Goal: Task Accomplishment & Management: Use online tool/utility

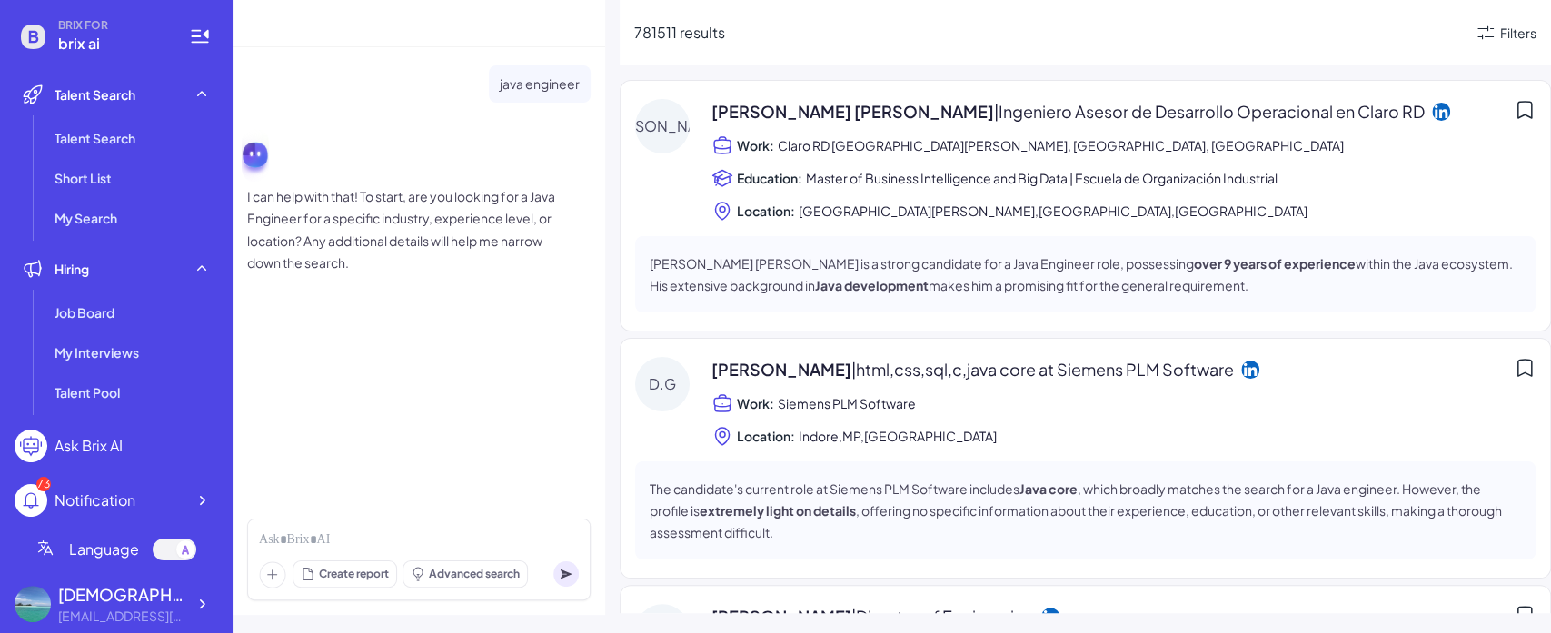
click at [281, 555] on icon at bounding box center [272, 574] width 27 height 27
click at [564, 555] on circle at bounding box center [565, 573] width 25 height 25
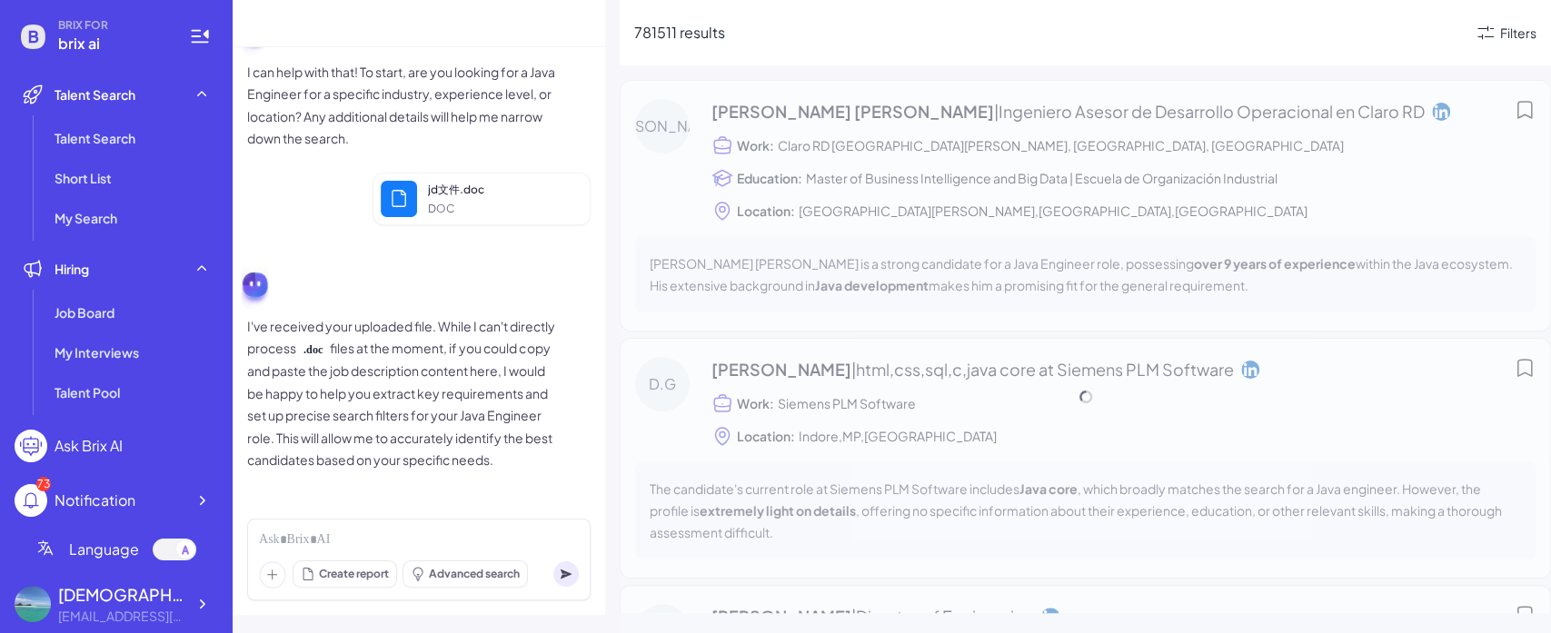
scroll to position [145, 0]
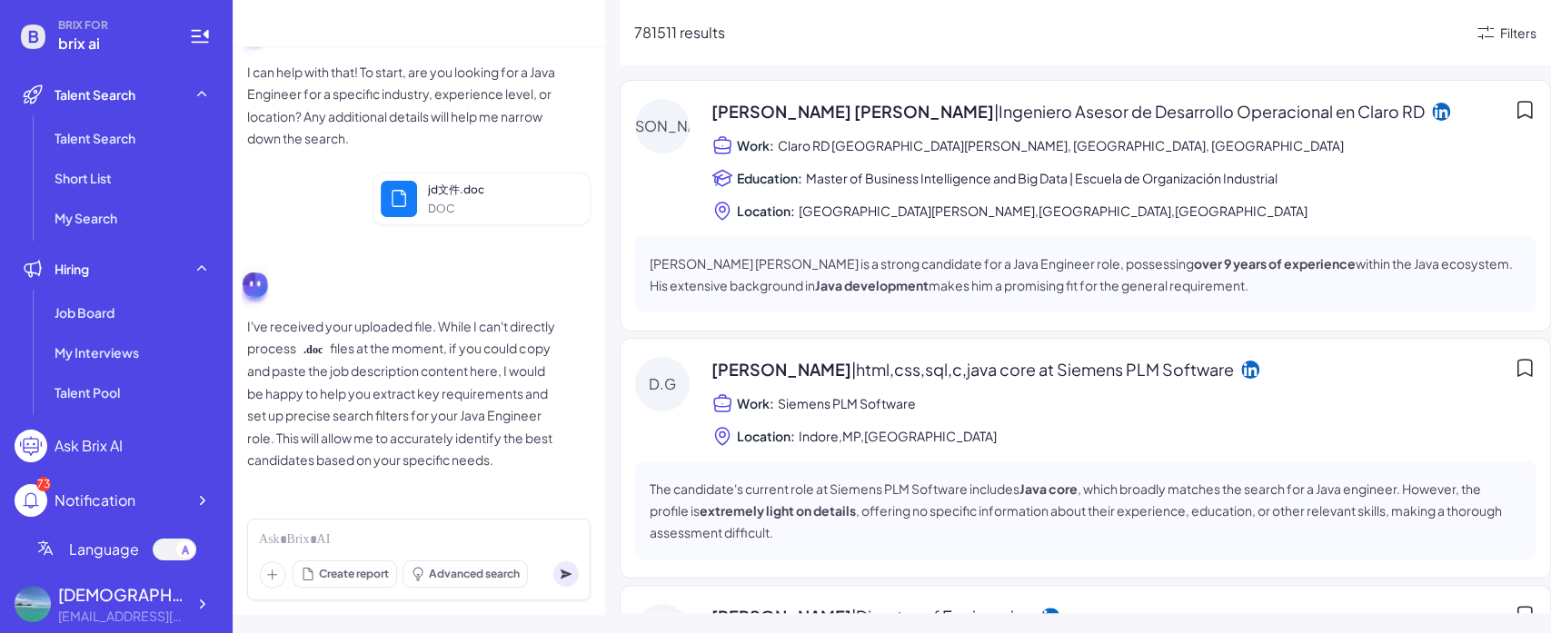
drag, startPoint x: 447, startPoint y: 476, endPoint x: 233, endPoint y: 305, distance: 274.1
click at [233, 305] on div "java engineer I can help with that! To start, are you looking for a Java Engine…" at bounding box center [419, 275] width 373 height 457
copy p "I've received your uploaded file. While I can't directly process .doc files at …"
click at [590, 368] on div "java engineer I can help with that! To start, are you looking for a Java Engine…" at bounding box center [419, 275] width 373 height 457
click at [283, 555] on icon at bounding box center [272, 574] width 27 height 27
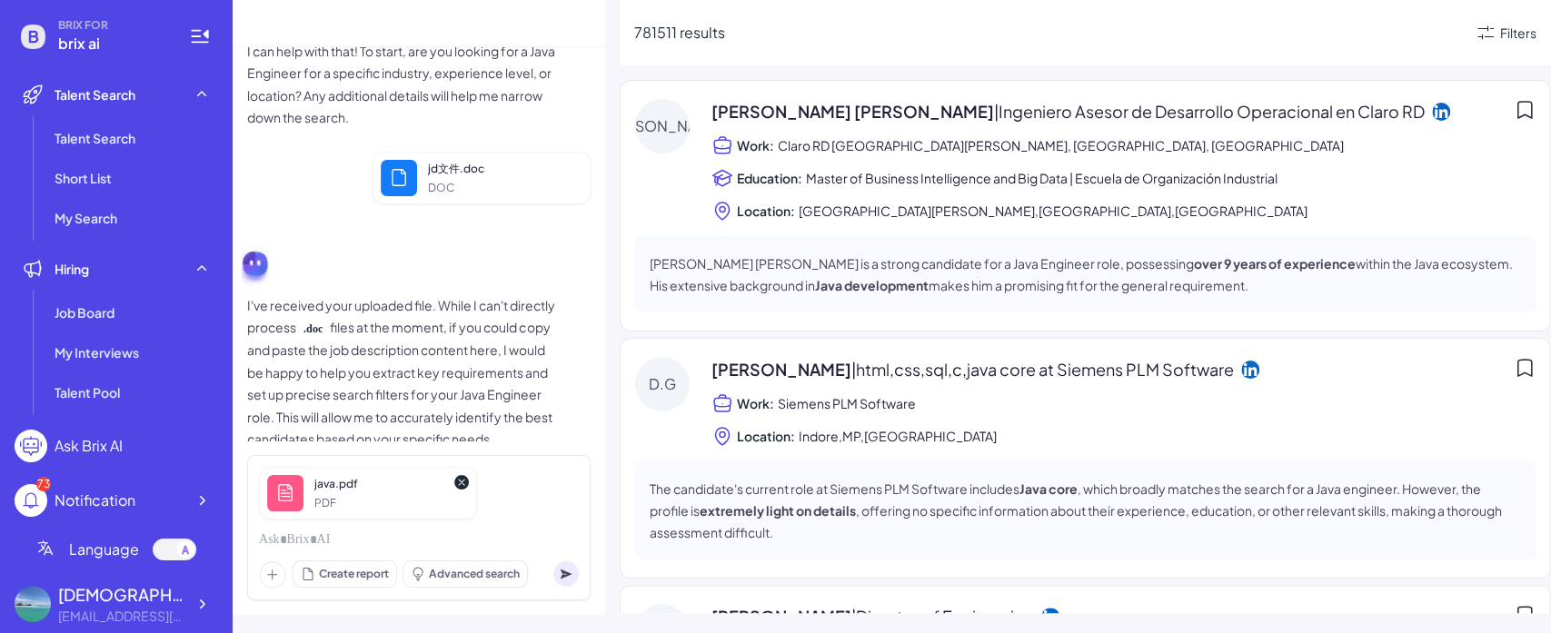
click at [568, 555] on icon at bounding box center [566, 575] width 11 height 10
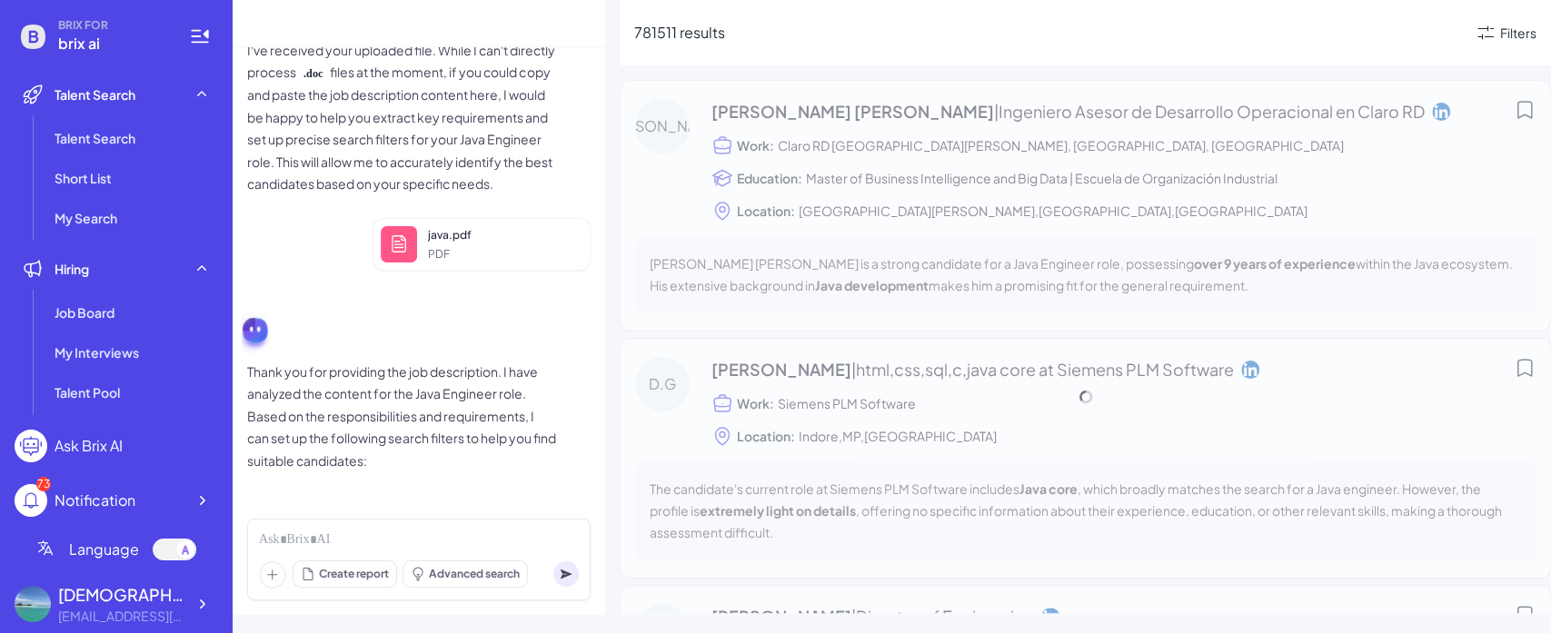
scroll to position [422, 0]
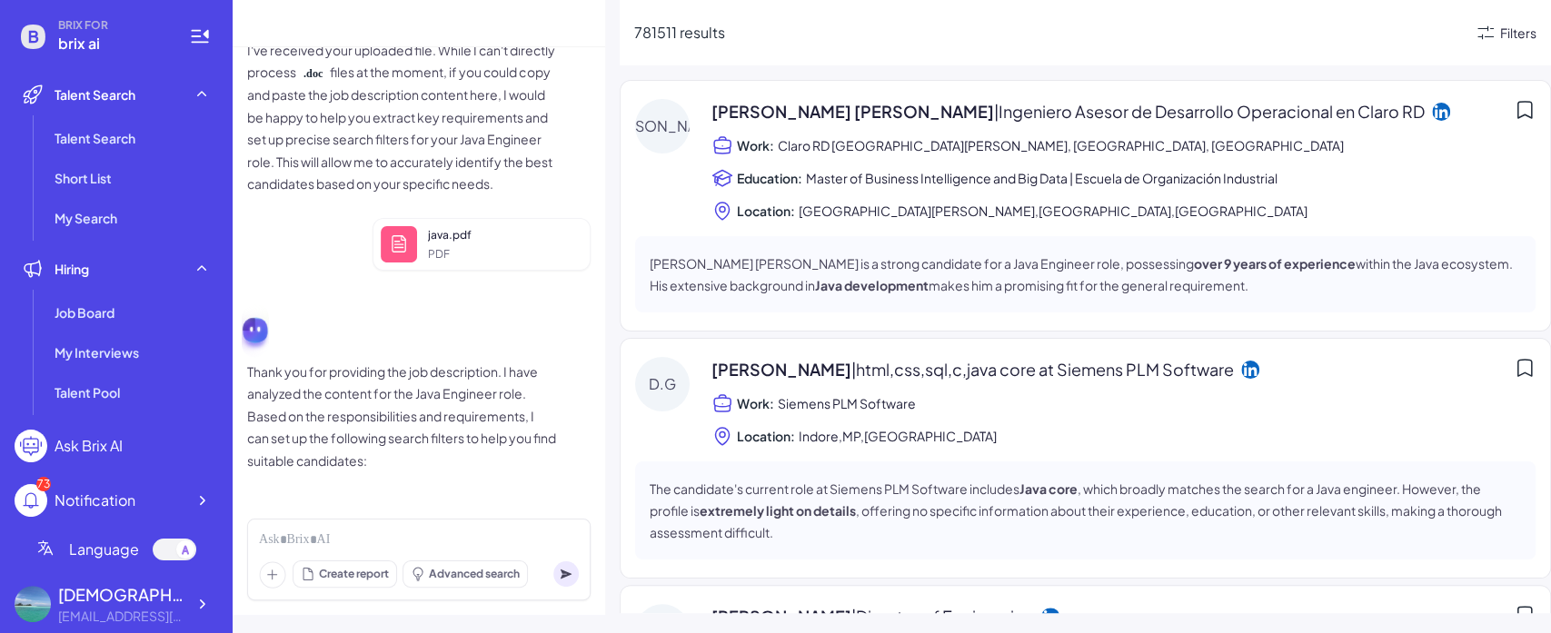
click at [1507, 24] on div "Filters" at bounding box center [1518, 33] width 36 height 19
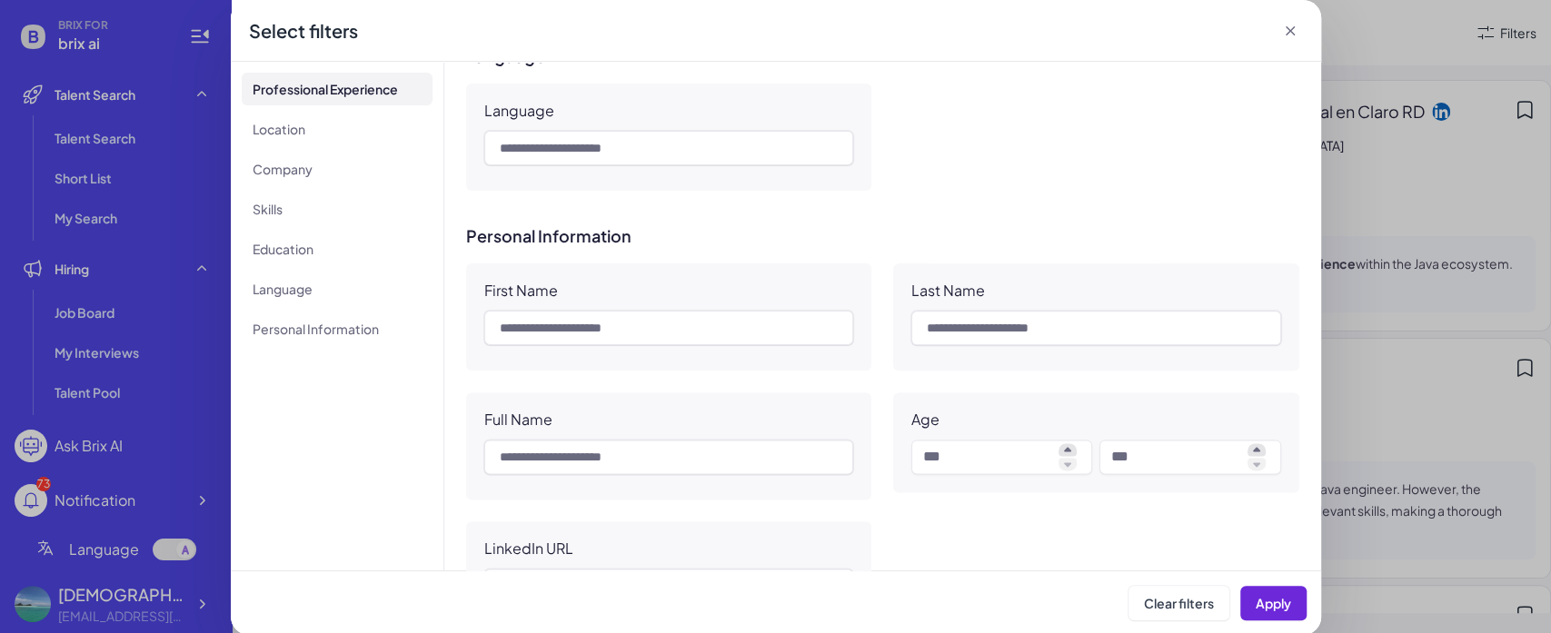
scroll to position [1193, 0]
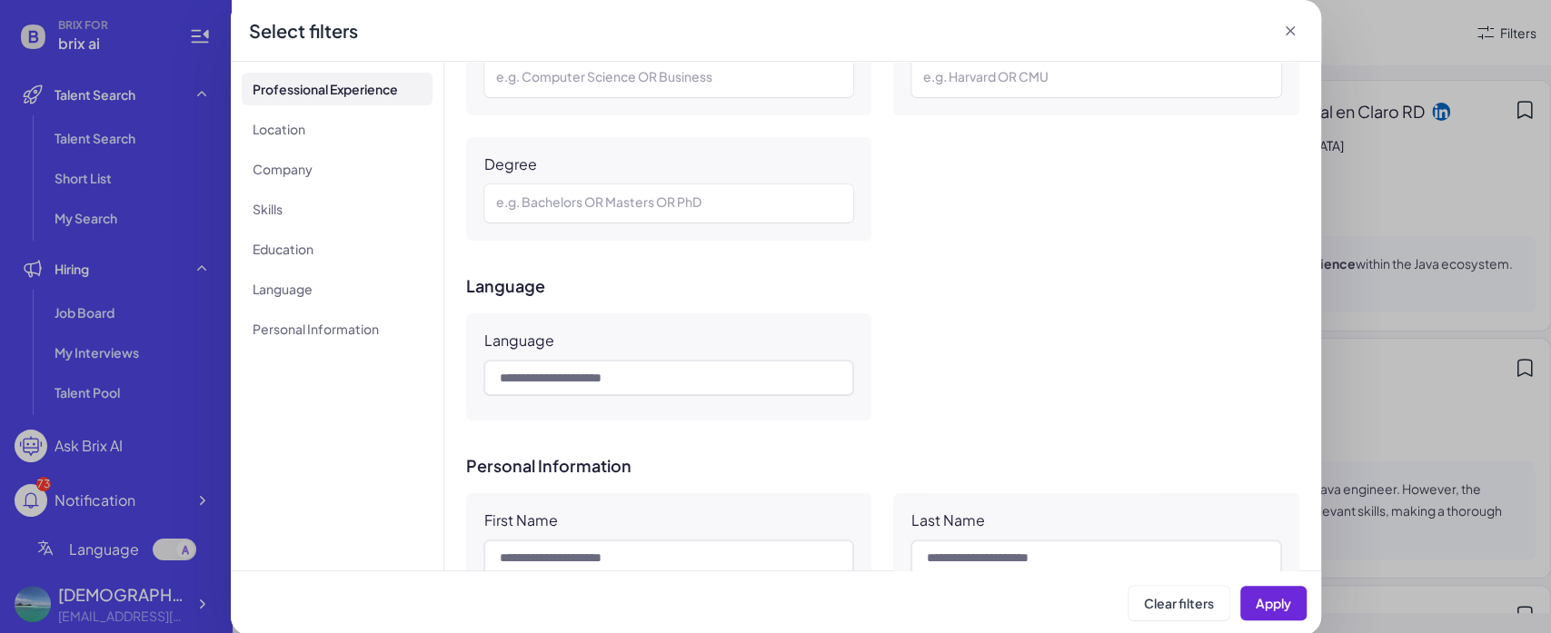
click at [1287, 35] on icon at bounding box center [1290, 31] width 18 height 18
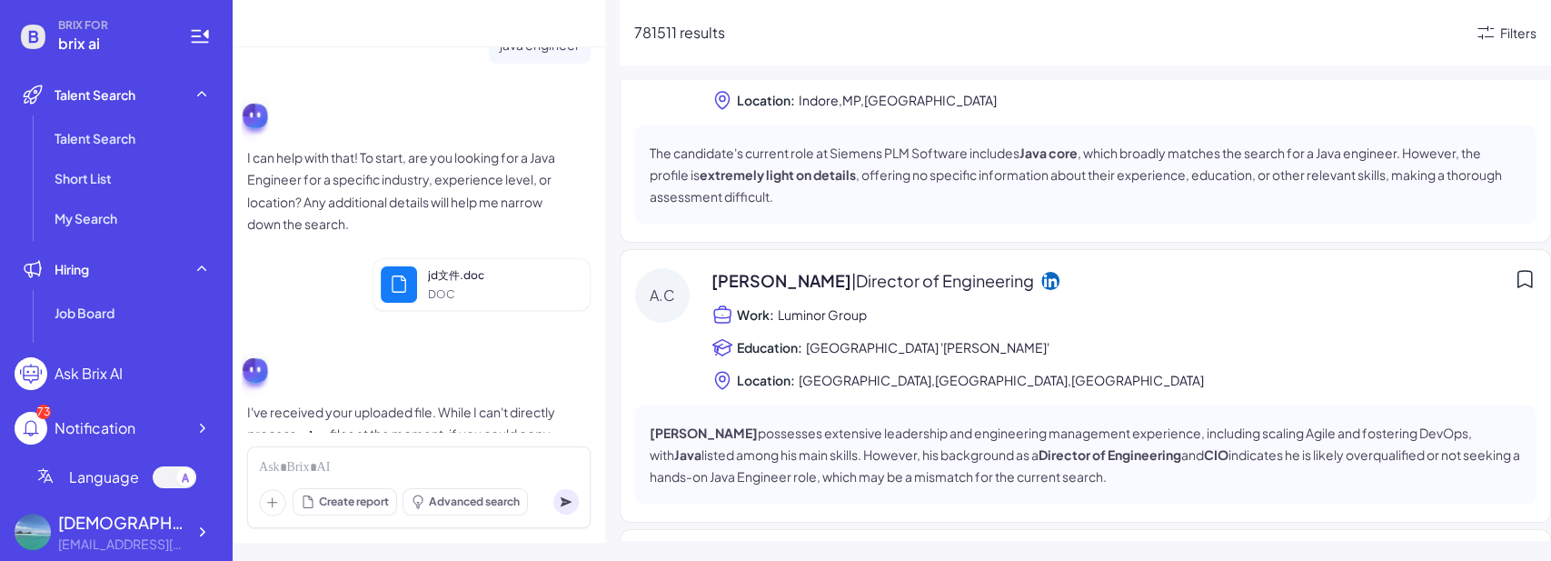
scroll to position [0, 0]
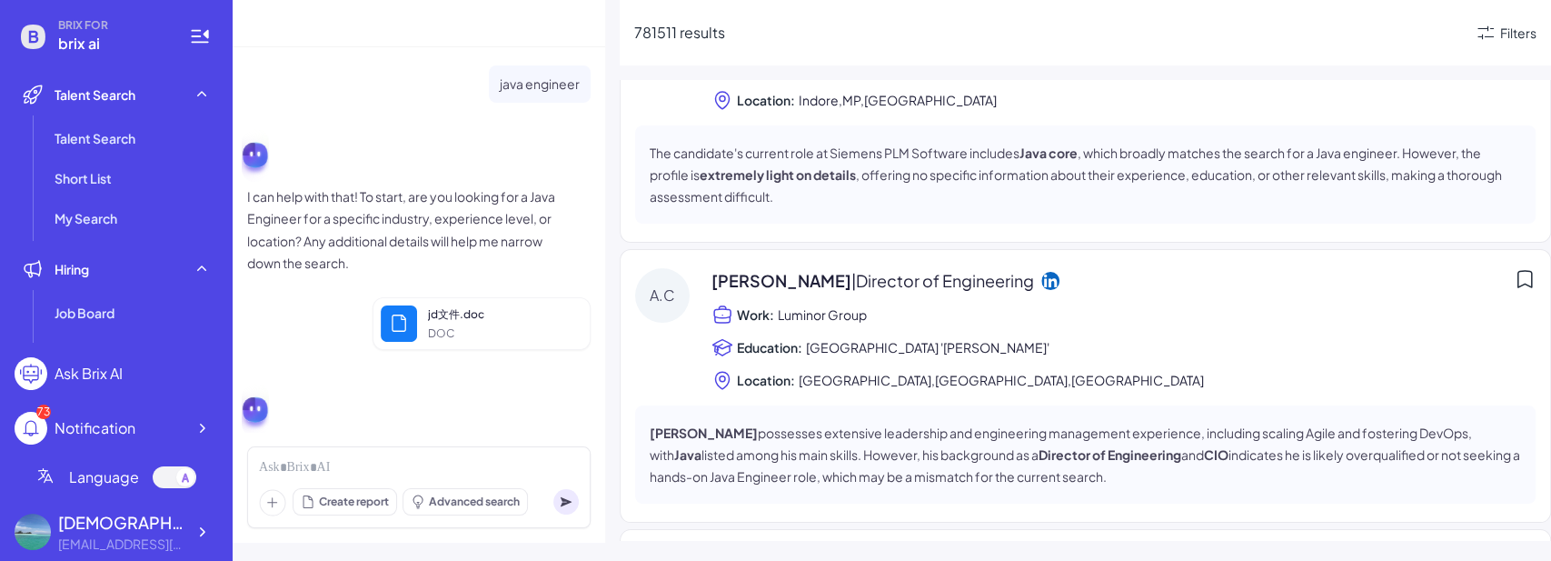
click at [125, 157] on ul "Talent Search Short List My Search" at bounding box center [117, 178] width 204 height 116
click at [129, 141] on span "Talent Search" at bounding box center [95, 138] width 81 height 18
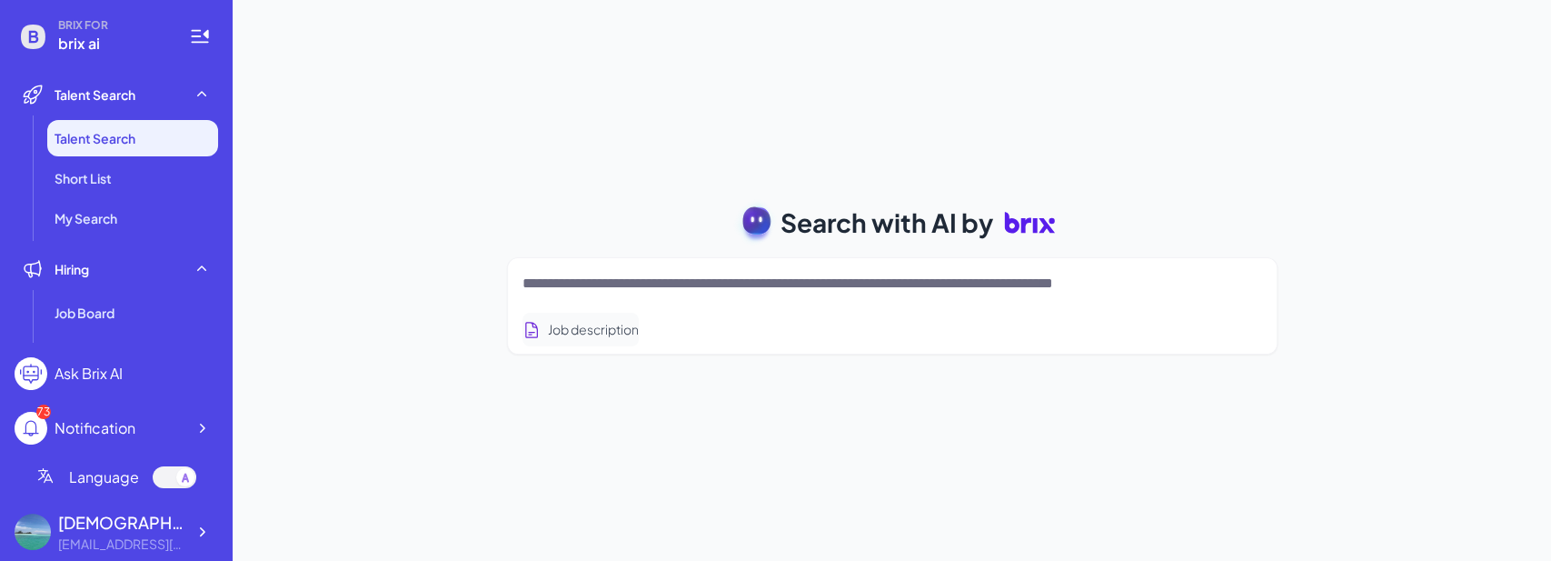
click at [609, 328] on button "Job description" at bounding box center [580, 330] width 116 height 34
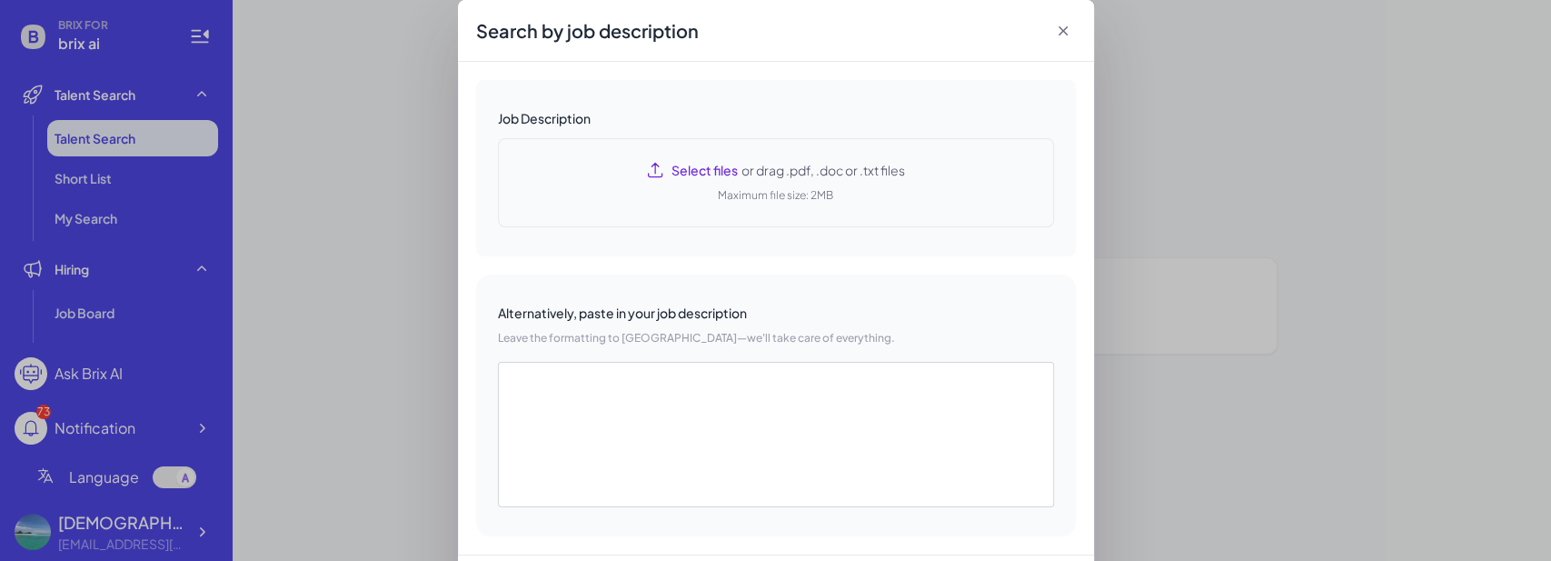
click at [677, 171] on span "Select files" at bounding box center [704, 170] width 66 height 18
type textarea "**********"
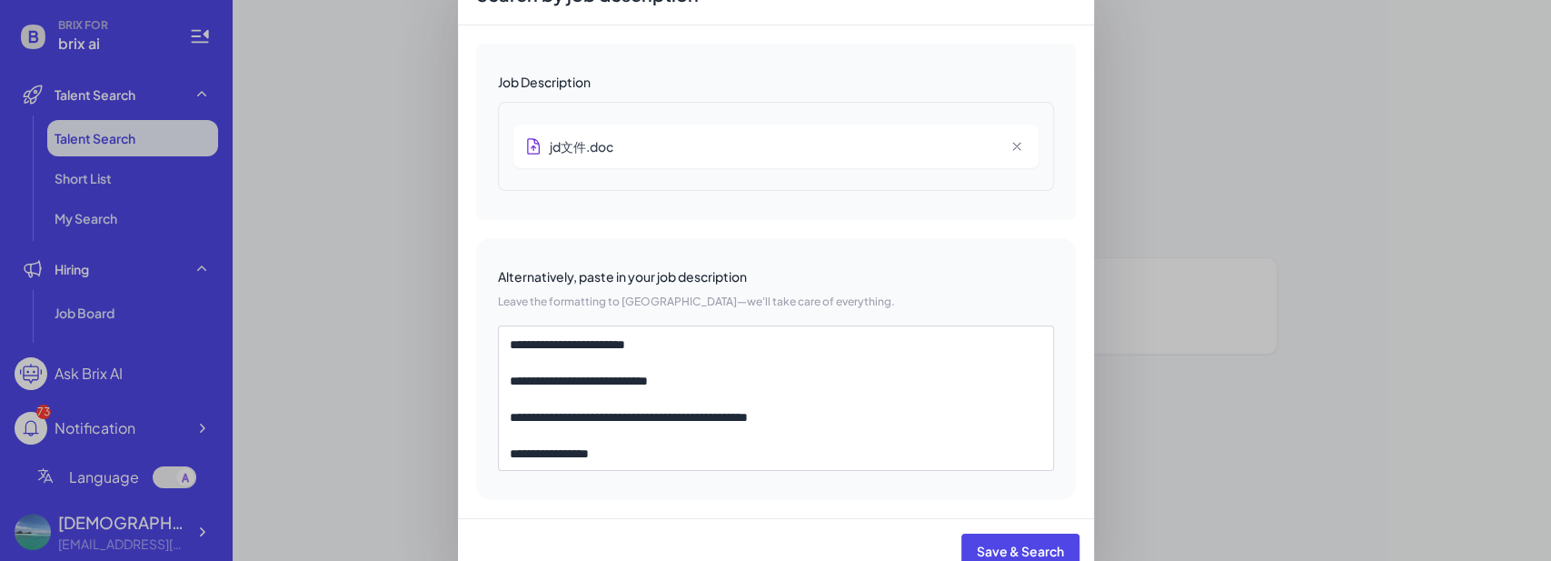
scroll to position [58, 0]
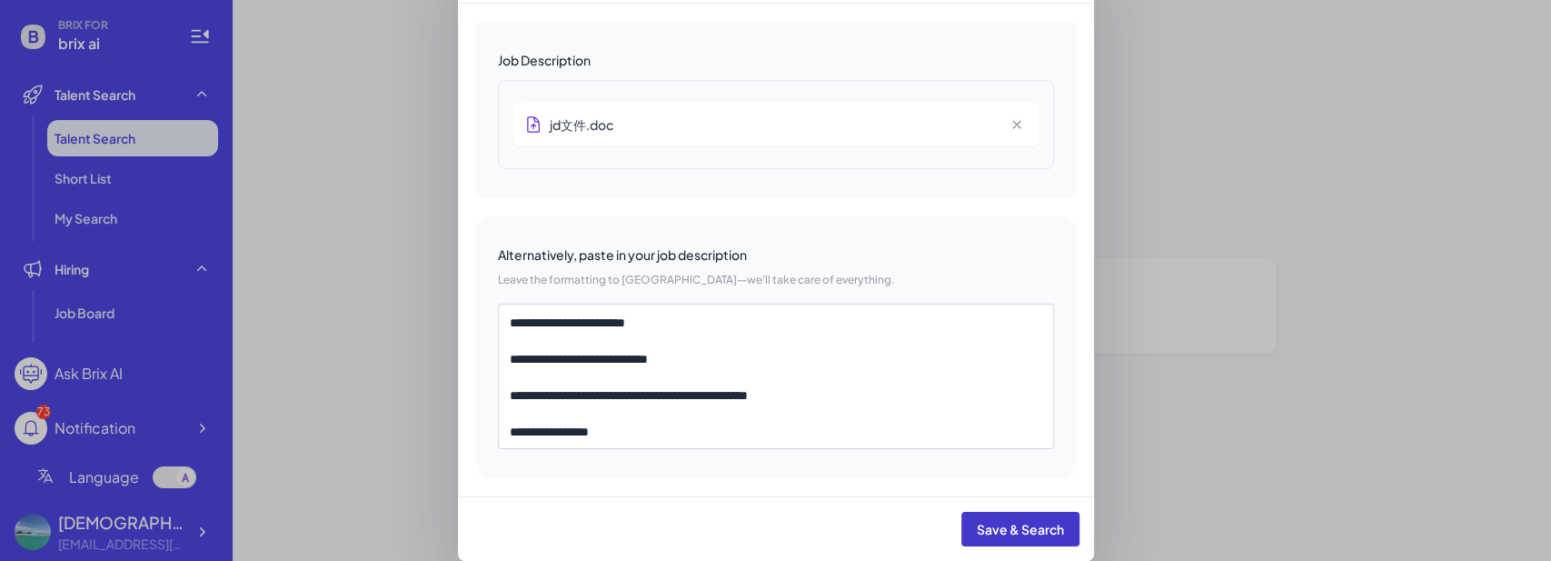
click at [1010, 523] on span "Save & Search" at bounding box center [1020, 529] width 87 height 16
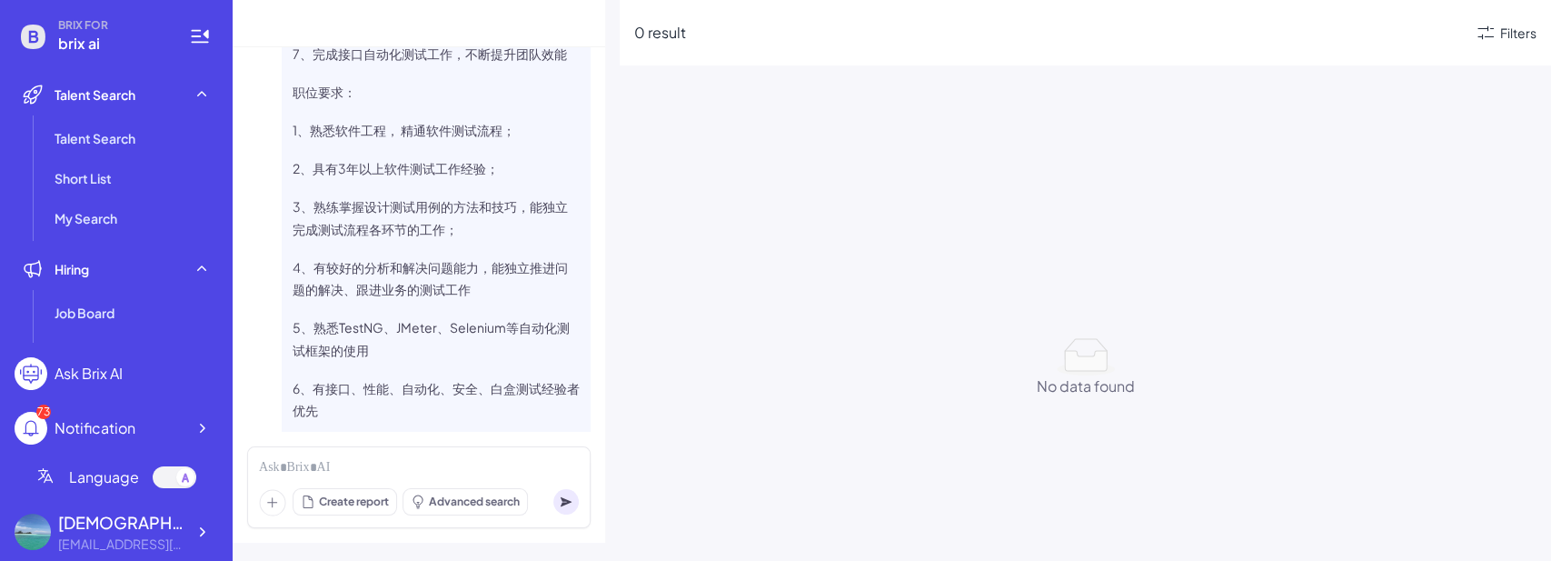
scroll to position [812, 0]
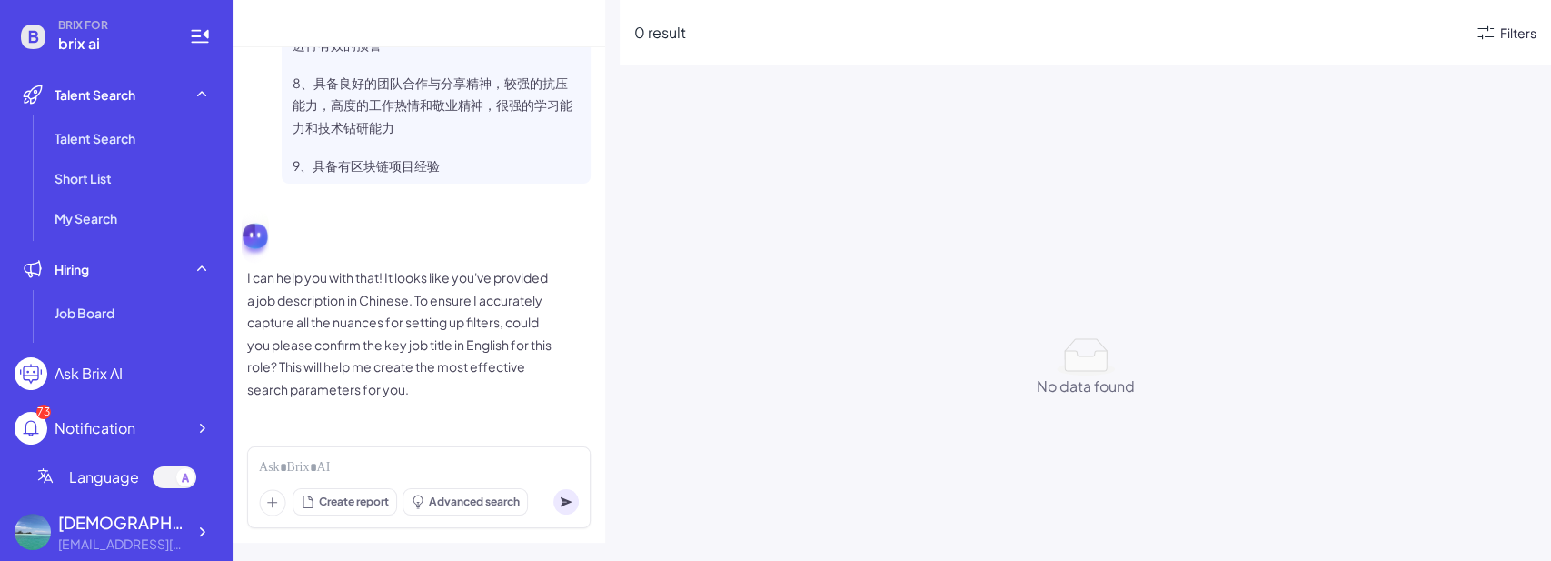
click at [1516, 30] on div "Filters" at bounding box center [1518, 33] width 36 height 19
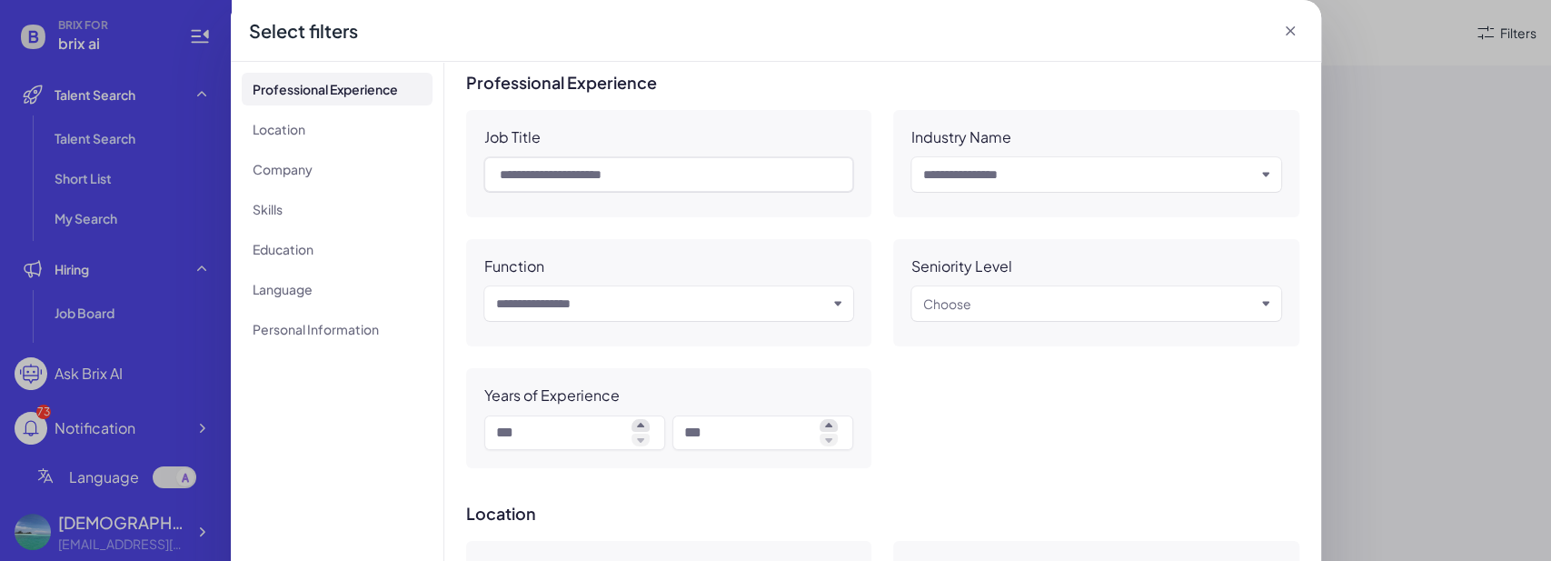
scroll to position [0, 0]
click at [1285, 30] on icon at bounding box center [1289, 30] width 9 height 9
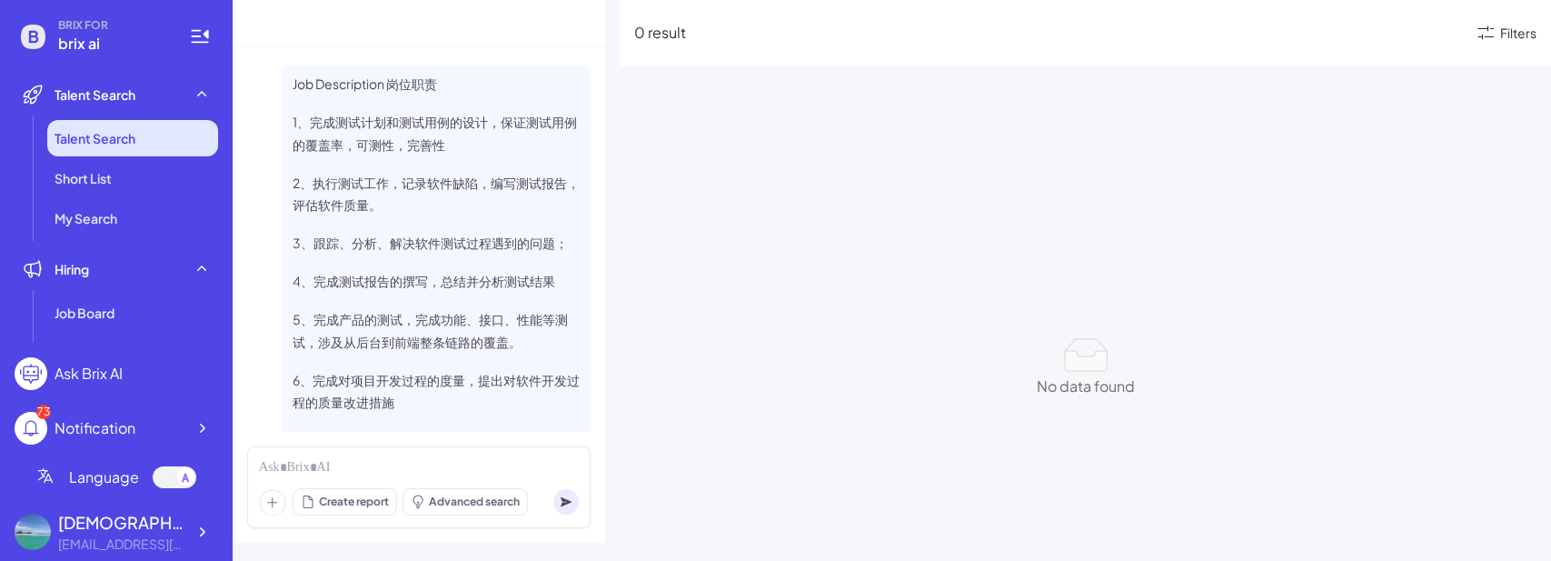
click at [139, 148] on li "Talent Search" at bounding box center [132, 138] width 171 height 36
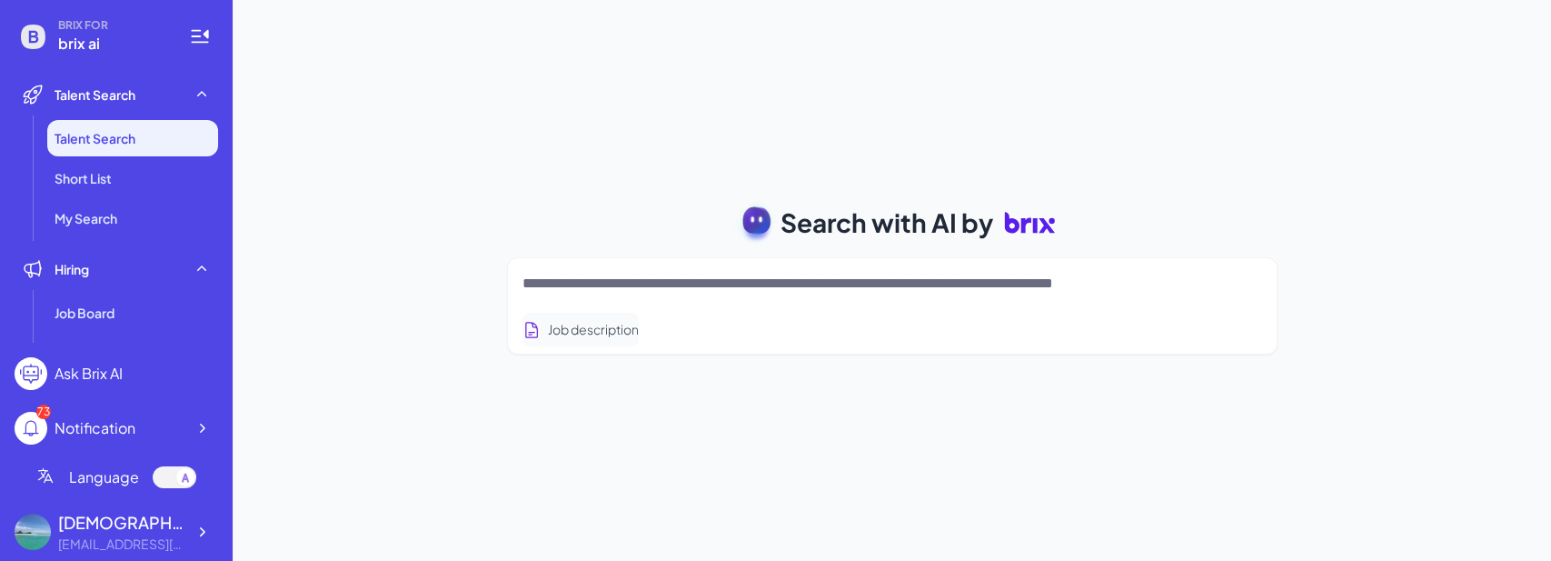
click at [590, 325] on button "Job description" at bounding box center [580, 330] width 116 height 34
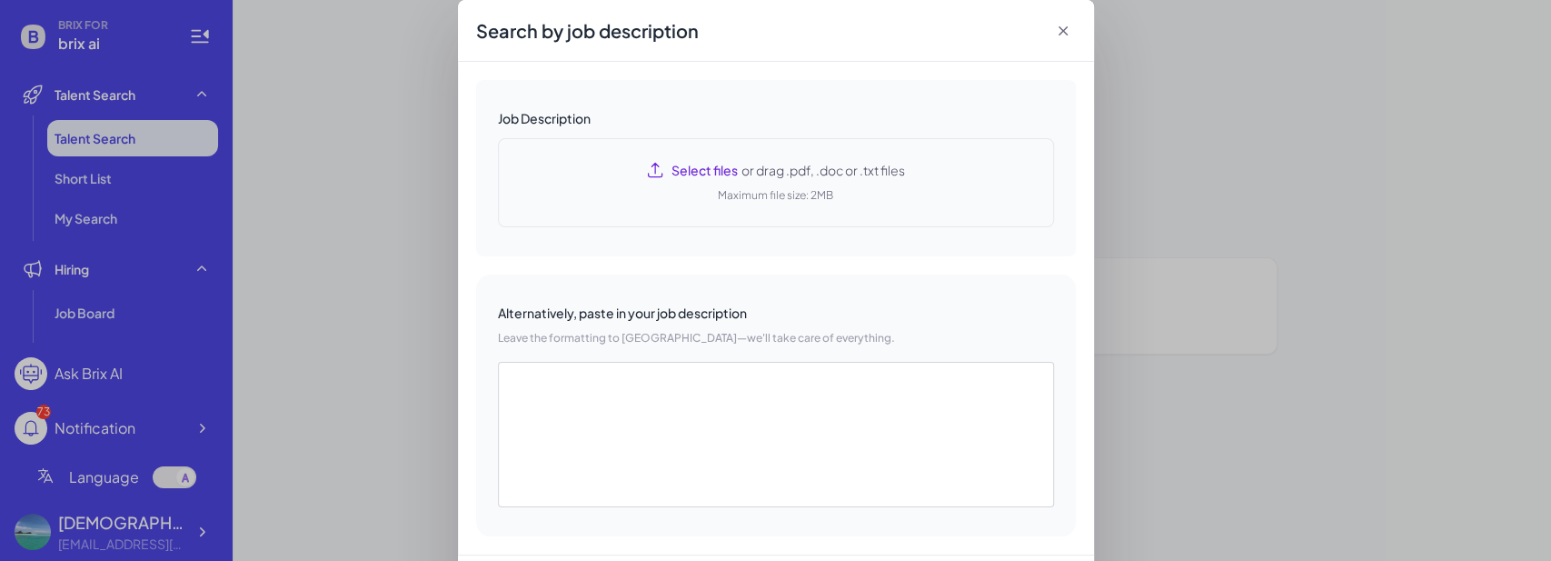
click at [692, 185] on div "Select files or drag .pdf, .doc or .txt files Maximum file size: 2MB" at bounding box center [776, 182] width 556 height 89
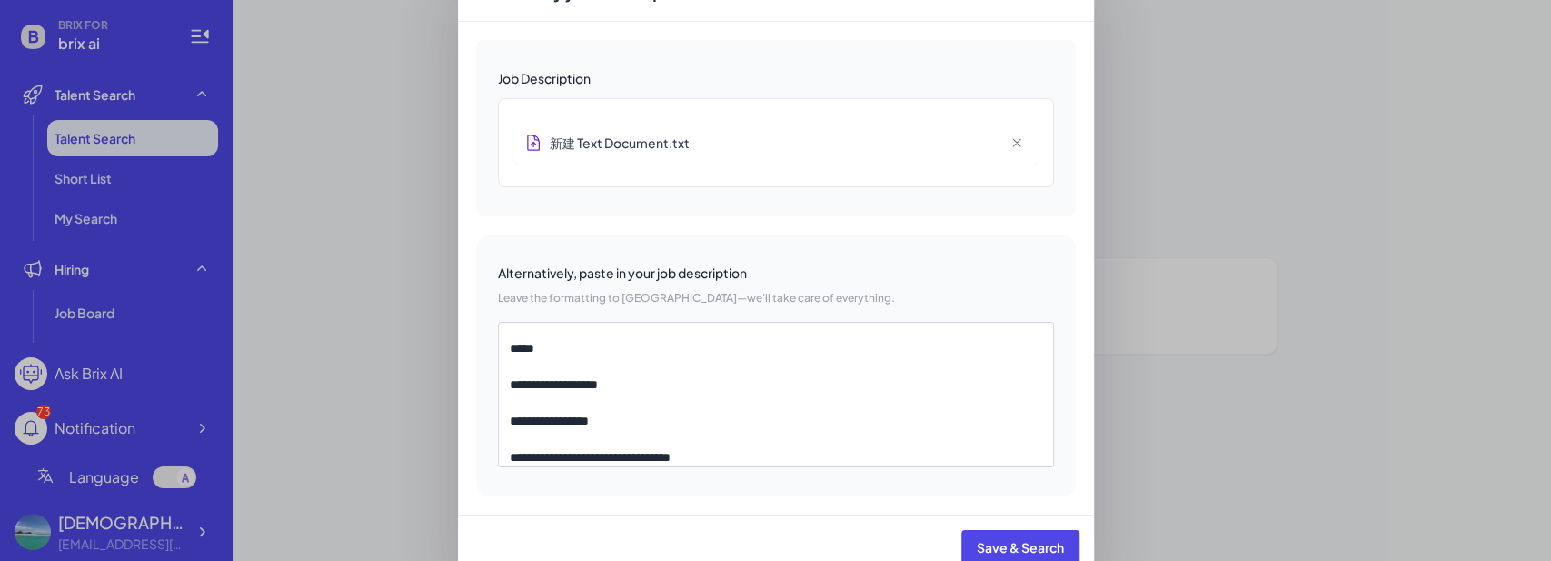
scroll to position [58, 0]
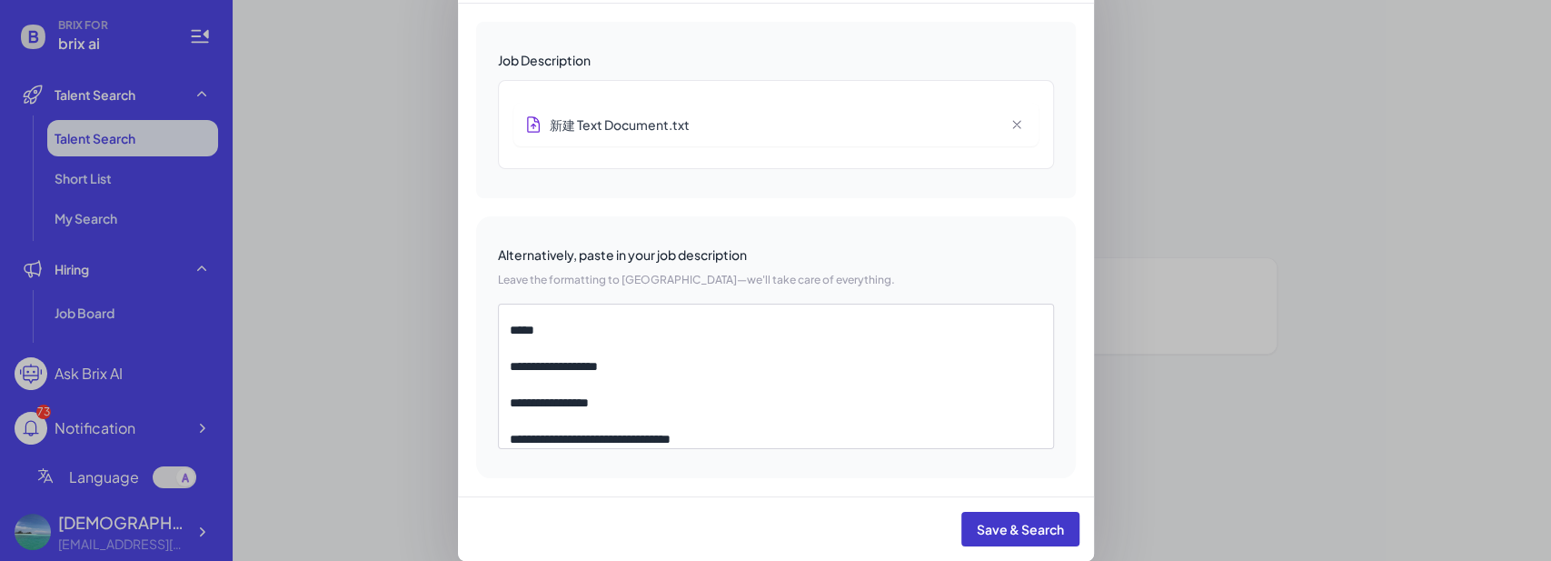
click at [1018, 530] on span "Save & Search" at bounding box center [1020, 529] width 87 height 16
type textarea "**********"
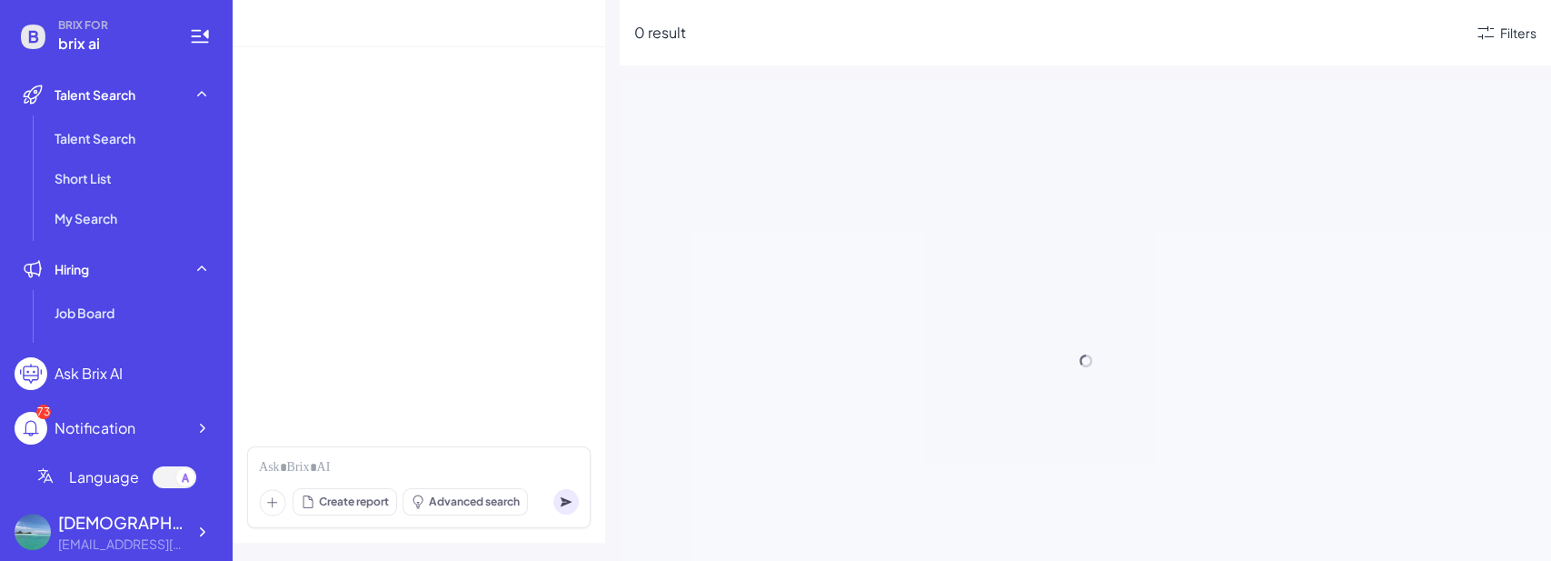
scroll to position [3004, 0]
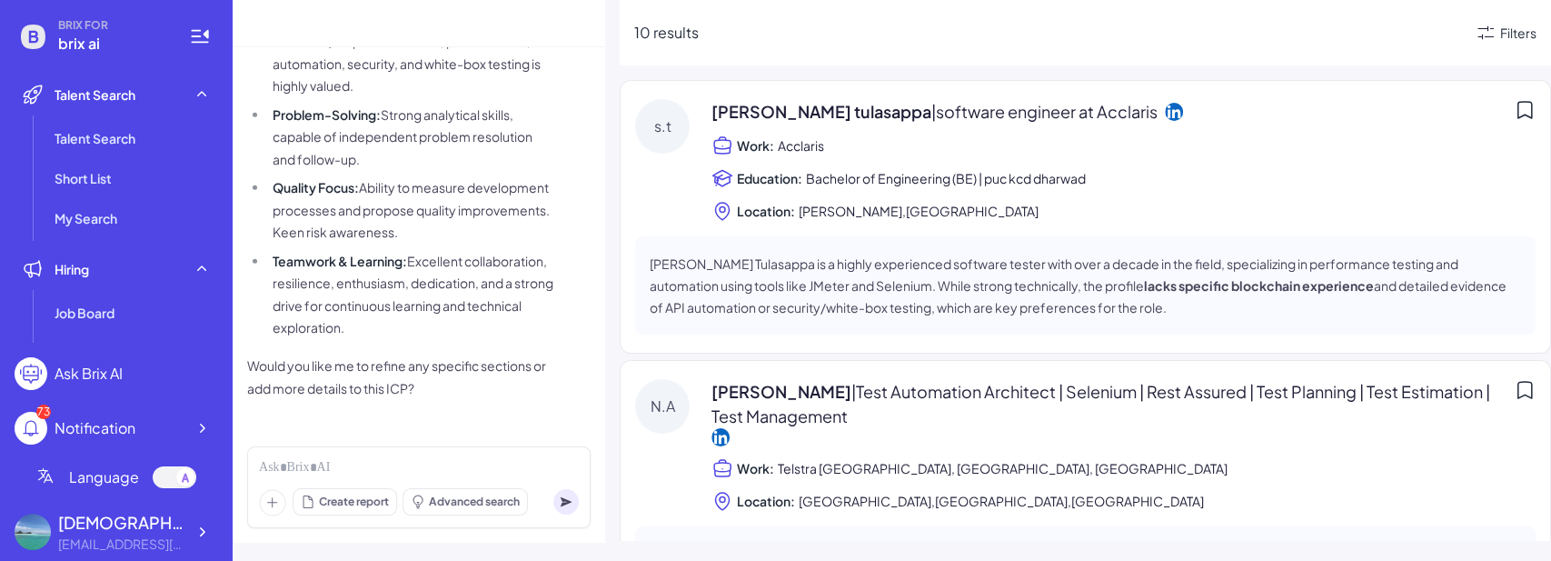
click at [1486, 42] on icon at bounding box center [1486, 33] width 22 height 22
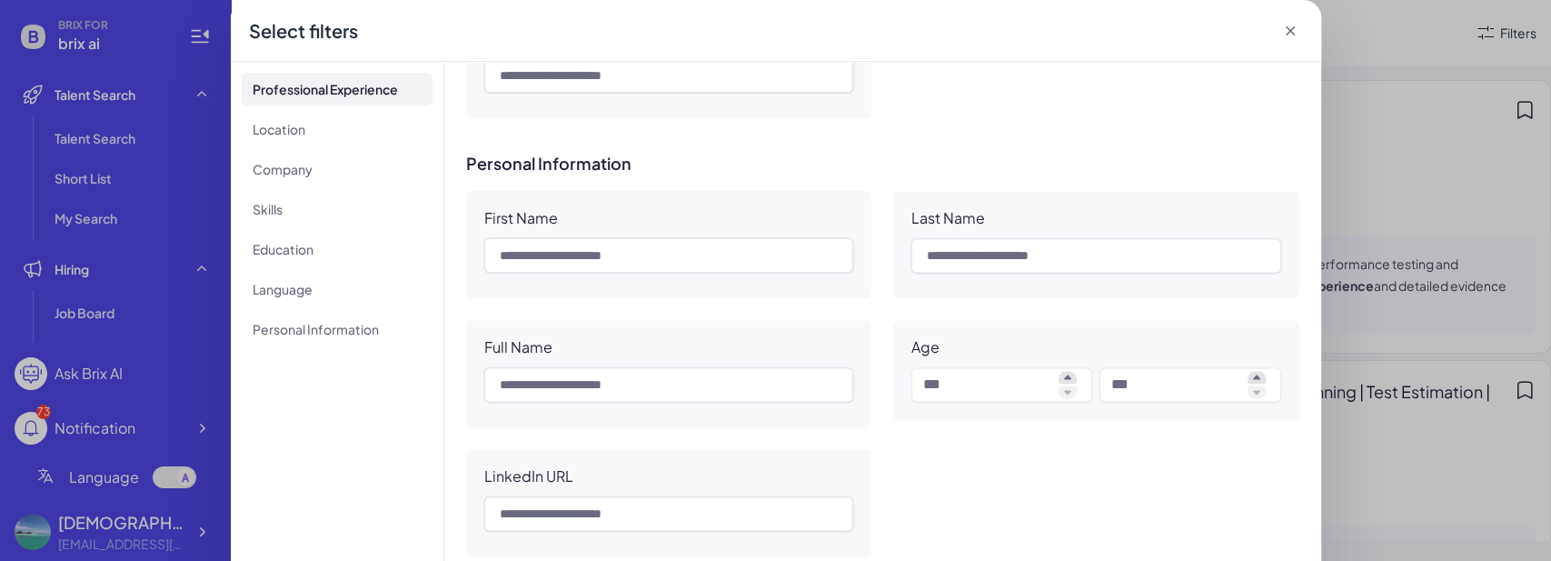
scroll to position [1668, 0]
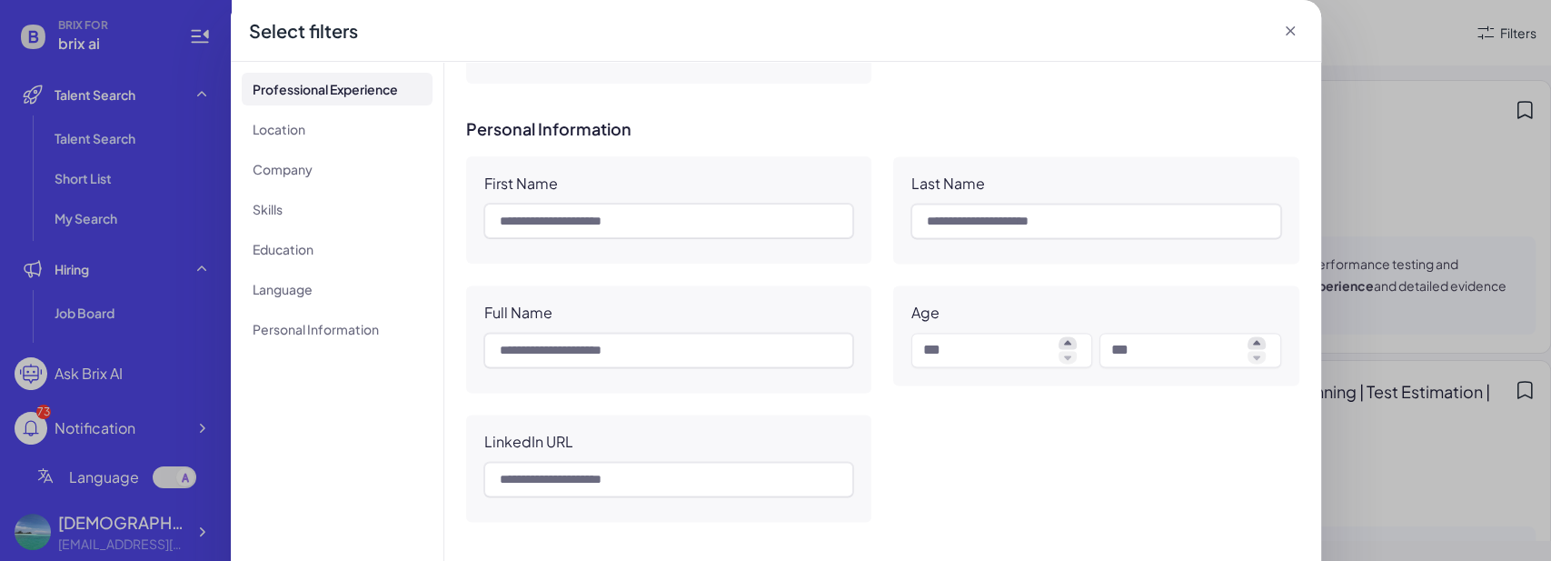
click at [1283, 26] on icon at bounding box center [1290, 31] width 18 height 18
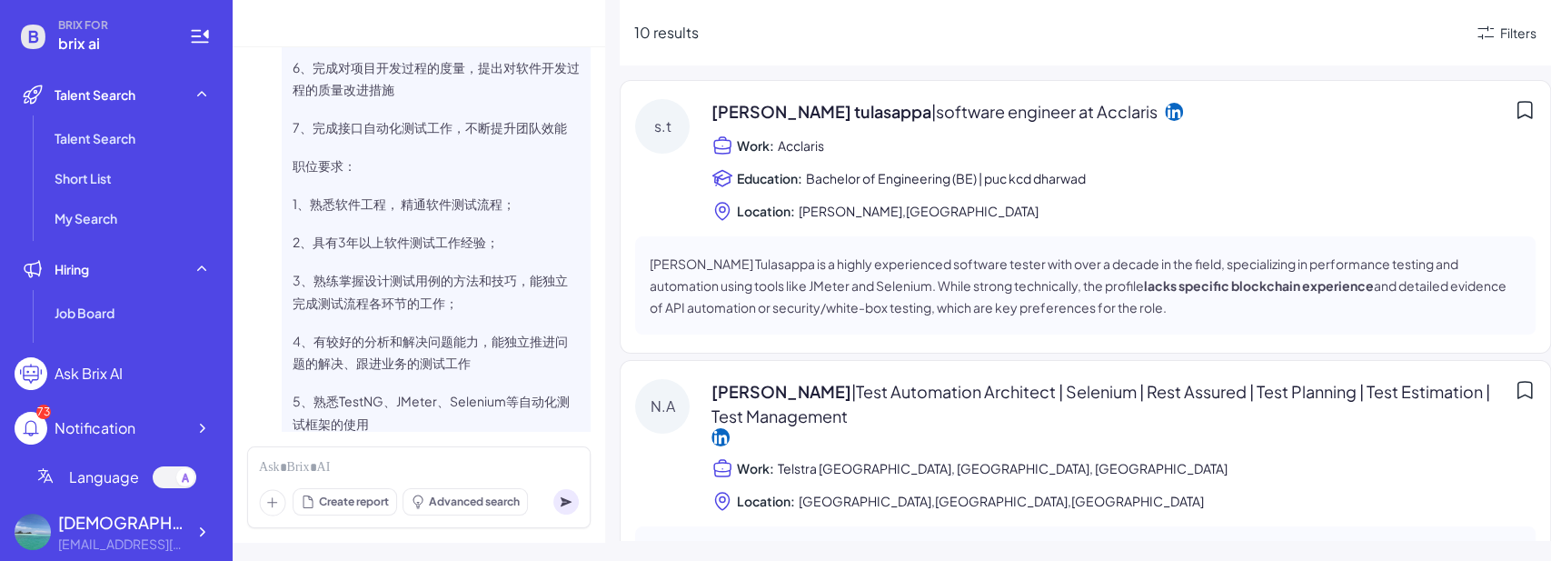
scroll to position [0, 0]
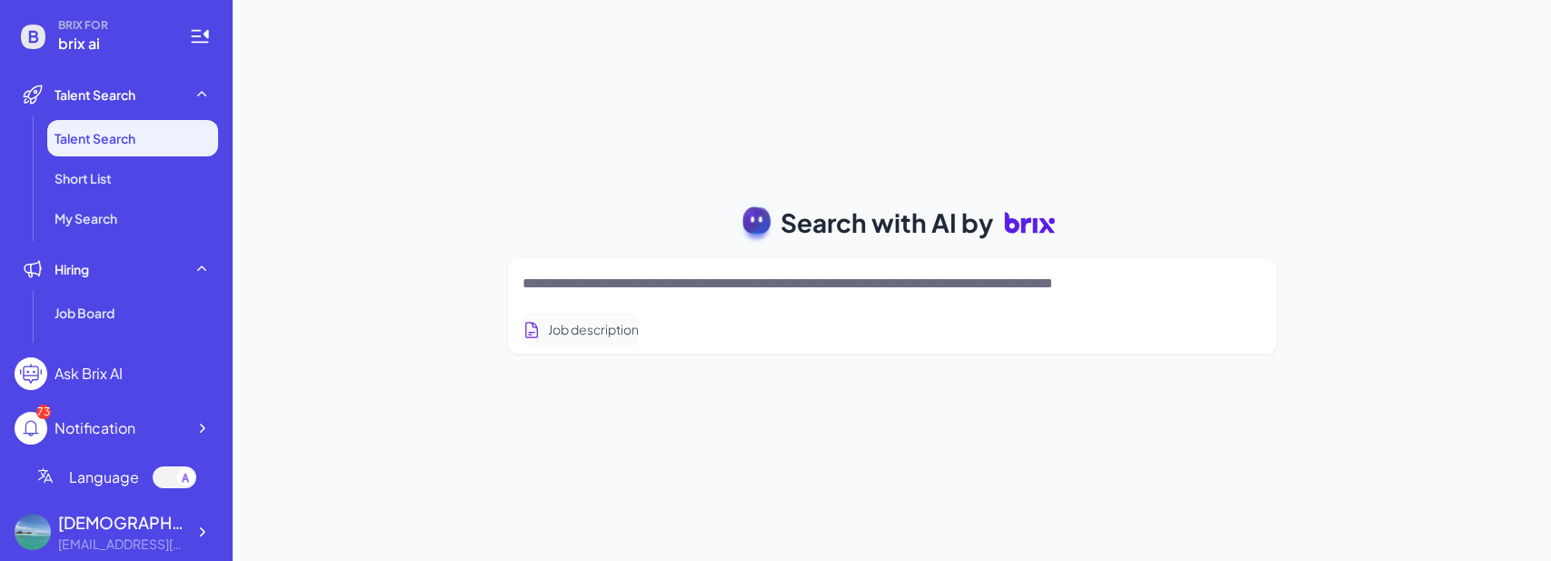
click at [596, 333] on button "Job description" at bounding box center [580, 330] width 116 height 34
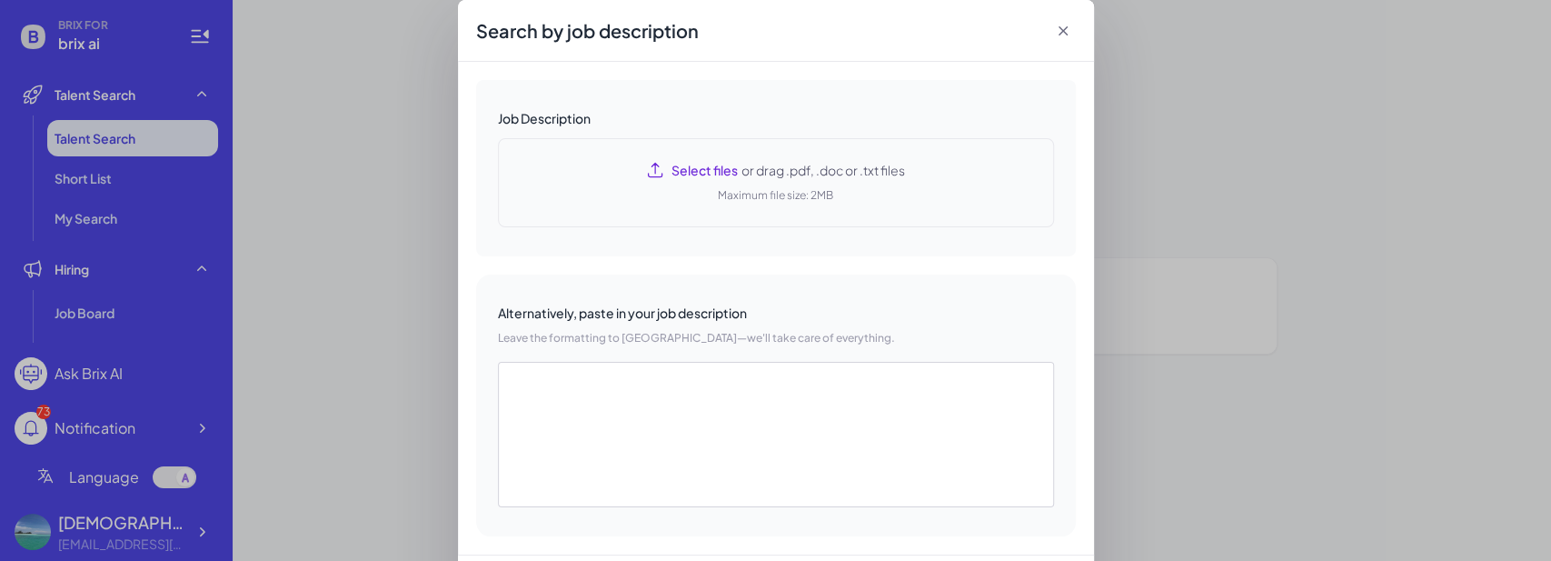
click at [651, 177] on icon at bounding box center [655, 170] width 18 height 18
type textarea "**********"
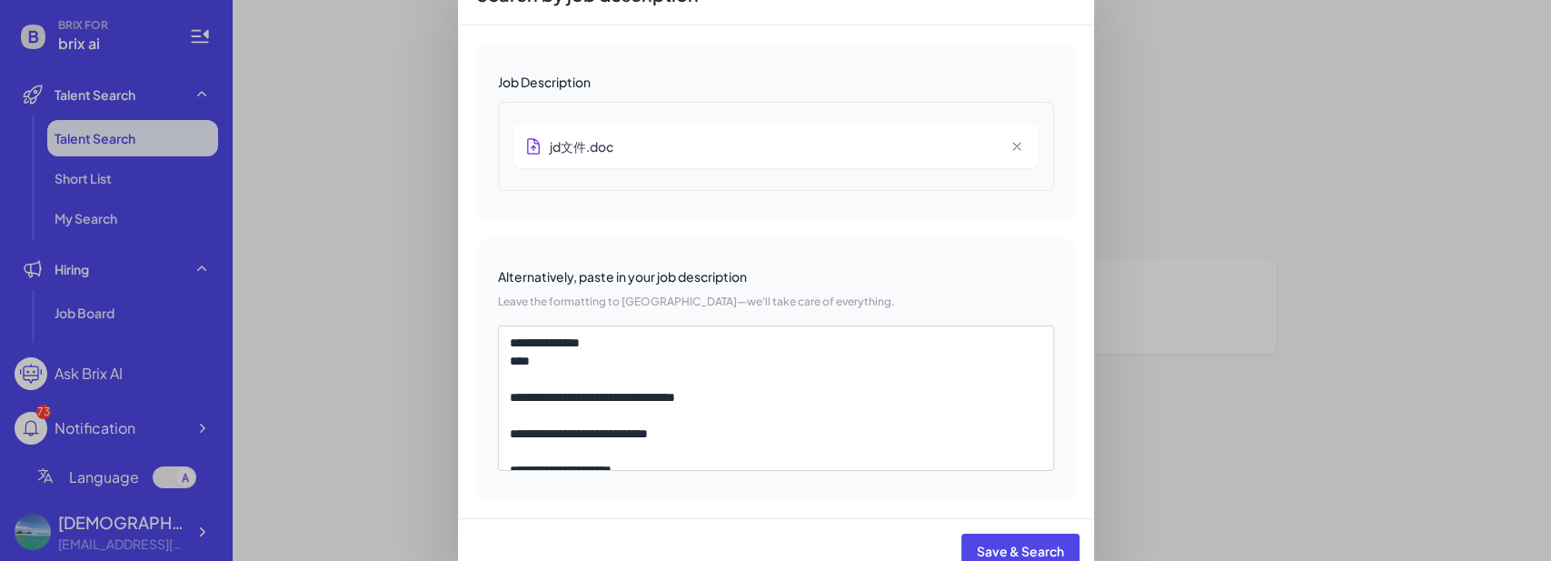
scroll to position [58, 0]
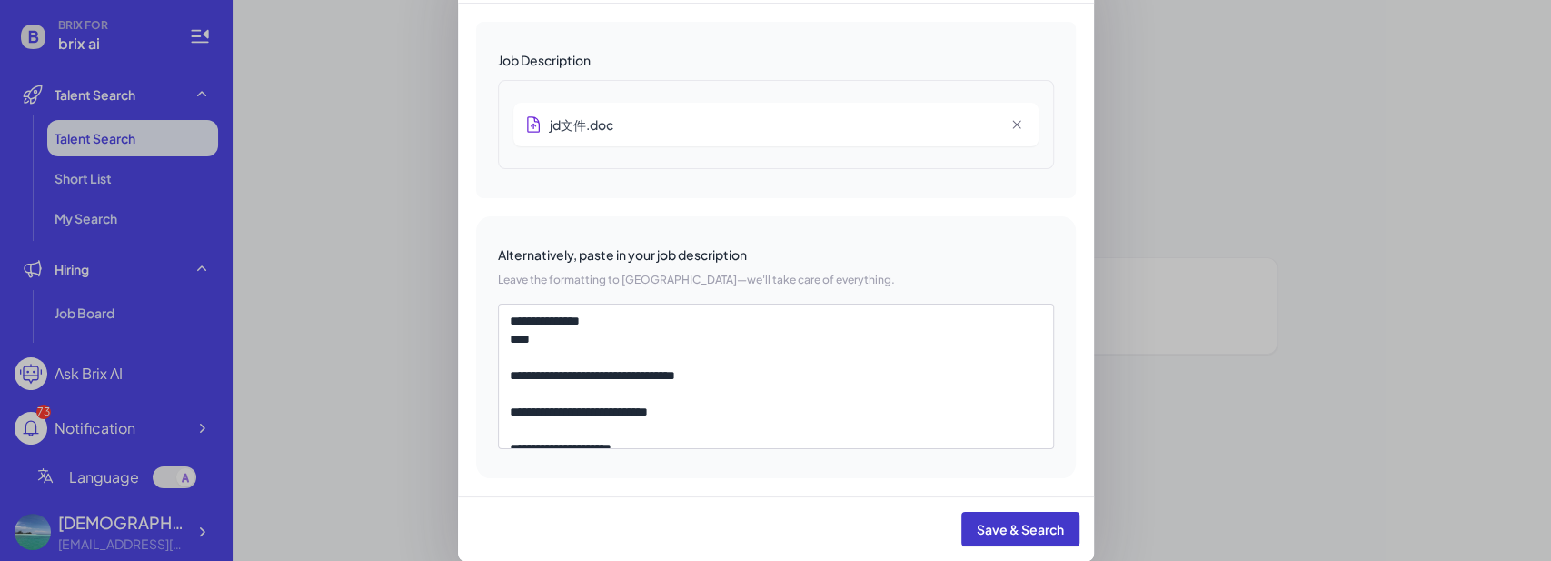
click at [1047, 522] on span "Save & Search" at bounding box center [1020, 529] width 87 height 16
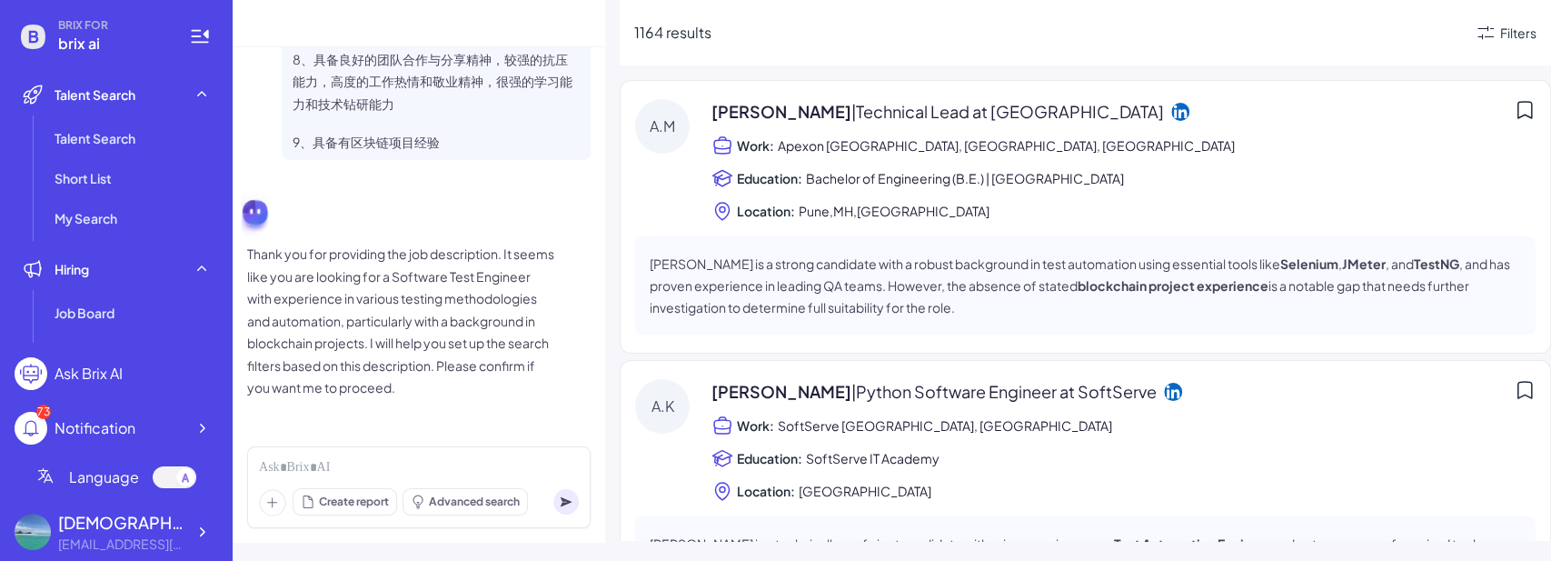
click at [1487, 35] on icon at bounding box center [1486, 33] width 22 height 22
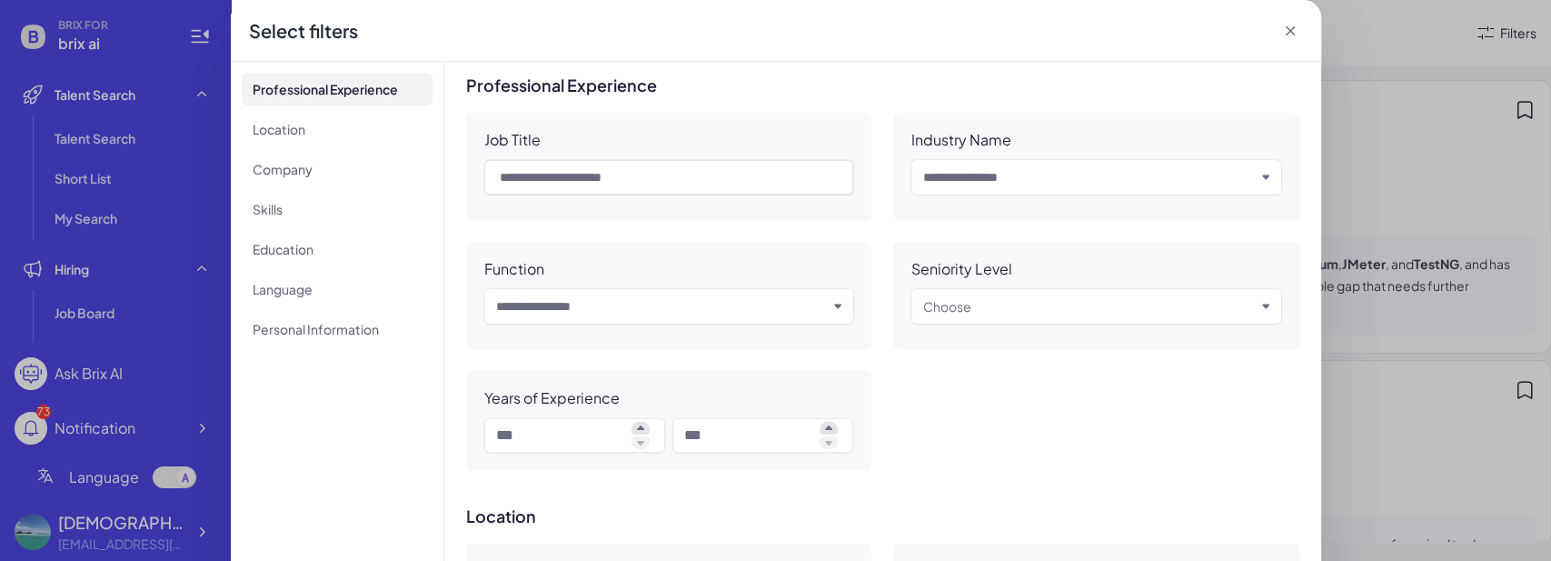
click at [1285, 29] on icon at bounding box center [1289, 30] width 9 height 9
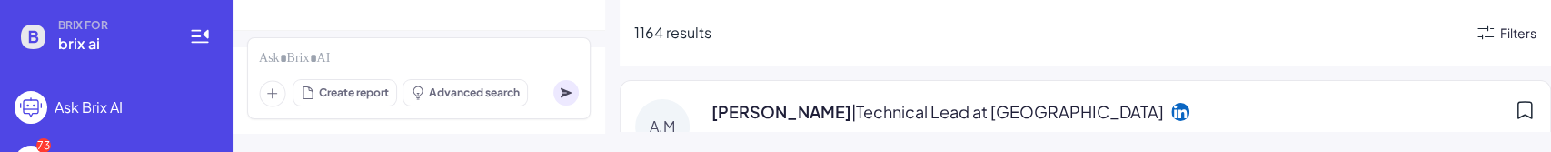
click at [1505, 34] on div "Filters" at bounding box center [1518, 33] width 36 height 19
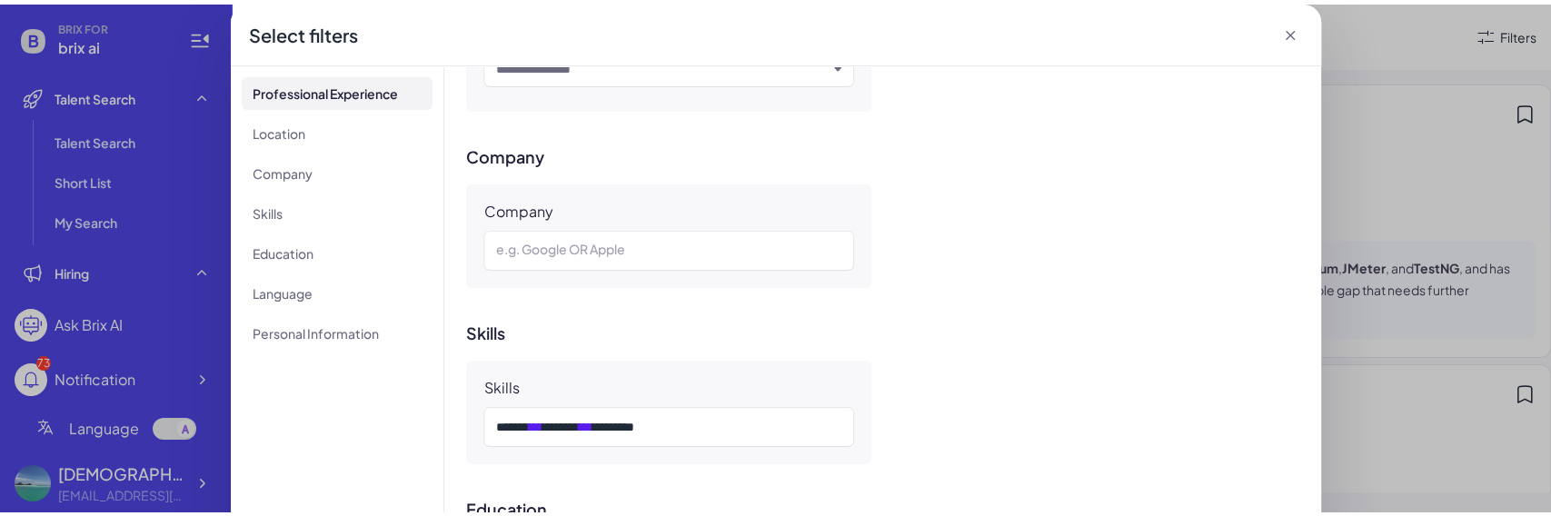
scroll to position [841, 0]
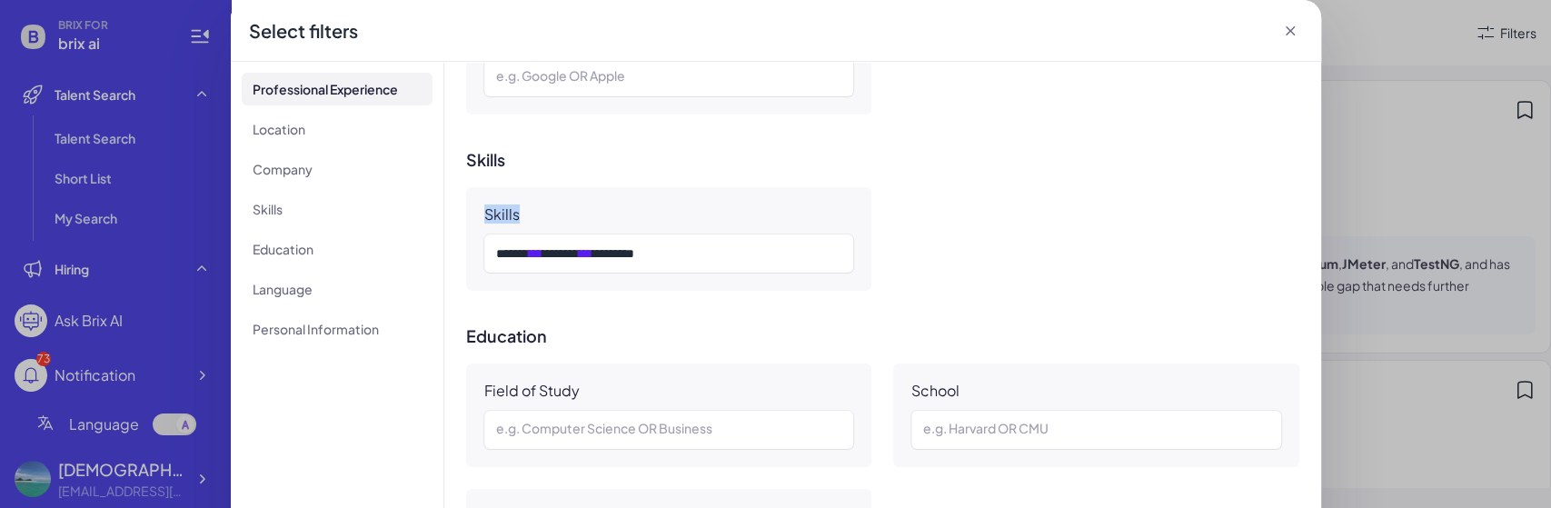
drag, startPoint x: 530, startPoint y: 215, endPoint x: 466, endPoint y: 214, distance: 63.6
click at [466, 214] on div "Skills ****** *** ****** *** ********" at bounding box center [669, 239] width 406 height 104
drag, startPoint x: 492, startPoint y: 253, endPoint x: 532, endPoint y: 259, distance: 40.5
click at [532, 259] on div "****** *** ****** *** ********" at bounding box center [666, 254] width 341 height 22
copy div "******"
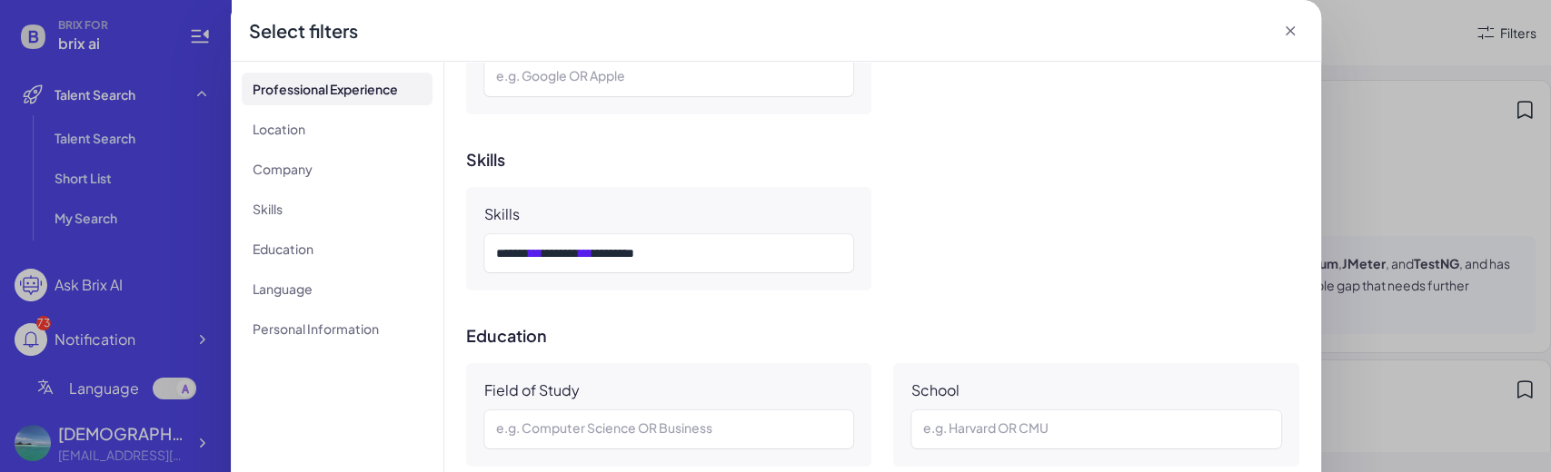
click at [1286, 35] on icon at bounding box center [1290, 31] width 18 height 18
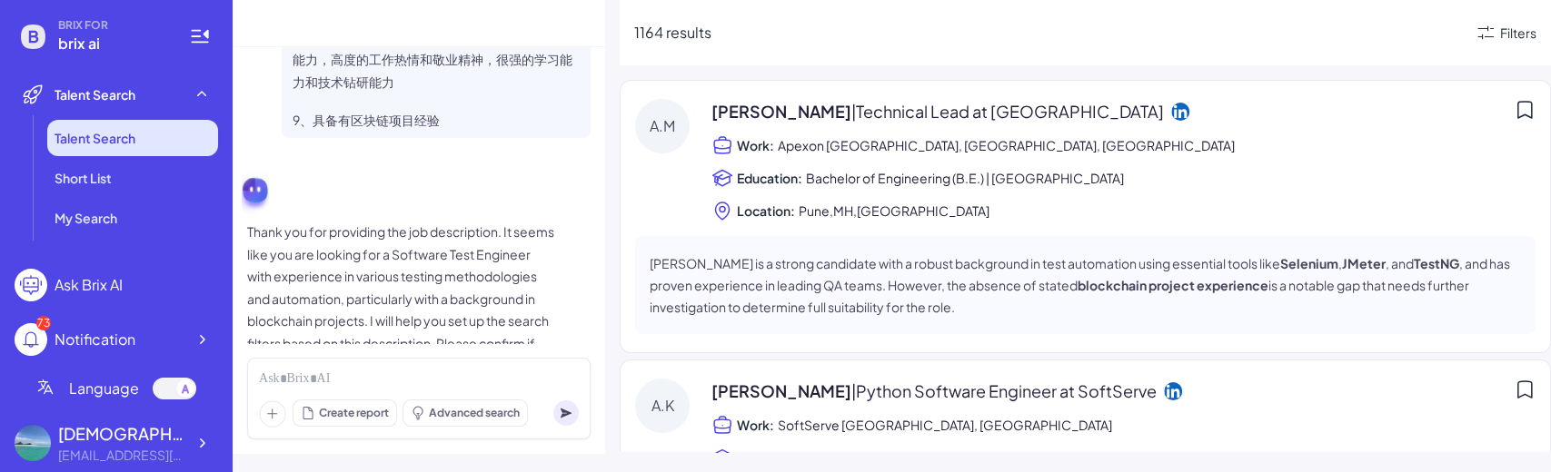
click at [151, 139] on li "Talent Search" at bounding box center [132, 138] width 171 height 36
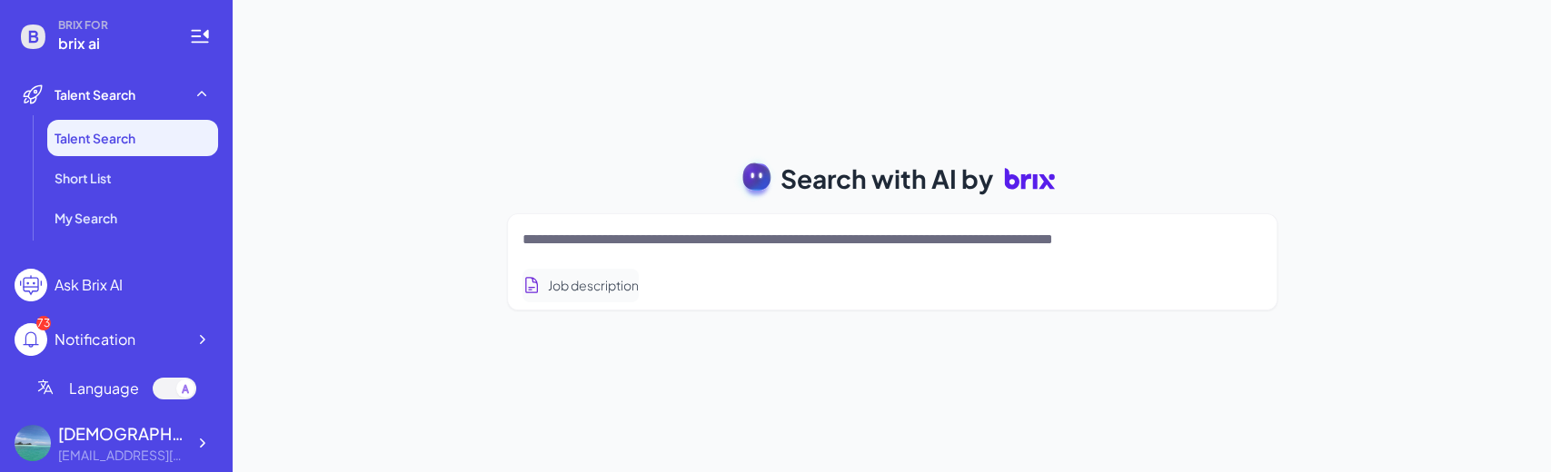
click at [626, 289] on button "Job description" at bounding box center [580, 286] width 116 height 34
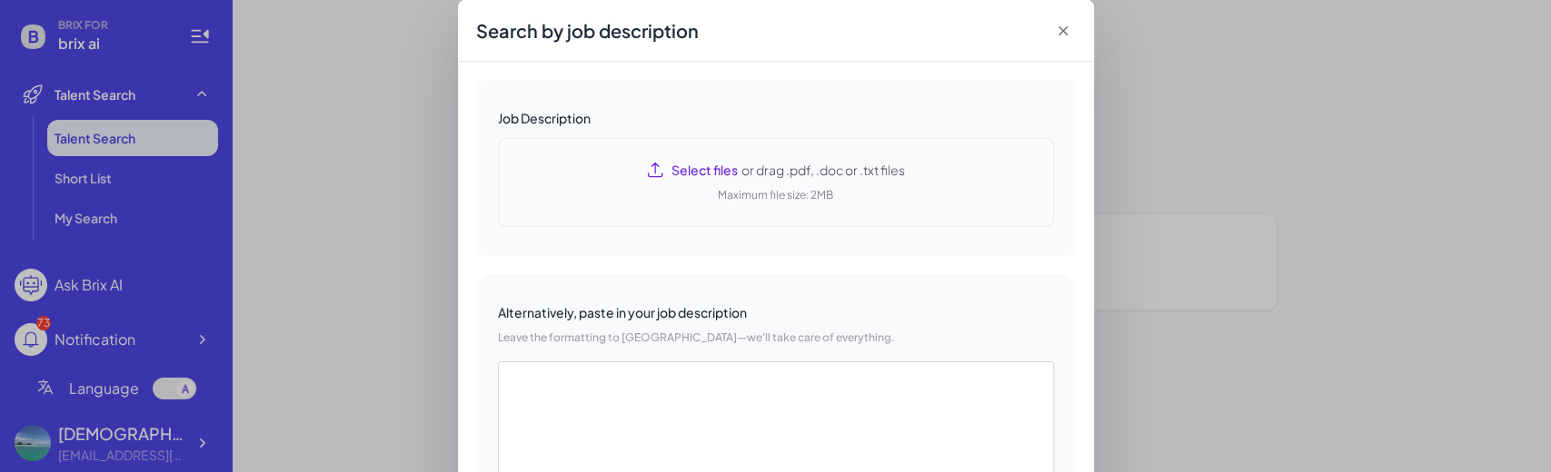
click at [623, 198] on div "Select files or drag .pdf, .doc or .txt files Maximum file size: 2MB" at bounding box center [776, 182] width 556 height 89
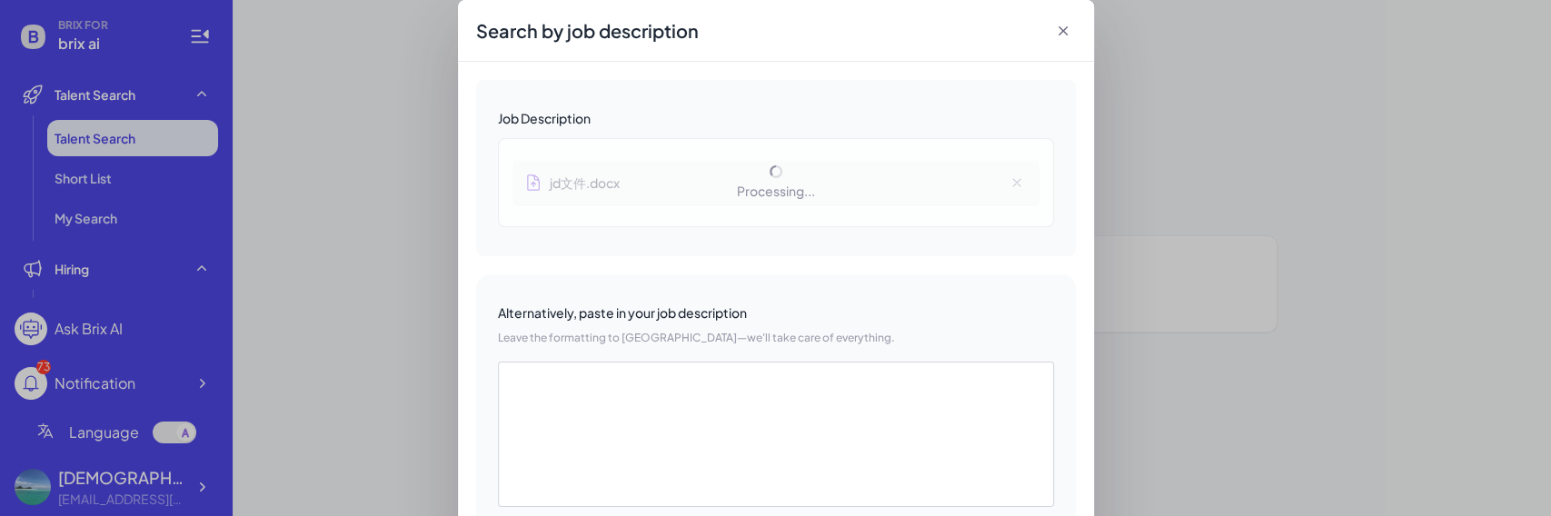
type textarea "**********"
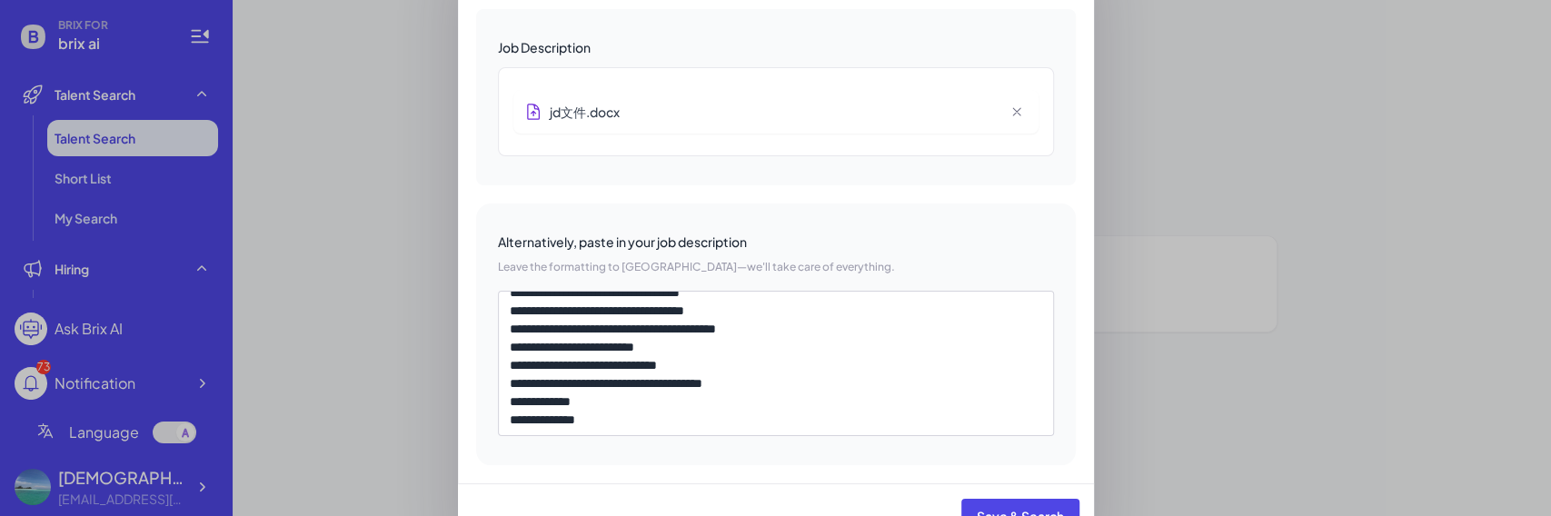
scroll to position [102, 0]
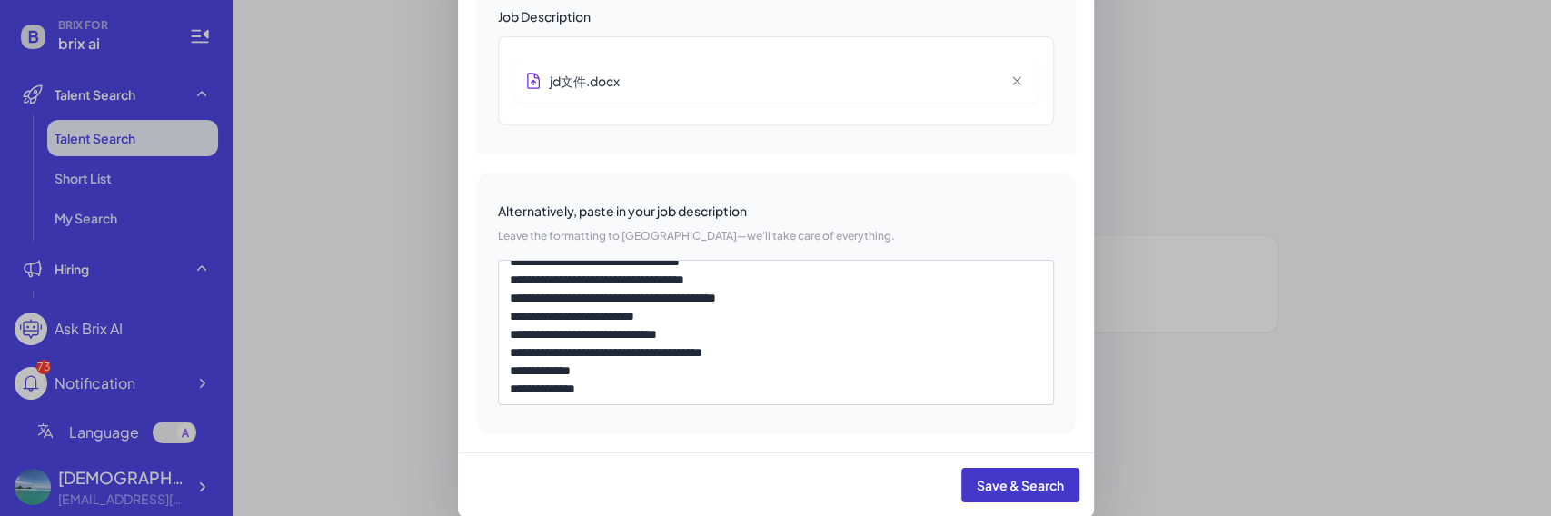
click at [1027, 482] on span "Save & Search" at bounding box center [1020, 485] width 87 height 16
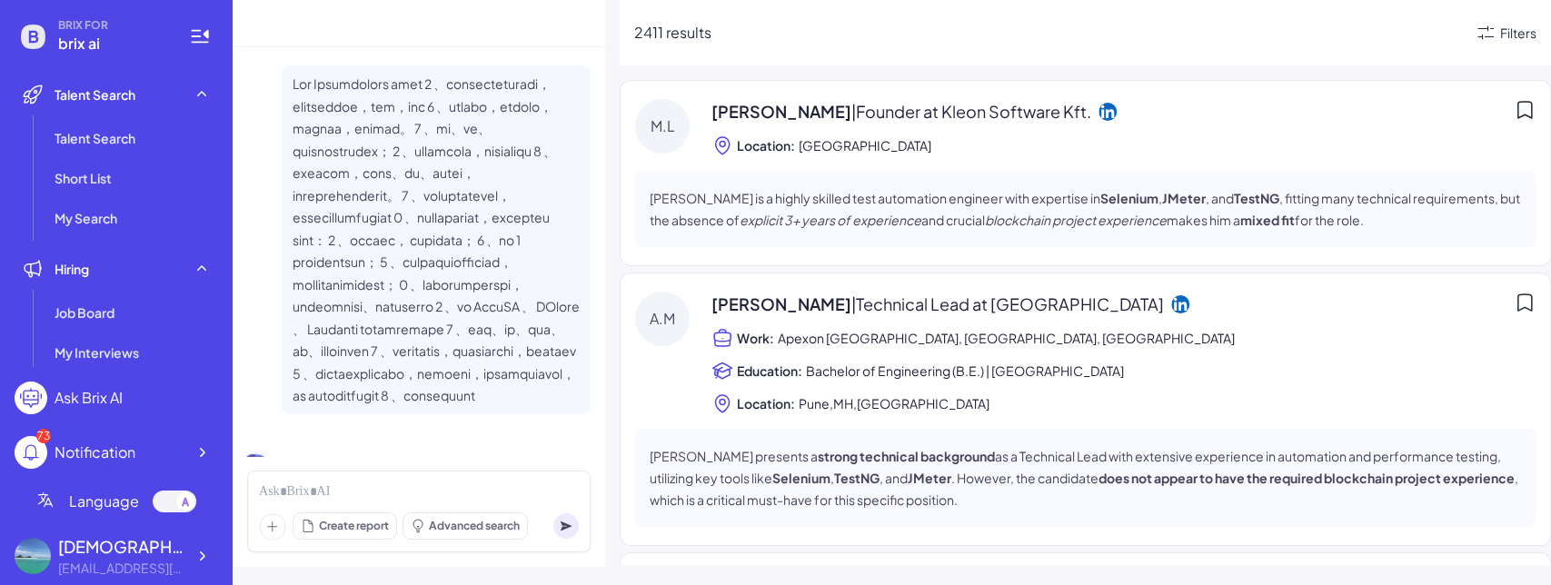
scroll to position [506, 0]
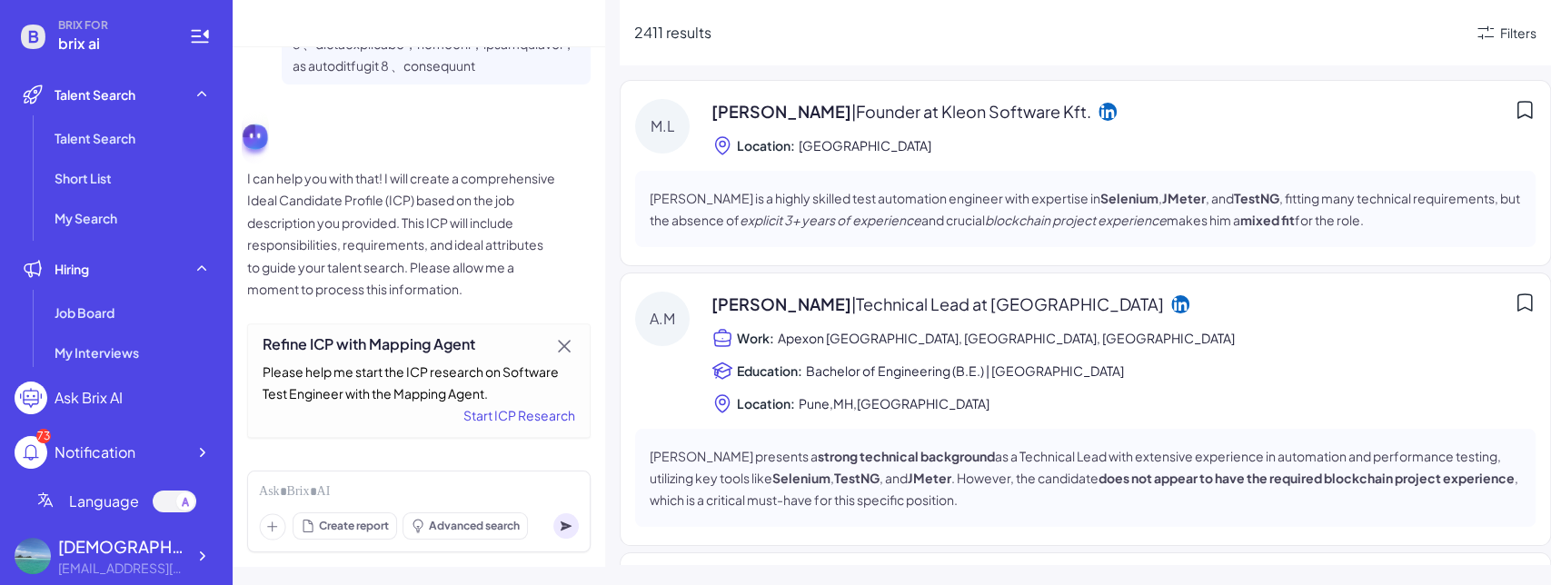
click at [558, 419] on div "Start ICP Research" at bounding box center [419, 415] width 313 height 22
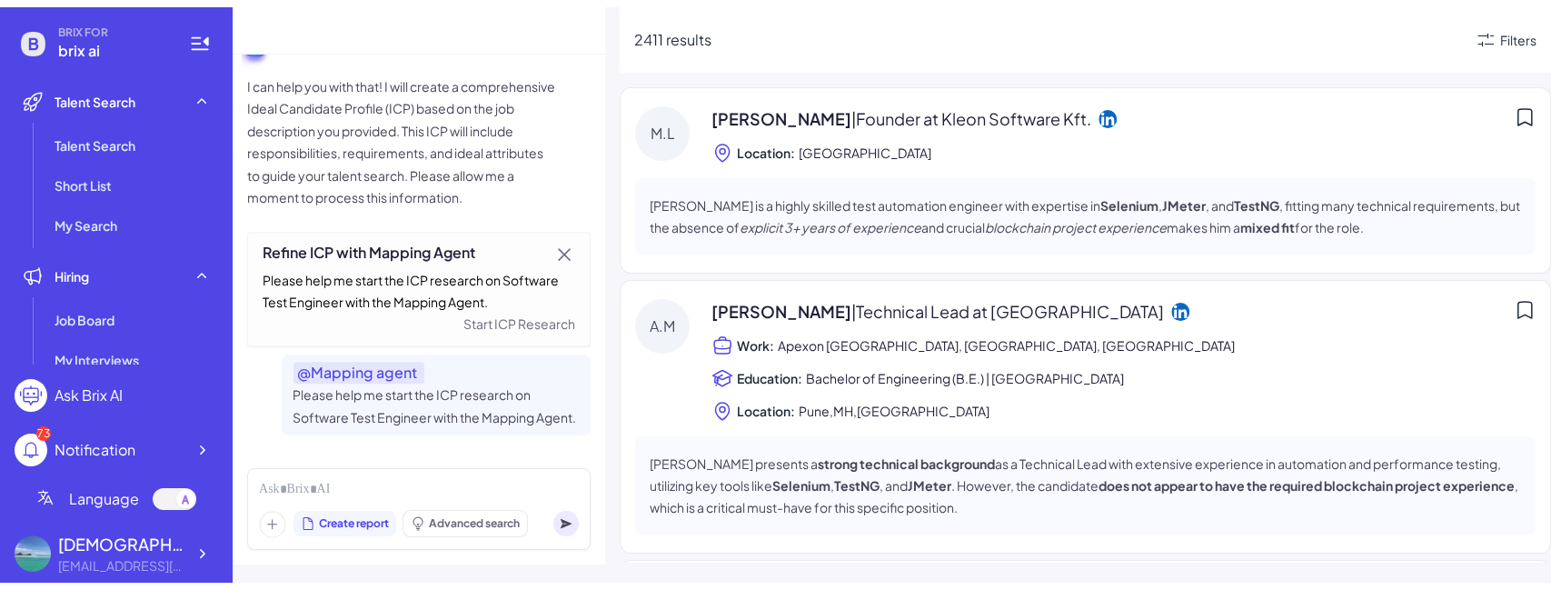
scroll to position [615, 0]
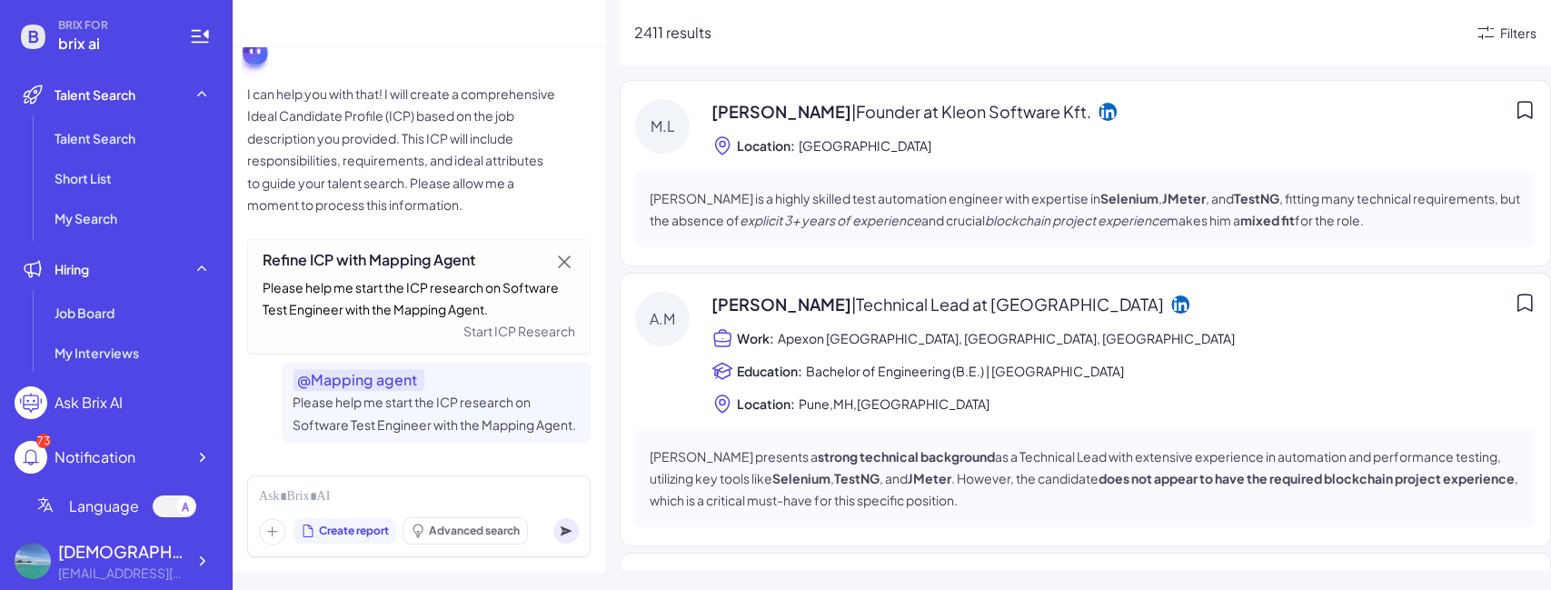
click at [278, 529] on icon at bounding box center [272, 531] width 27 height 27
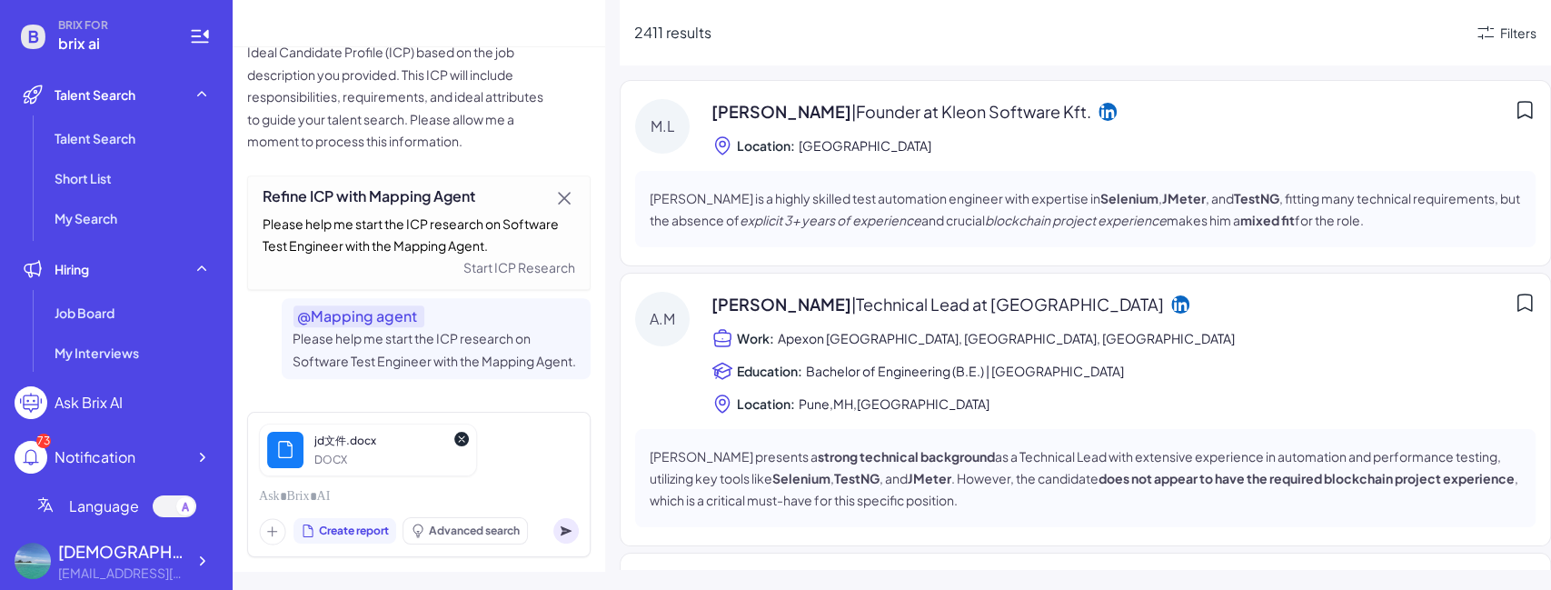
click at [566, 529] on icon at bounding box center [566, 531] width 11 height 10
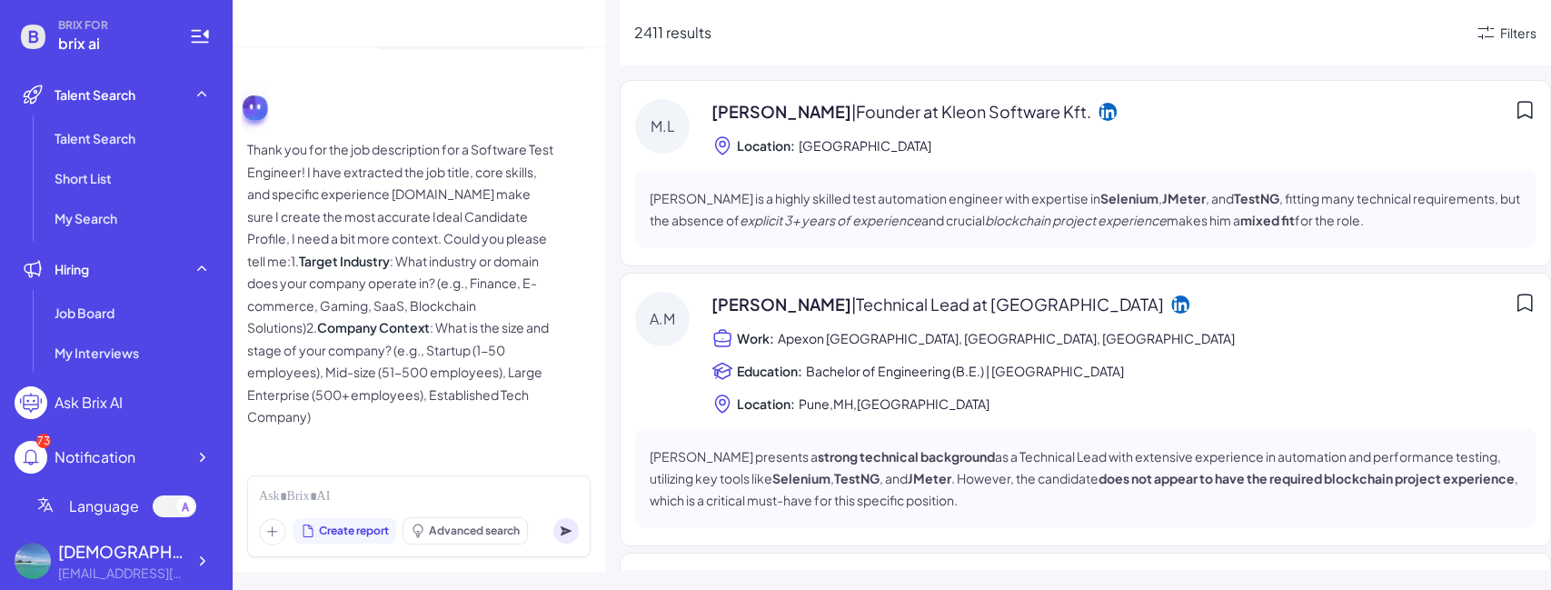
scroll to position [1068, 0]
click at [277, 531] on icon at bounding box center [272, 531] width 27 height 27
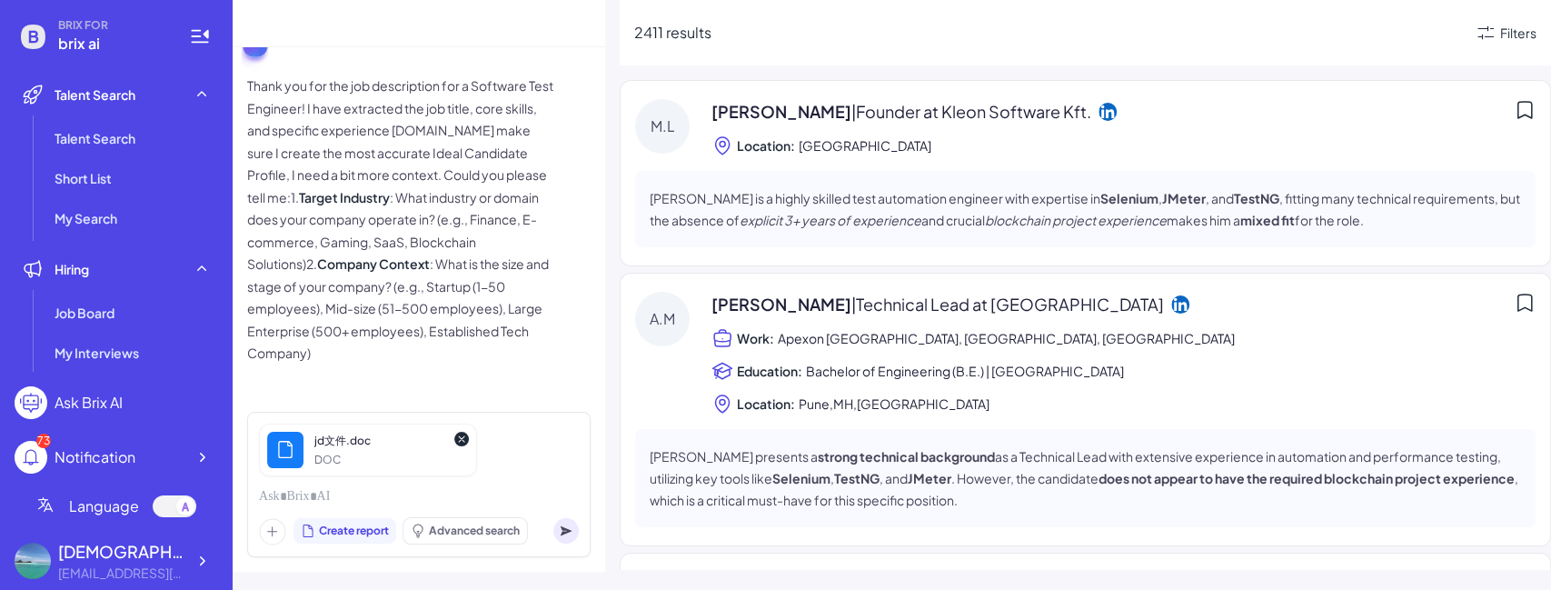
click at [568, 532] on icon at bounding box center [566, 531] width 11 height 10
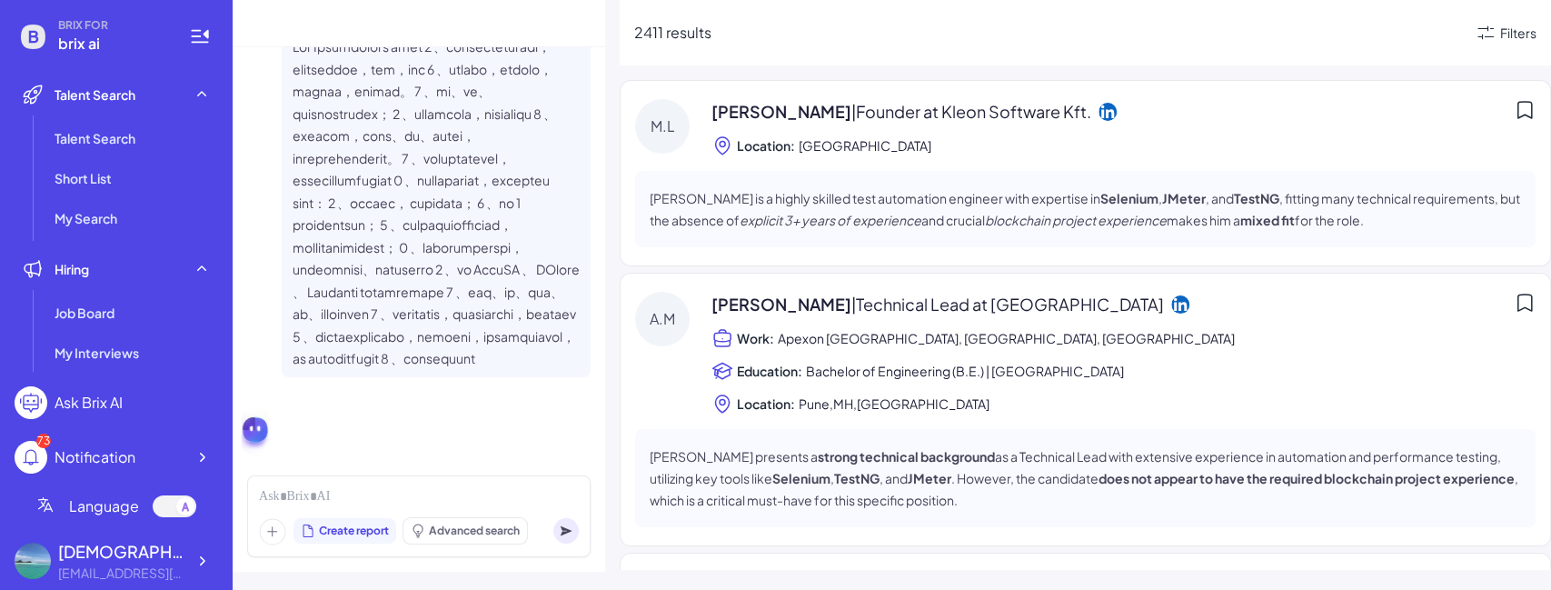
scroll to position [0, 0]
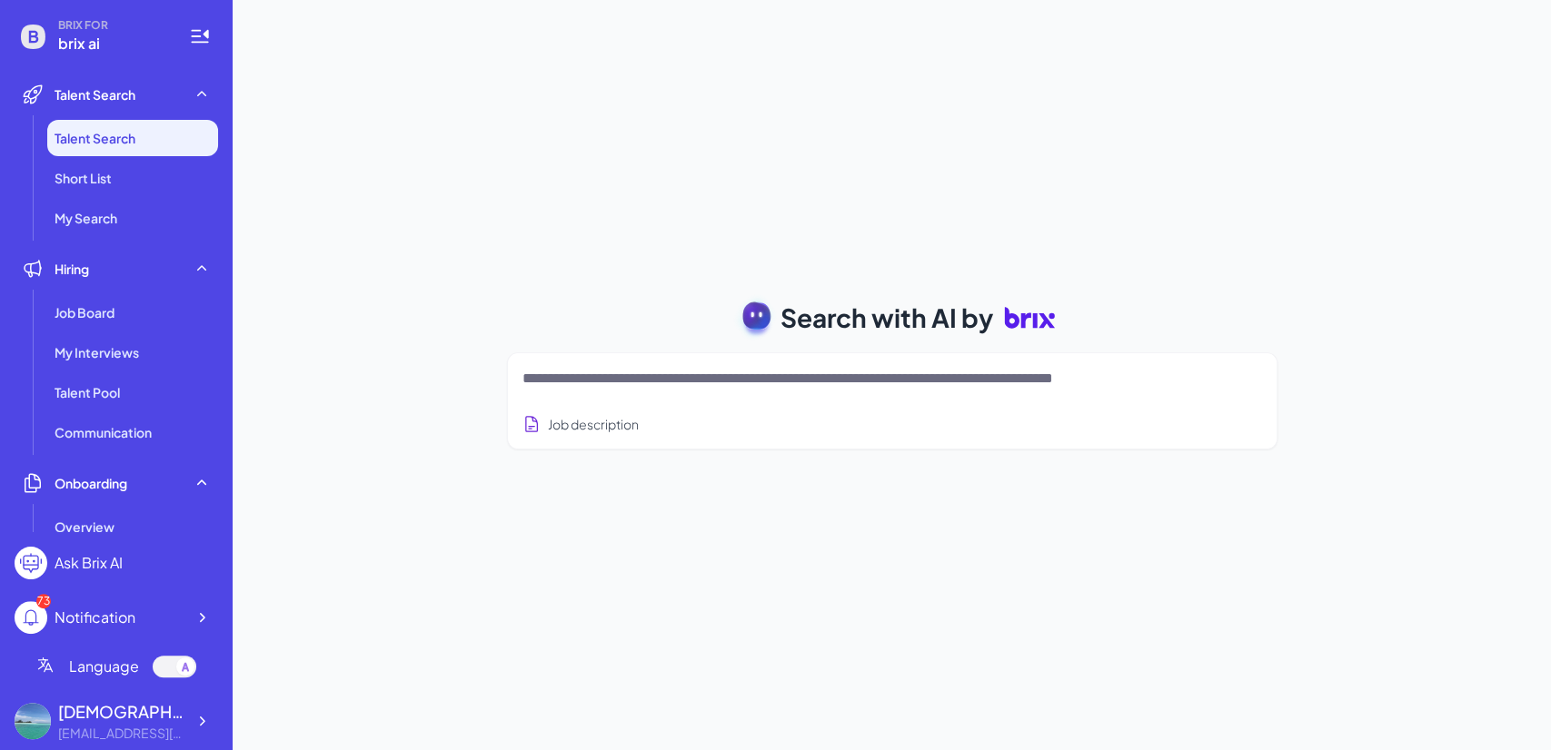
click at [587, 378] on textarea at bounding box center [870, 379] width 696 height 22
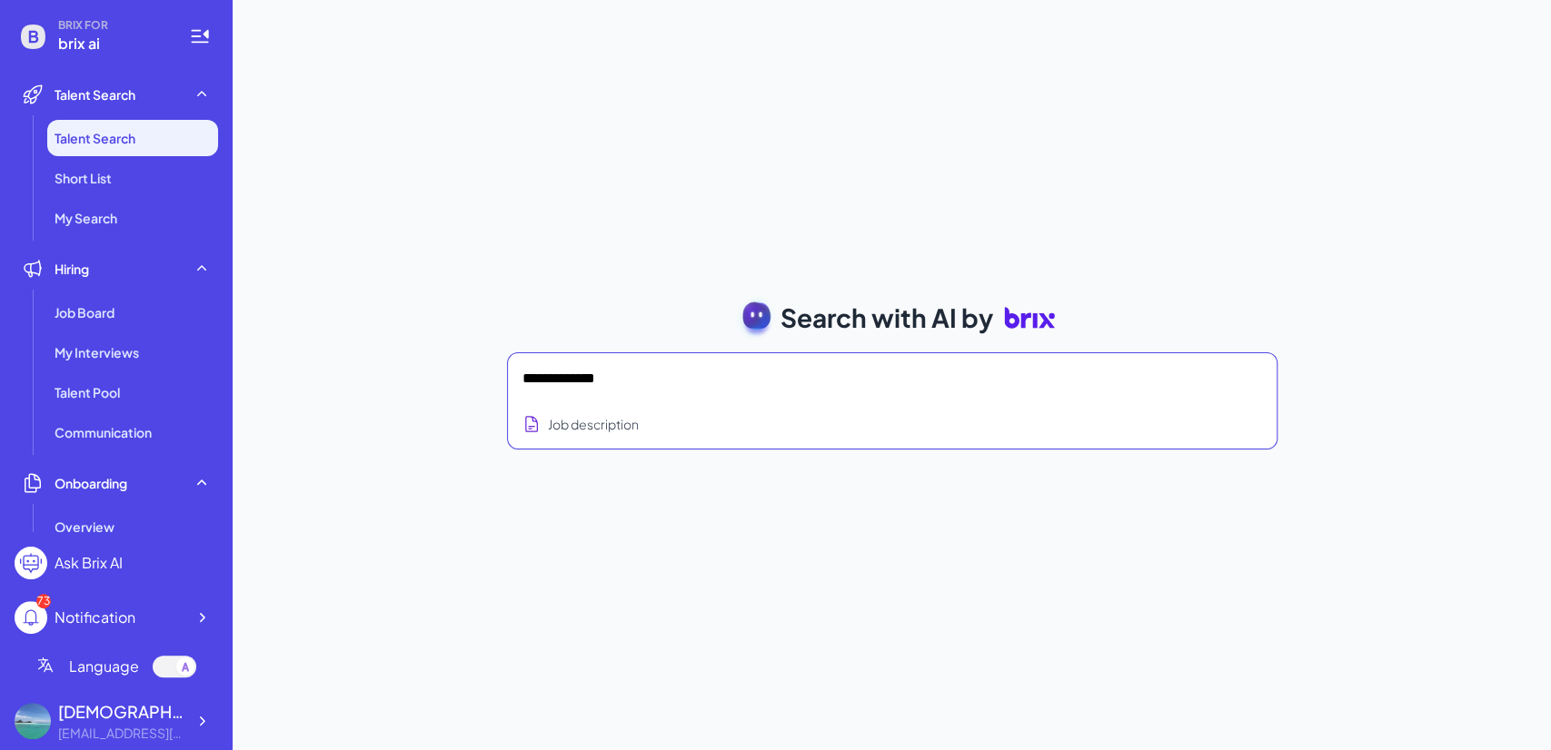
type textarea "**********"
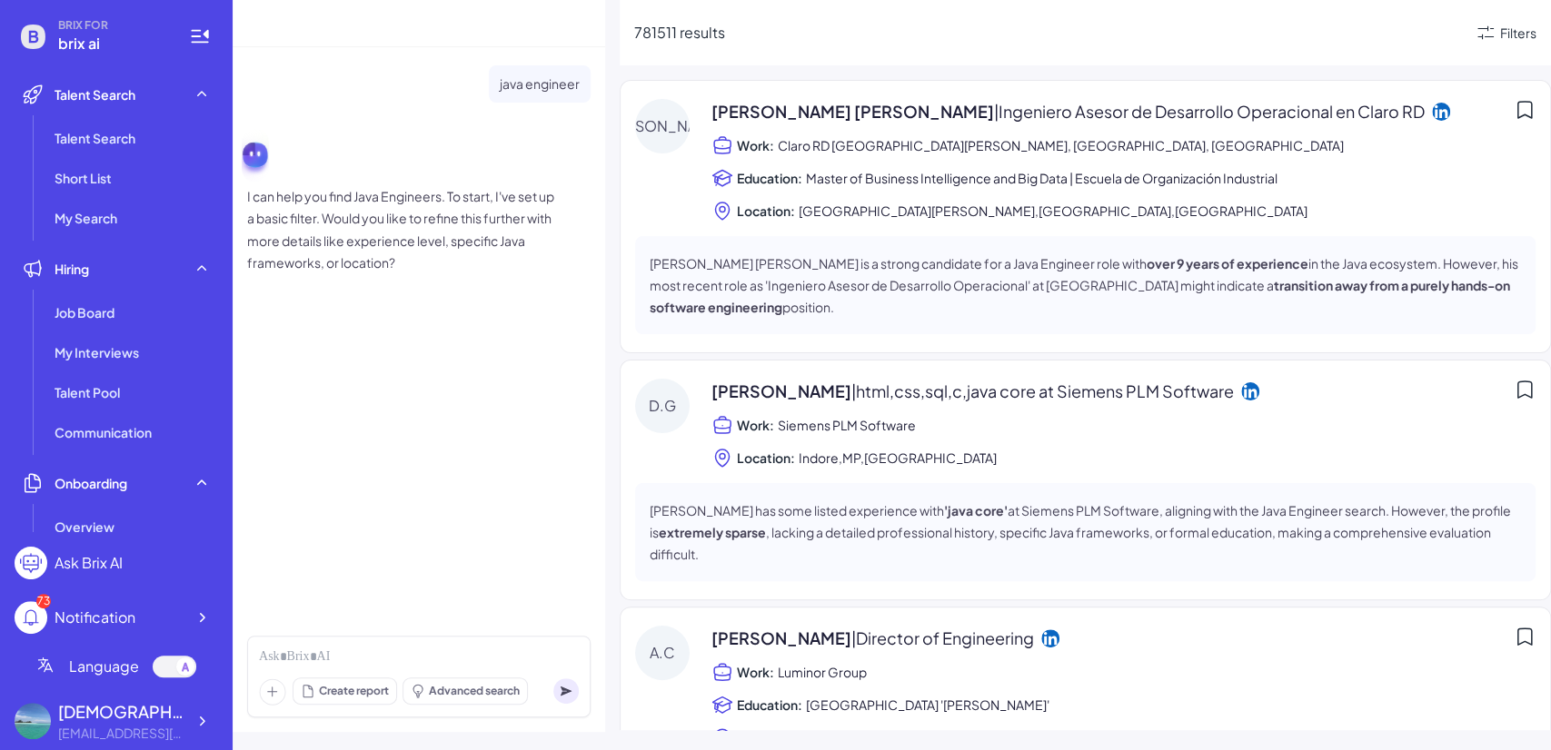
drag, startPoint x: 521, startPoint y: 326, endPoint x: 493, endPoint y: 411, distance: 88.8
click at [493, 411] on div "java engineer I can help you find Java Engineers. To start, I've set up a basic…" at bounding box center [419, 334] width 373 height 574
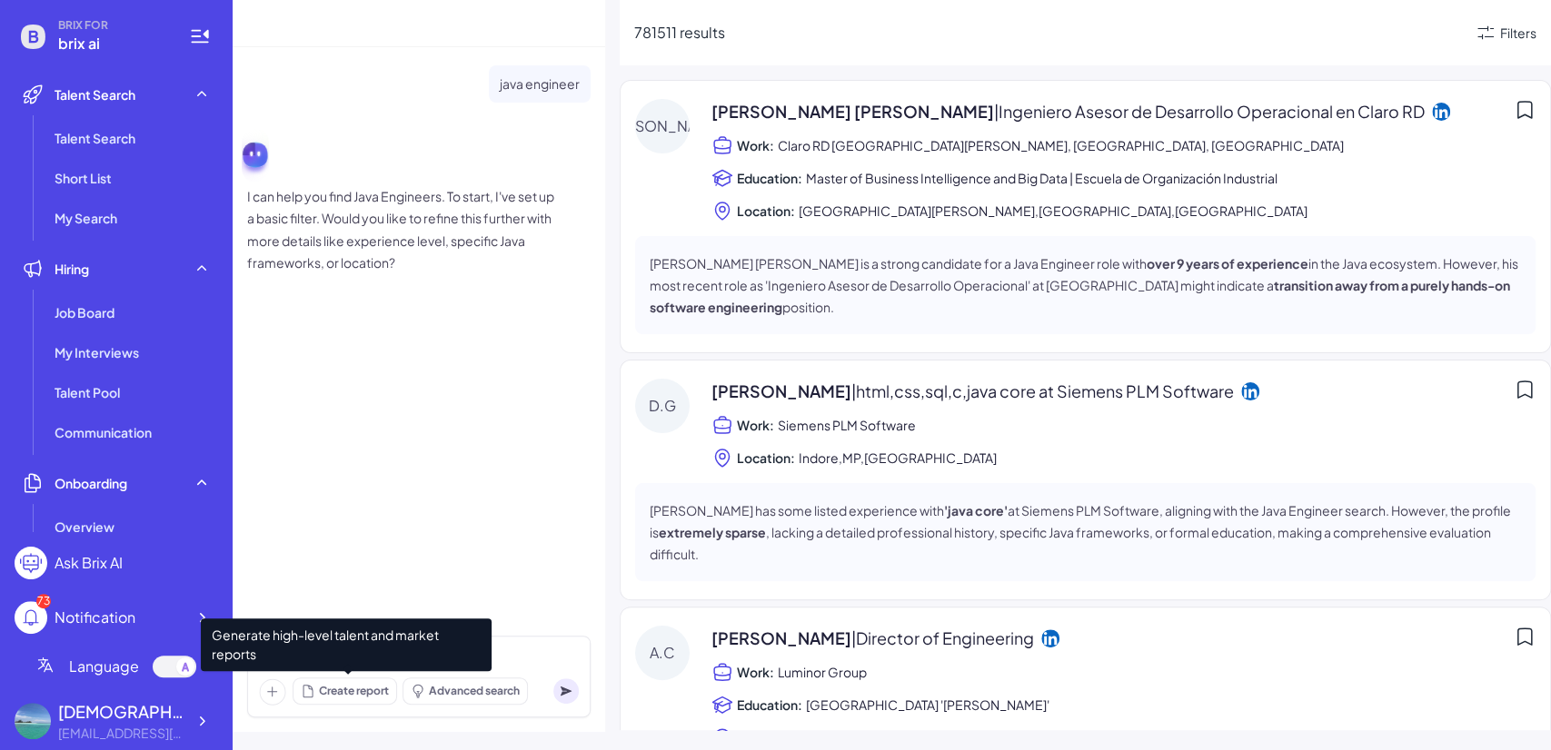
click at [349, 686] on span "Create report" at bounding box center [354, 691] width 70 height 16
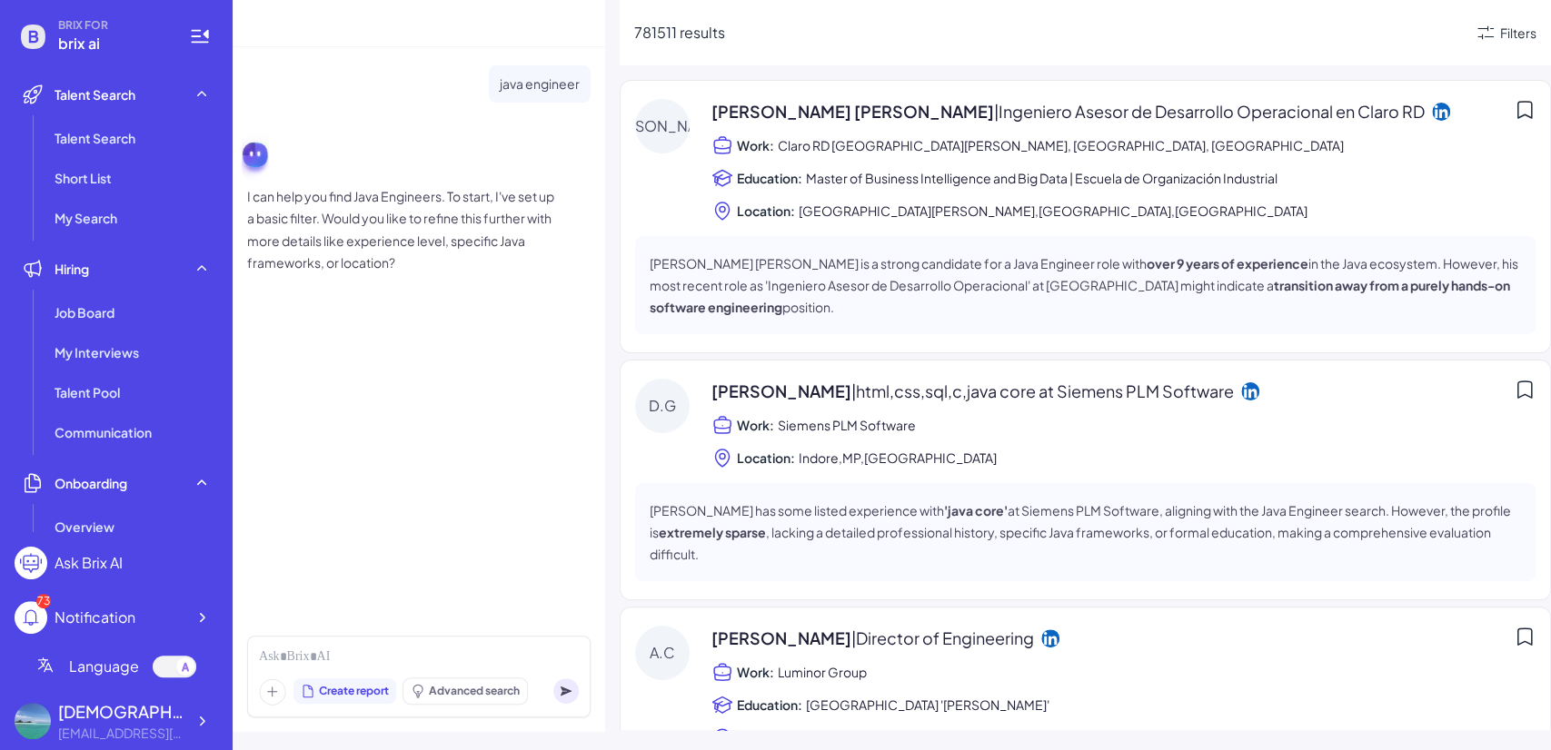
click at [370, 505] on div "java engineer I can help you find Java Engineers. To start, I've set up a basic…" at bounding box center [419, 334] width 373 height 574
click at [327, 688] on span "Create report" at bounding box center [354, 691] width 70 height 16
click at [269, 691] on icon at bounding box center [272, 692] width 27 height 27
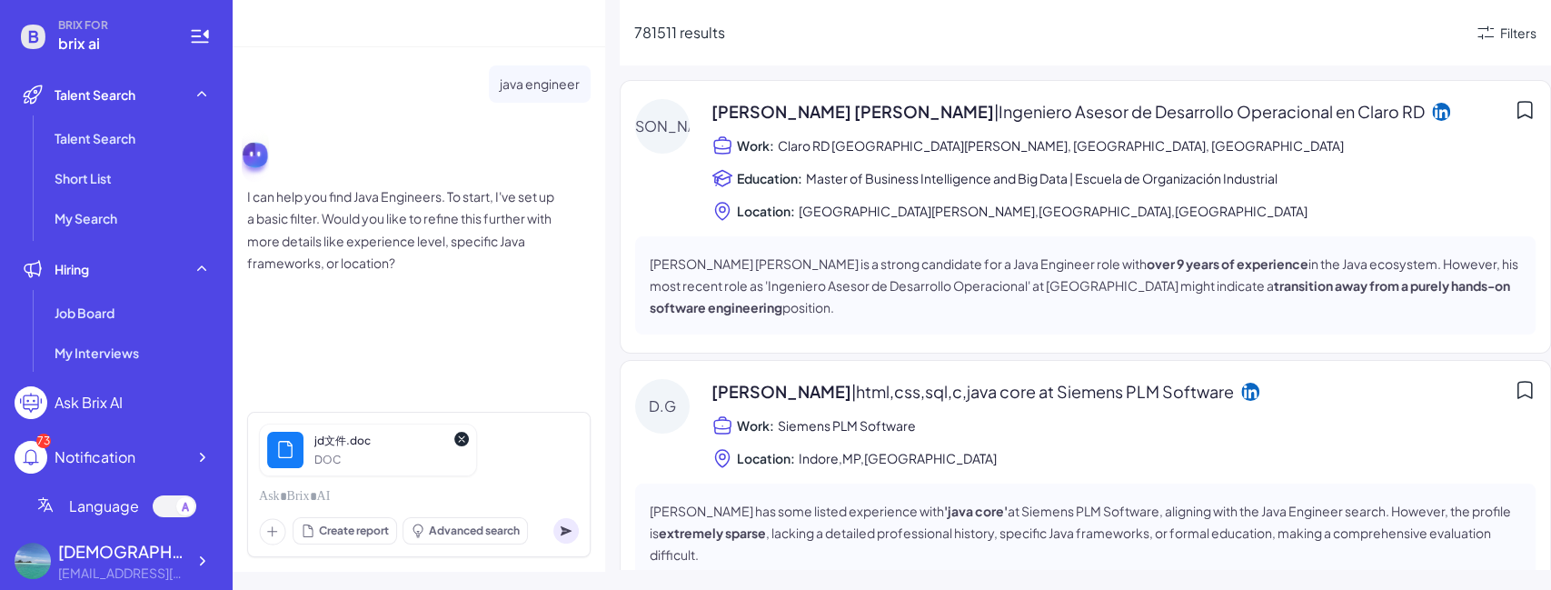
click at [565, 532] on icon at bounding box center [566, 531] width 11 height 10
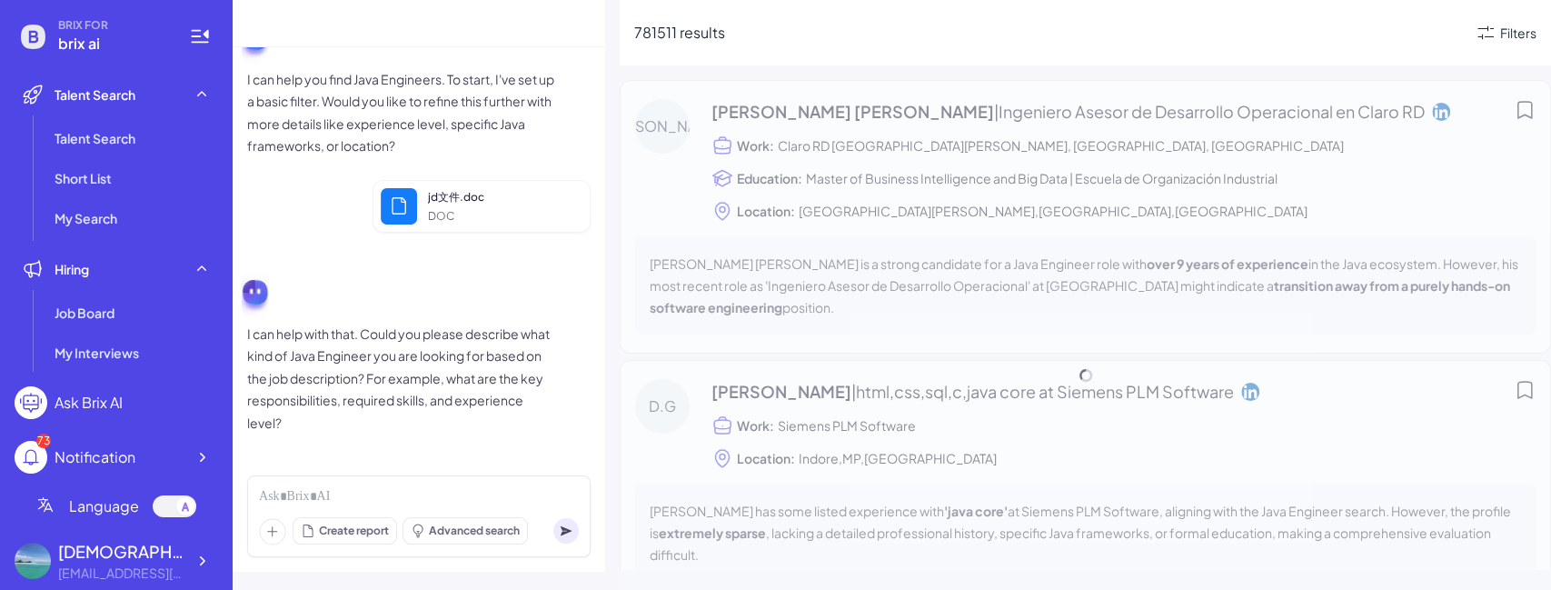
scroll to position [122, 0]
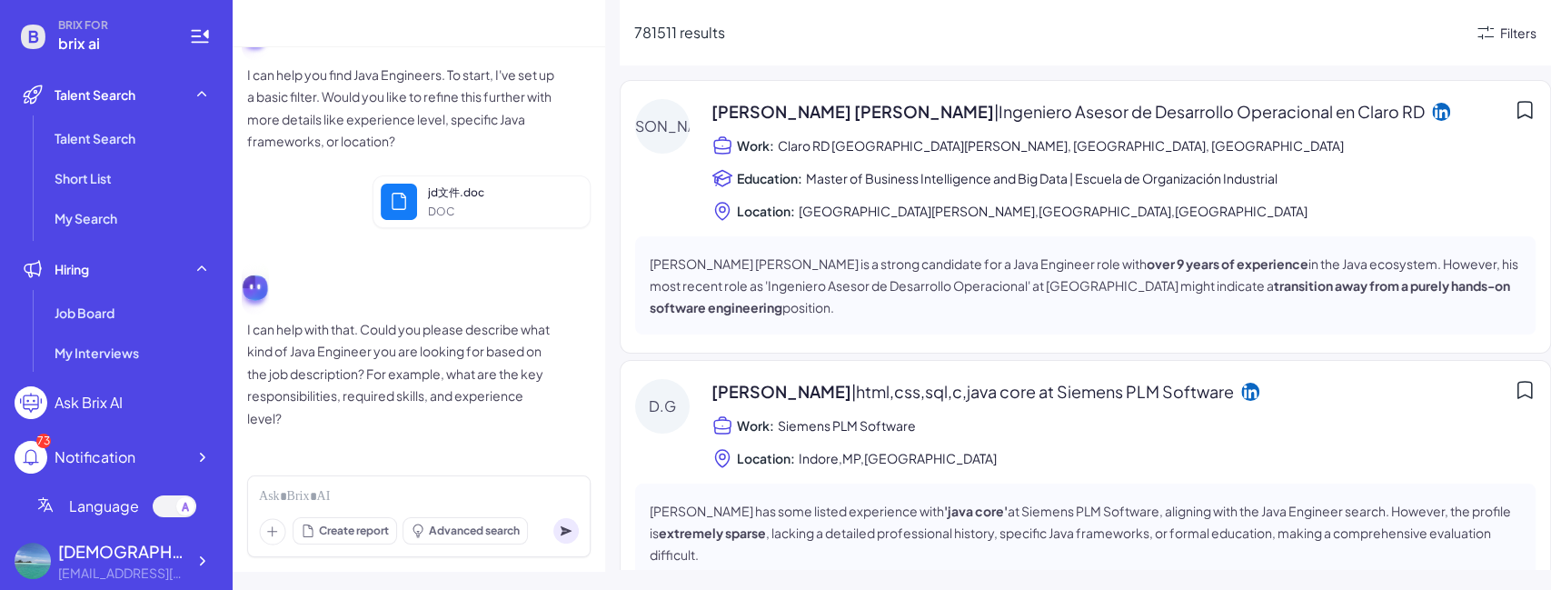
click at [1504, 30] on div "Filters" at bounding box center [1518, 33] width 36 height 19
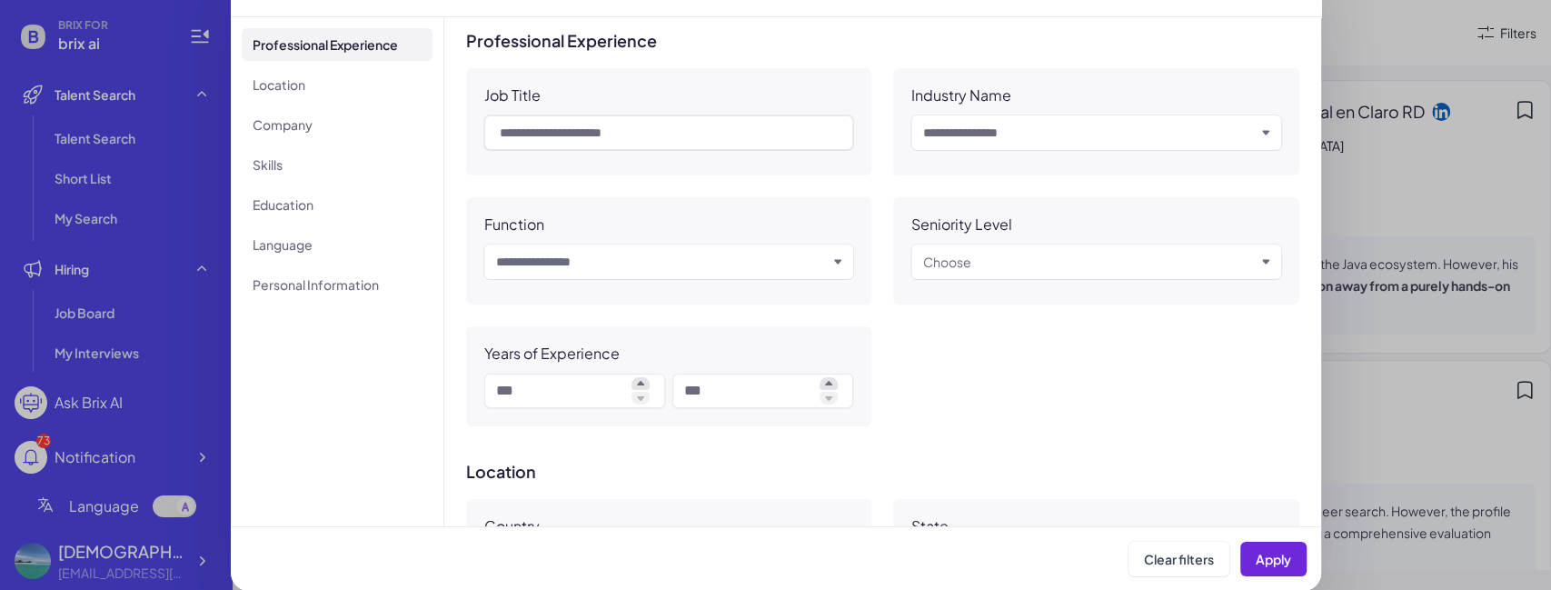
scroll to position [0, 0]
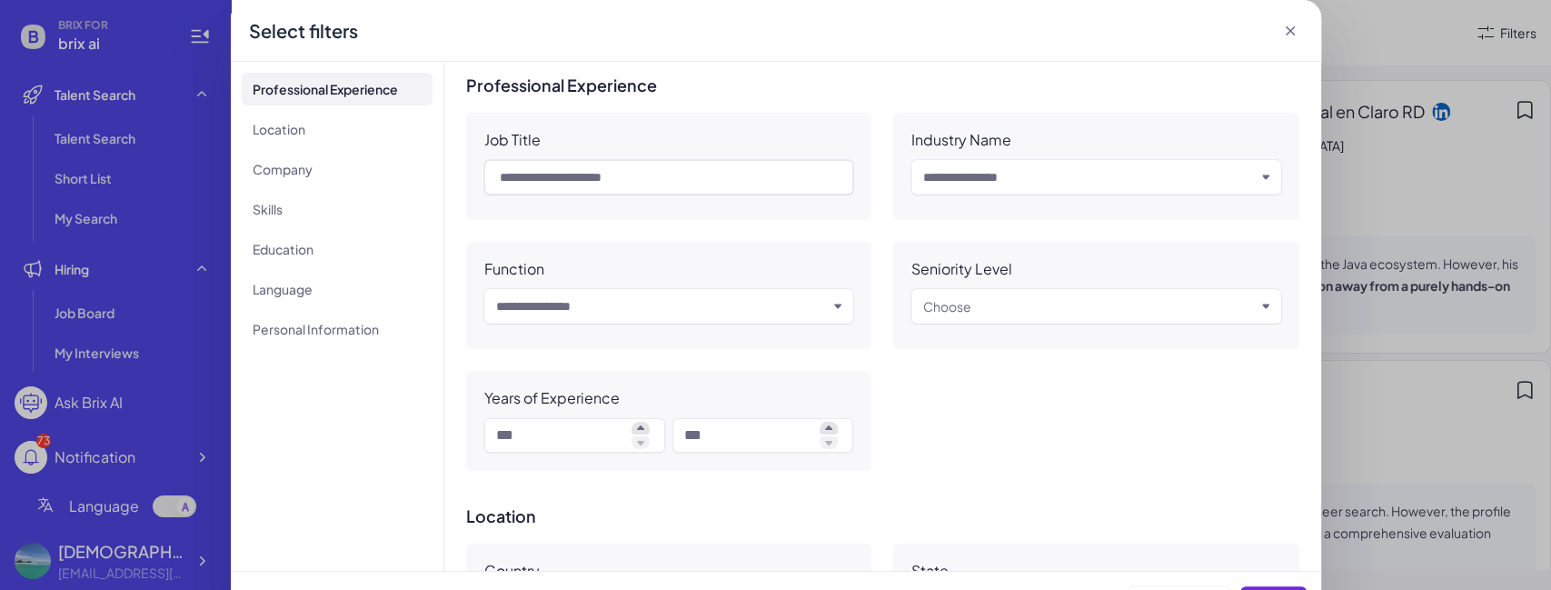
click at [1288, 27] on icon at bounding box center [1290, 31] width 18 height 18
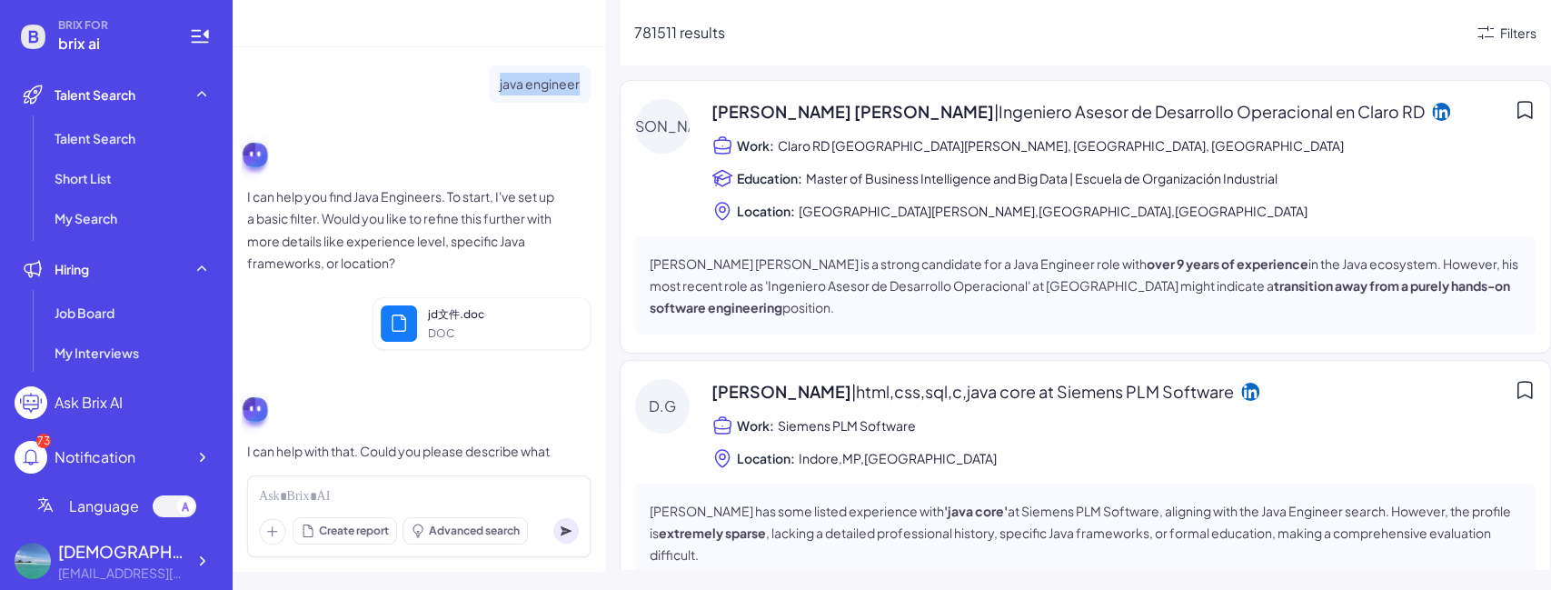
drag, startPoint x: 474, startPoint y: 88, endPoint x: 577, endPoint y: 93, distance: 102.8
click at [577, 93] on div "java engineer" at bounding box center [418, 83] width 343 height 37
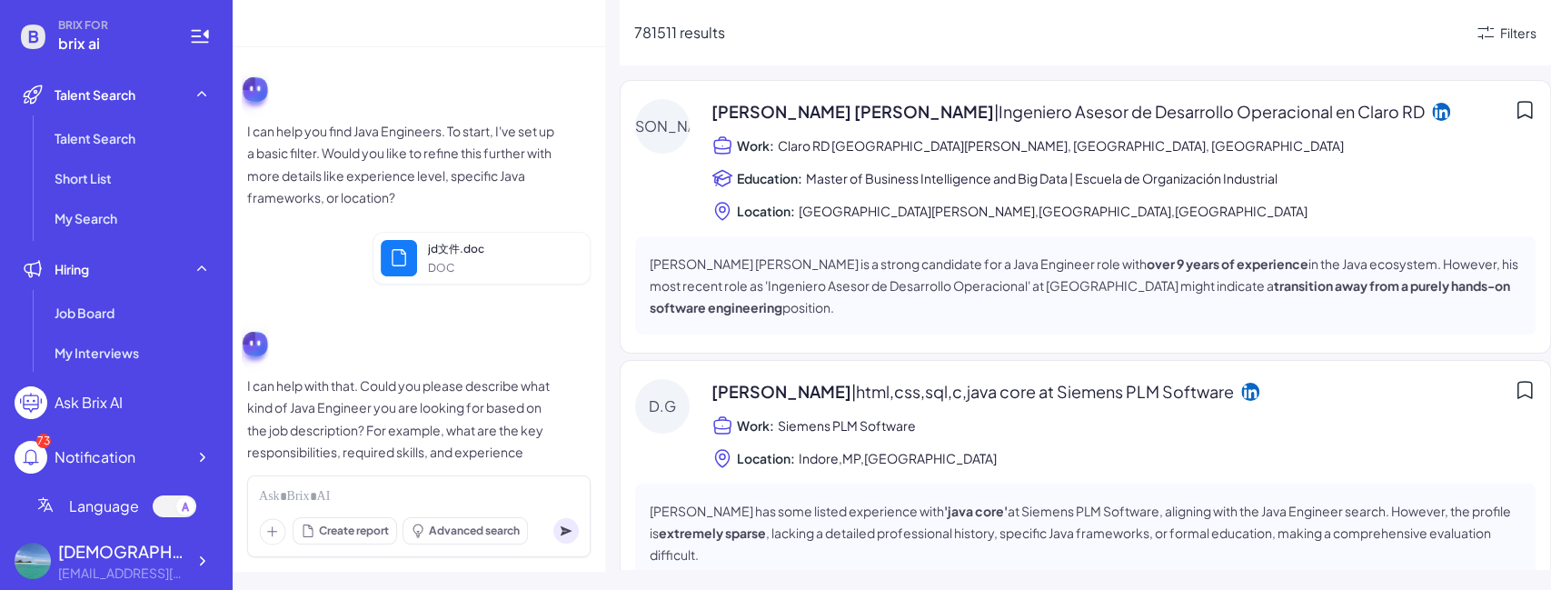
scroll to position [122, 0]
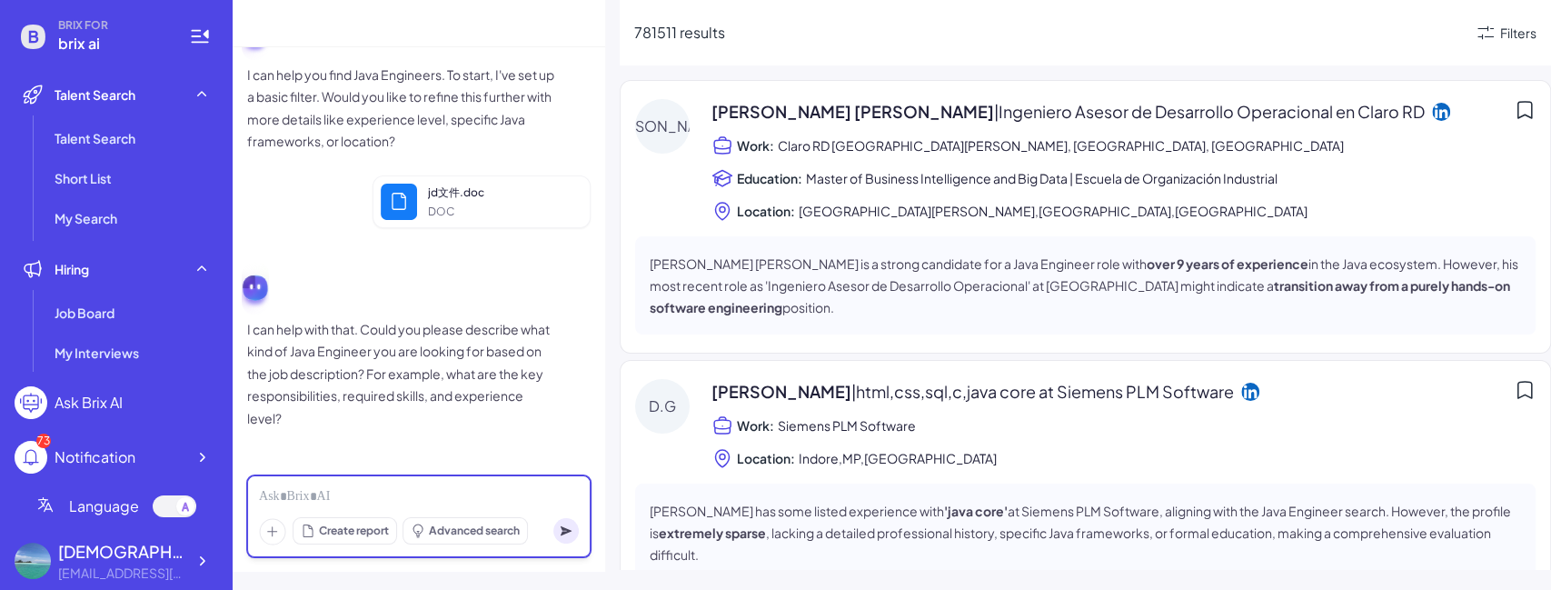
click at [352, 492] on div at bounding box center [419, 497] width 320 height 20
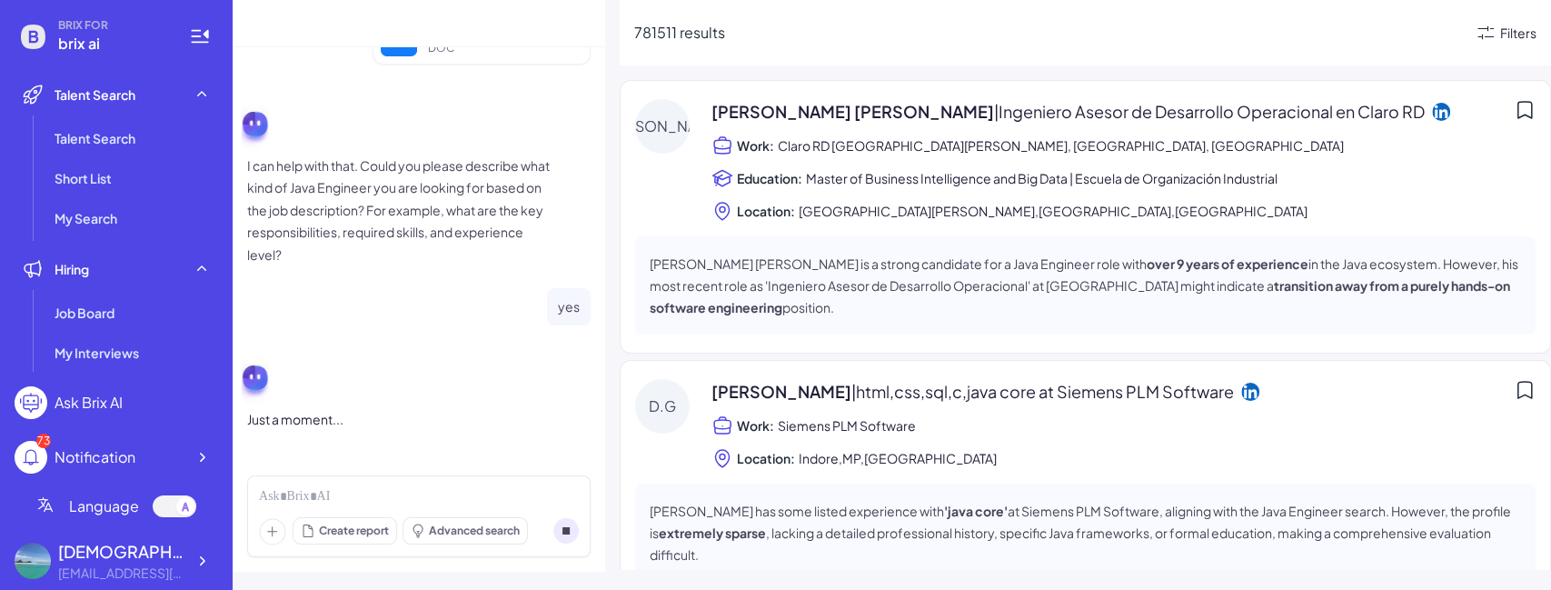
click at [1503, 26] on div "Filters" at bounding box center [1518, 33] width 36 height 19
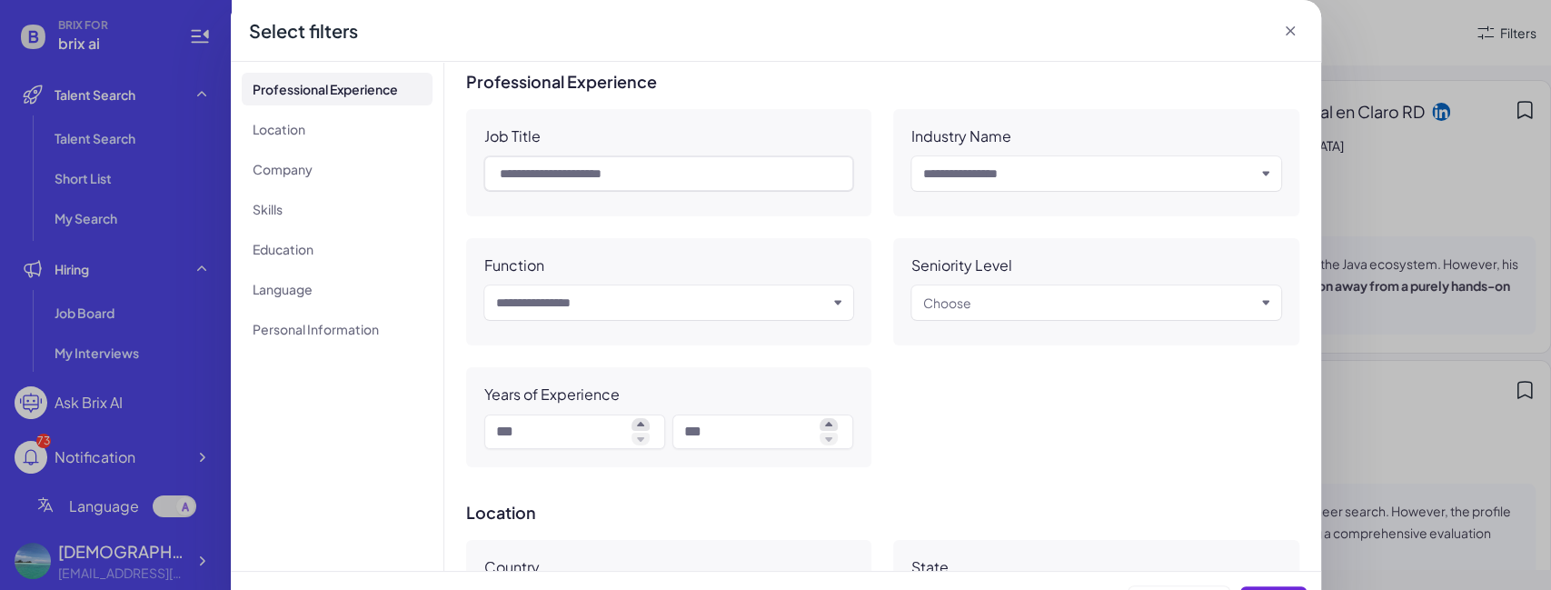
scroll to position [0, 0]
click at [1281, 29] on icon at bounding box center [1290, 31] width 18 height 18
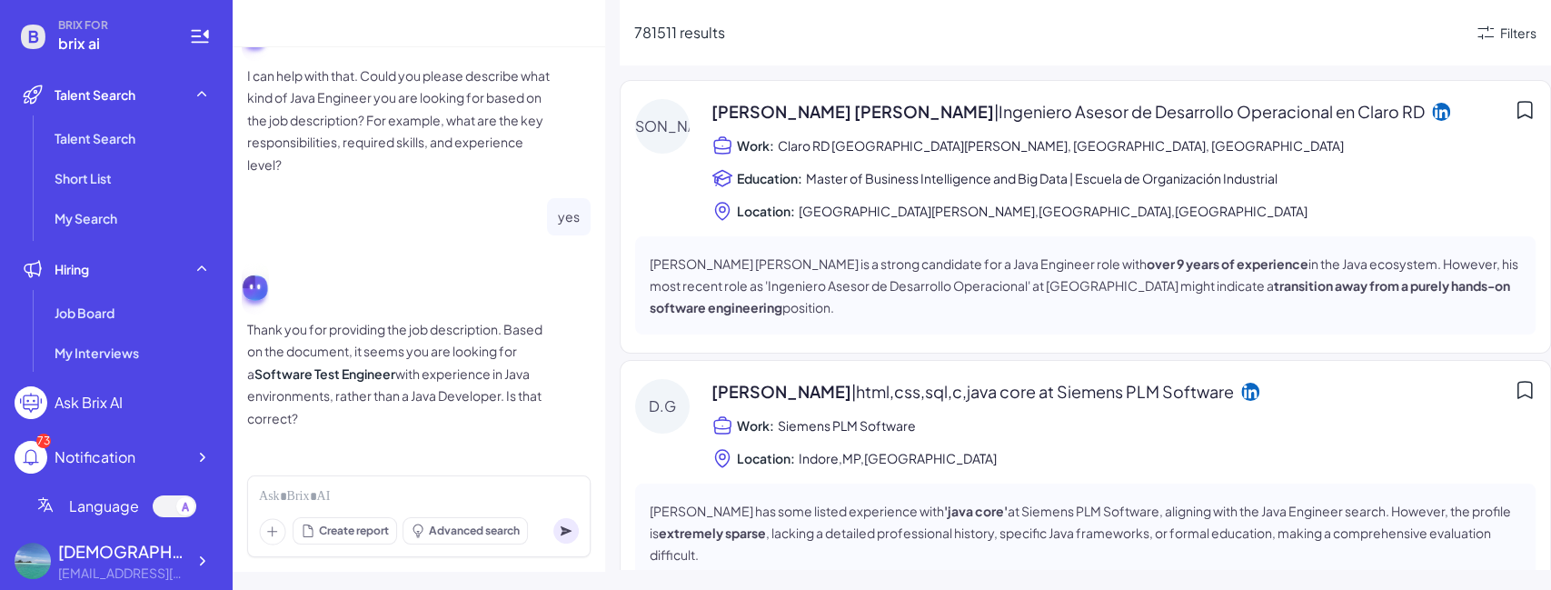
drag, startPoint x: 337, startPoint y: 431, endPoint x: 235, endPoint y: 334, distance: 140.1
click at [235, 334] on div "java engineer I can help you find Java Engineers. To start, I've set up a basic…" at bounding box center [419, 253] width 373 height 413
copy p "Thank you for providing the job description. Based on the document, it seems yo…"
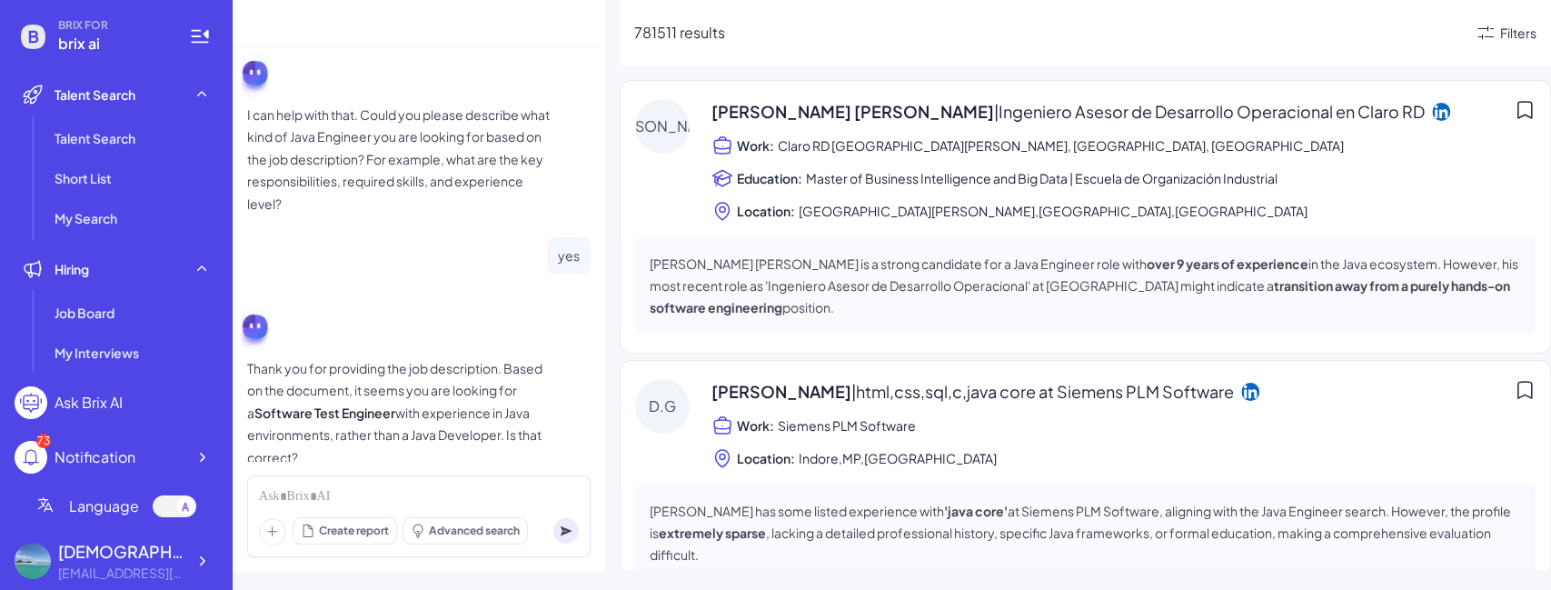
scroll to position [375, 0]
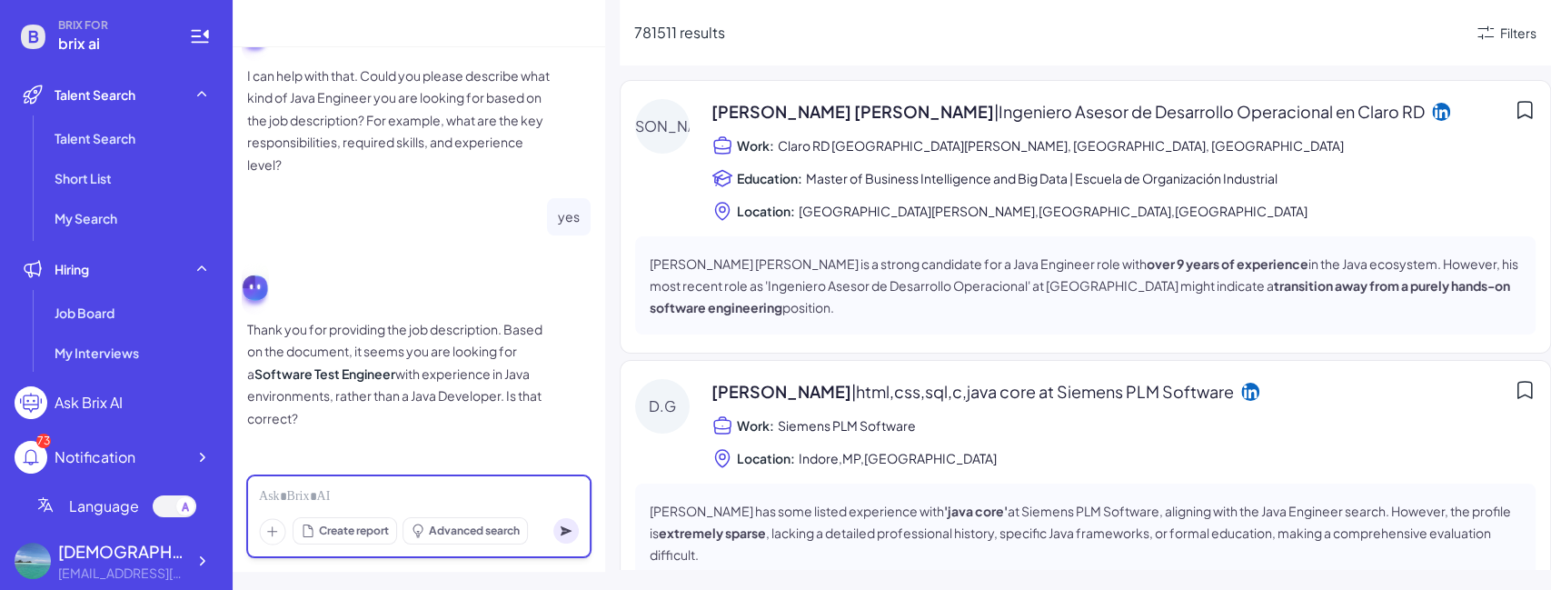
click at [334, 499] on div at bounding box center [419, 497] width 320 height 20
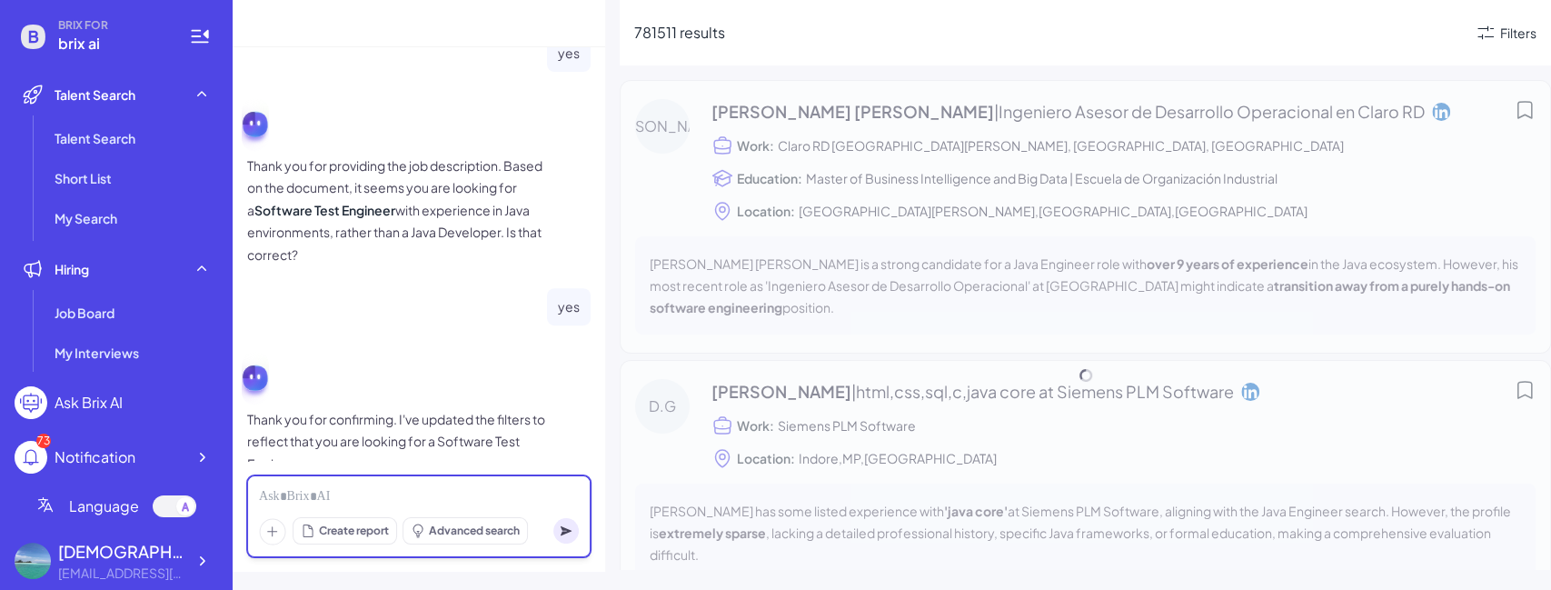
scroll to position [584, 0]
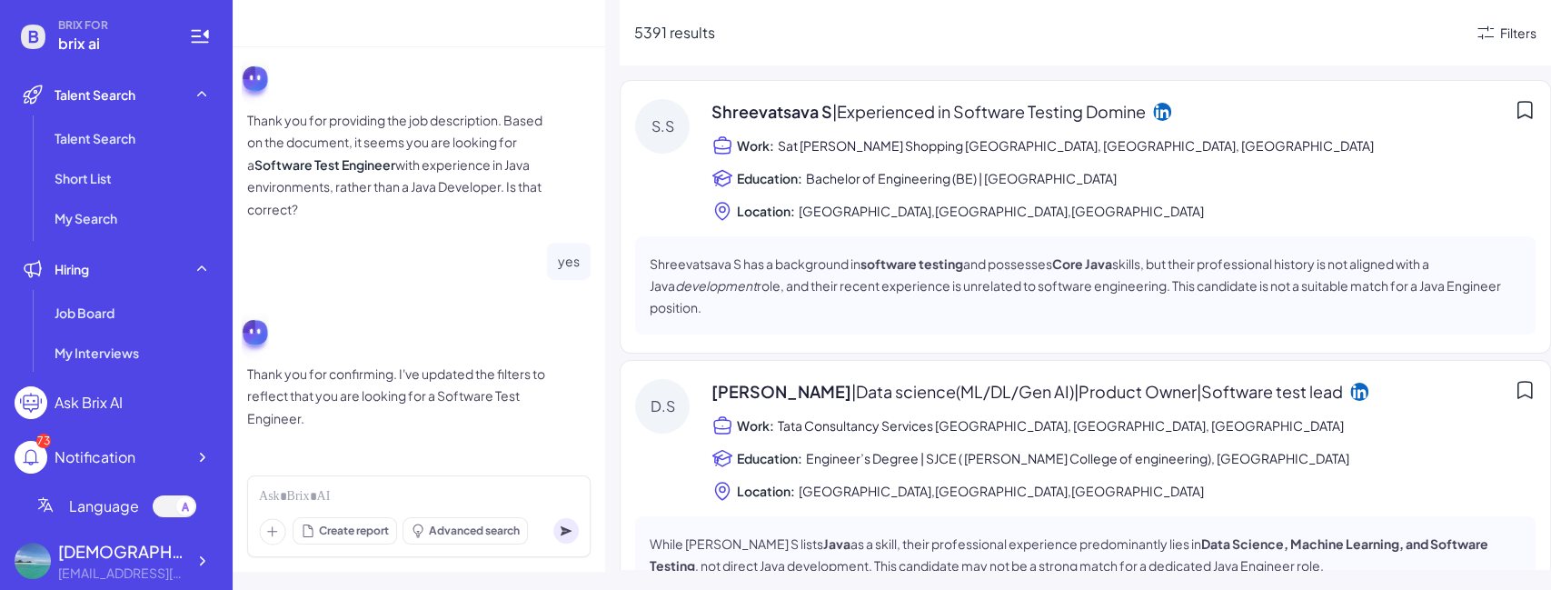
click at [1510, 35] on div "Filters" at bounding box center [1518, 33] width 36 height 19
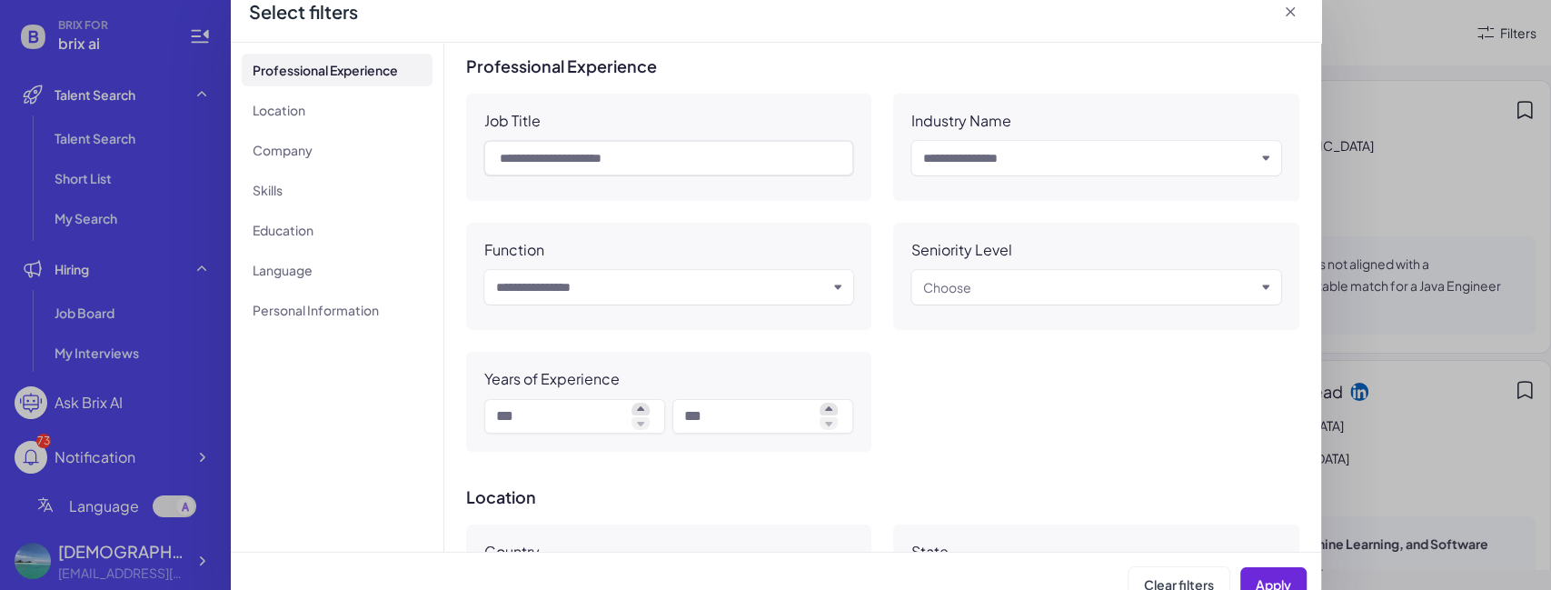
scroll to position [0, 0]
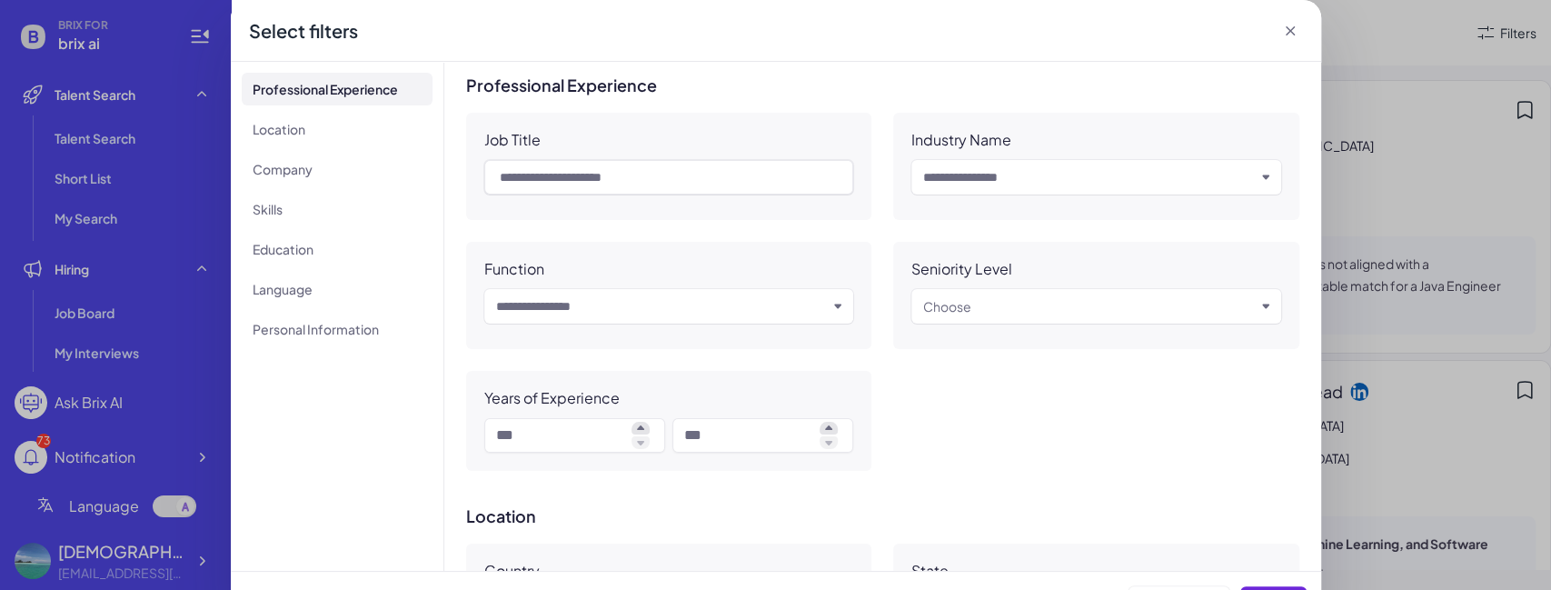
click at [1285, 31] on icon at bounding box center [1289, 30] width 9 height 9
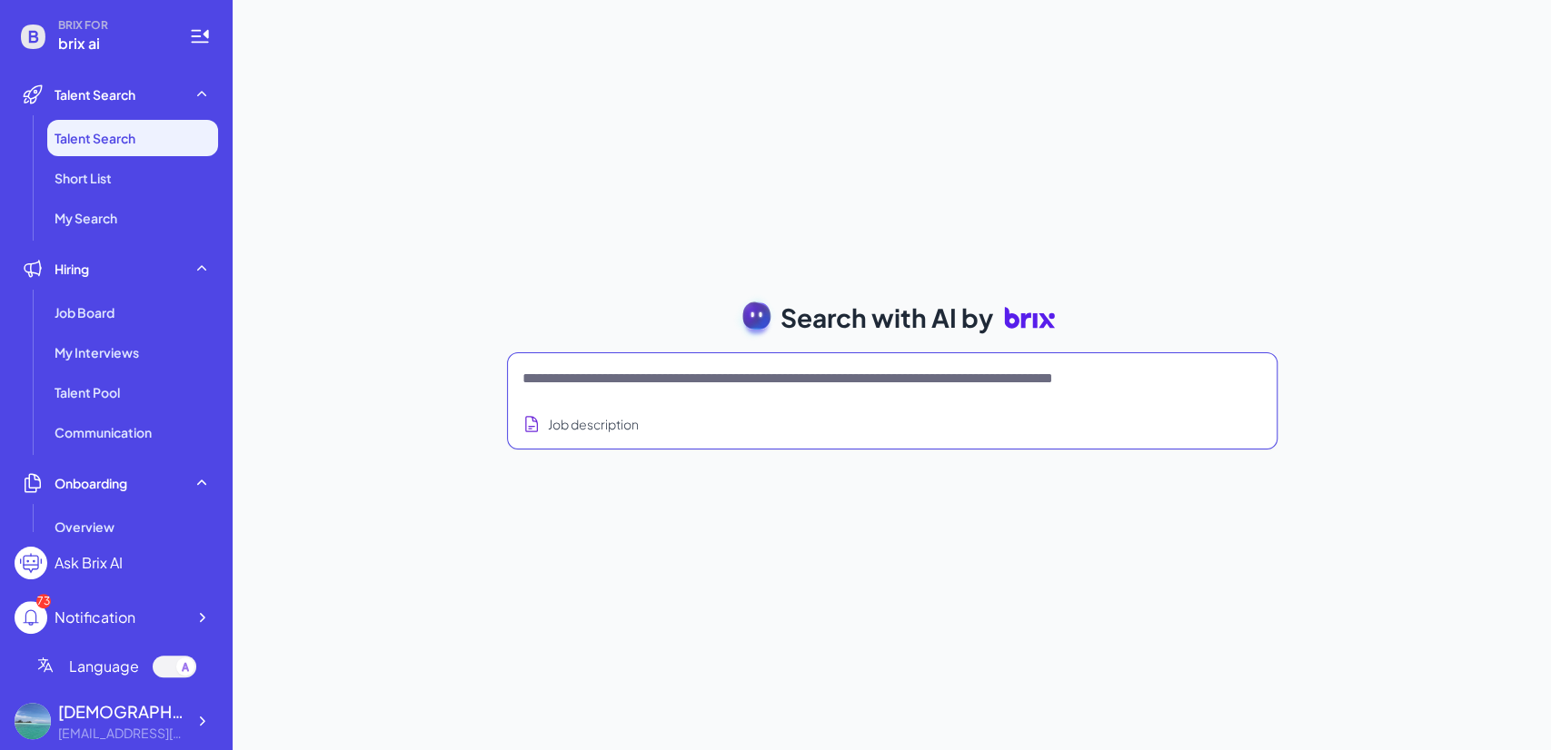
click at [567, 378] on textarea at bounding box center [870, 379] width 696 height 22
click at [609, 425] on button "Job description" at bounding box center [580, 425] width 116 height 34
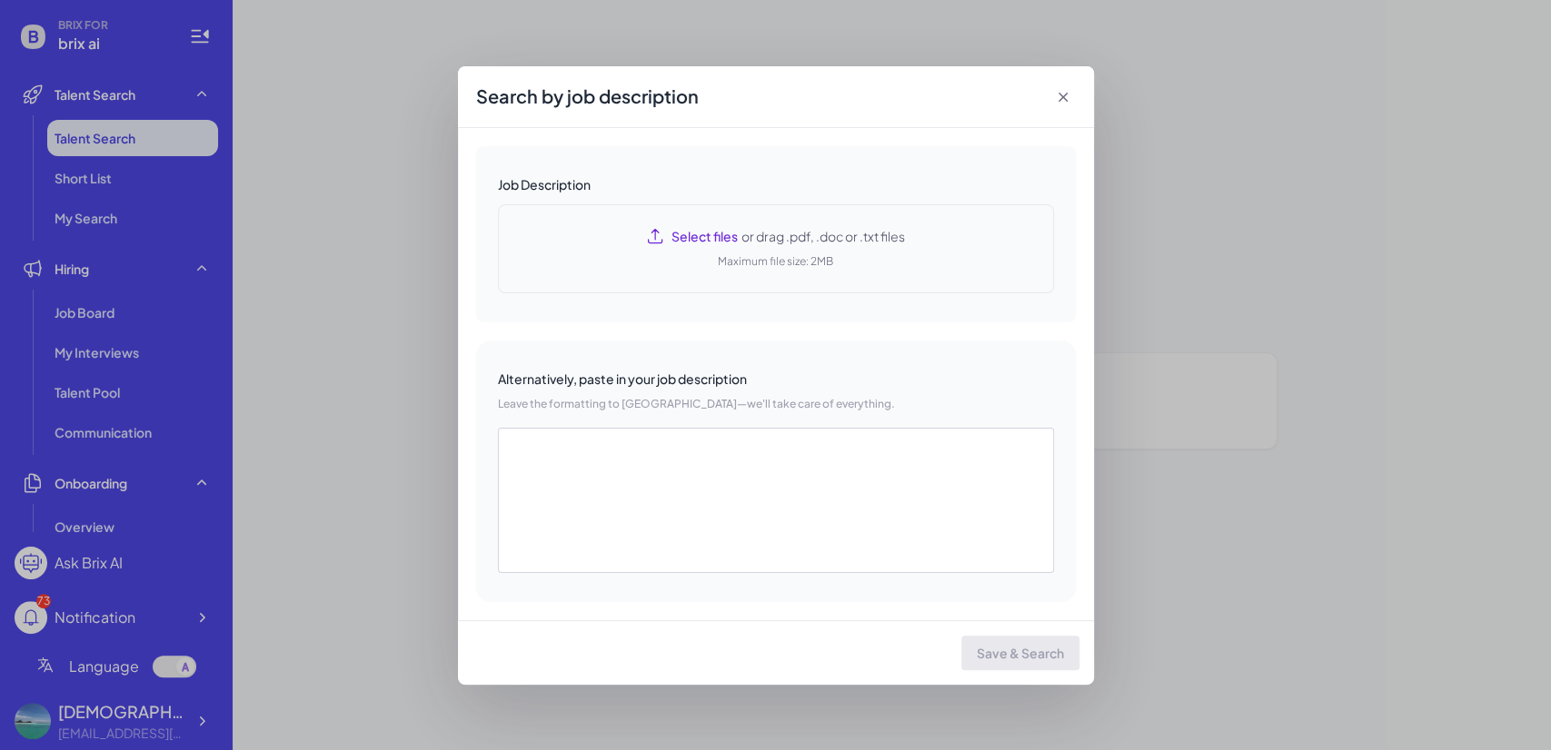
click at [698, 235] on span "Select files" at bounding box center [704, 236] width 66 height 18
type textarea "**********"
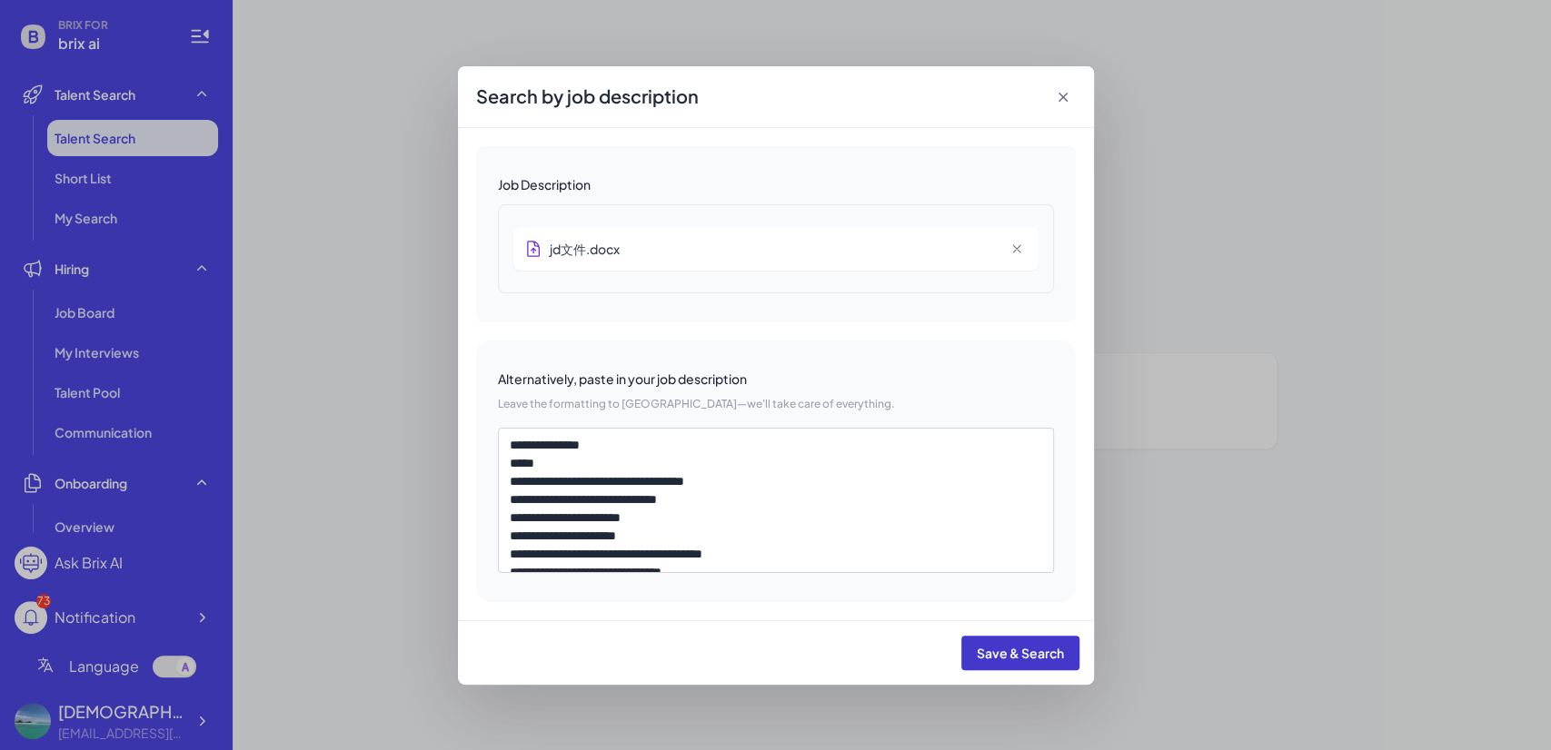
click at [994, 652] on span "Save & Search" at bounding box center [1020, 653] width 87 height 16
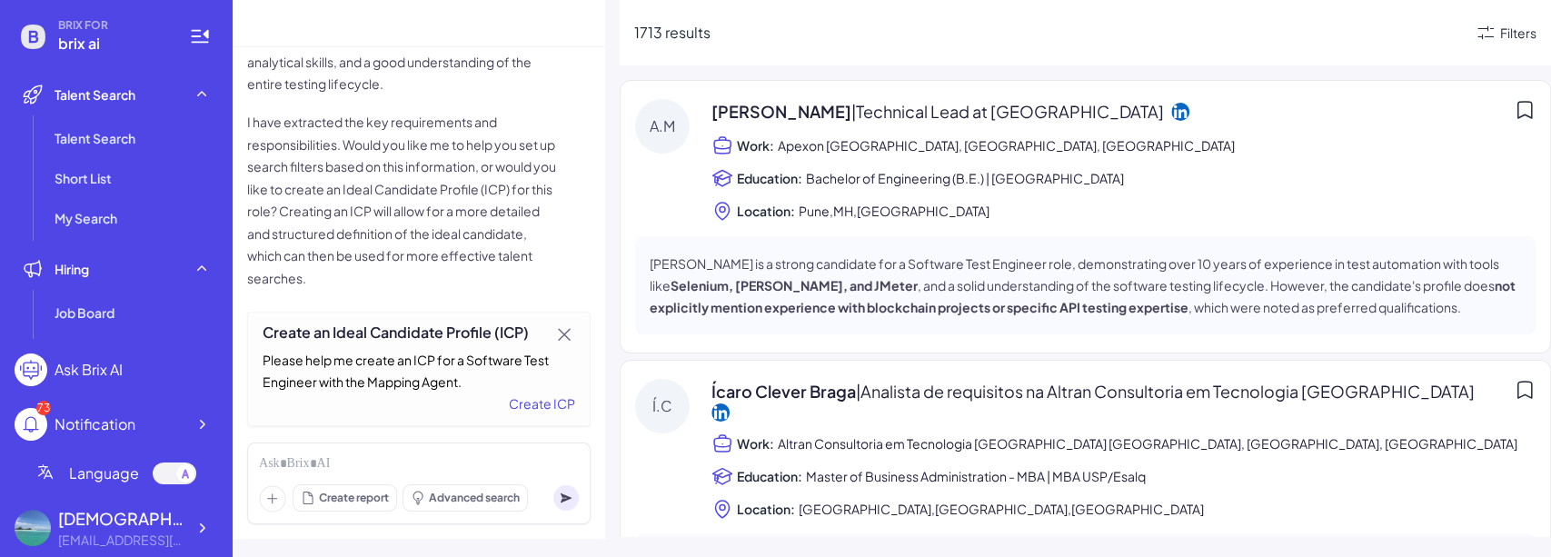
scroll to position [772, 0]
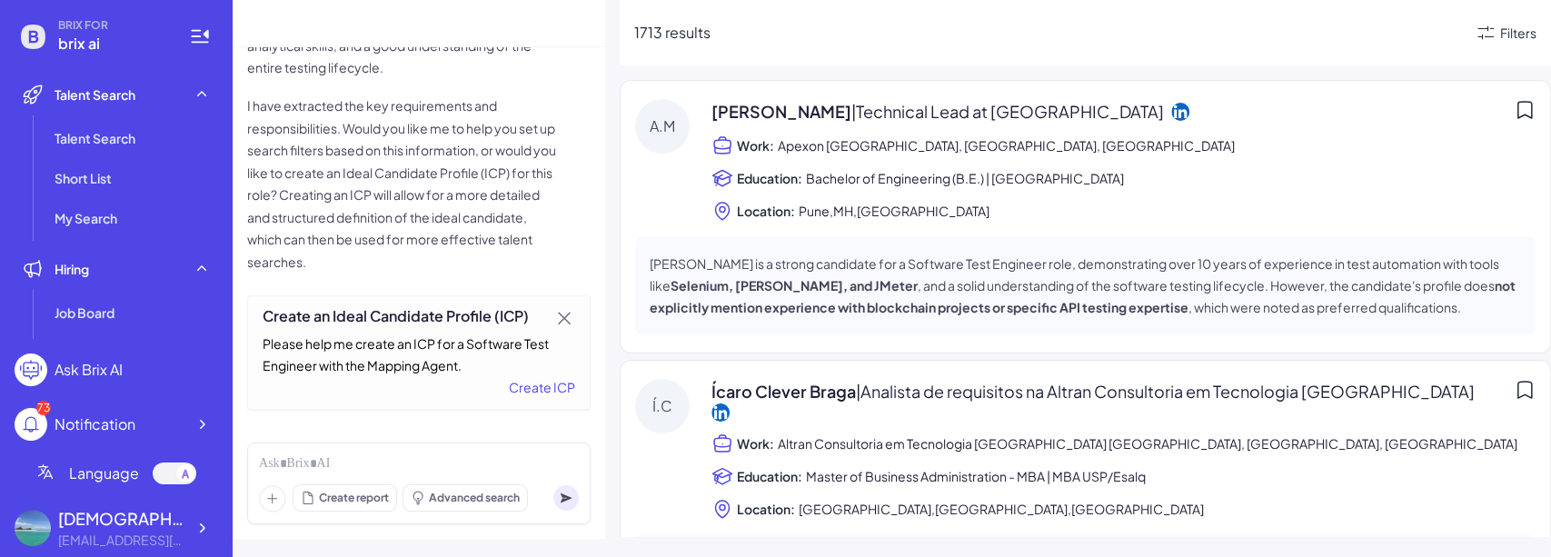
click at [534, 390] on div "Create ICP" at bounding box center [419, 387] width 313 height 22
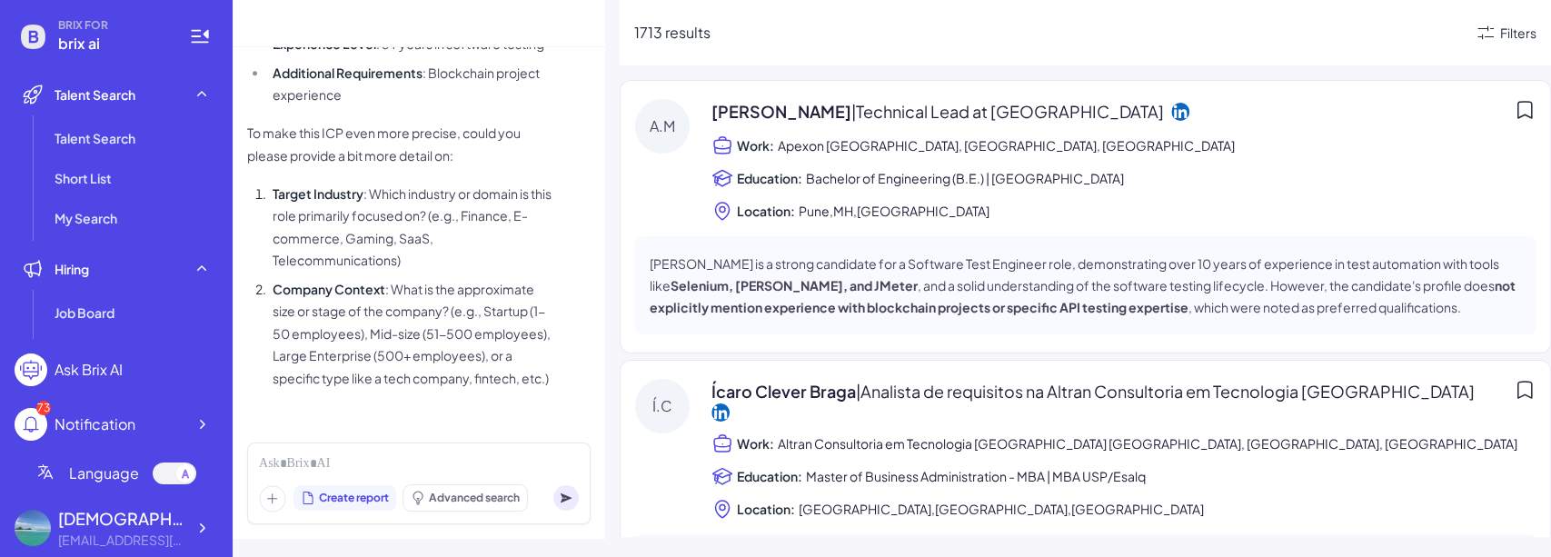
scroll to position [1664, 0]
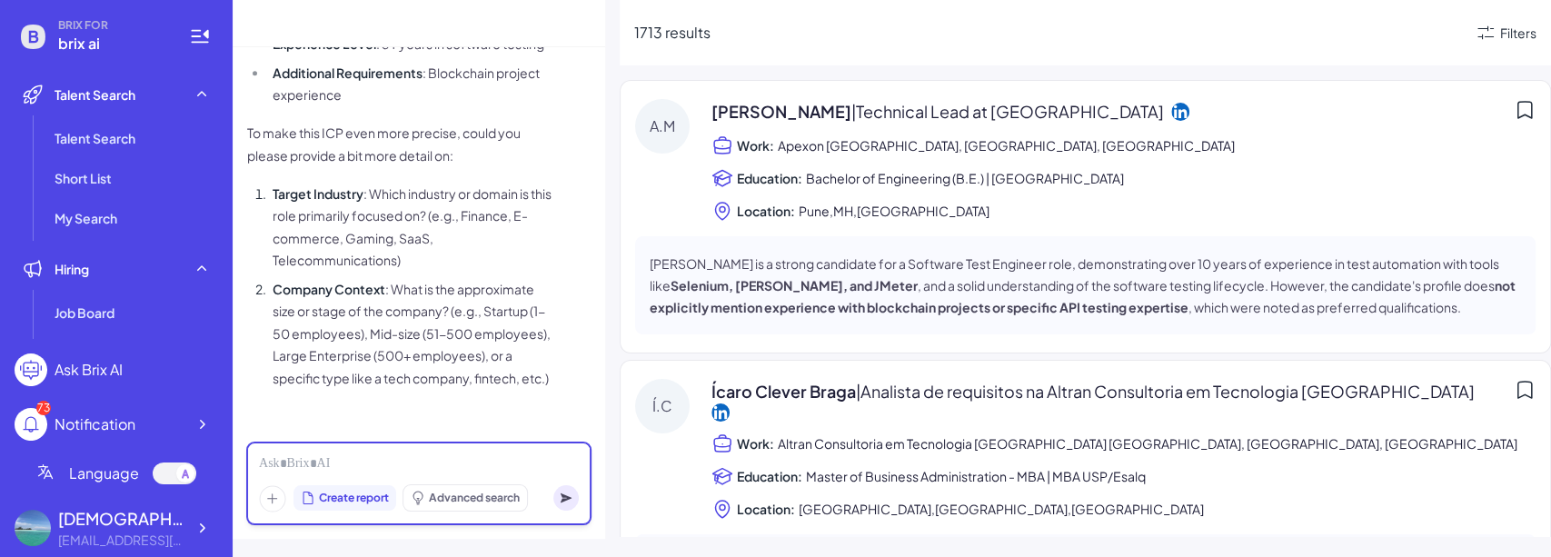
click at [432, 456] on div at bounding box center [419, 464] width 320 height 20
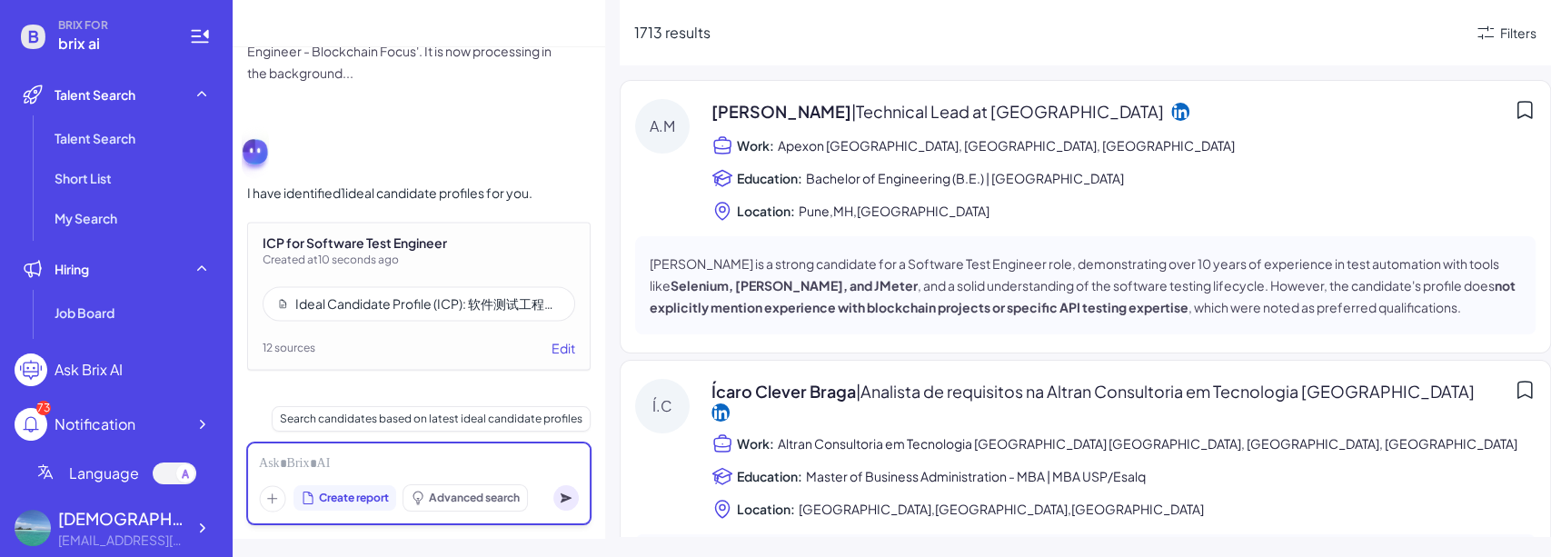
scroll to position [2205, 0]
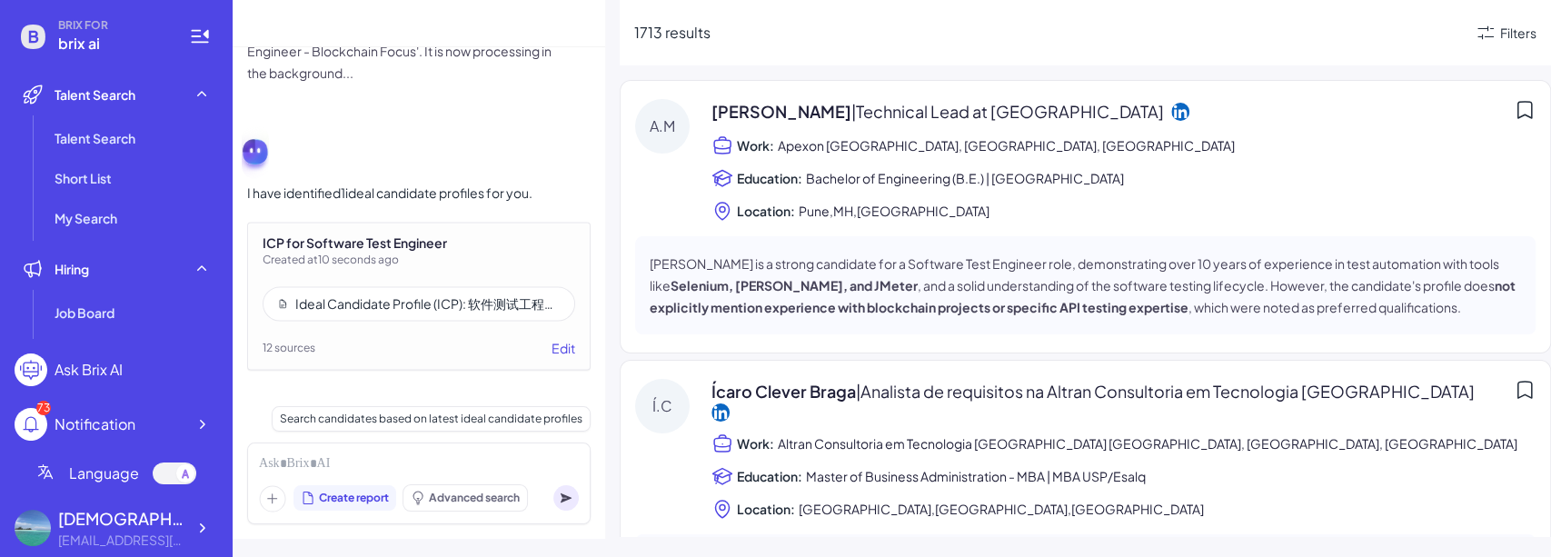
click at [515, 420] on div "Search candidates based on latest ideal candidate profiles" at bounding box center [431, 418] width 319 height 25
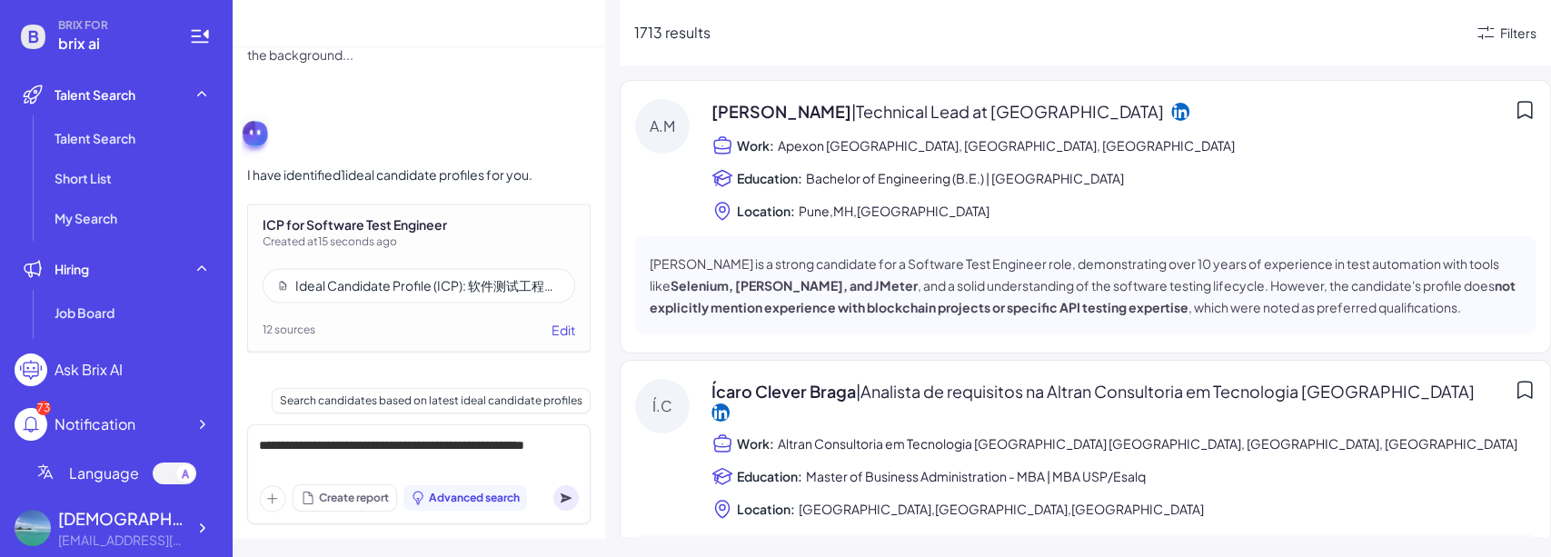
click at [572, 501] on circle at bounding box center [565, 497] width 25 height 25
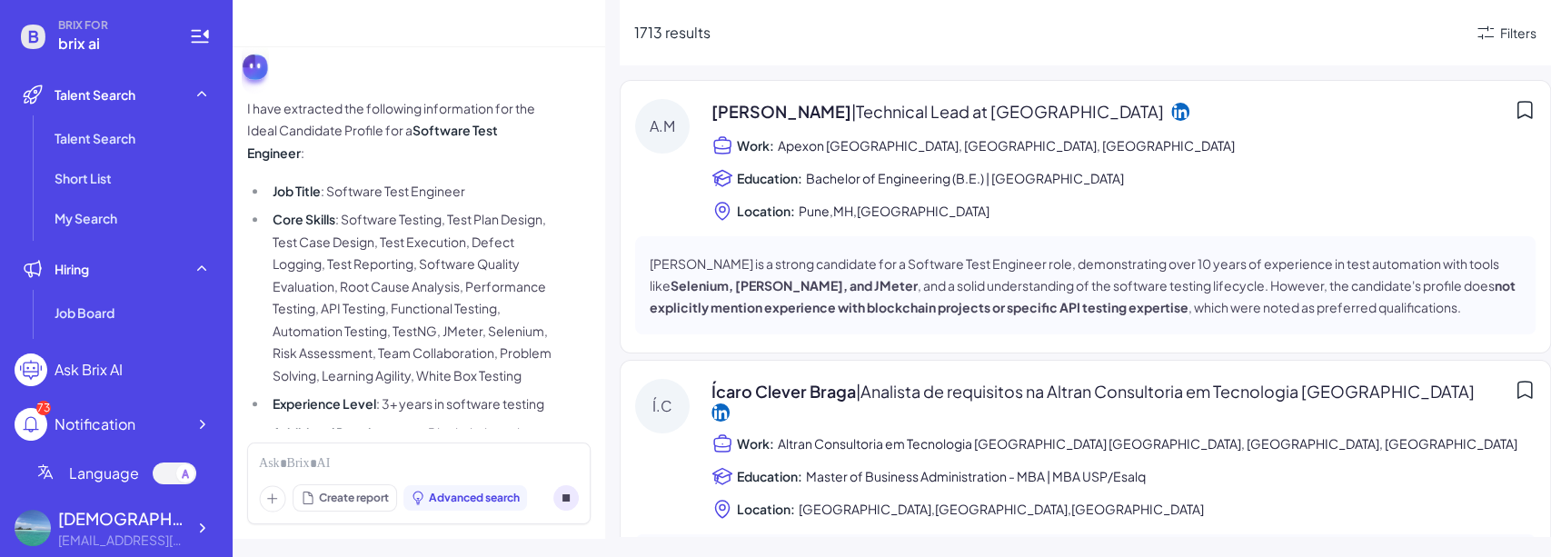
scroll to position [1134, 0]
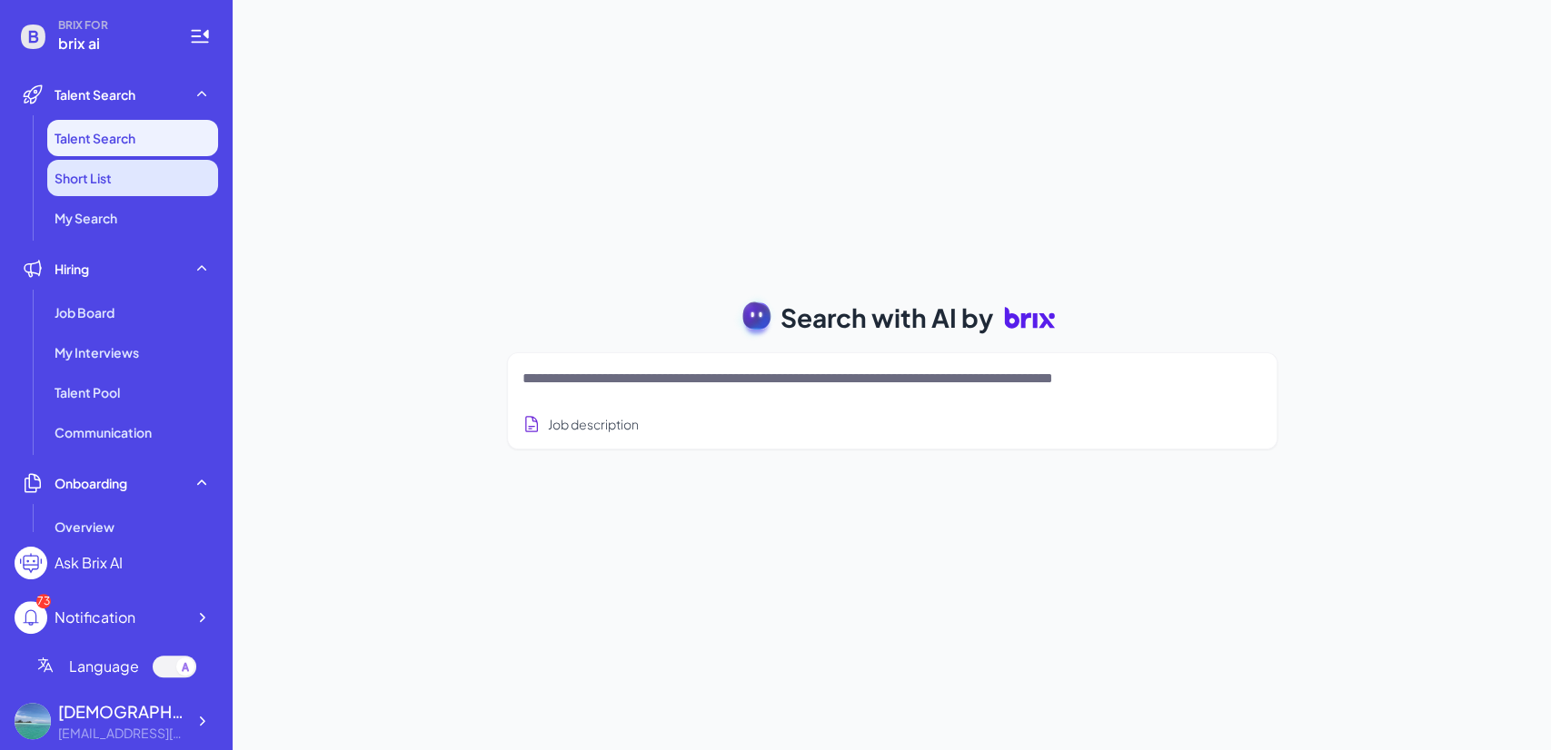
click at [115, 185] on li "Short List" at bounding box center [132, 178] width 171 height 36
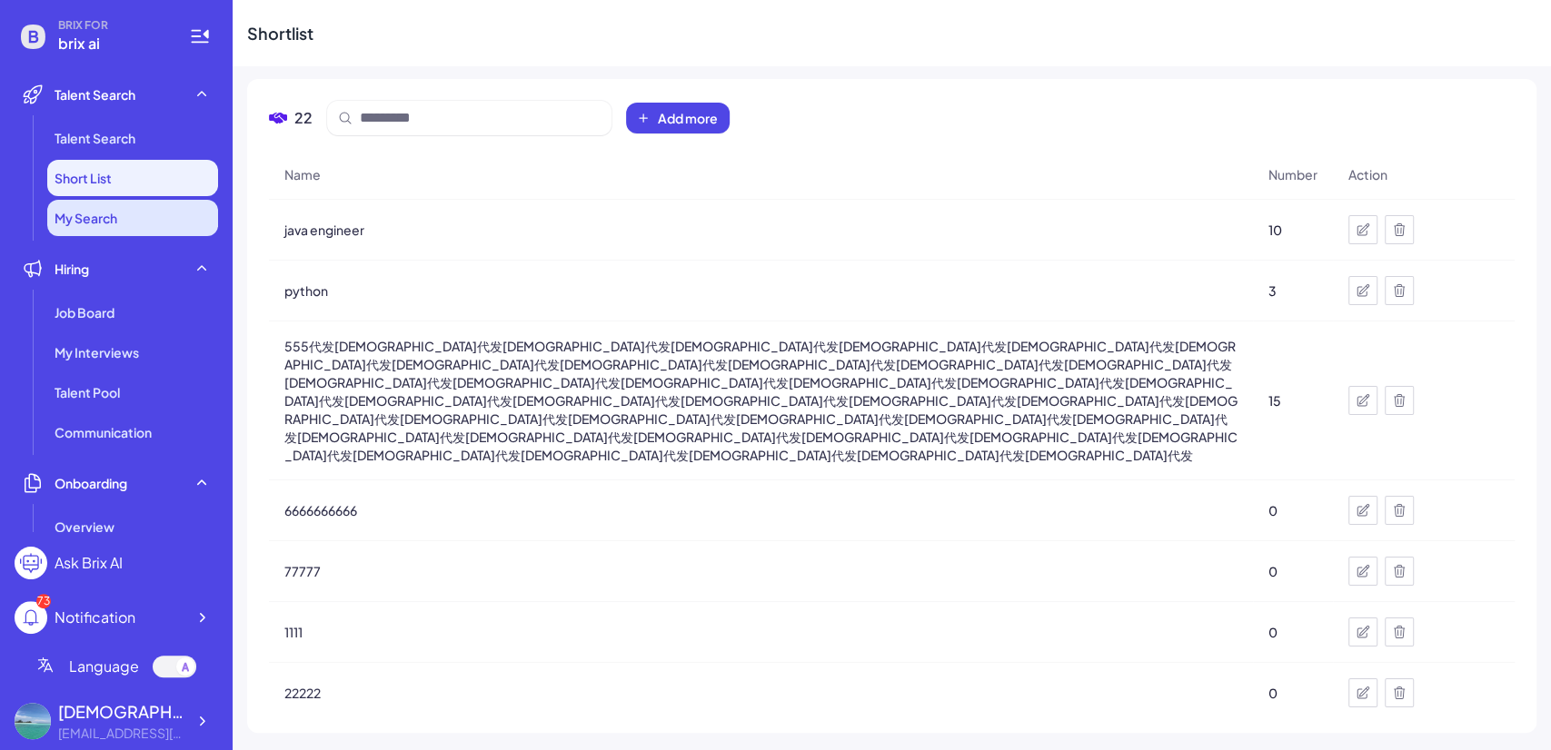
click at [115, 224] on span "My Search" at bounding box center [86, 218] width 63 height 18
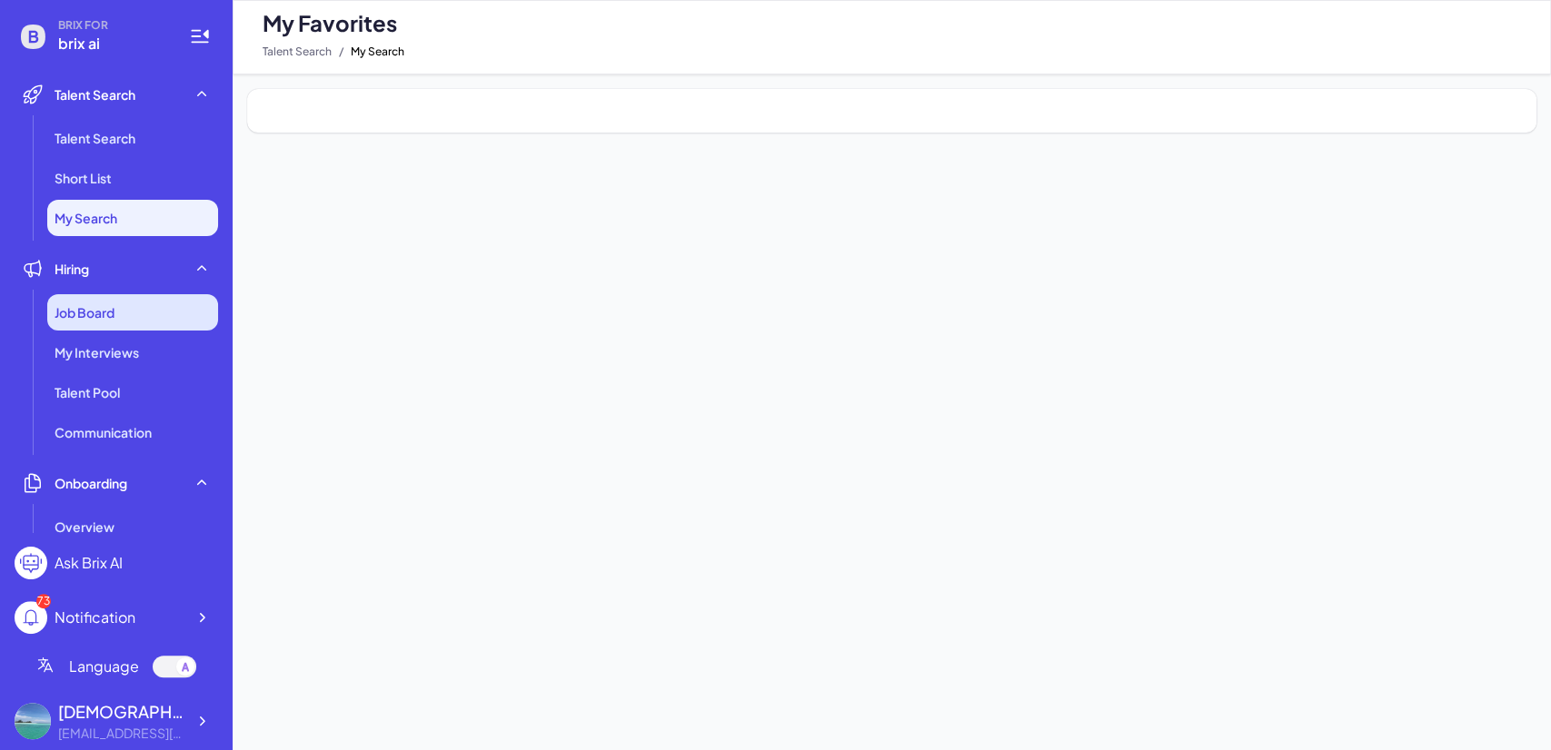
click at [104, 308] on span "Job Board" at bounding box center [85, 312] width 60 height 18
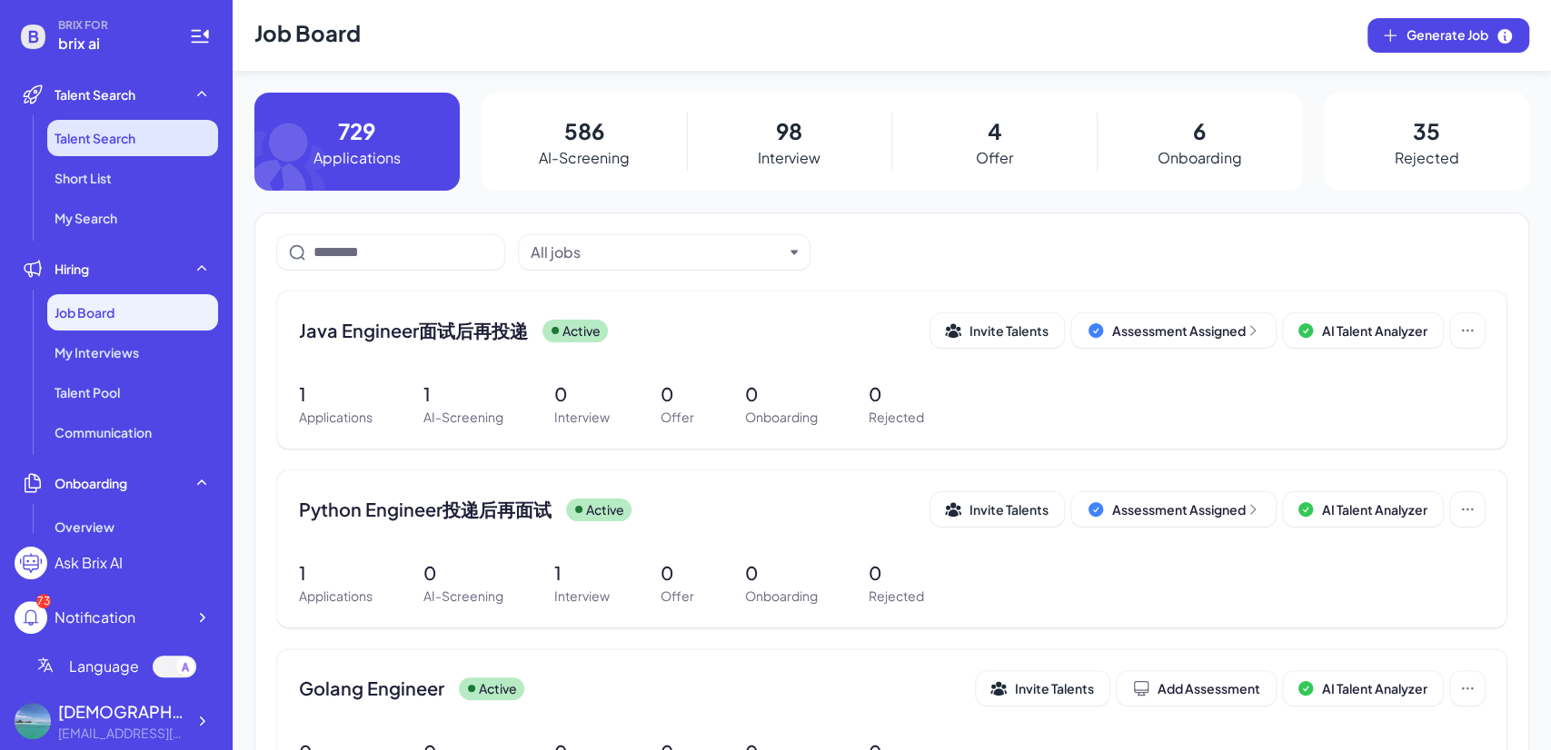
click at [115, 137] on span "Talent Search" at bounding box center [95, 138] width 81 height 18
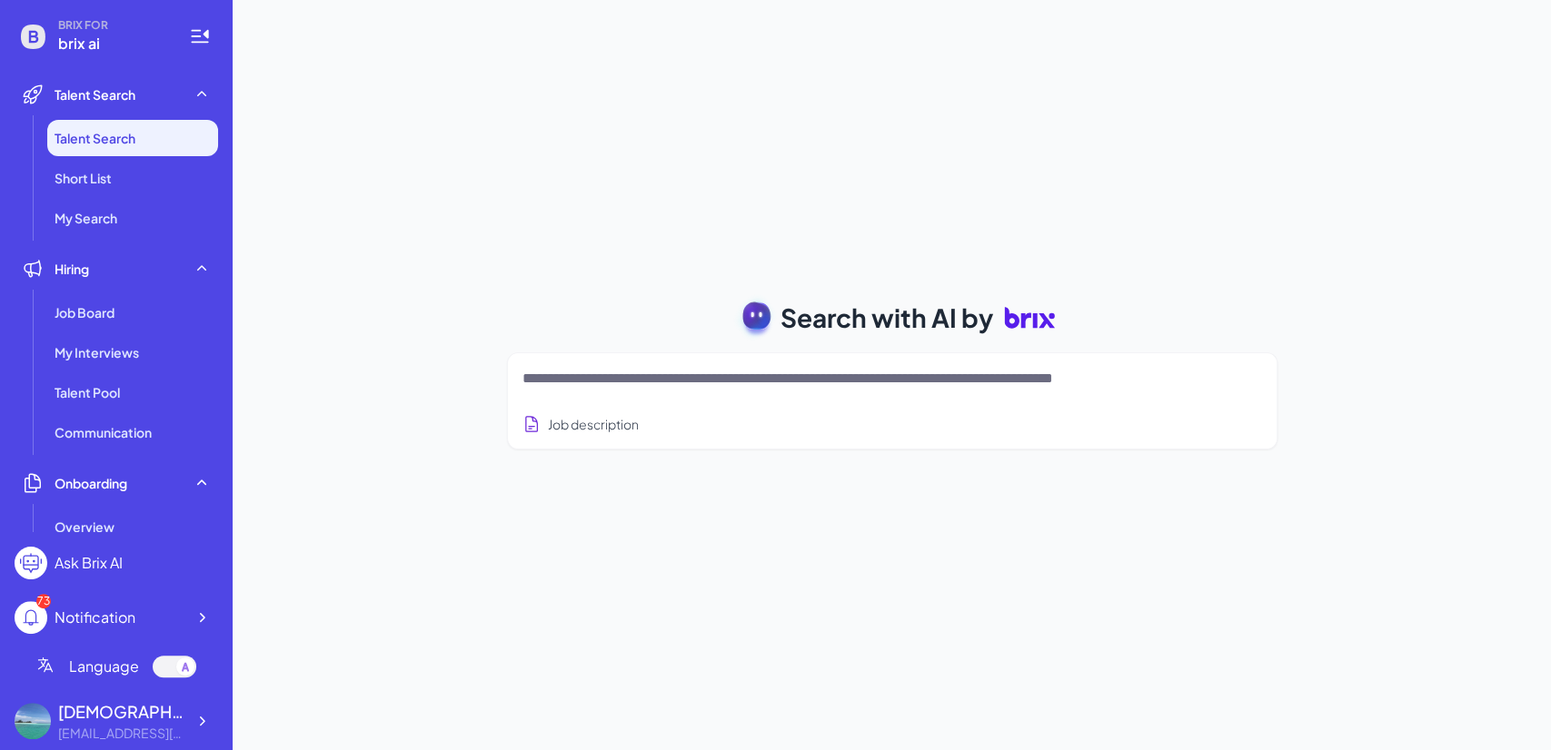
click at [683, 384] on textarea at bounding box center [870, 379] width 696 height 22
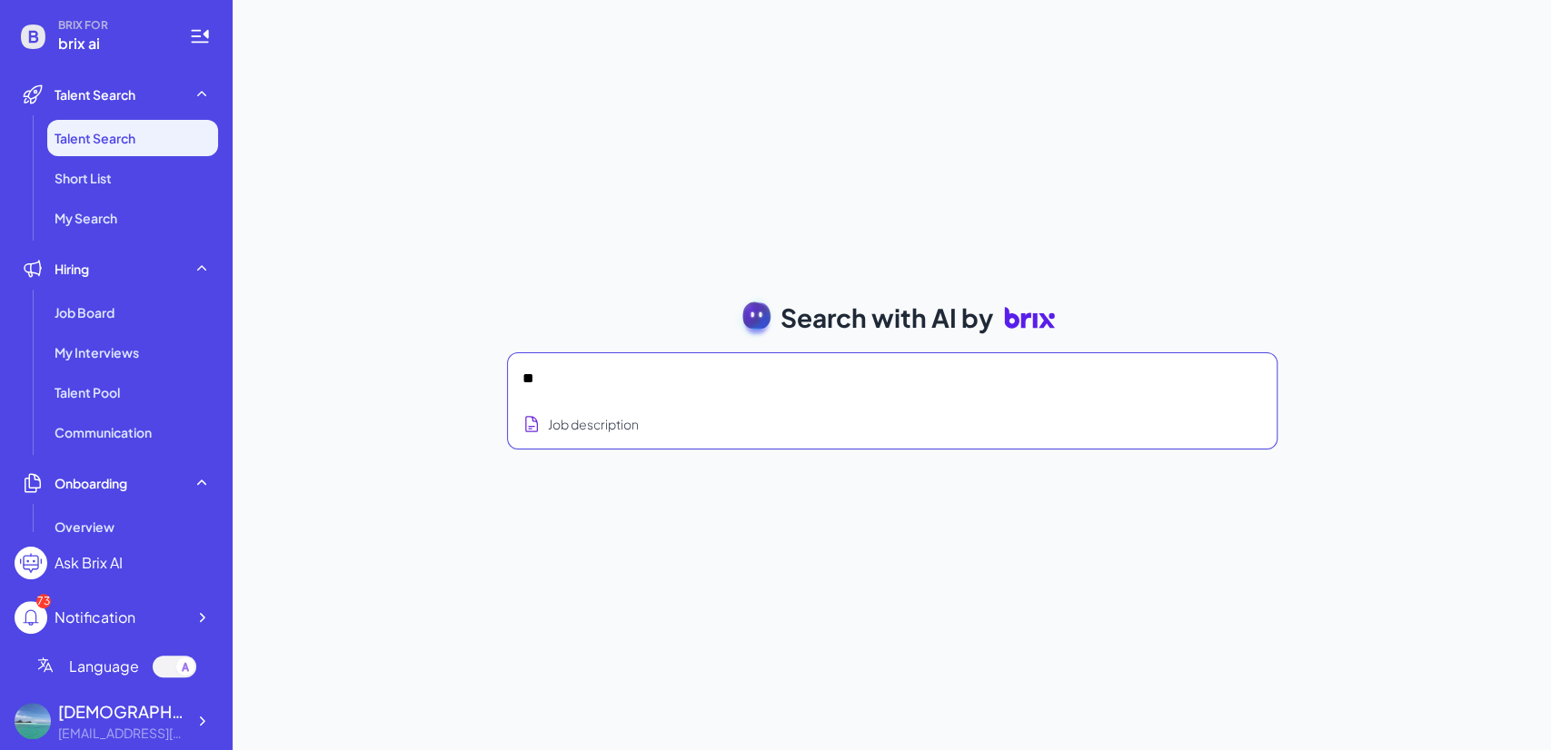
type textarea "*"
type textarea "**********"
click at [603, 427] on button "Job description" at bounding box center [580, 425] width 116 height 34
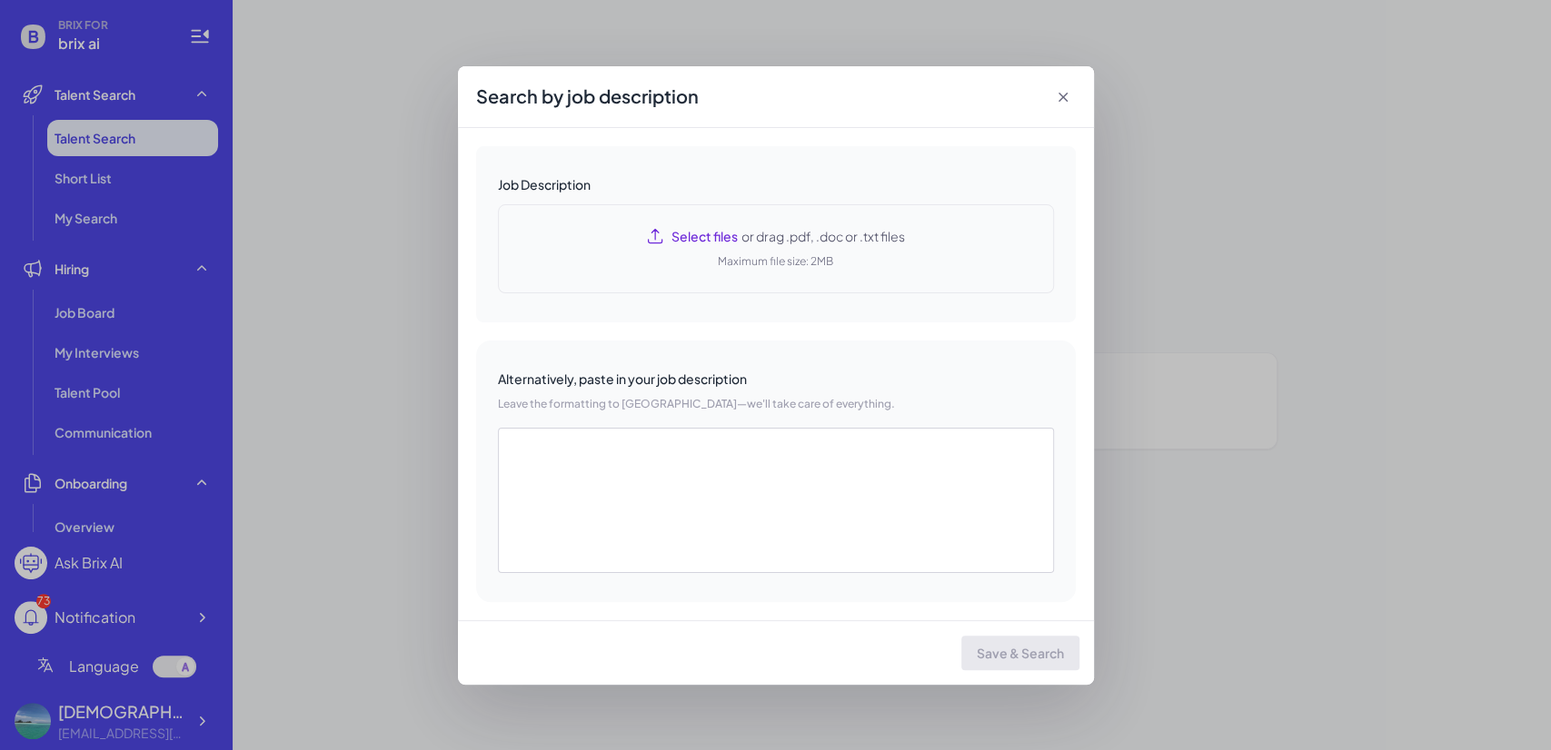
click at [700, 268] on div "Select files or drag .pdf, .doc or .txt files Maximum file size: 2MB" at bounding box center [776, 248] width 556 height 89
type textarea "**********"
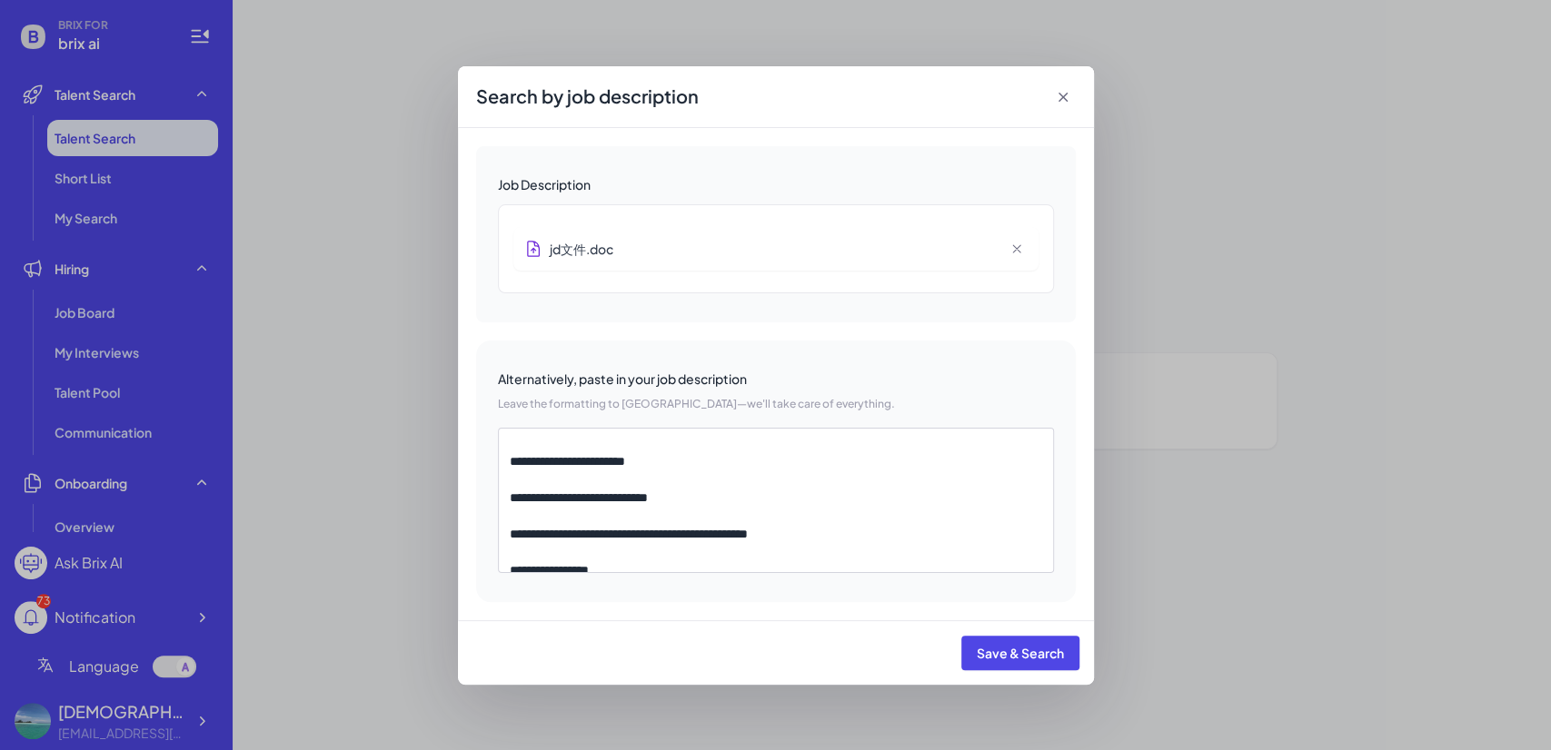
scroll to position [670, 0]
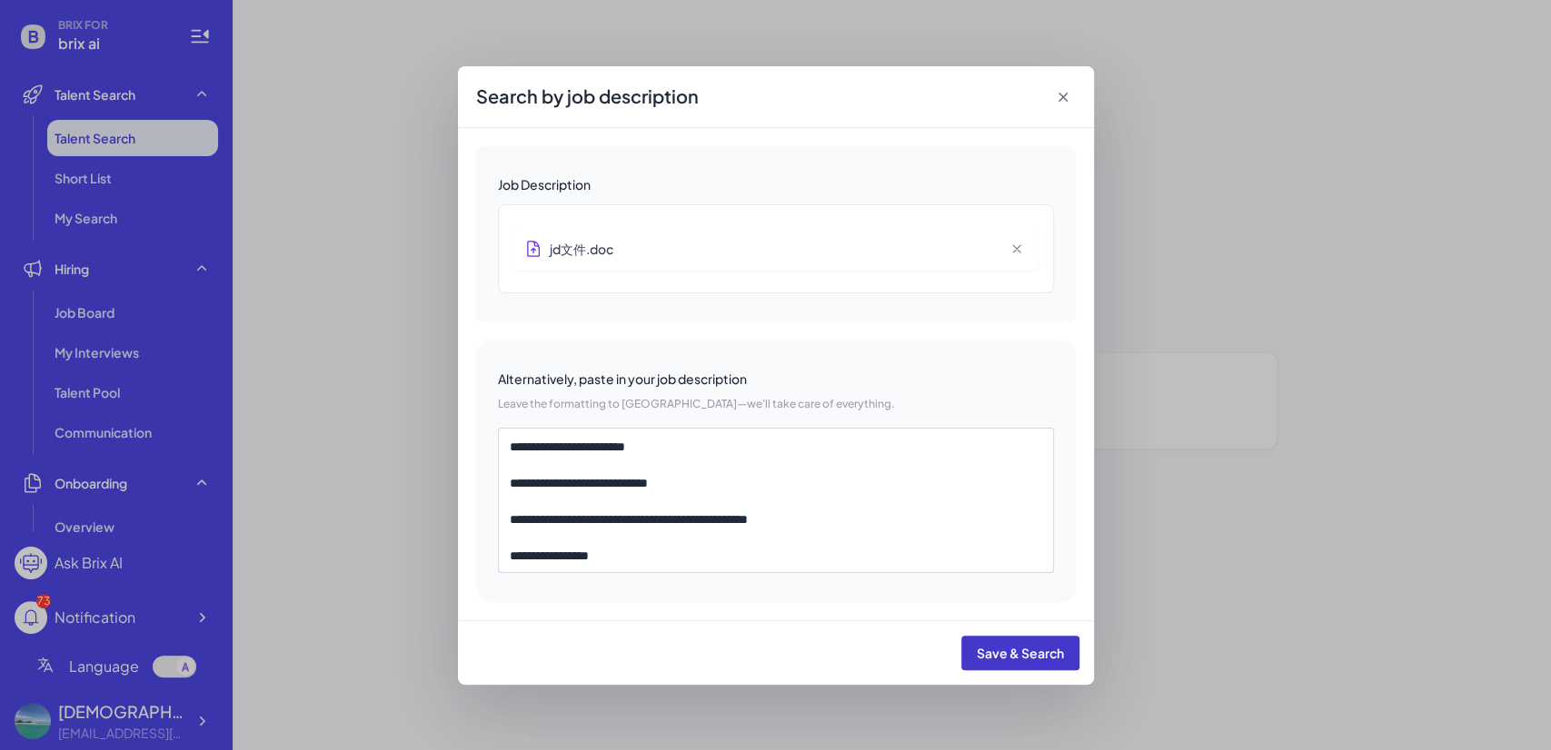
click at [1020, 650] on span "Save & Search" at bounding box center [1020, 653] width 87 height 16
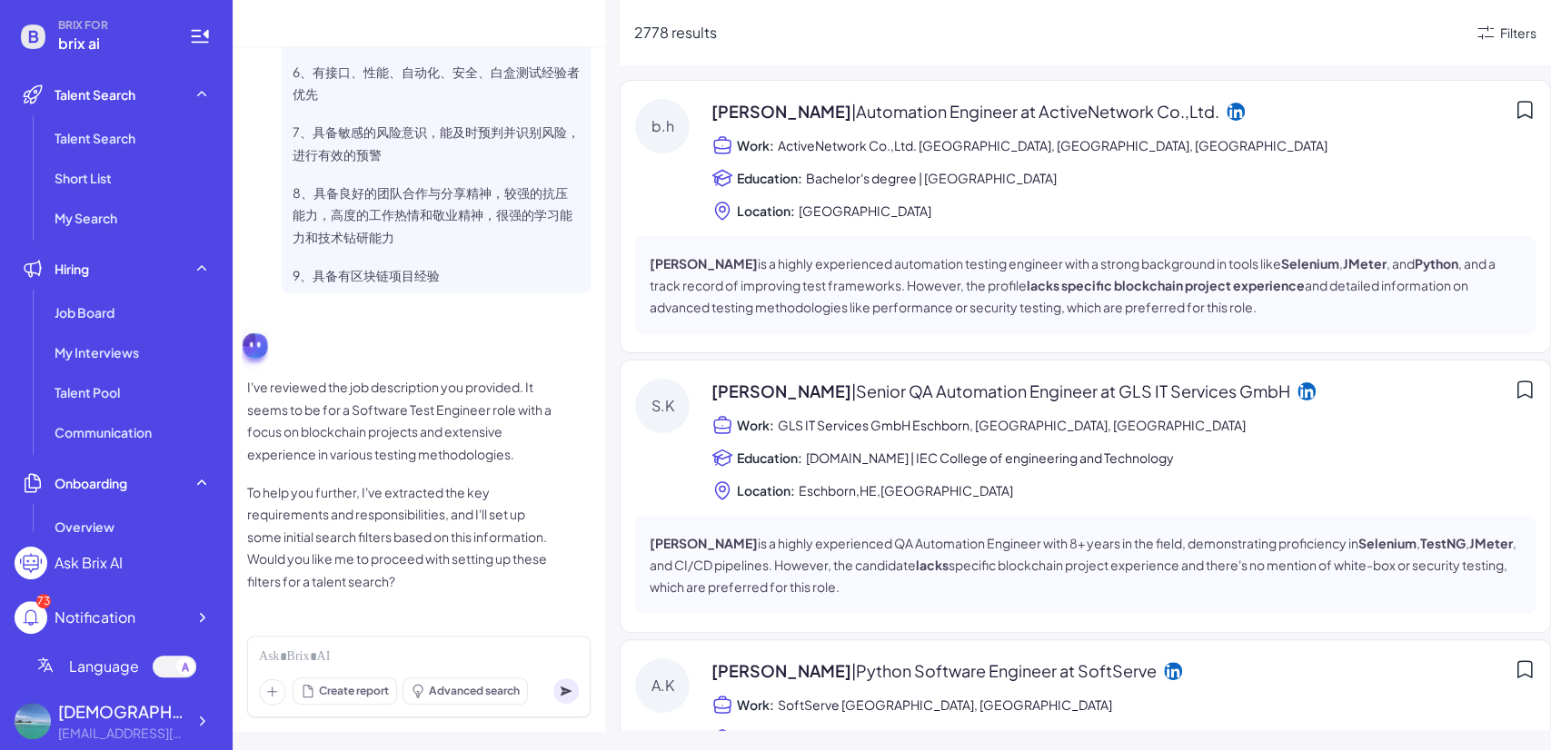
scroll to position [705, 0]
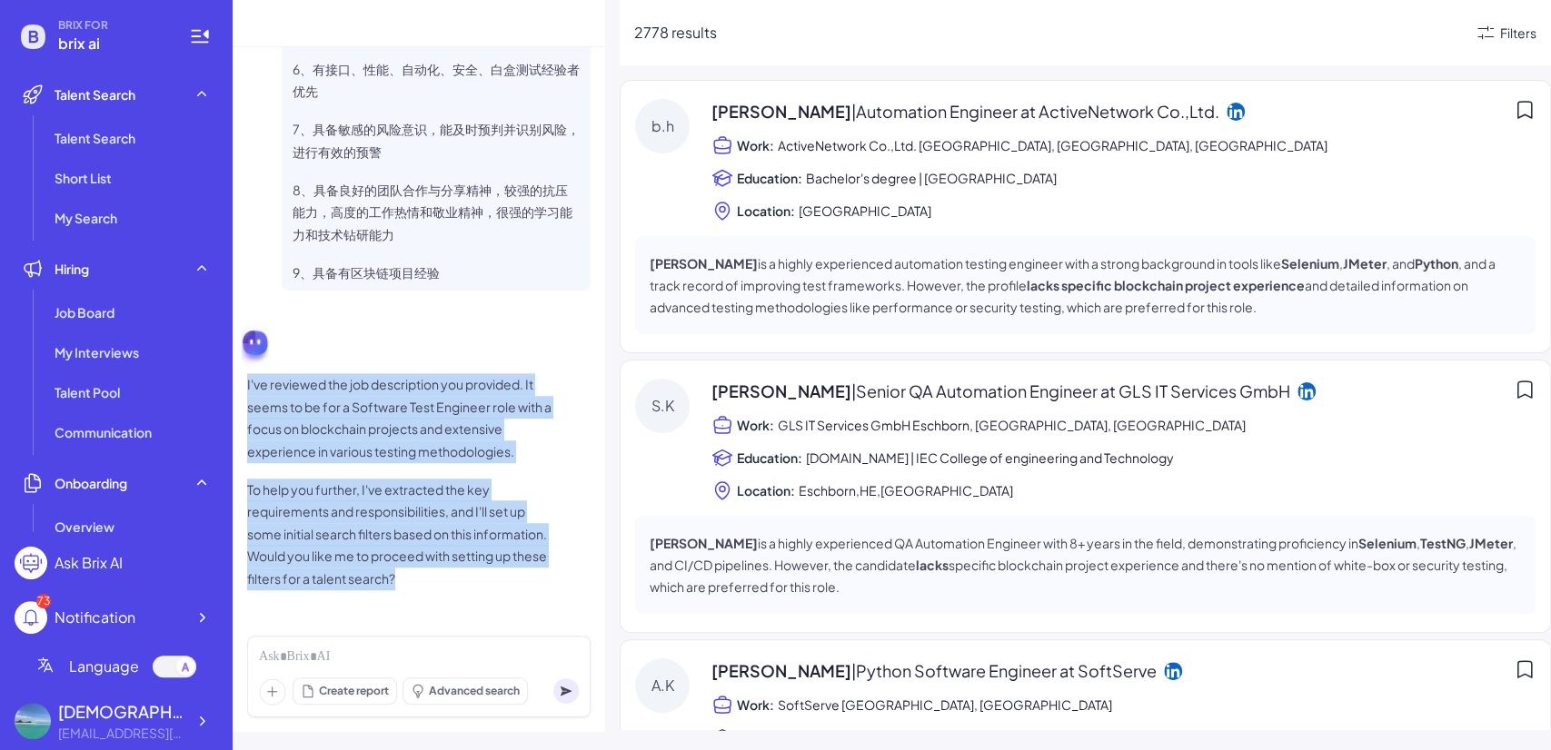
drag, startPoint x: 531, startPoint y: 597, endPoint x: 233, endPoint y: 384, distance: 366.1
click at [233, 384] on div "Job Description 岗位职责 1、完成测试计划和测试用例的设计，保证测试用例的覆盖率，可测性，完善性 2、执行测试工作，记录软件缺陷，编写测试报告…" at bounding box center [419, 334] width 373 height 574
copy span "I've reviewed the job description you provided. It seems to be for a Software T…"
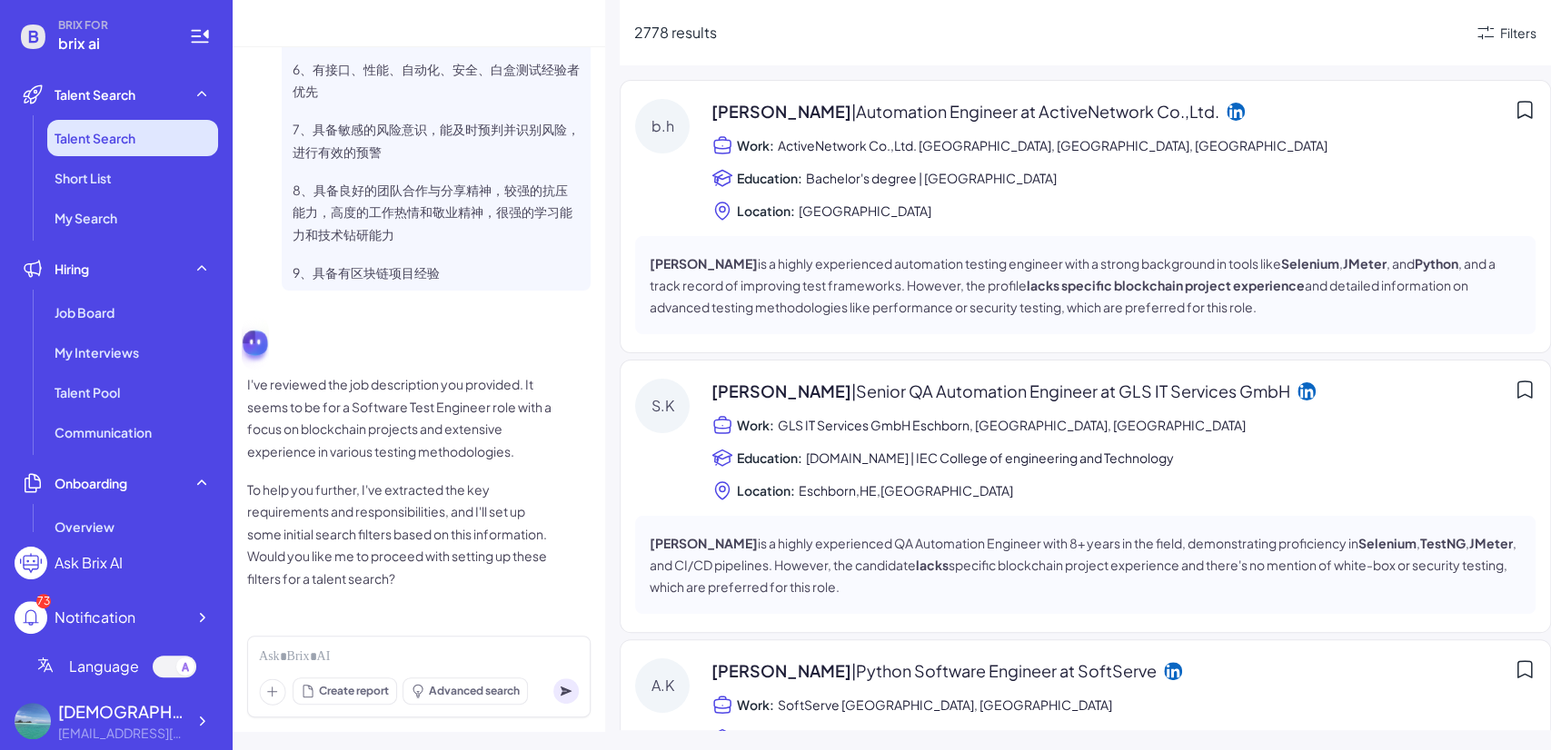
click at [116, 131] on span "Talent Search" at bounding box center [95, 138] width 81 height 18
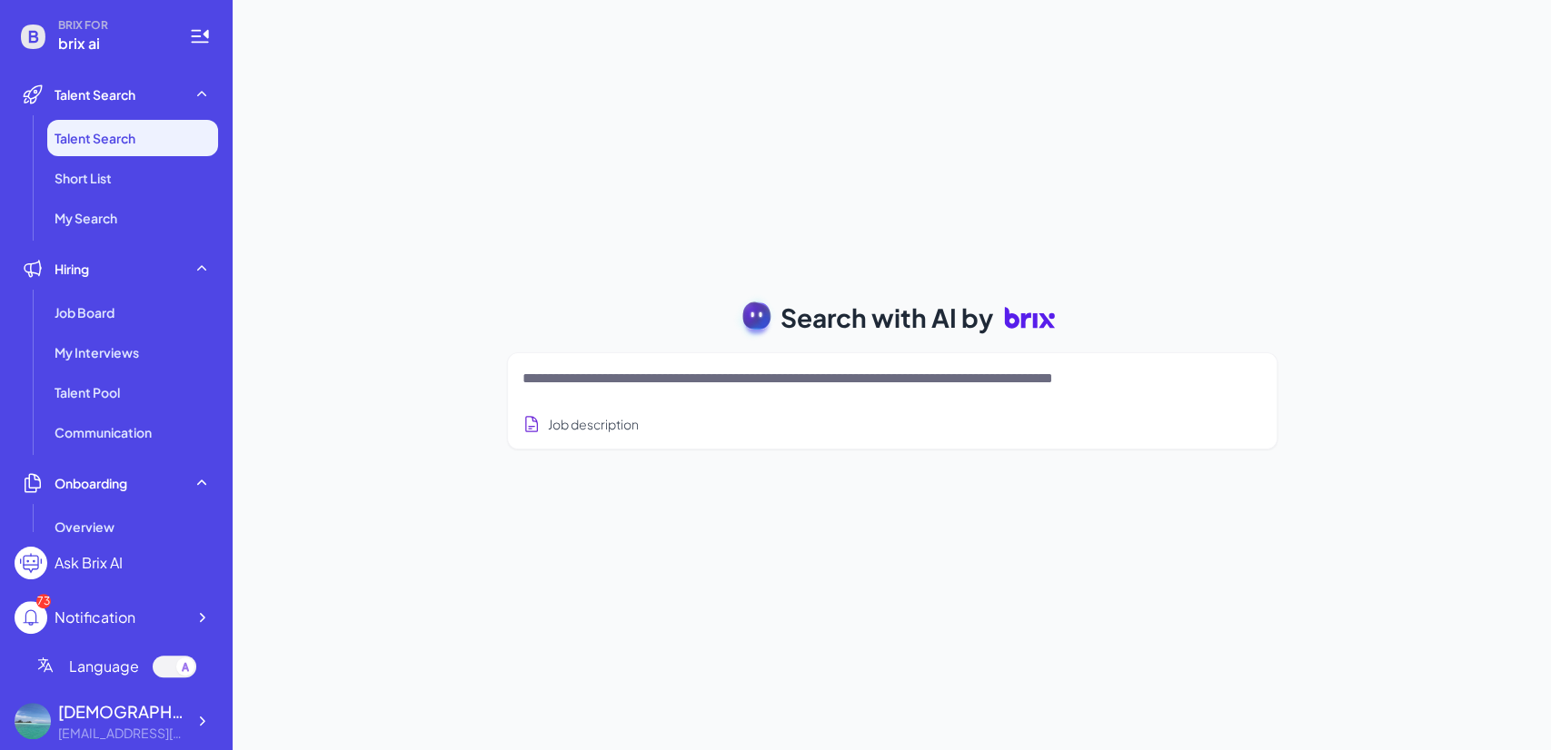
click at [720, 380] on textarea at bounding box center [870, 379] width 696 height 22
click at [645, 425] on div "Job description" at bounding box center [892, 419] width 740 height 45
click at [636, 427] on button "Job description" at bounding box center [580, 425] width 116 height 34
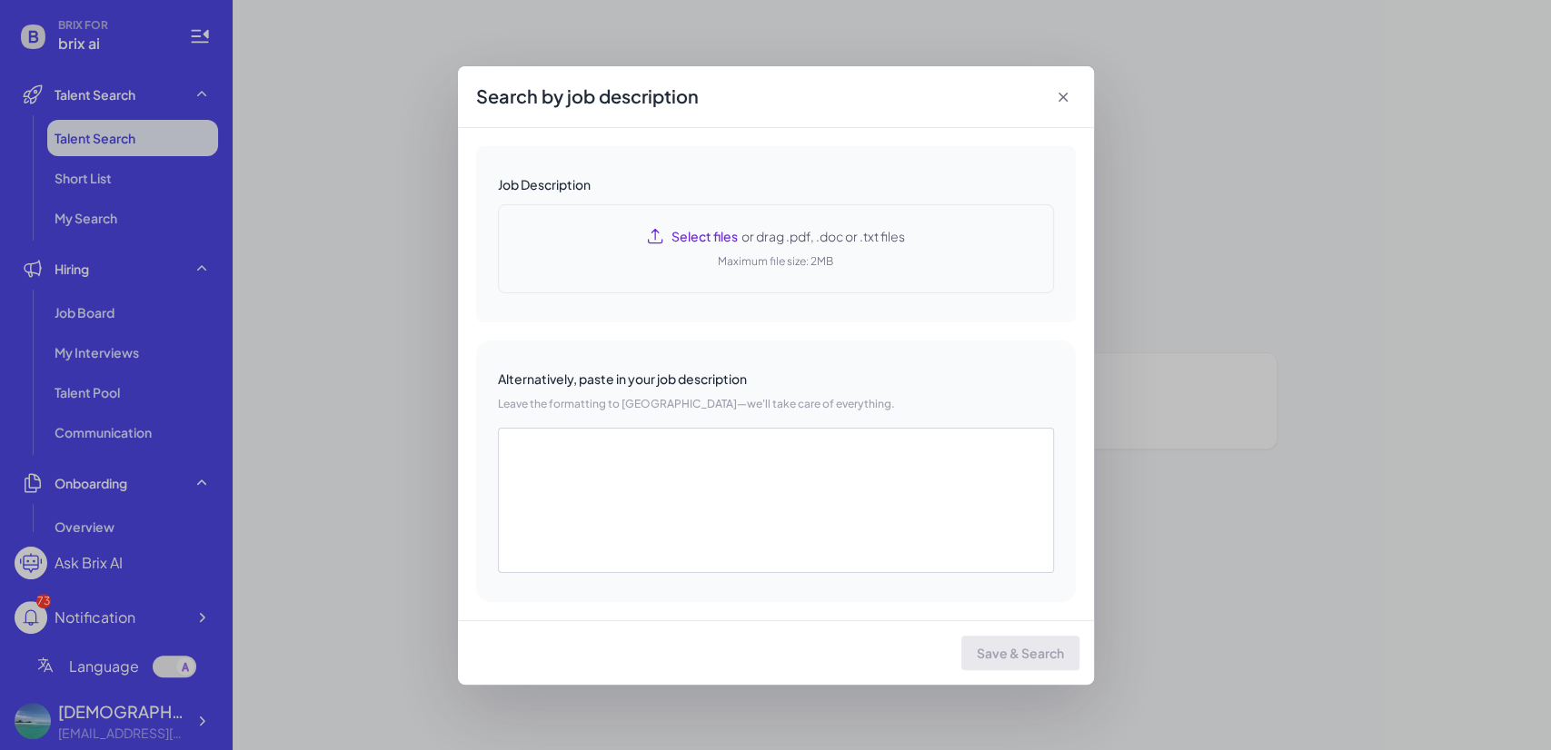
click at [670, 255] on div "Select files or drag .pdf, .doc or .txt files Maximum file size: 2MB" at bounding box center [776, 248] width 556 height 89
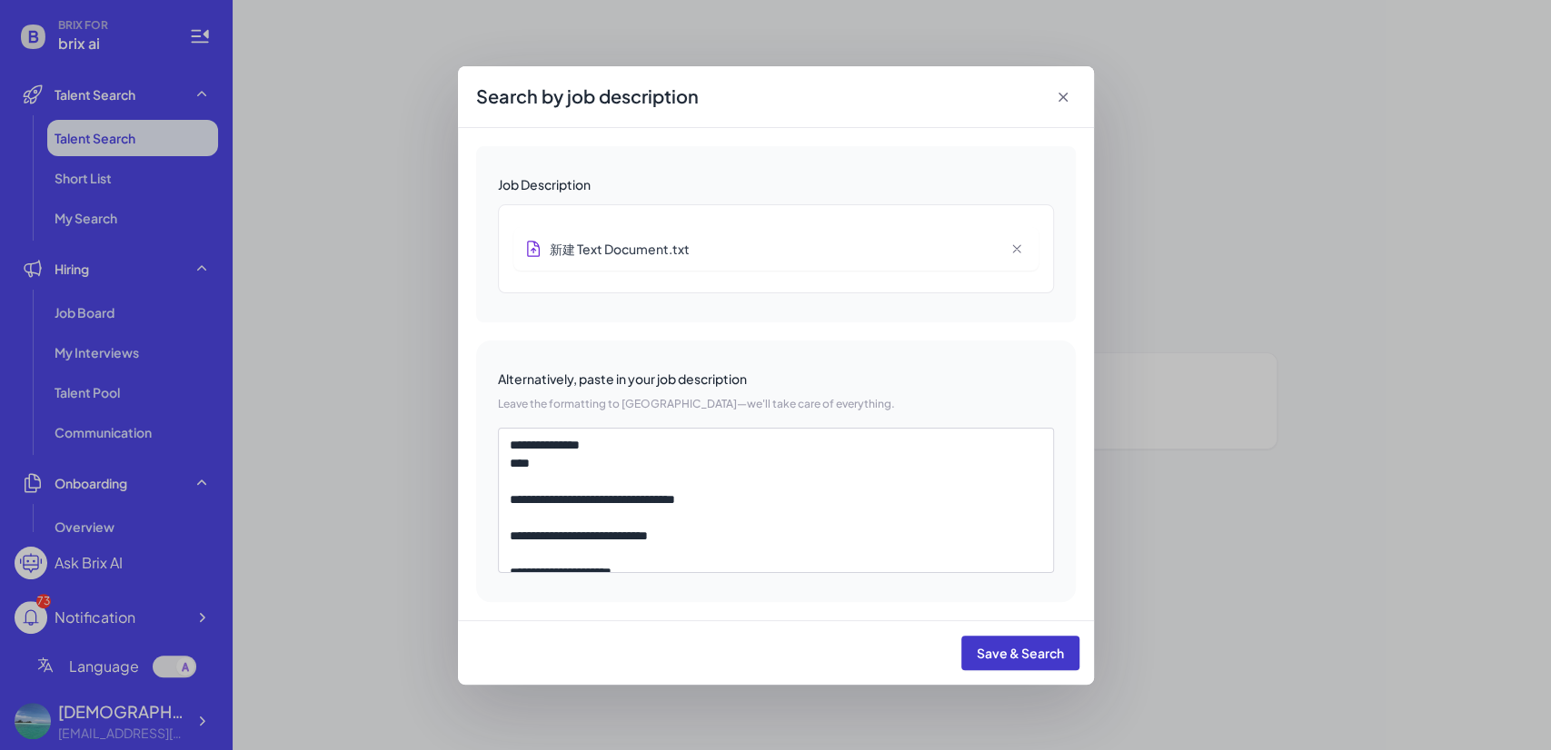
click at [1032, 638] on button "Save & Search" at bounding box center [1020, 653] width 118 height 35
type textarea "**********"
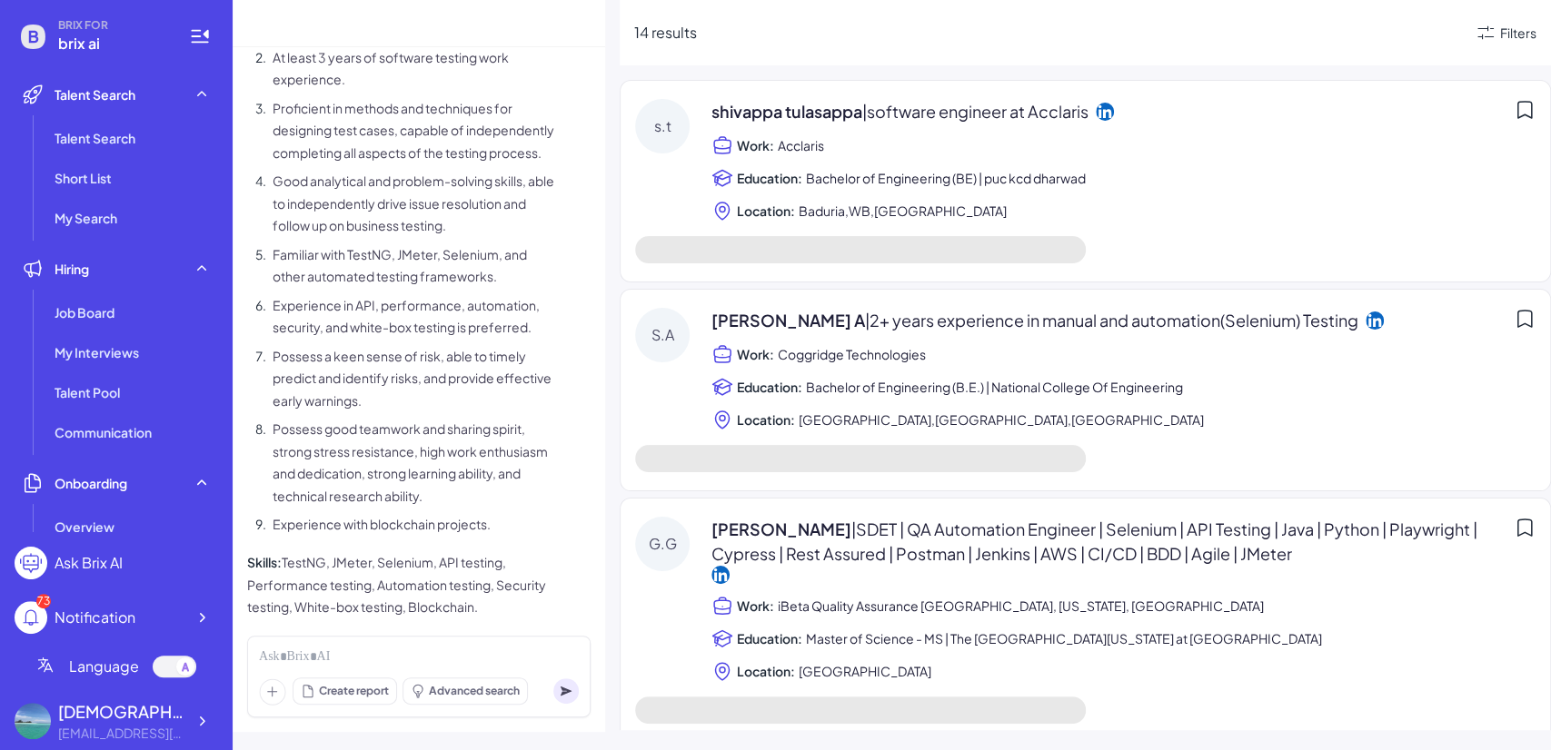
scroll to position [1863, 0]
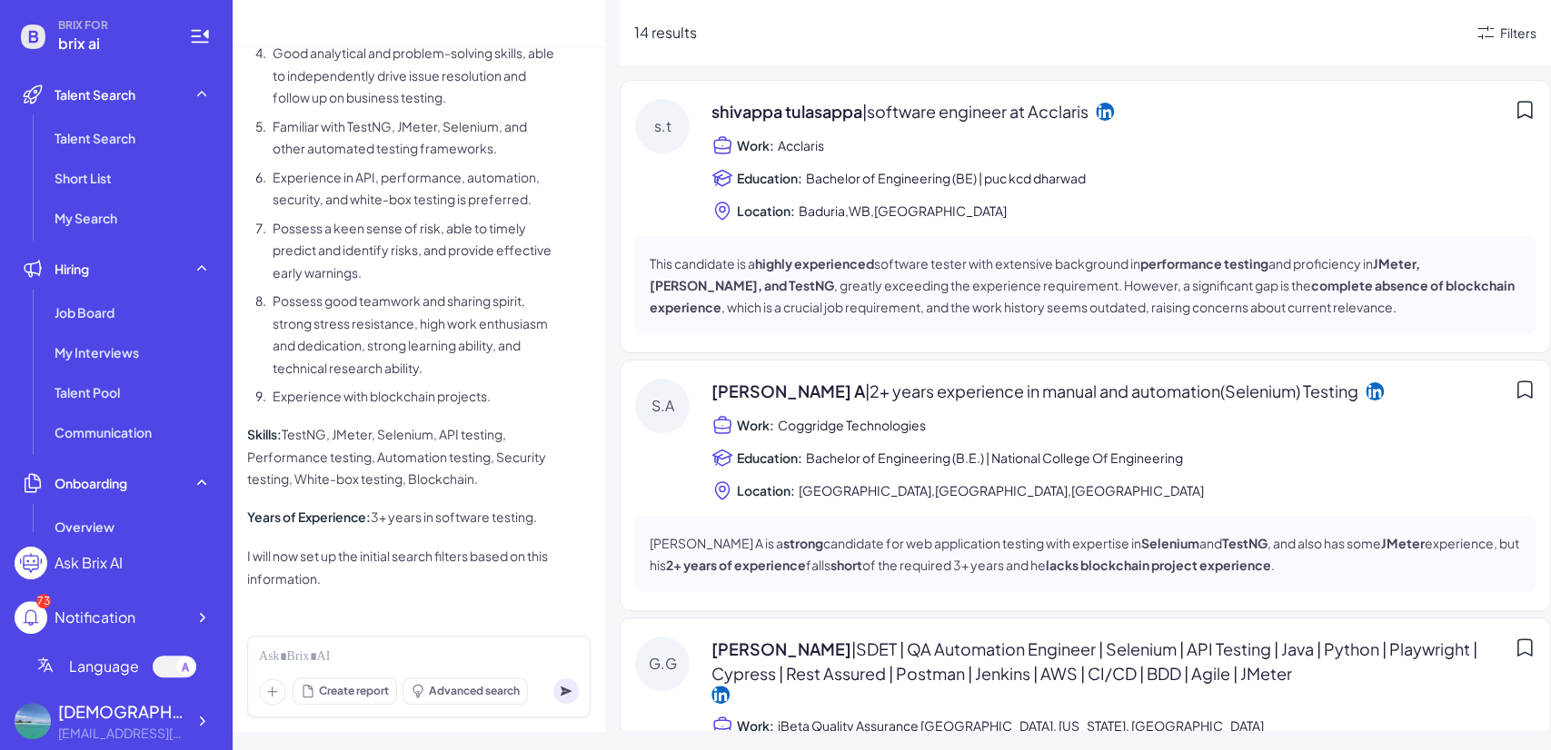
click at [1500, 36] on div "Filters" at bounding box center [1518, 33] width 36 height 19
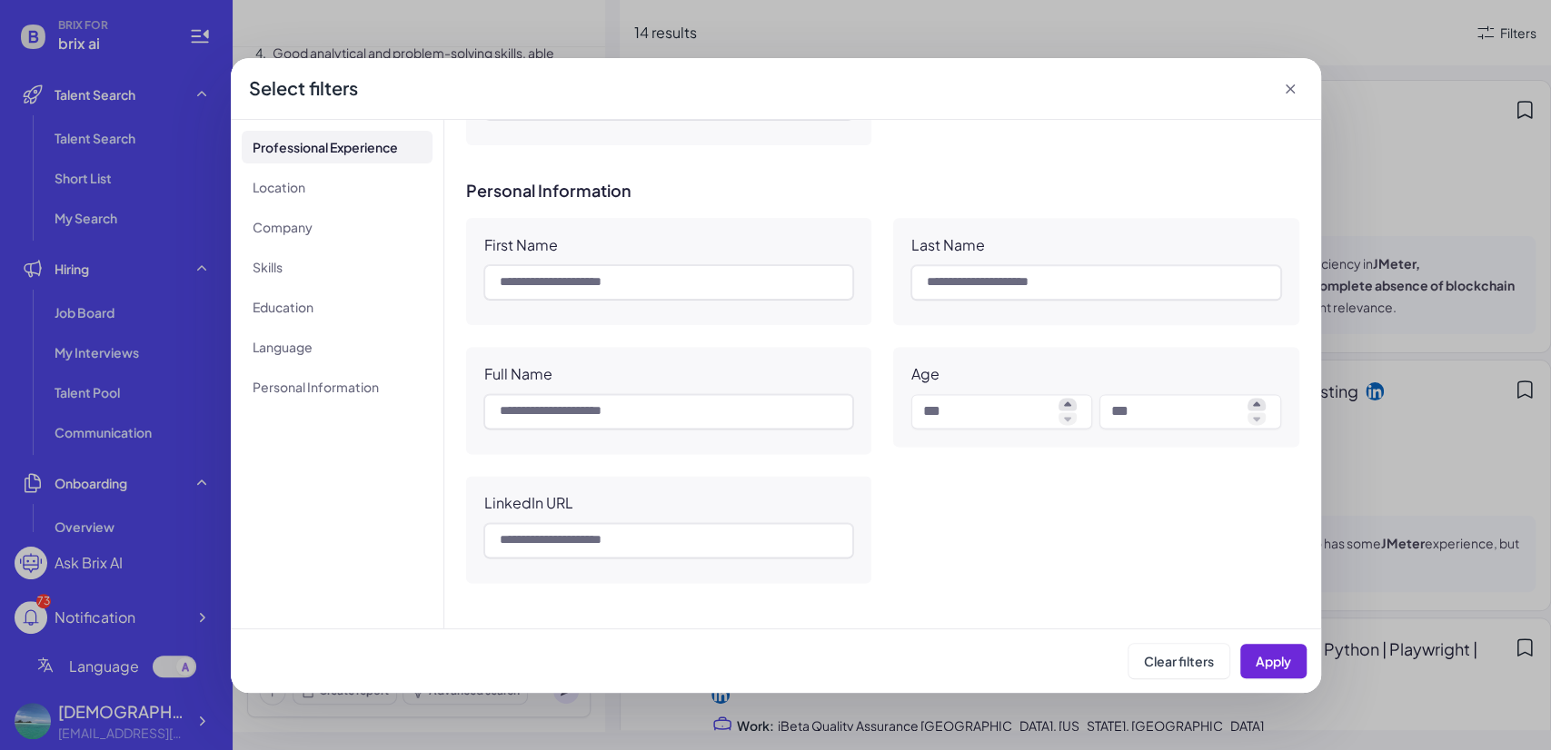
scroll to position [1530, 0]
click at [1287, 92] on icon at bounding box center [1290, 89] width 18 height 18
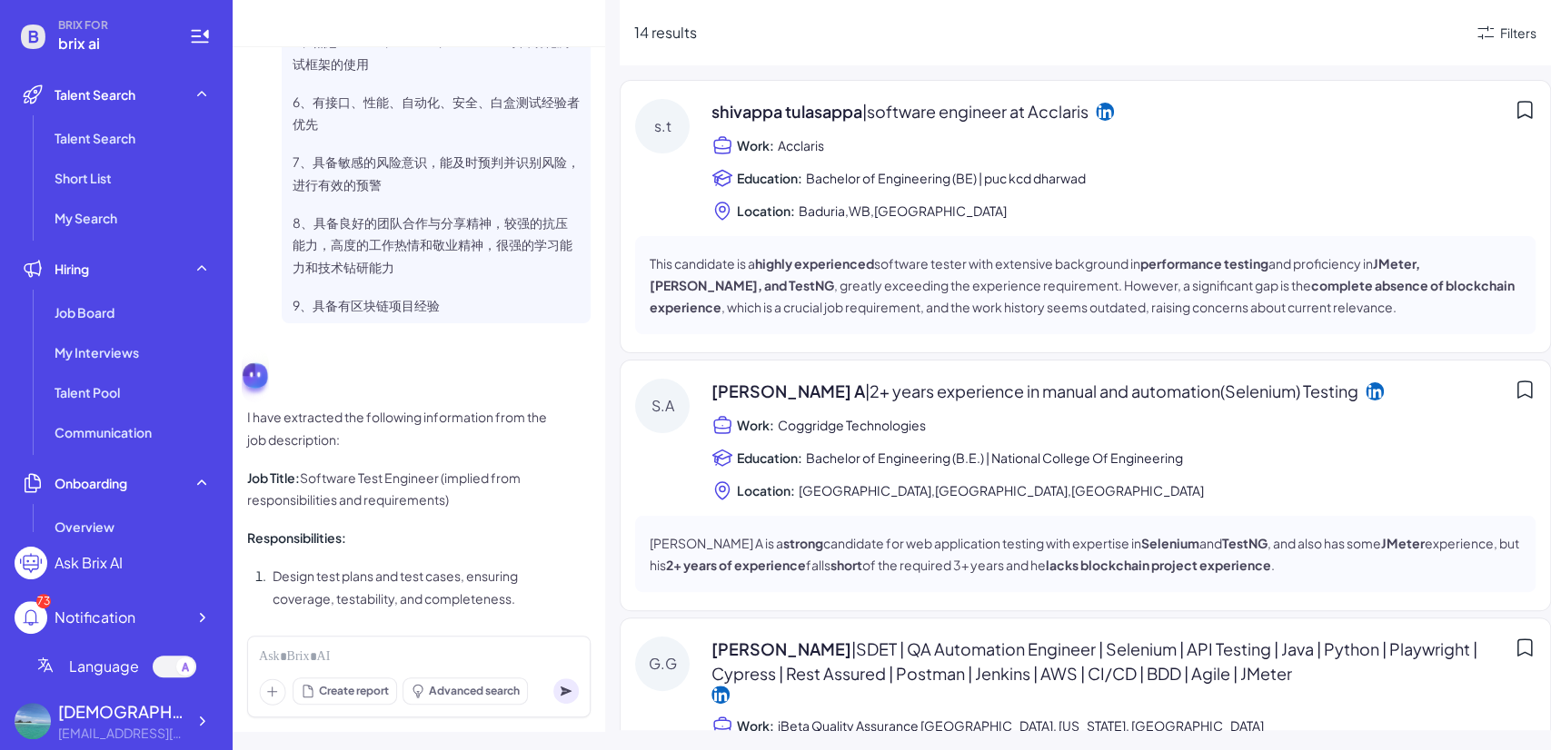
scroll to position [504, 0]
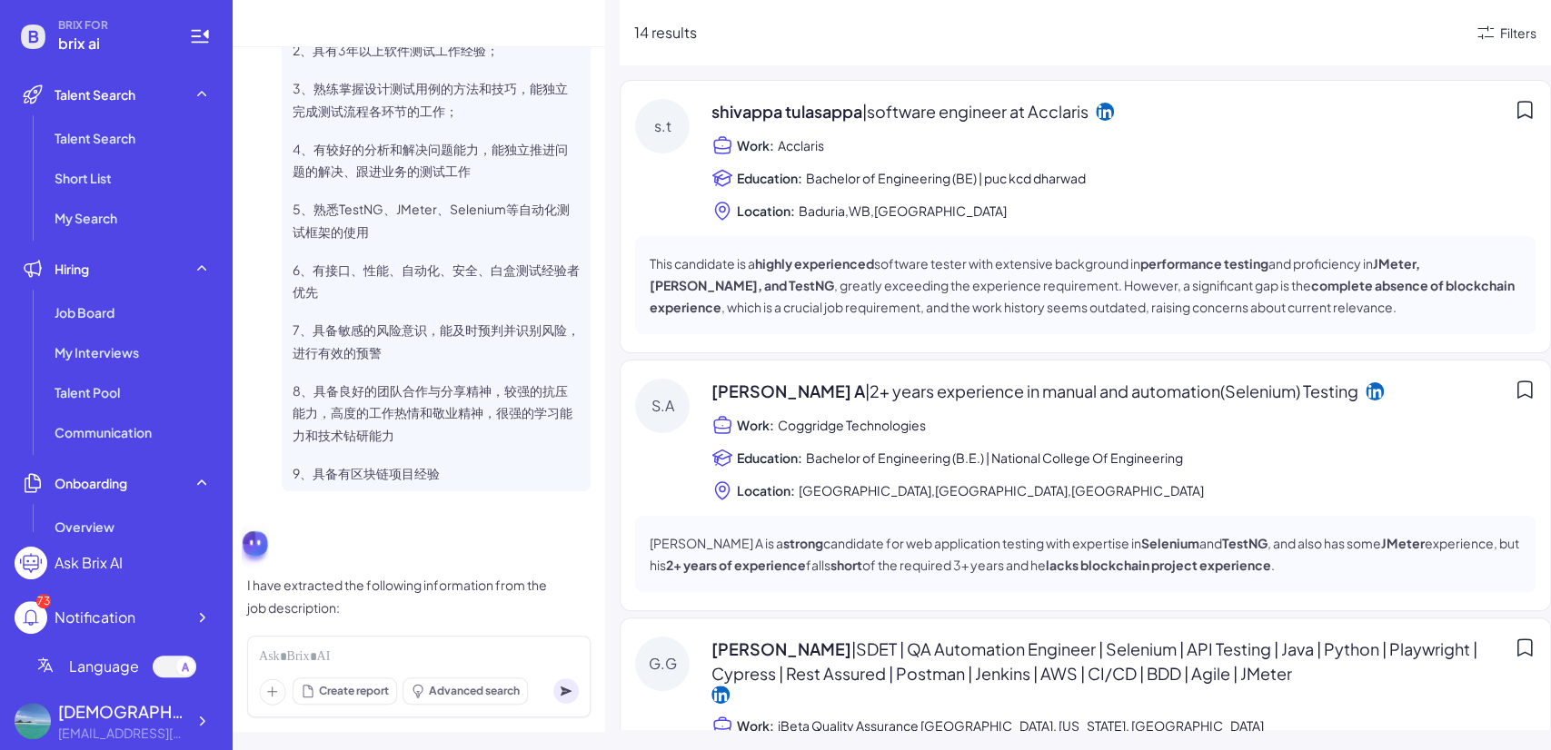
click at [359, 204] on p "5、熟悉TestNG、JMeter、Selenium等自动化测试框架的使用" at bounding box center [436, 220] width 287 height 45
click at [496, 230] on p "5、熟悉TestNG、JMeter、Selenium等自动化测试框架的使用" at bounding box center [436, 220] width 287 height 45
drag, startPoint x: 487, startPoint y: 240, endPoint x: 492, endPoint y: 293, distance: 53.0
click at [492, 293] on span "Job Description 岗位职责 1、完成测试计划和测试用例的设计，保证测试用例的覆盖率，可测性，完善性 2、执行测试工作，记录软件缺陷，编写测试报告…" at bounding box center [436, 26] width 287 height 916
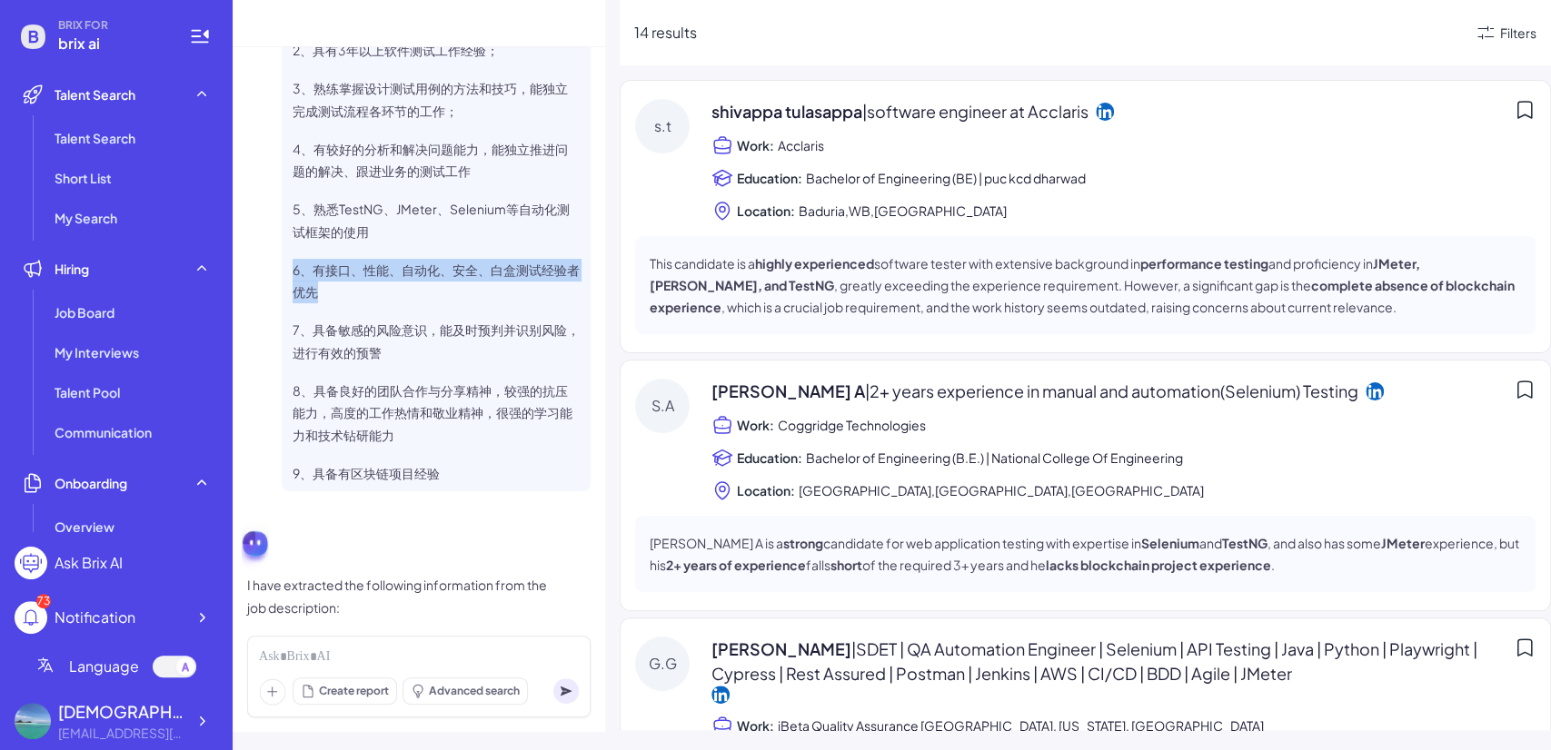
click at [492, 293] on p "6、有接口、性能、自动化、安全、白盒测试经验者优先" at bounding box center [436, 281] width 287 height 45
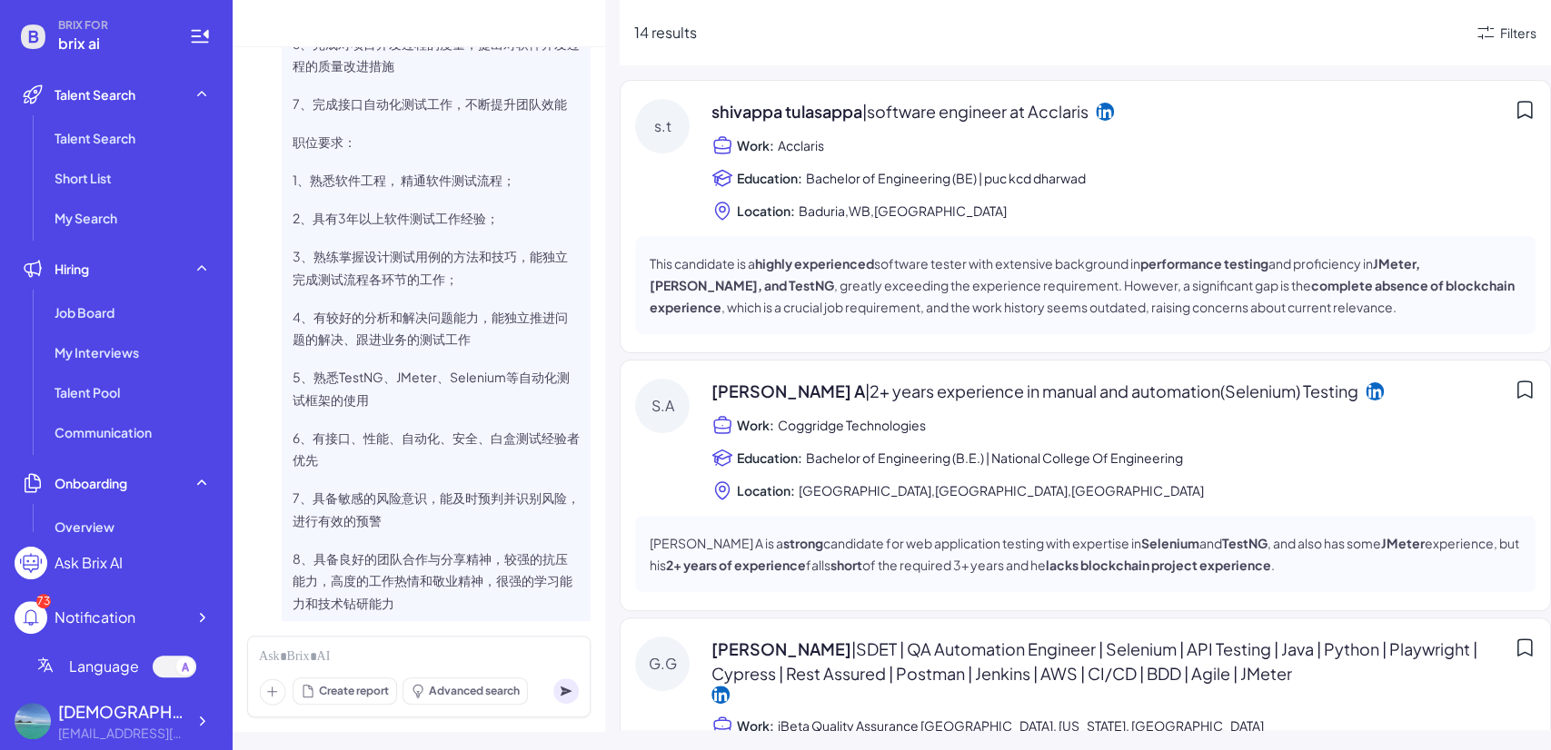
click at [1497, 37] on div "Filters" at bounding box center [1506, 33] width 62 height 22
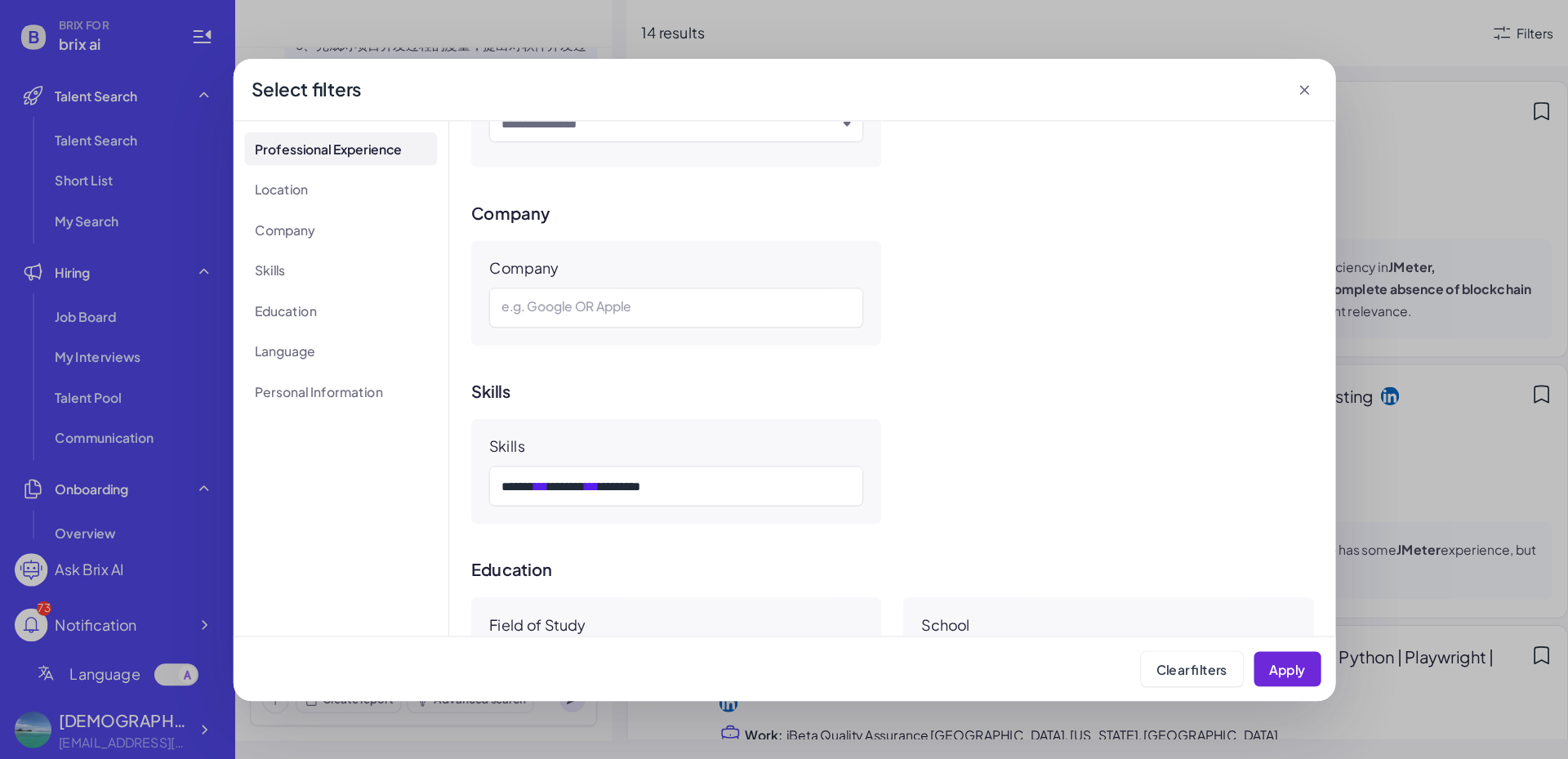
scroll to position [756, 0]
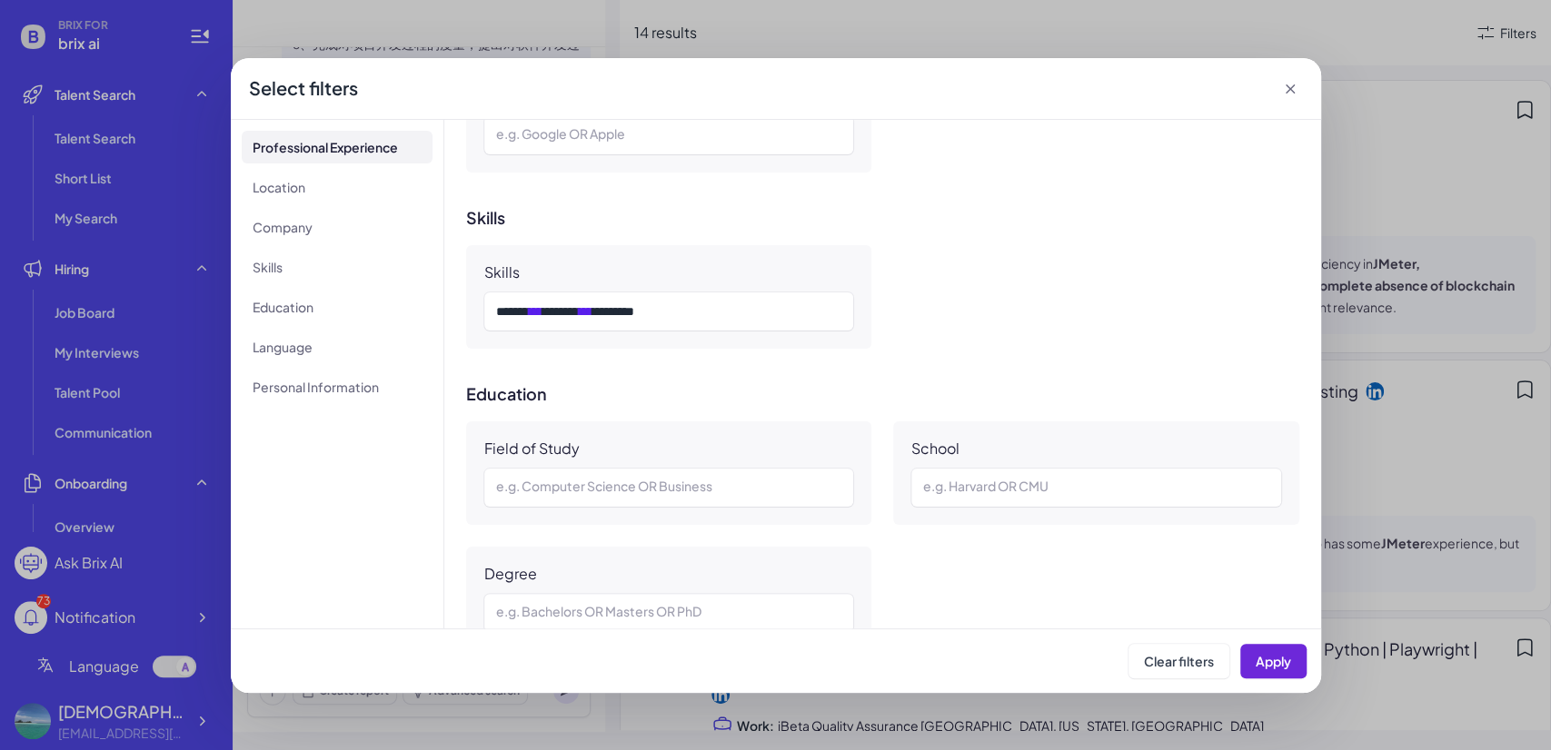
drag, startPoint x: 625, startPoint y: 85, endPoint x: 774, endPoint y: 104, distance: 150.2
click at [774, 104] on div "Select filters" at bounding box center [776, 89] width 1090 height 62
click at [1287, 88] on icon at bounding box center [1290, 89] width 18 height 18
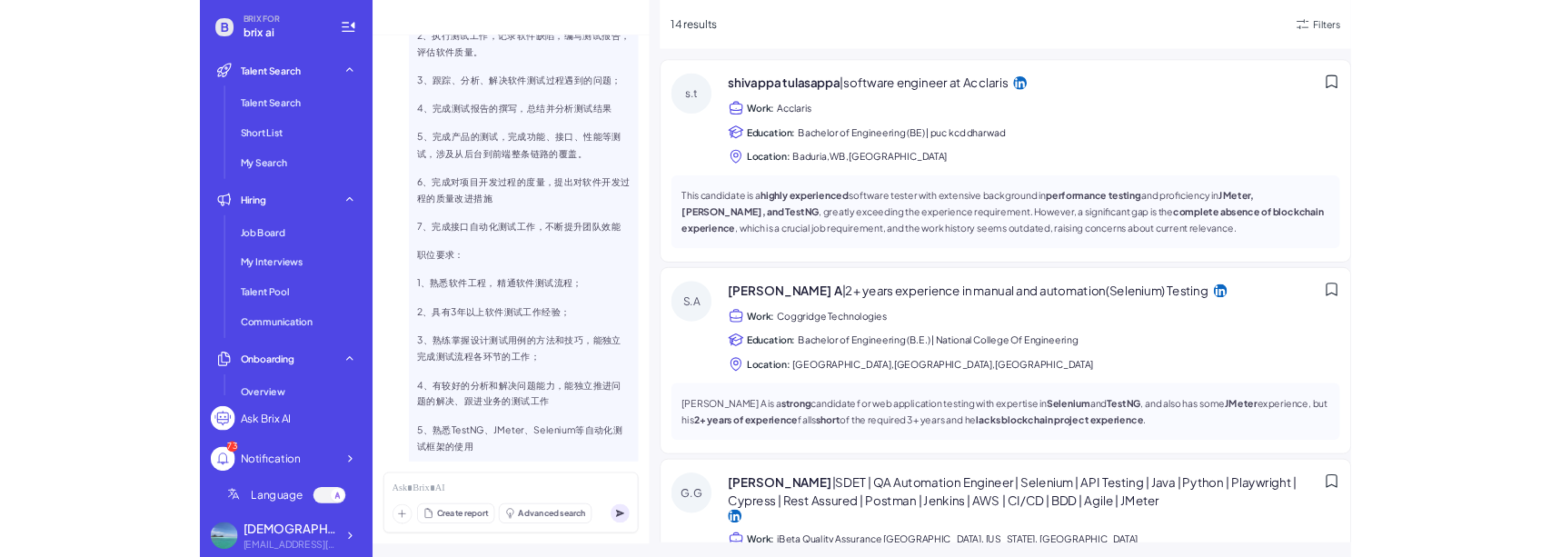
scroll to position [0, 0]
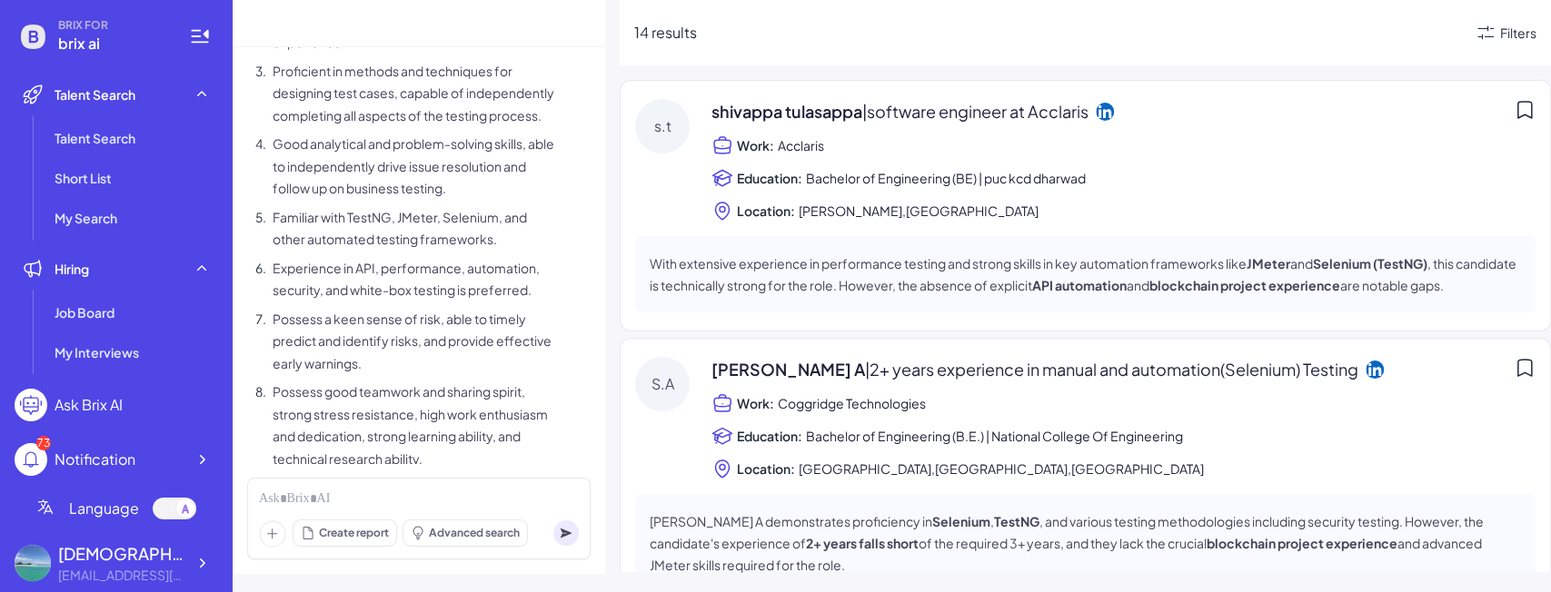
scroll to position [1851, 0]
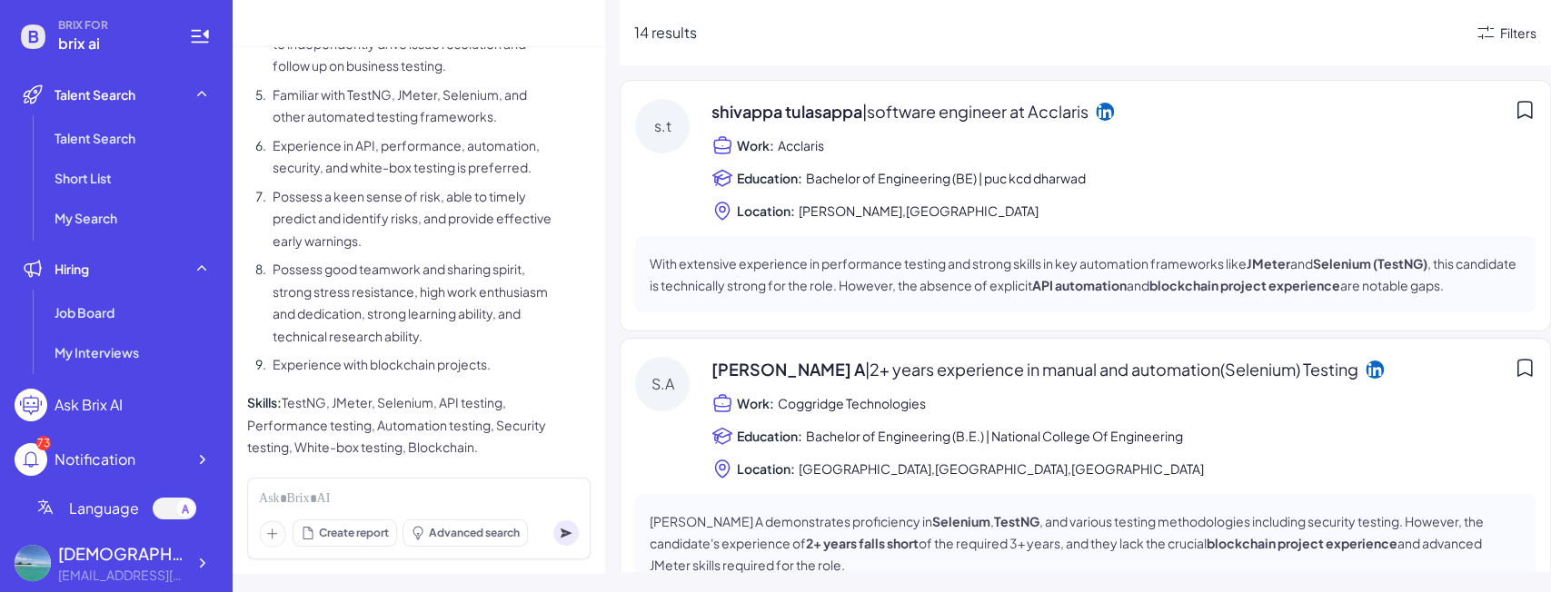
click at [1505, 29] on div "Filters" at bounding box center [1518, 33] width 36 height 19
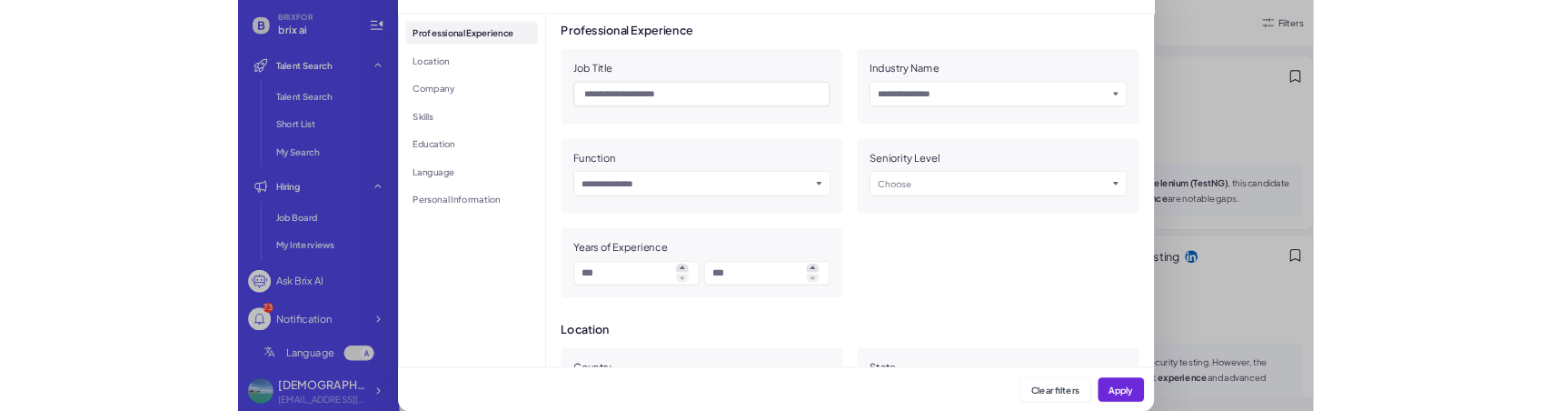
scroll to position [0, 0]
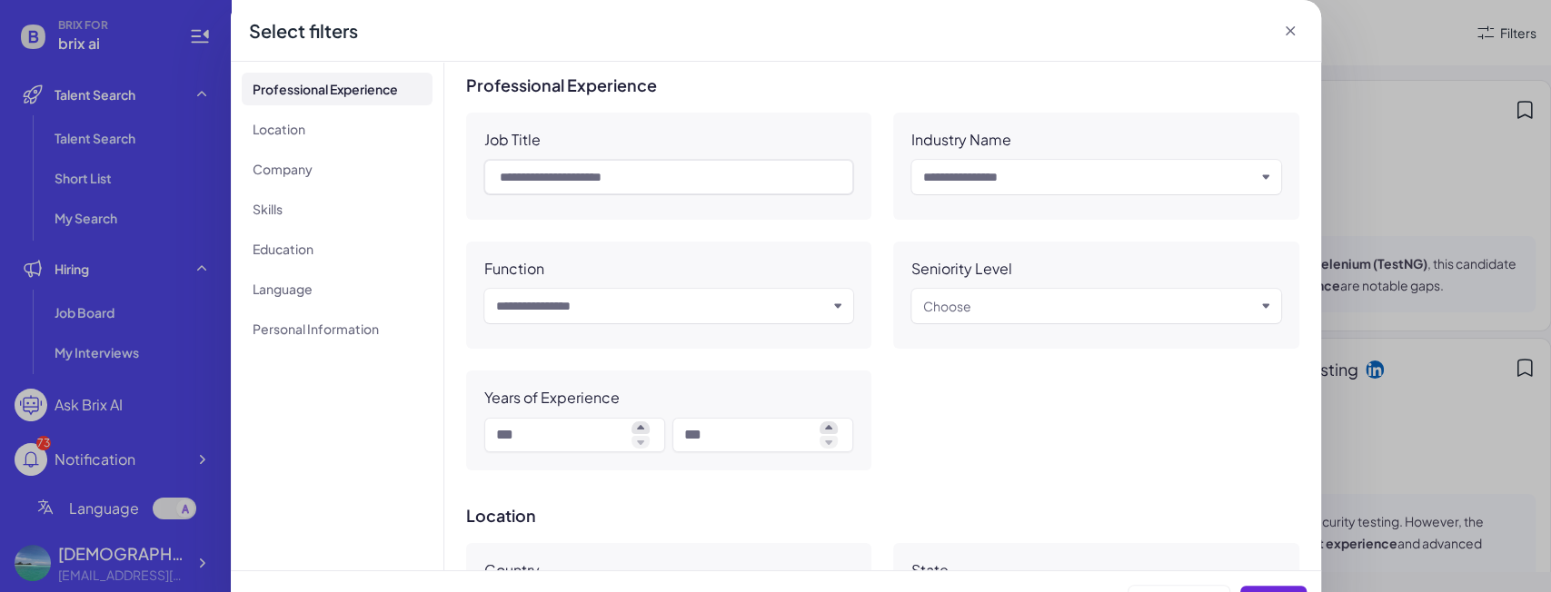
click at [1284, 28] on icon at bounding box center [1290, 31] width 18 height 18
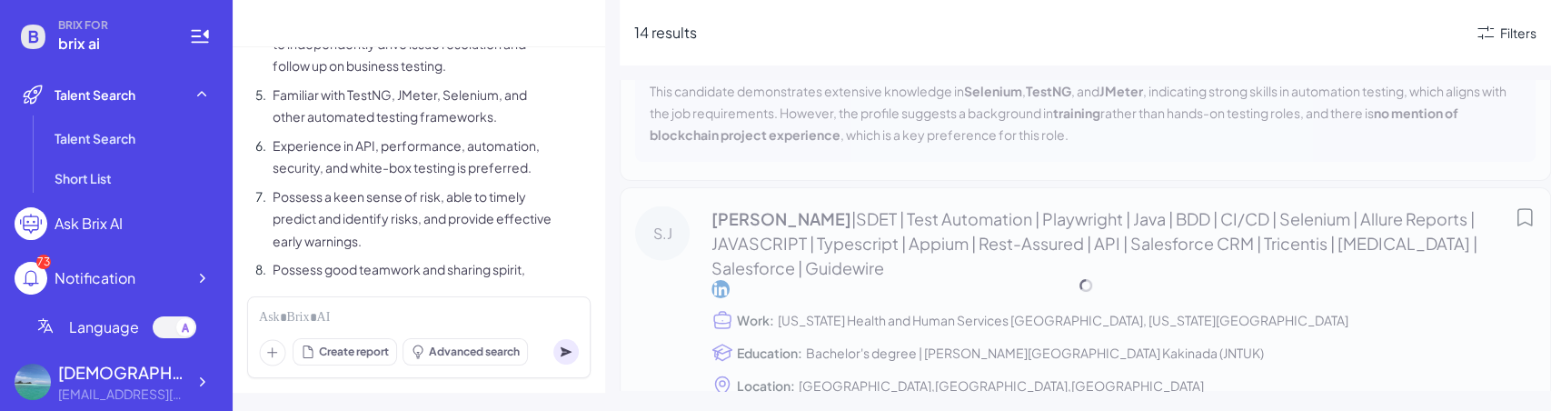
scroll to position [2685, 0]
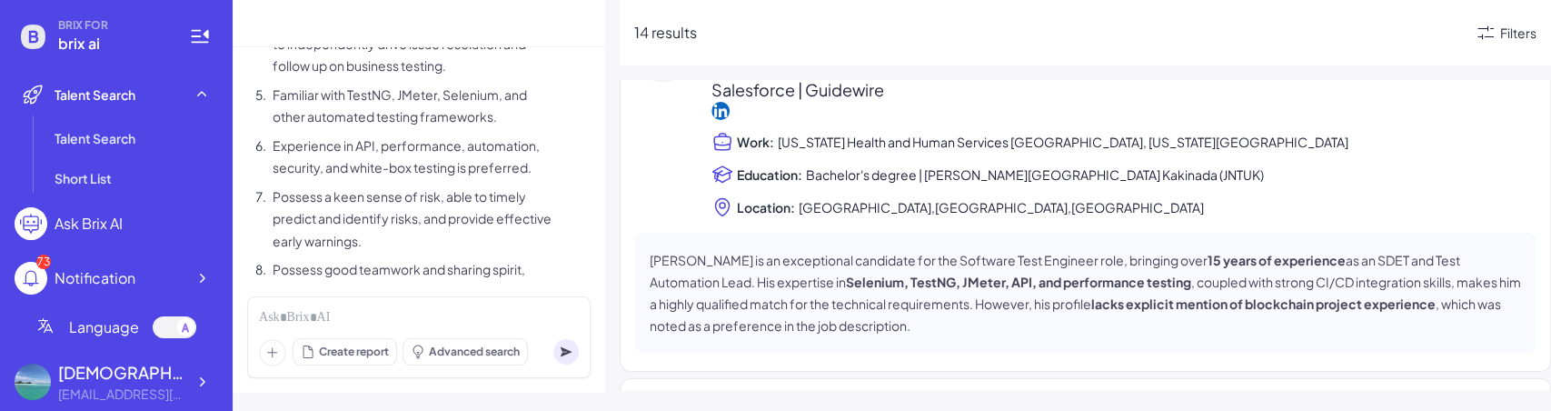
click at [1478, 37] on icon at bounding box center [1486, 33] width 22 height 22
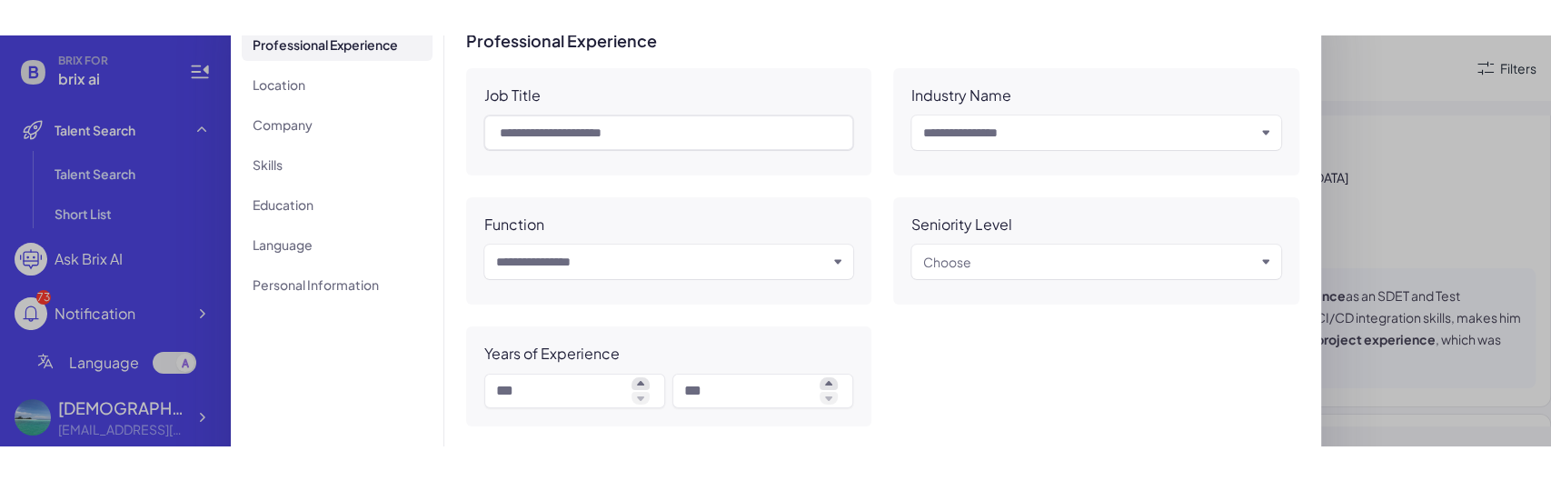
scroll to position [0, 0]
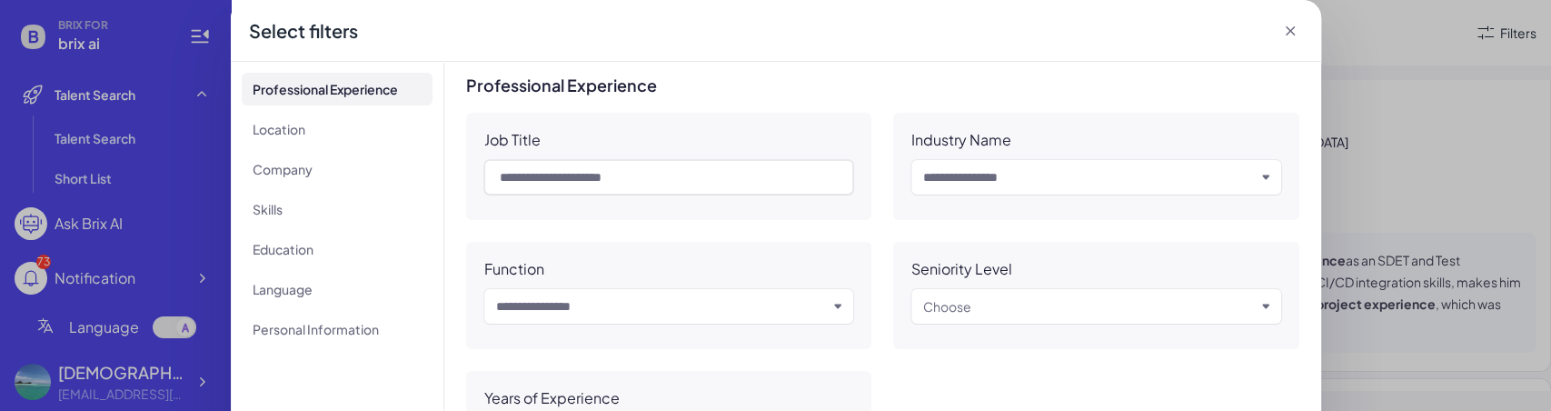
click at [1287, 28] on icon at bounding box center [1289, 30] width 9 height 9
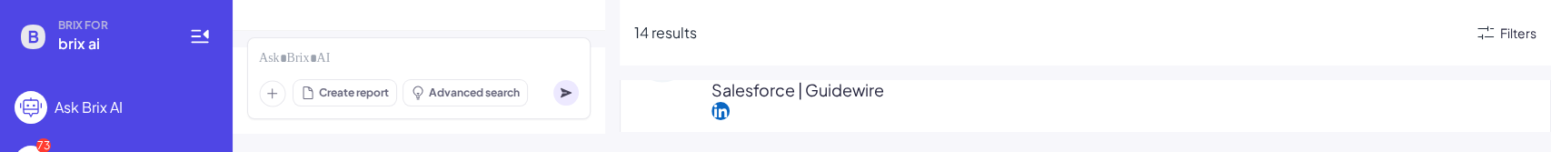
click at [1506, 25] on div "Filters" at bounding box center [1518, 33] width 36 height 19
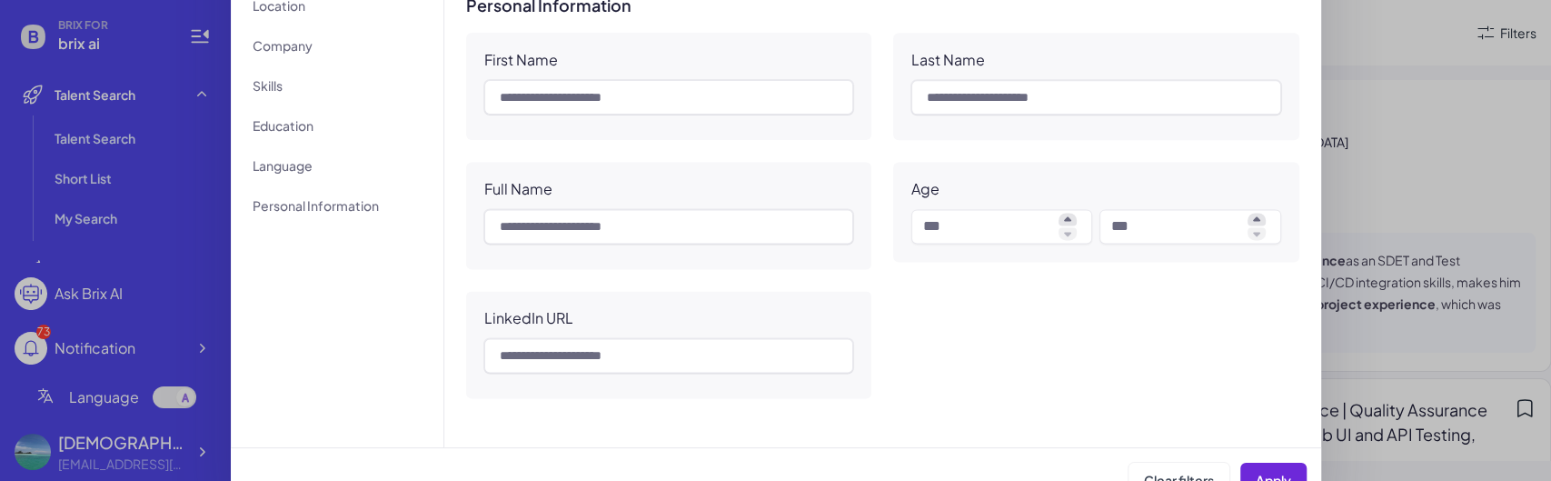
scroll to position [154, 0]
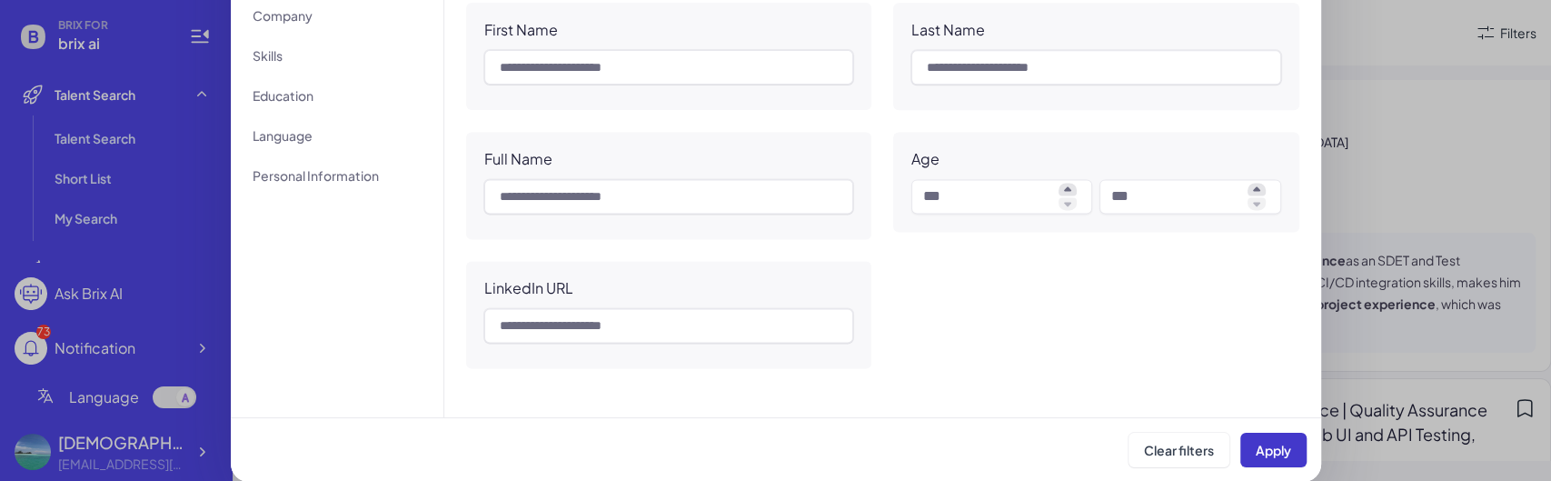
click at [1262, 272] on span "Apply" at bounding box center [1273, 450] width 35 height 16
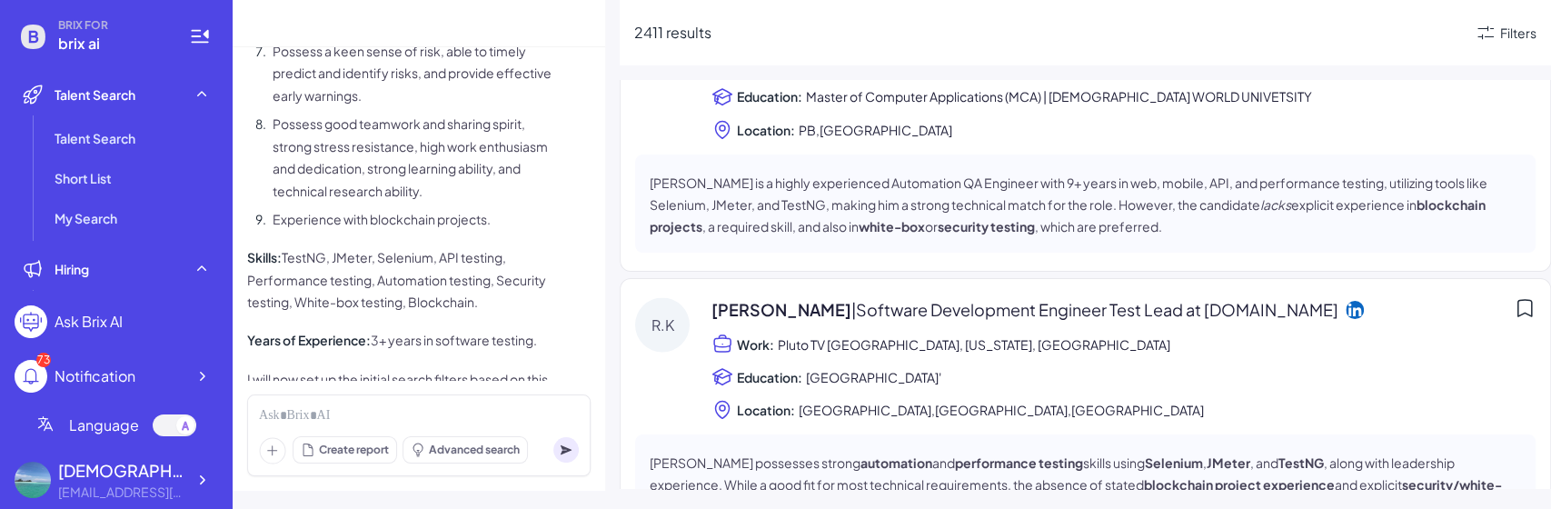
scroll to position [2104, 0]
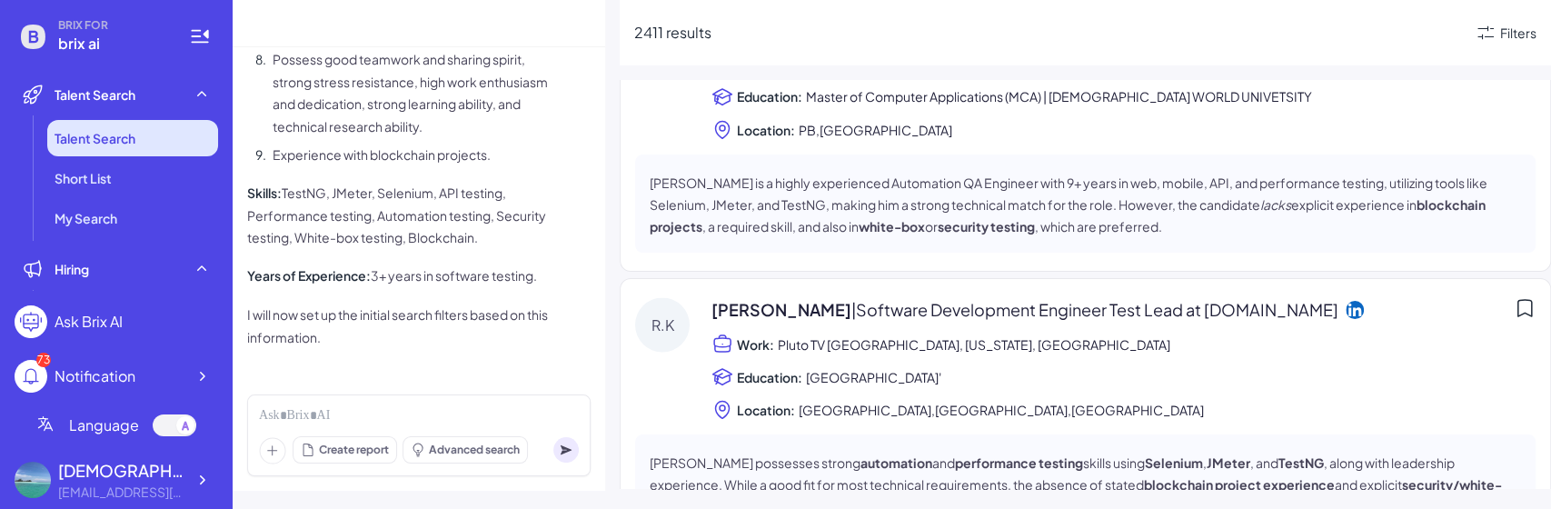
click at [154, 137] on li "Talent Search" at bounding box center [132, 138] width 171 height 36
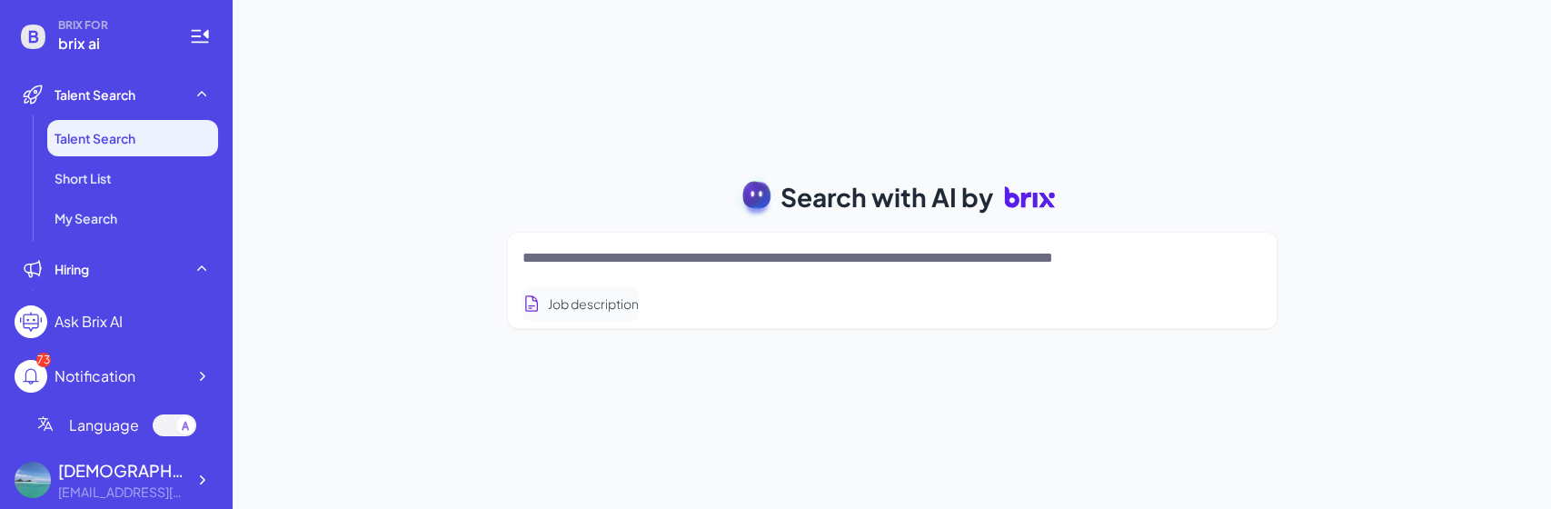
click at [592, 272] on button "Job description" at bounding box center [580, 304] width 116 height 34
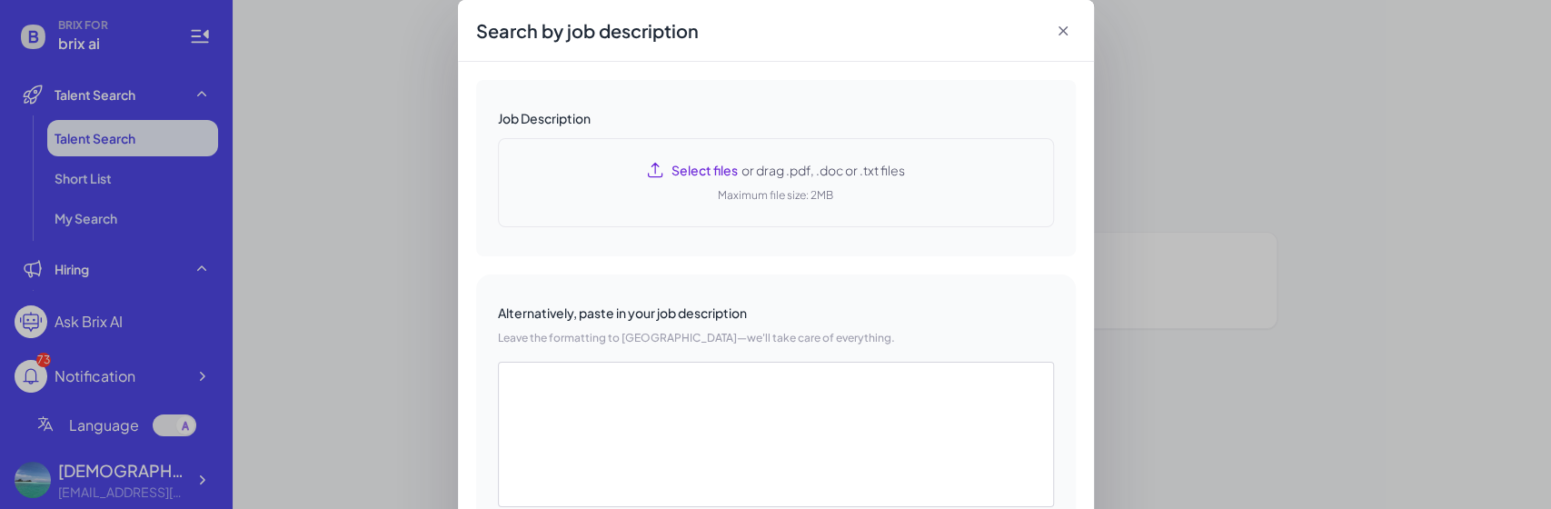
click at [704, 182] on div "Select files or drag .pdf, .doc or .txt files Maximum file size: 2MB" at bounding box center [776, 182] width 556 height 89
type textarea "**********"
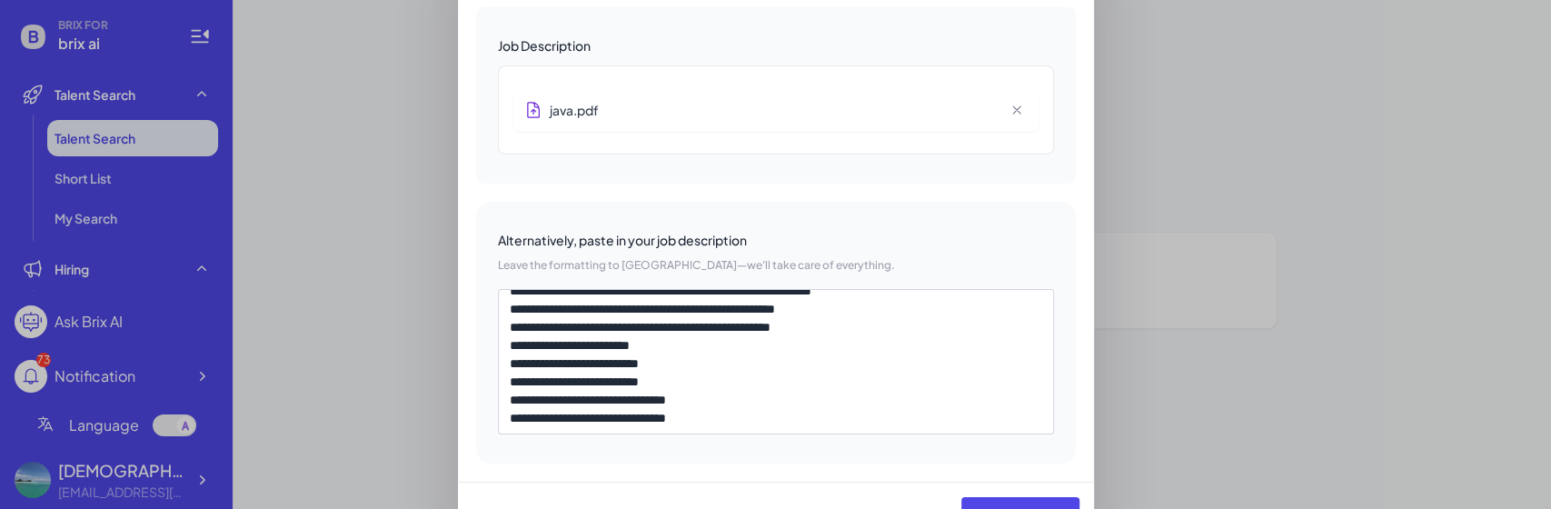
scroll to position [109, 0]
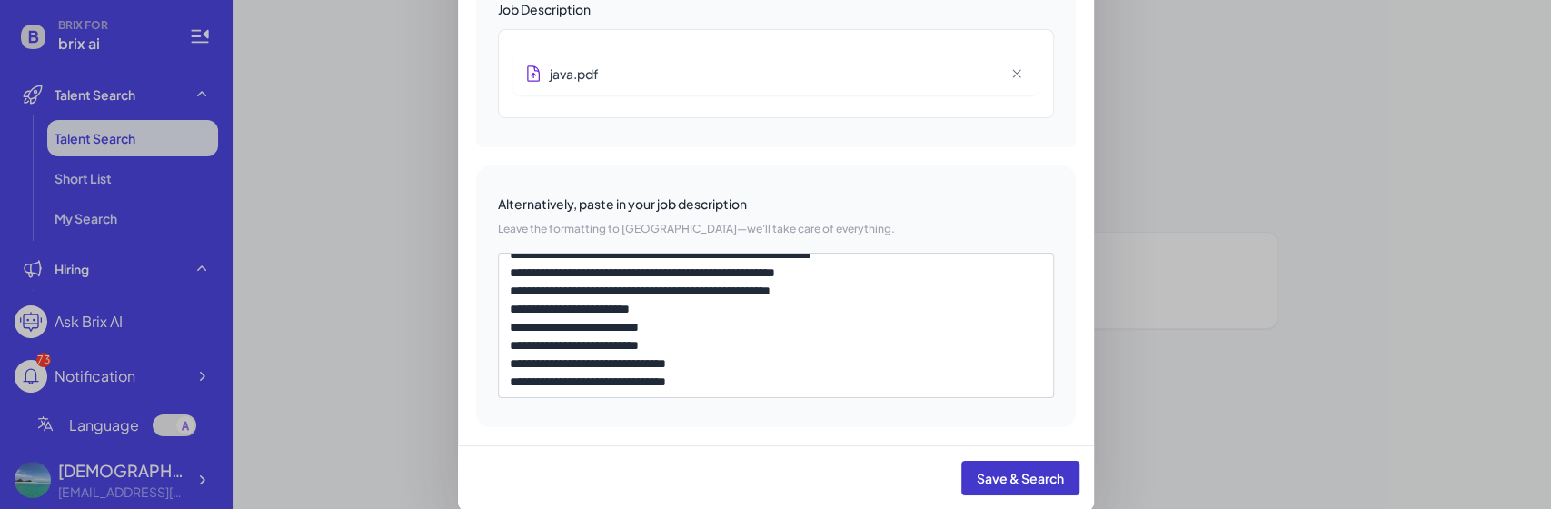
click at [1013, 272] on span "Save & Search" at bounding box center [1020, 478] width 87 height 16
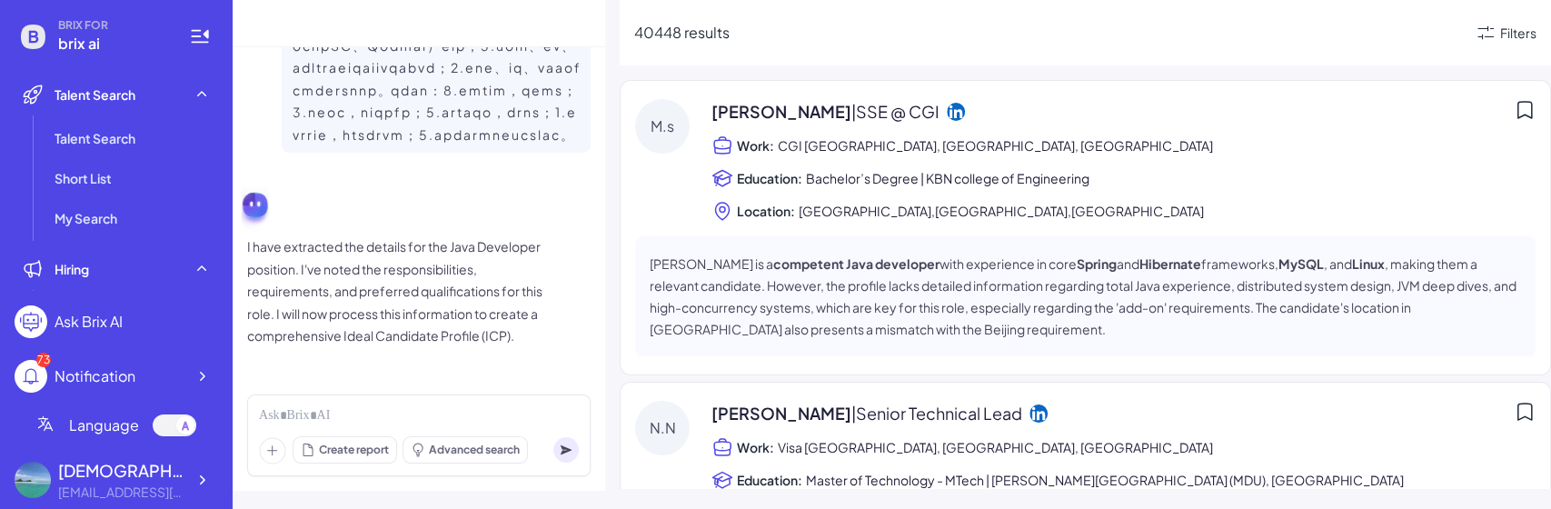
scroll to position [705, 0]
click at [1503, 26] on div "Filters" at bounding box center [1518, 33] width 36 height 19
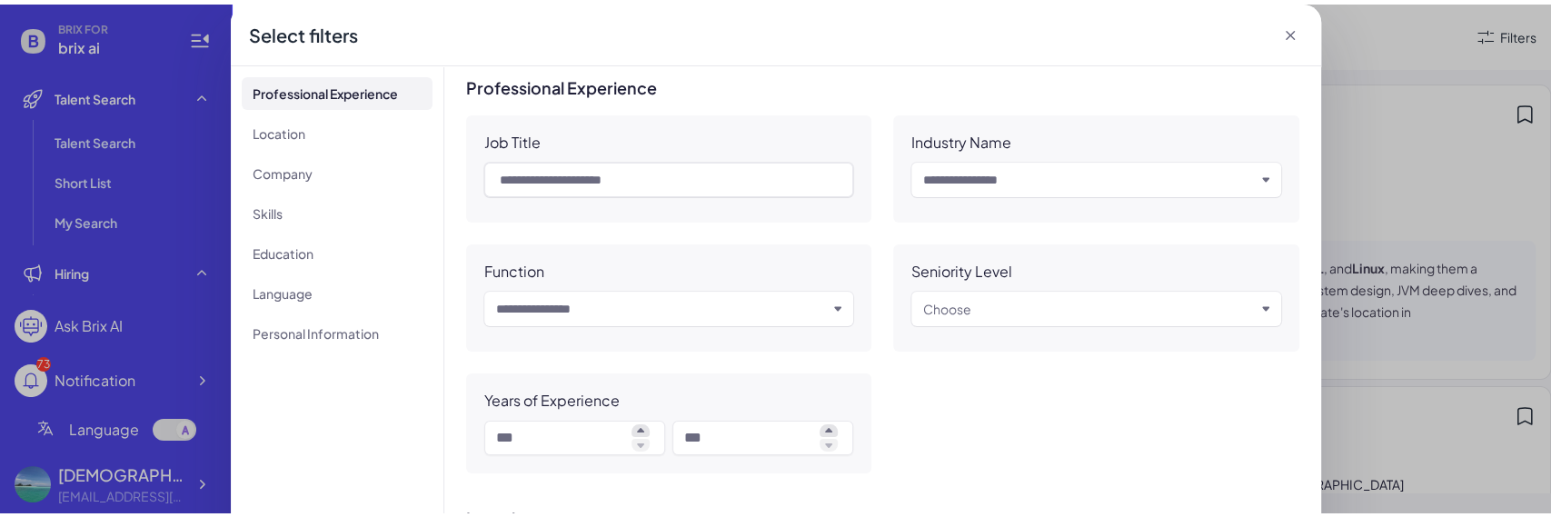
scroll to position [0, 0]
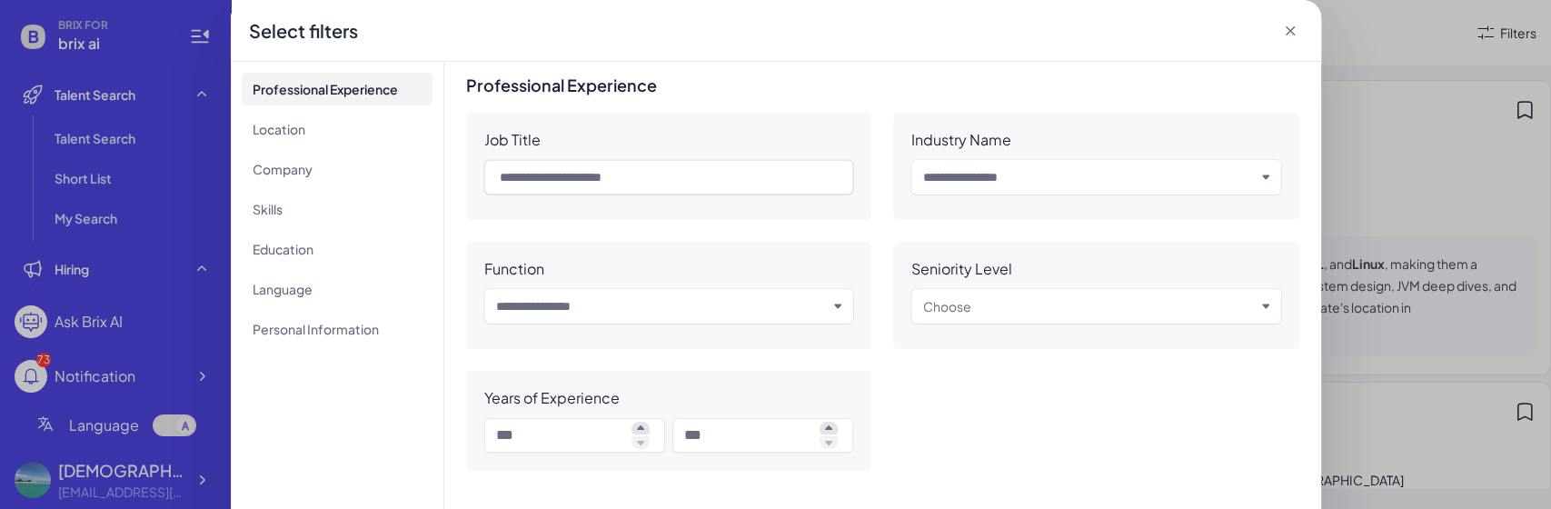
click at [1272, 30] on div "Select filters" at bounding box center [776, 31] width 1090 height 62
click at [1281, 27] on icon at bounding box center [1290, 31] width 18 height 18
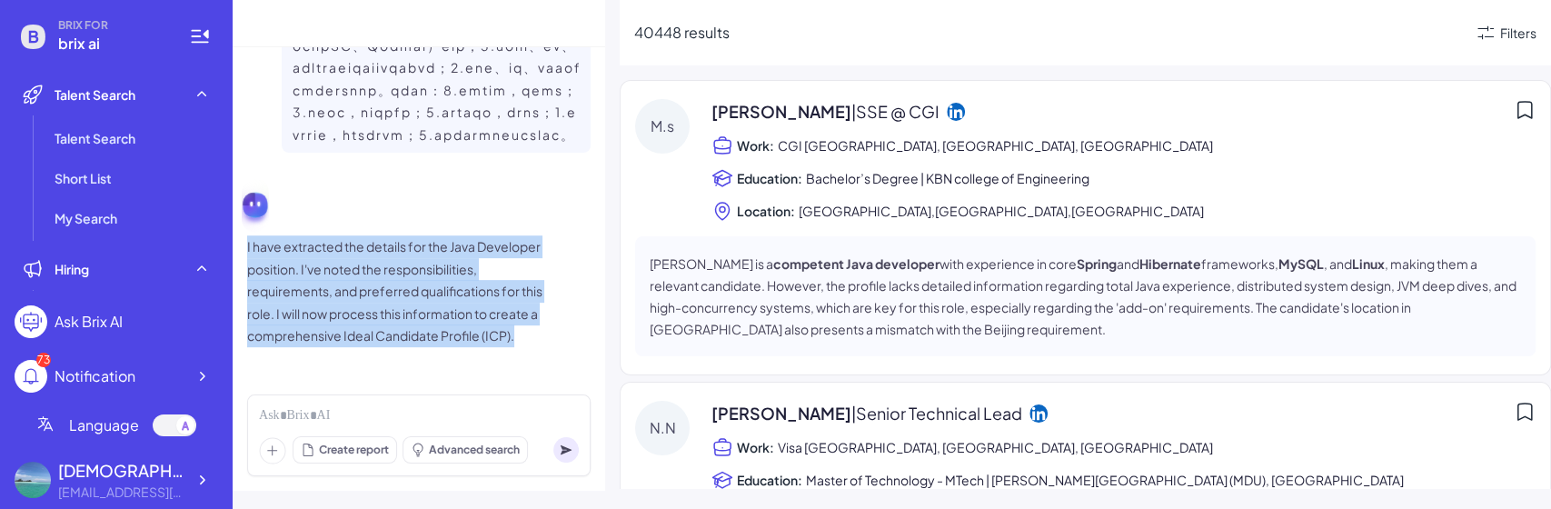
drag, startPoint x: 571, startPoint y: 346, endPoint x: 409, endPoint y: 209, distance: 212.8
click at [409, 209] on div "I have extracted the details for the Java Developer position. I've noted the re…" at bounding box center [418, 261] width 343 height 172
copy p "I have extracted the details for the Java Developer position. I've noted the re…"
click at [551, 272] on div "I have extracted the details for the Java Developer position. I've noted the re…" at bounding box center [418, 291] width 343 height 112
click at [550, 272] on div "I have extracted the details for the Java Developer position. I've noted the re…" at bounding box center [418, 4] width 343 height 713
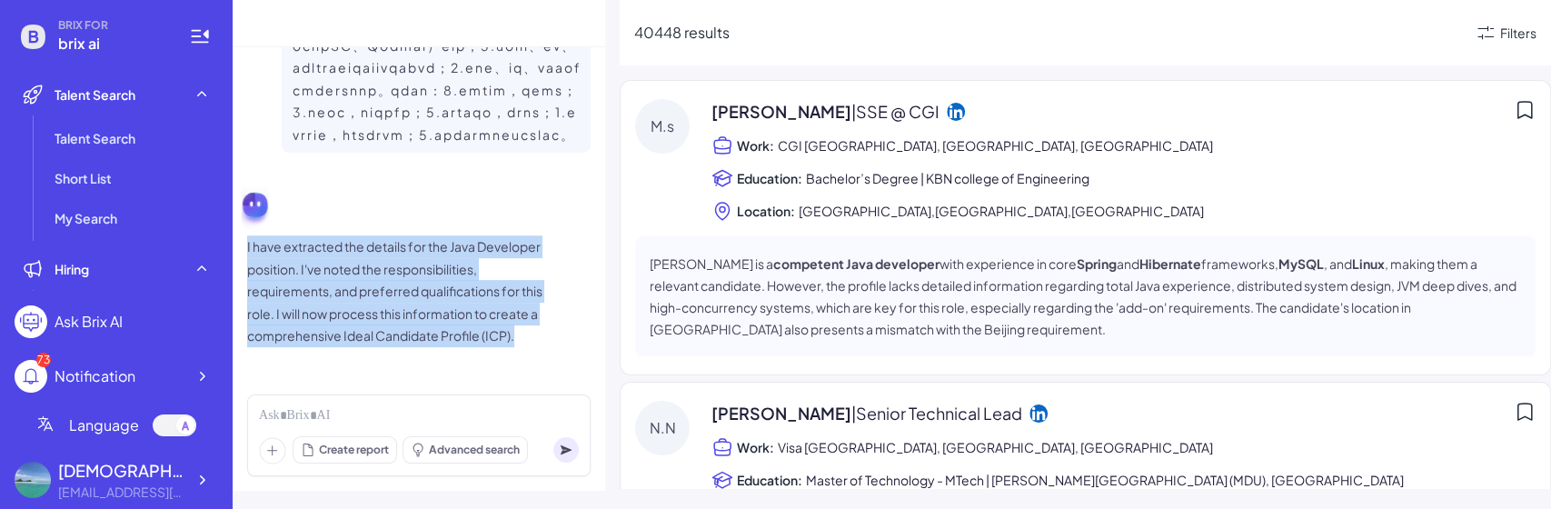
click at [547, 272] on div "I have extracted the details for the Java Developer position. I've noted the re…" at bounding box center [418, 291] width 343 height 112
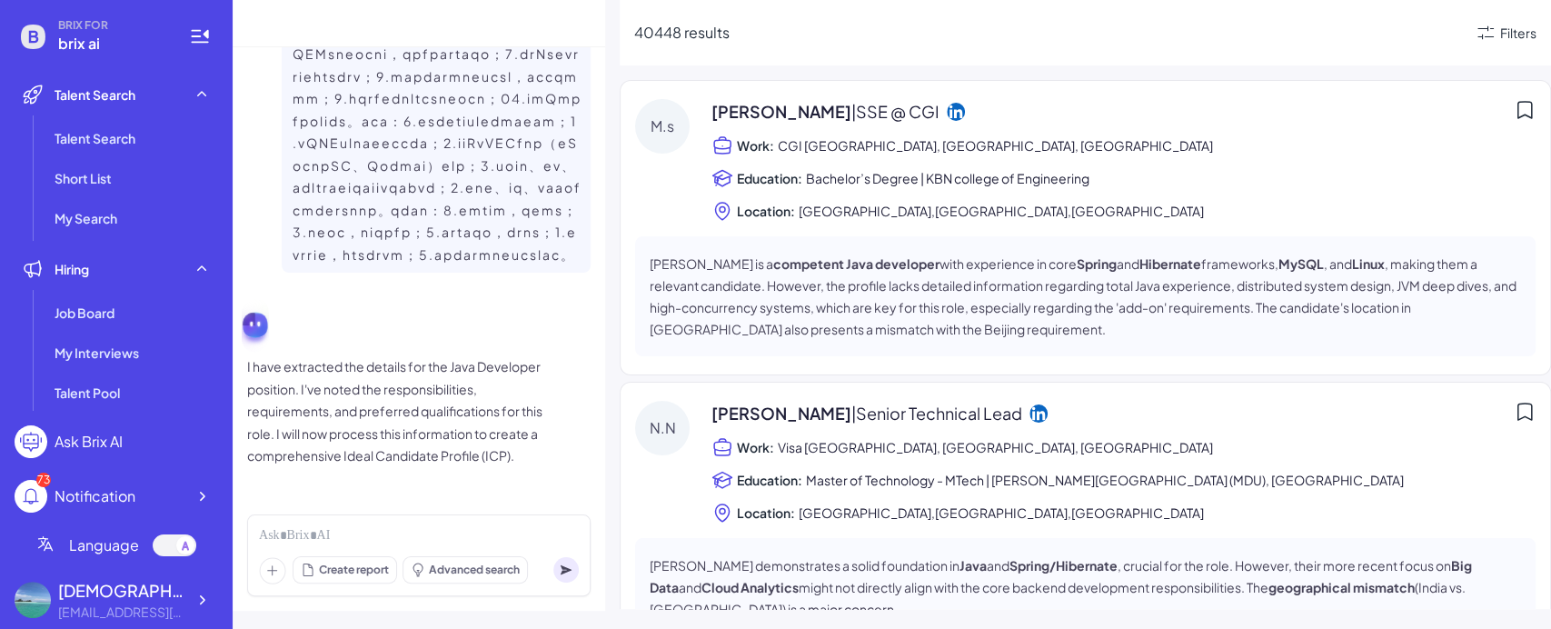
scroll to position [585, 0]
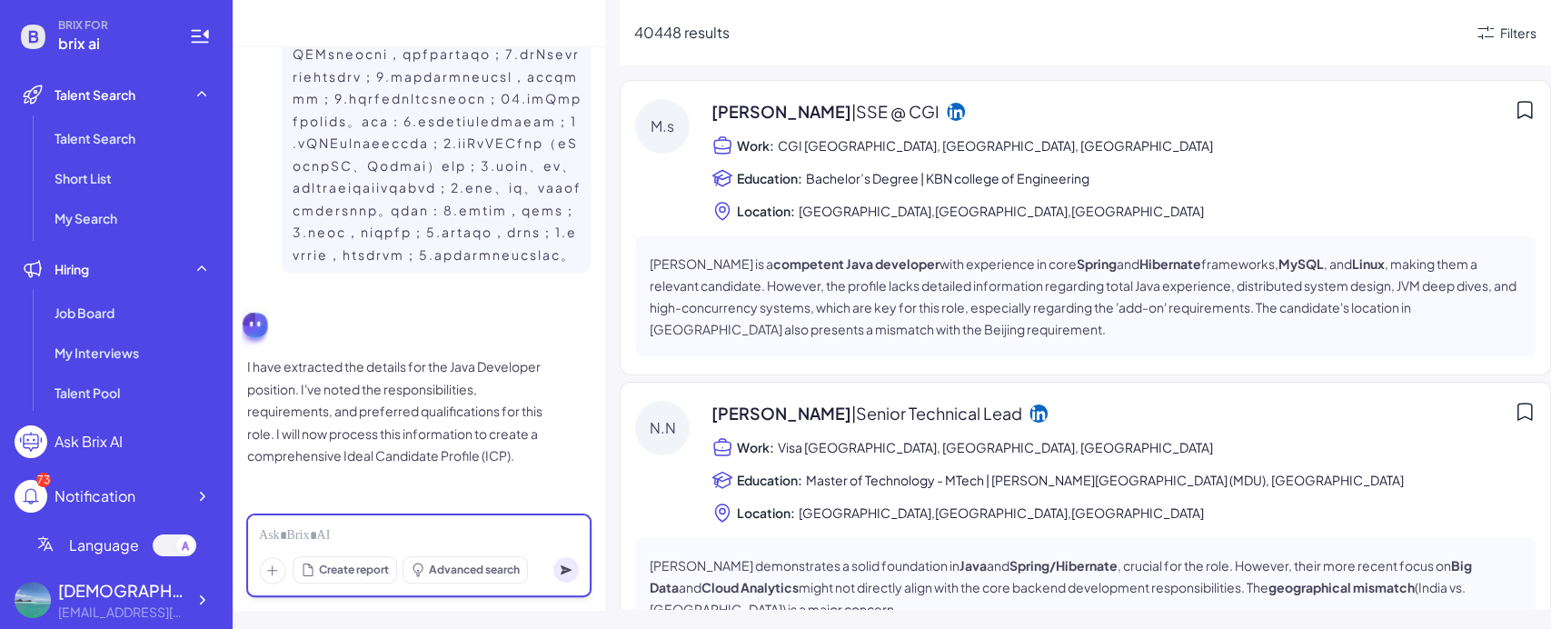
click at [436, 272] on div at bounding box center [419, 536] width 320 height 20
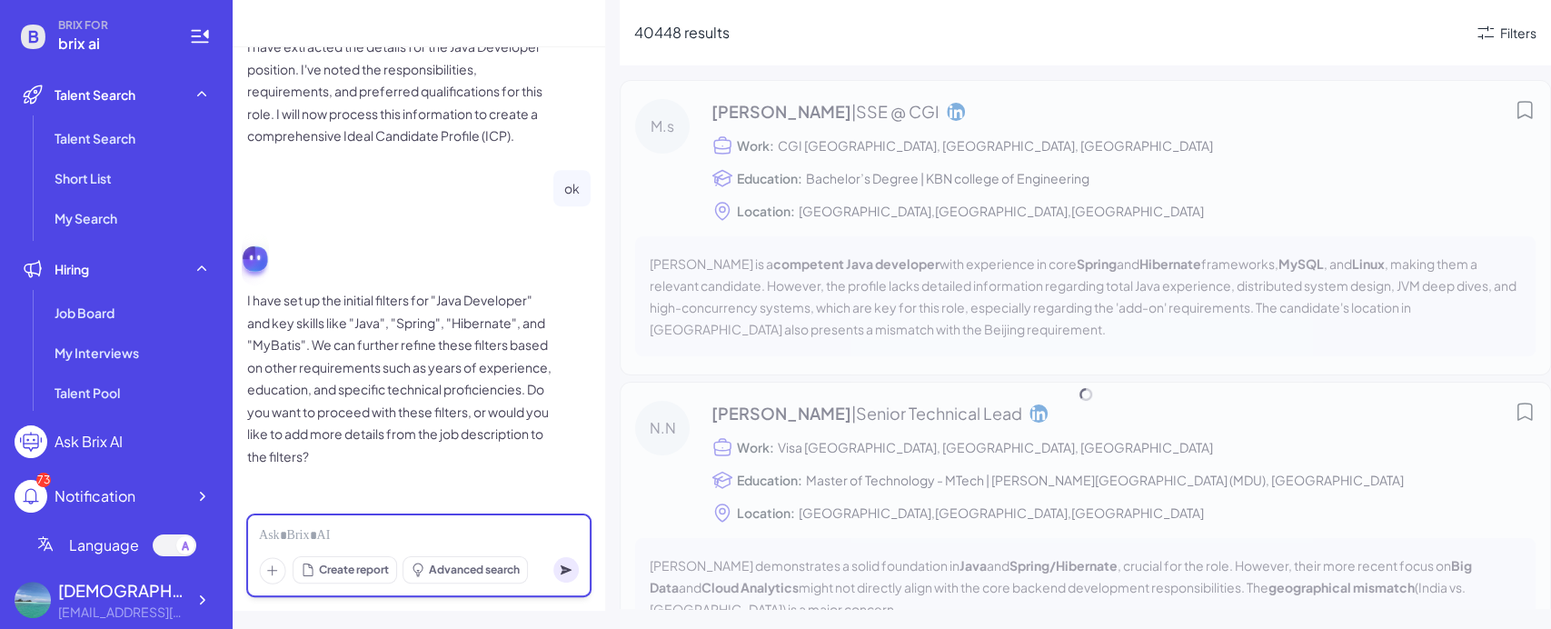
scroll to position [905, 0]
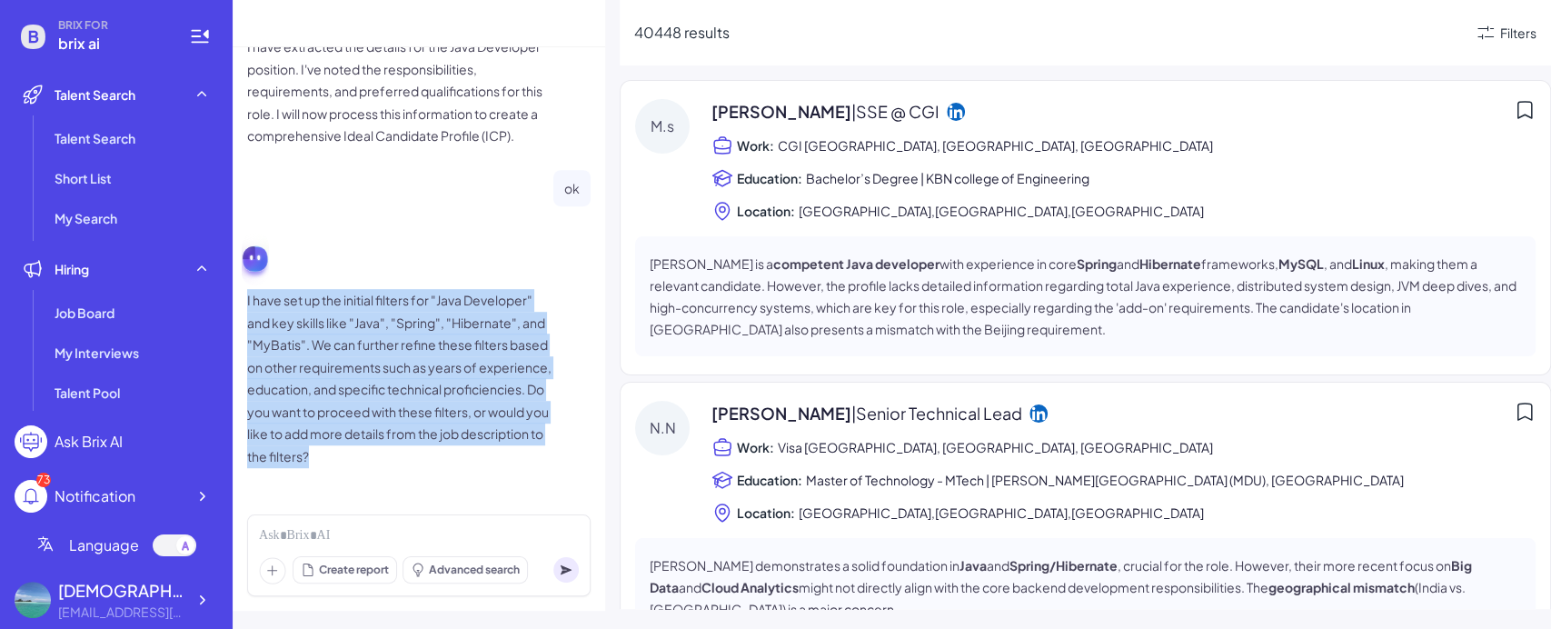
drag, startPoint x: 482, startPoint y: 469, endPoint x: 393, endPoint y: 265, distance: 222.1
drag, startPoint x: 467, startPoint y: 477, endPoint x: 367, endPoint y: 260, distance: 239.0
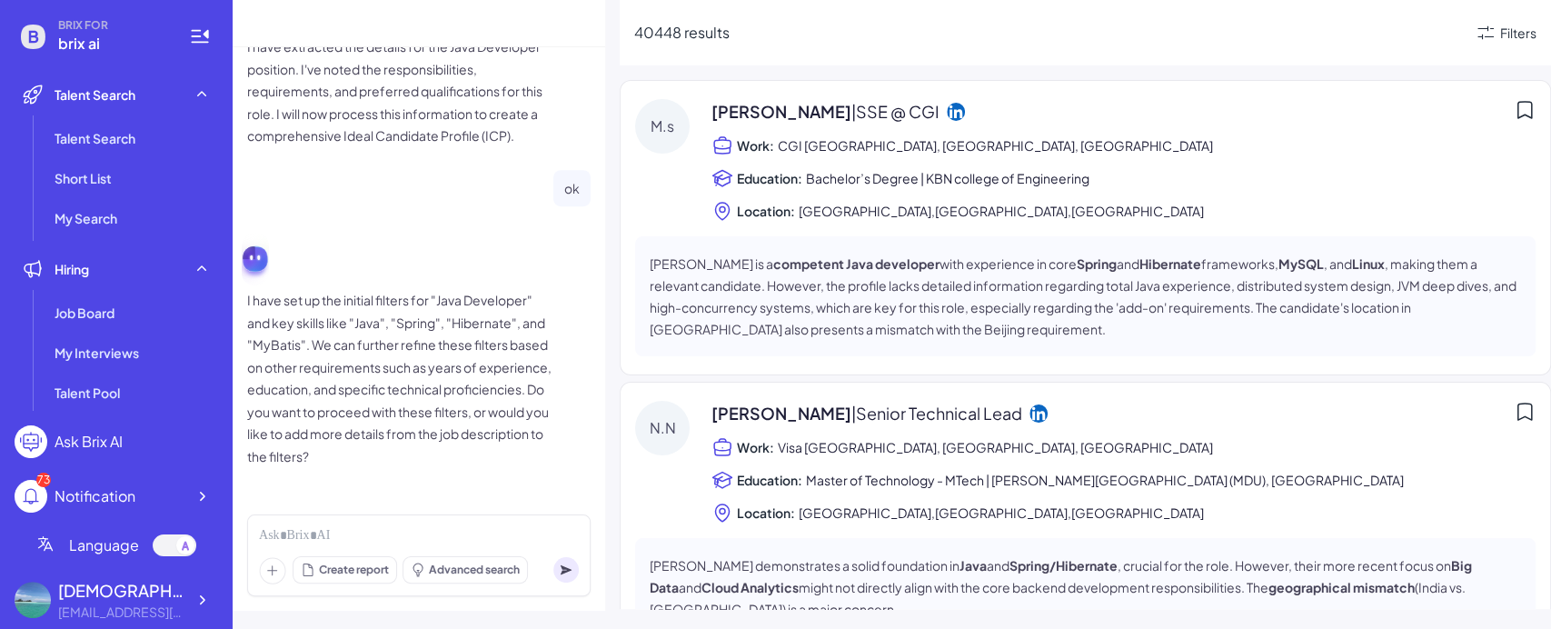
click at [367, 260] on div "I have set up the initial filters for "Java Developer" and key skills like "Jav…" at bounding box center [418, 348] width 343 height 238
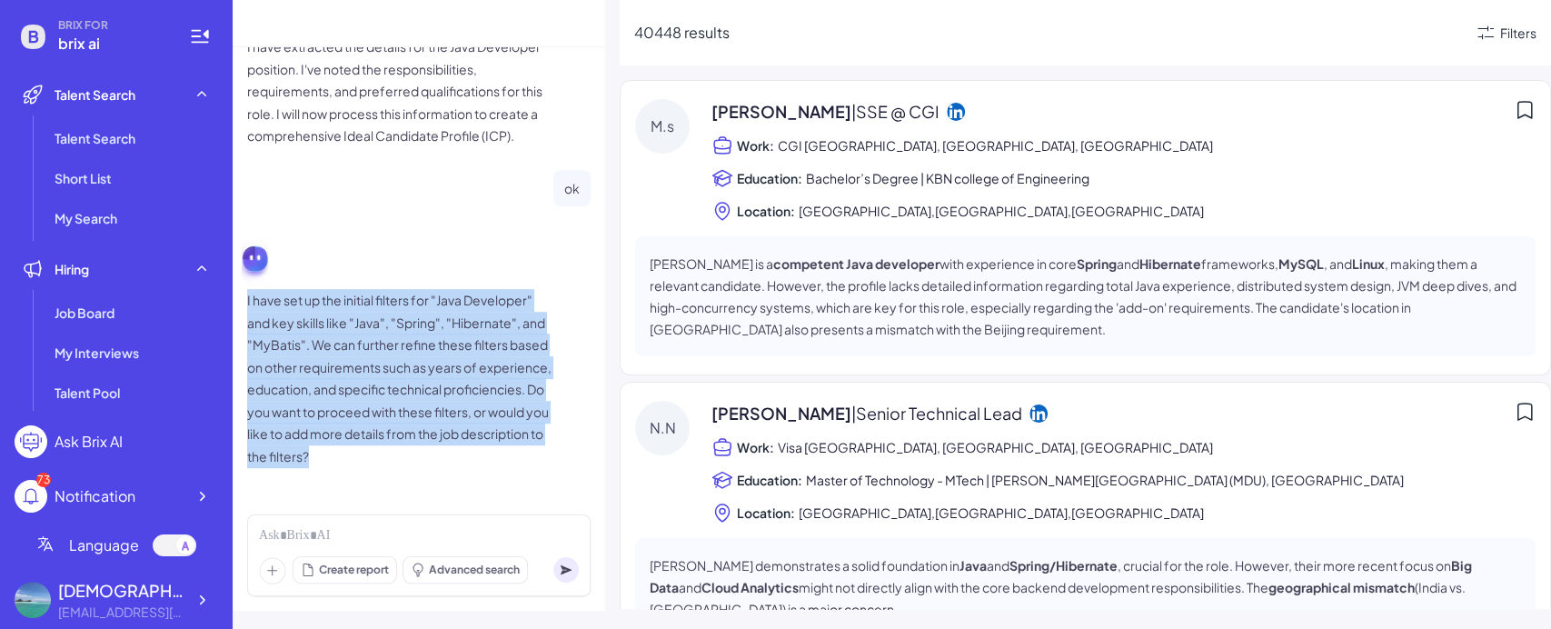
drag, startPoint x: 379, startPoint y: 257, endPoint x: 522, endPoint y: 493, distance: 276.0
click at [522, 272] on div "I have extracted the details for the Java Developer position. I've noted the re…" at bounding box center [419, 273] width 373 height 452
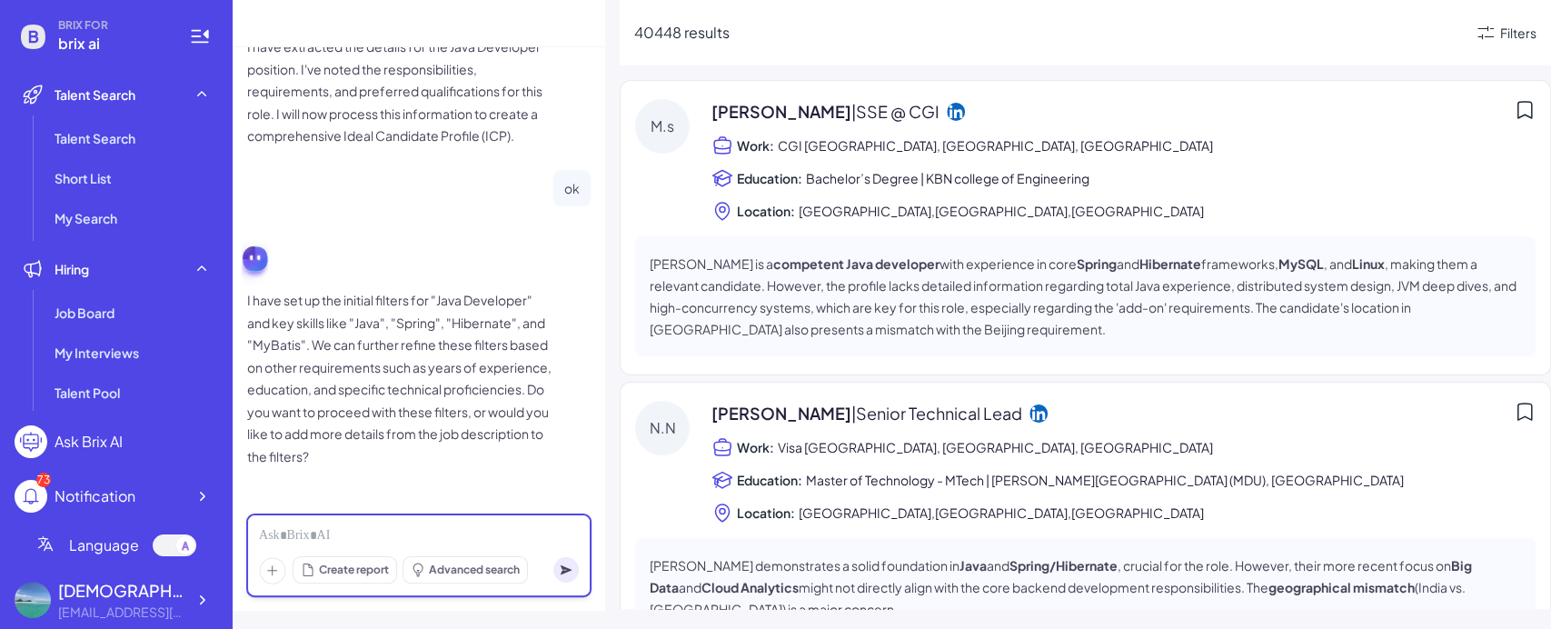
click at [450, 272] on div at bounding box center [419, 536] width 320 height 20
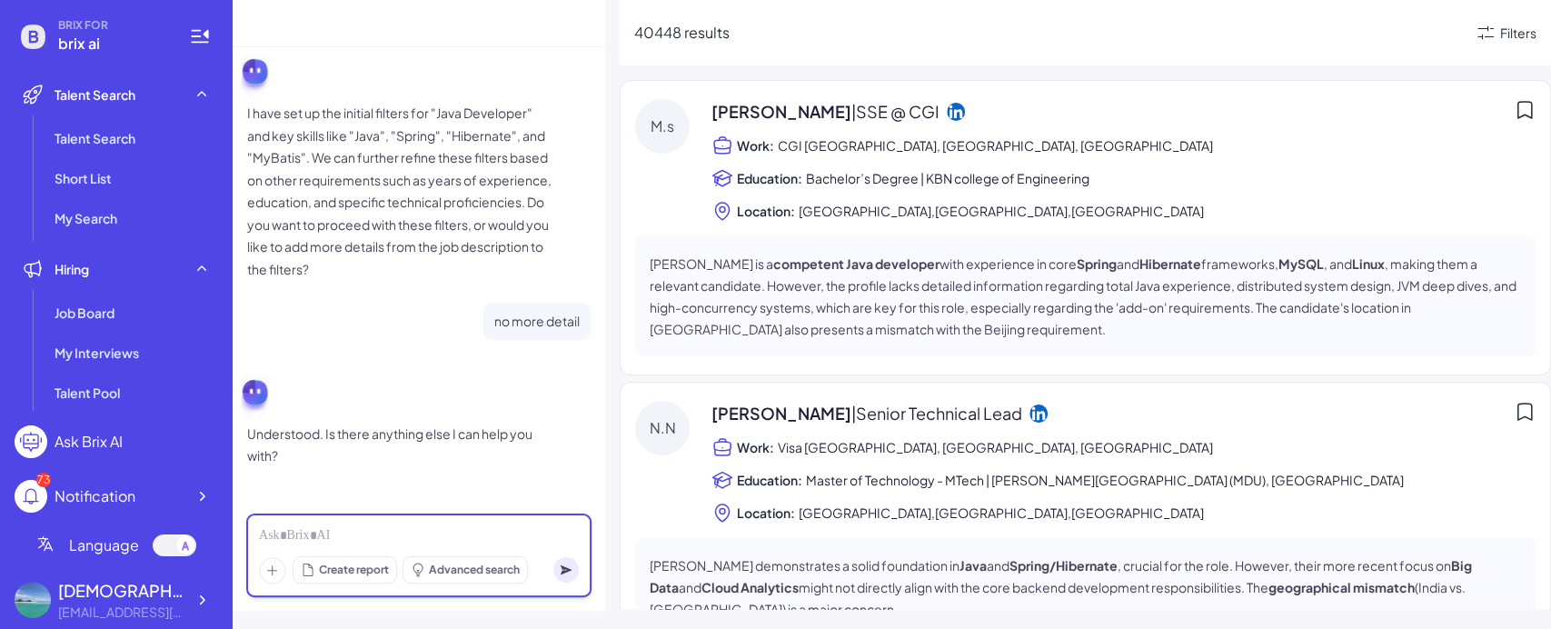
scroll to position [1091, 0]
click at [379, 272] on div at bounding box center [419, 536] width 320 height 20
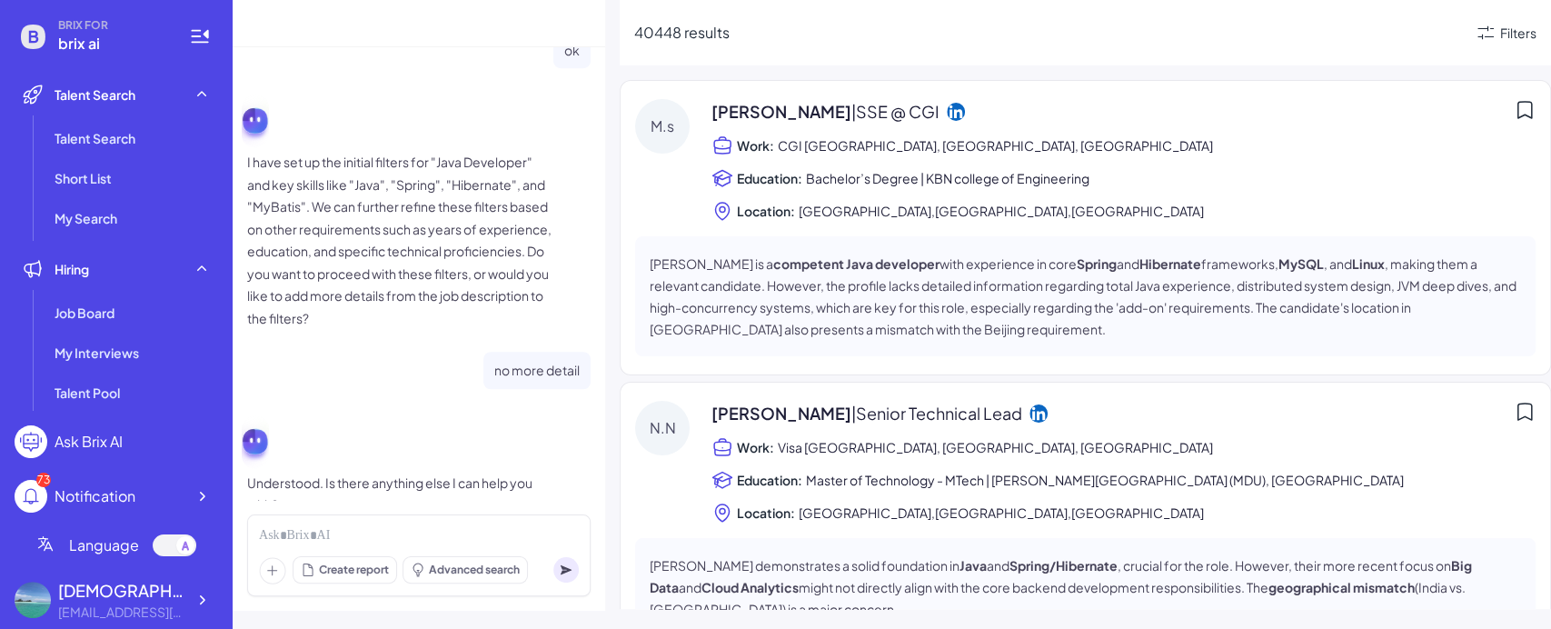
drag, startPoint x: 492, startPoint y: 265, endPoint x: 535, endPoint y: 283, distance: 46.9
copy p "create a comprehensive Ideal Candidate Profile (ICP)."
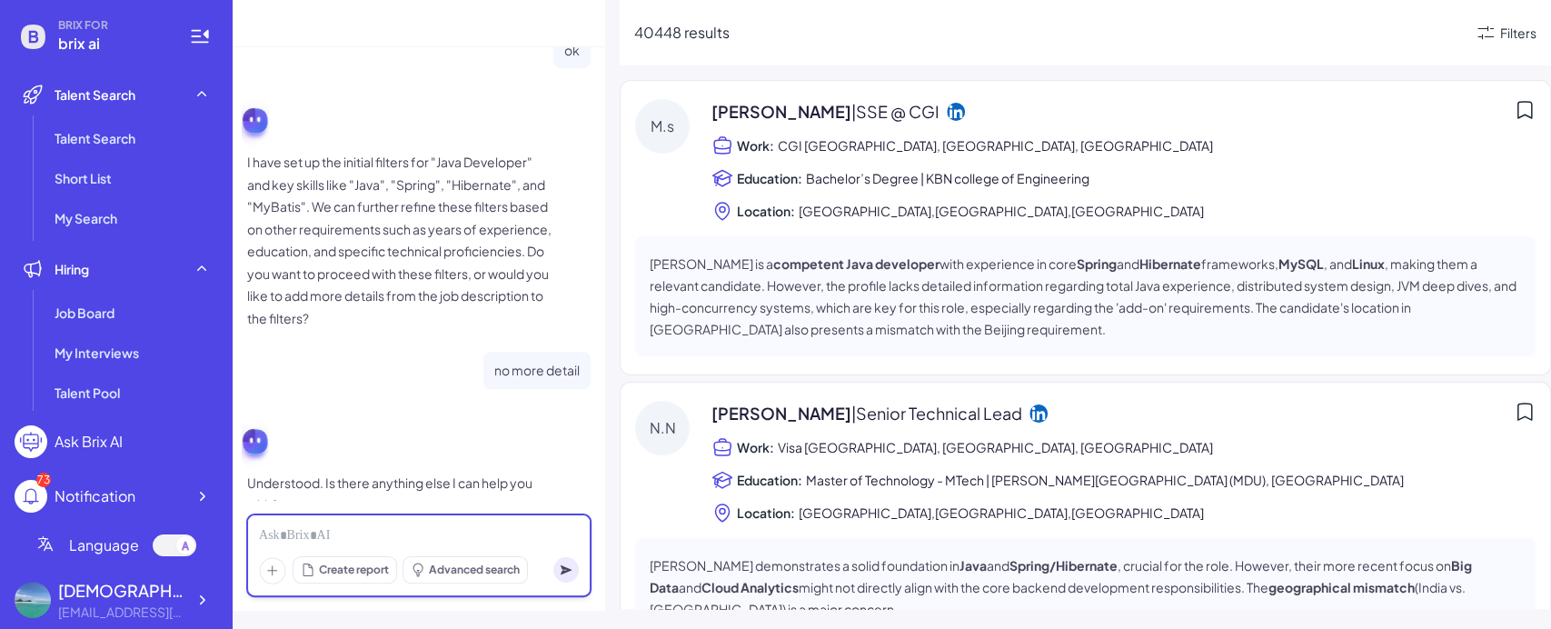
click at [392, 272] on div at bounding box center [419, 536] width 320 height 20
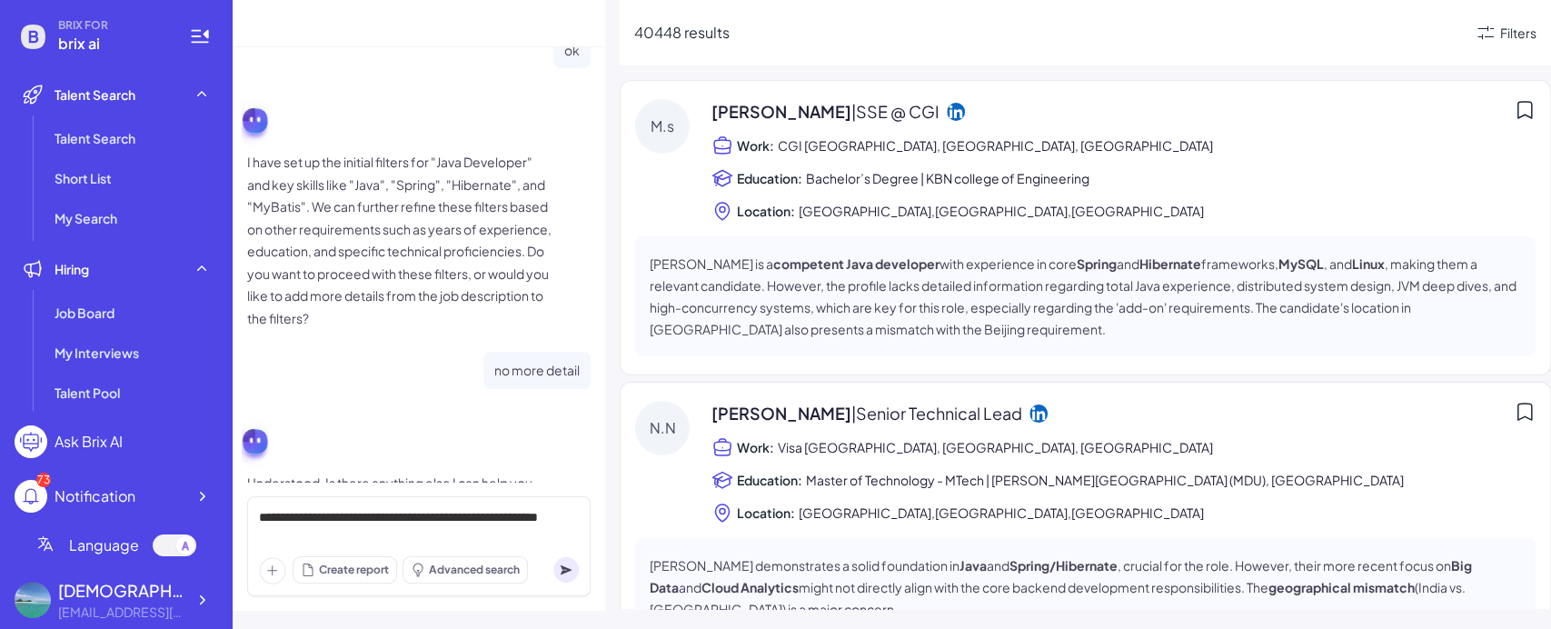
click at [558, 272] on circle at bounding box center [565, 569] width 25 height 25
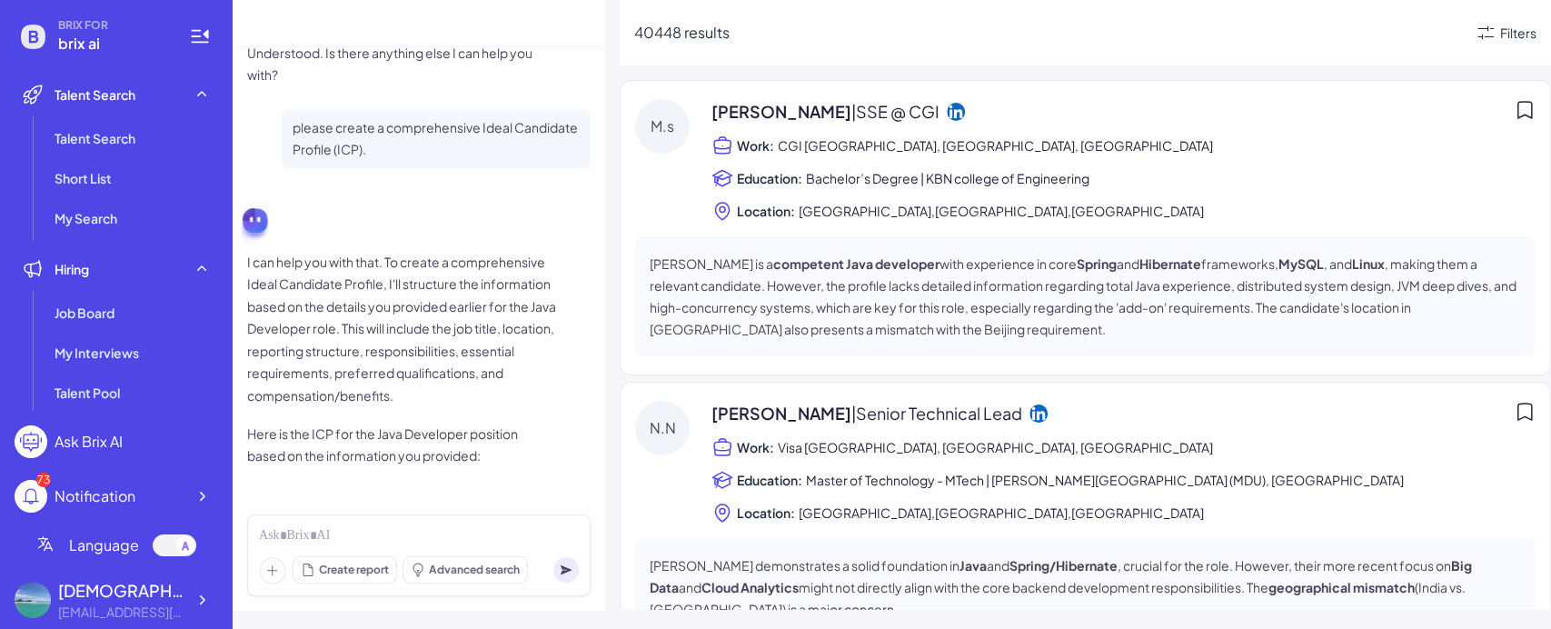
scroll to position [1495, 0]
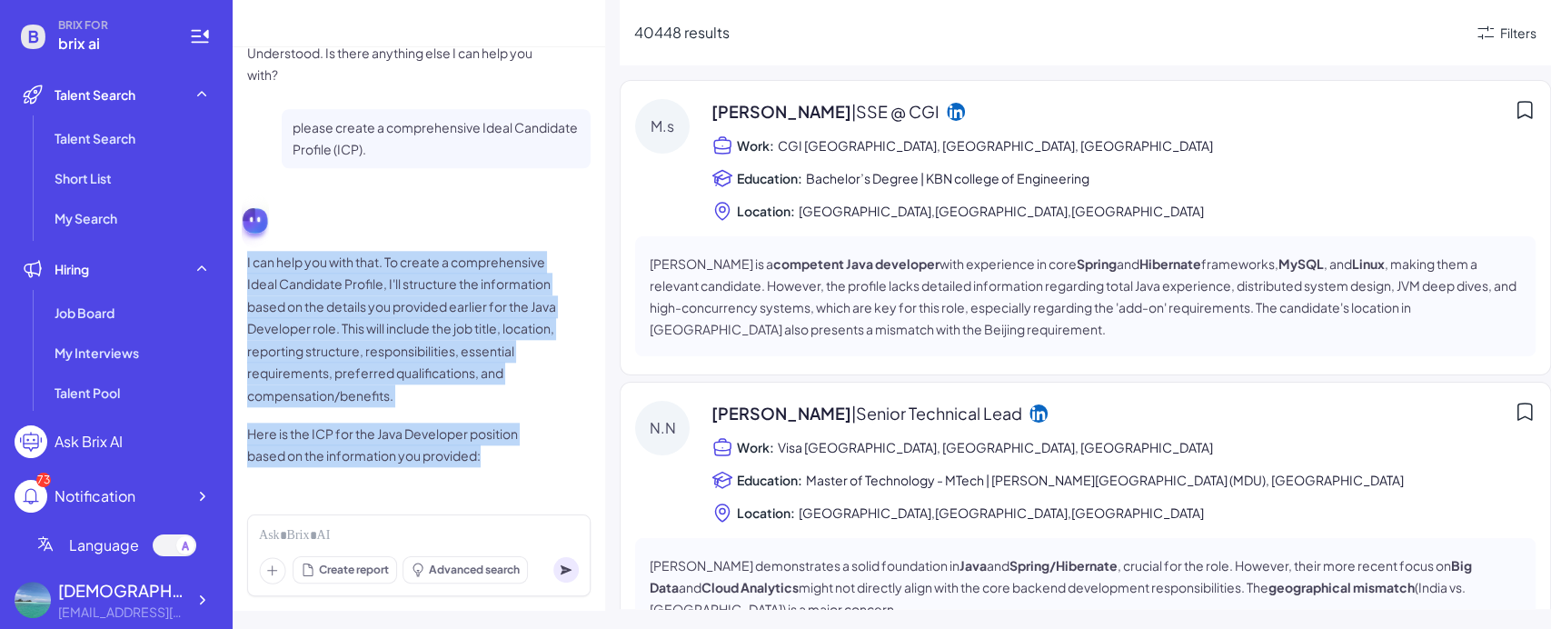
drag, startPoint x: 551, startPoint y: 480, endPoint x: 243, endPoint y: 240, distance: 389.7
click at [243, 240] on div "I have extracted the details for the Java Developer position. I've noted the re…" at bounding box center [419, 273] width 373 height 452
copy span "I can help you with that. To create a comprehensive Ideal Candidate Profile, I'…"
drag, startPoint x: 243, startPoint y: 242, endPoint x: 545, endPoint y: 453, distance: 368.5
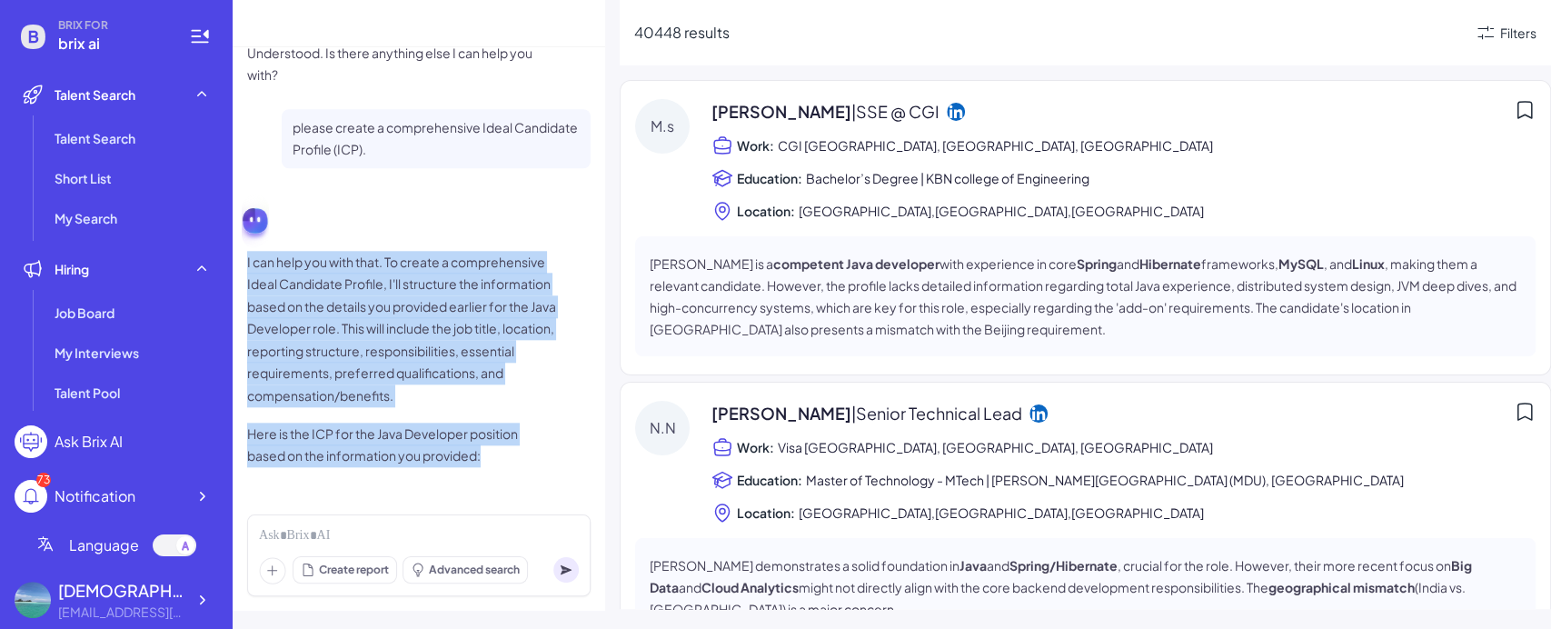
click at [545, 272] on div "I have extracted the details for the Java Developer position. I've noted the re…" at bounding box center [419, 273] width 373 height 452
click at [545, 272] on p "Here is the ICP for the Java Developer position based on the information you pr…" at bounding box center [401, 444] width 309 height 45
drag, startPoint x: 533, startPoint y: 475, endPoint x: 246, endPoint y: 247, distance: 366.7
click at [246, 247] on div "I have extracted the details for the Java Developer position. I've noted the re…" at bounding box center [419, 273] width 373 height 452
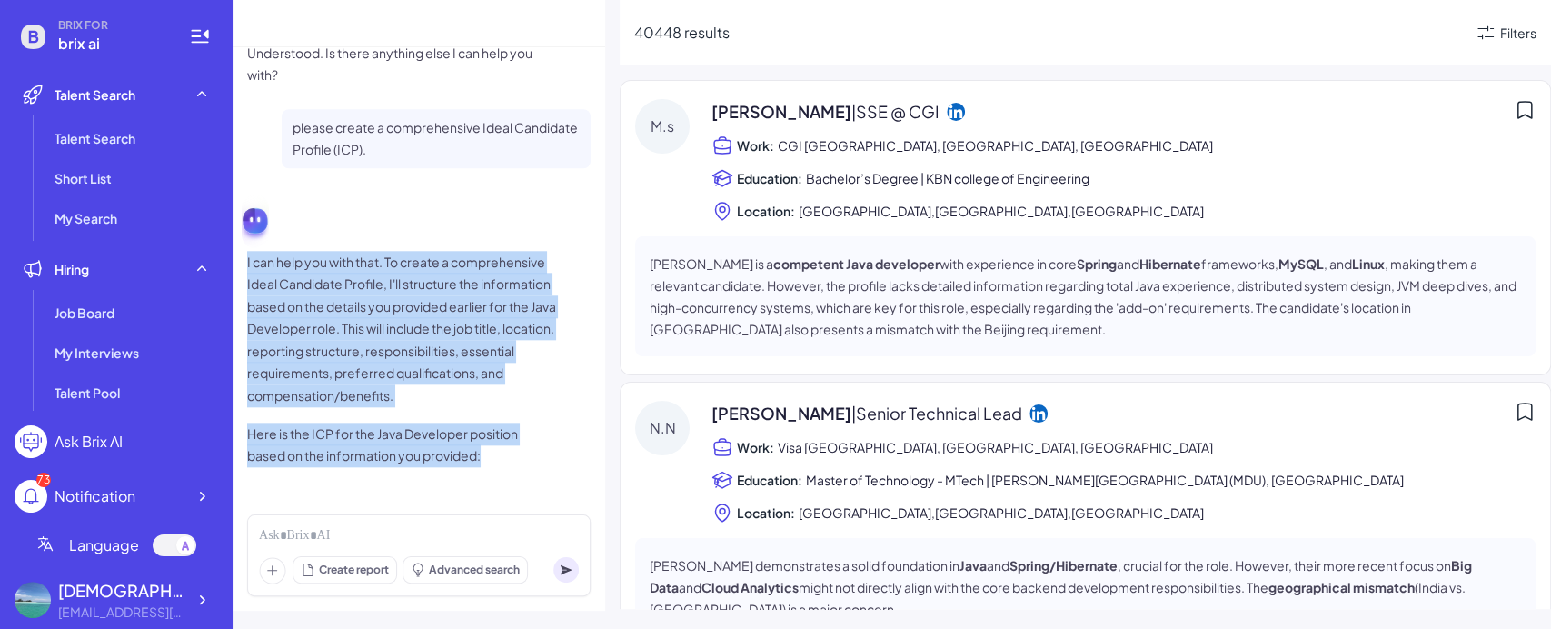
drag, startPoint x: 246, startPoint y: 247, endPoint x: 552, endPoint y: 484, distance: 387.3
click at [552, 272] on div "I have extracted the details for the Java Developer position. I've noted the re…" at bounding box center [419, 273] width 373 height 452
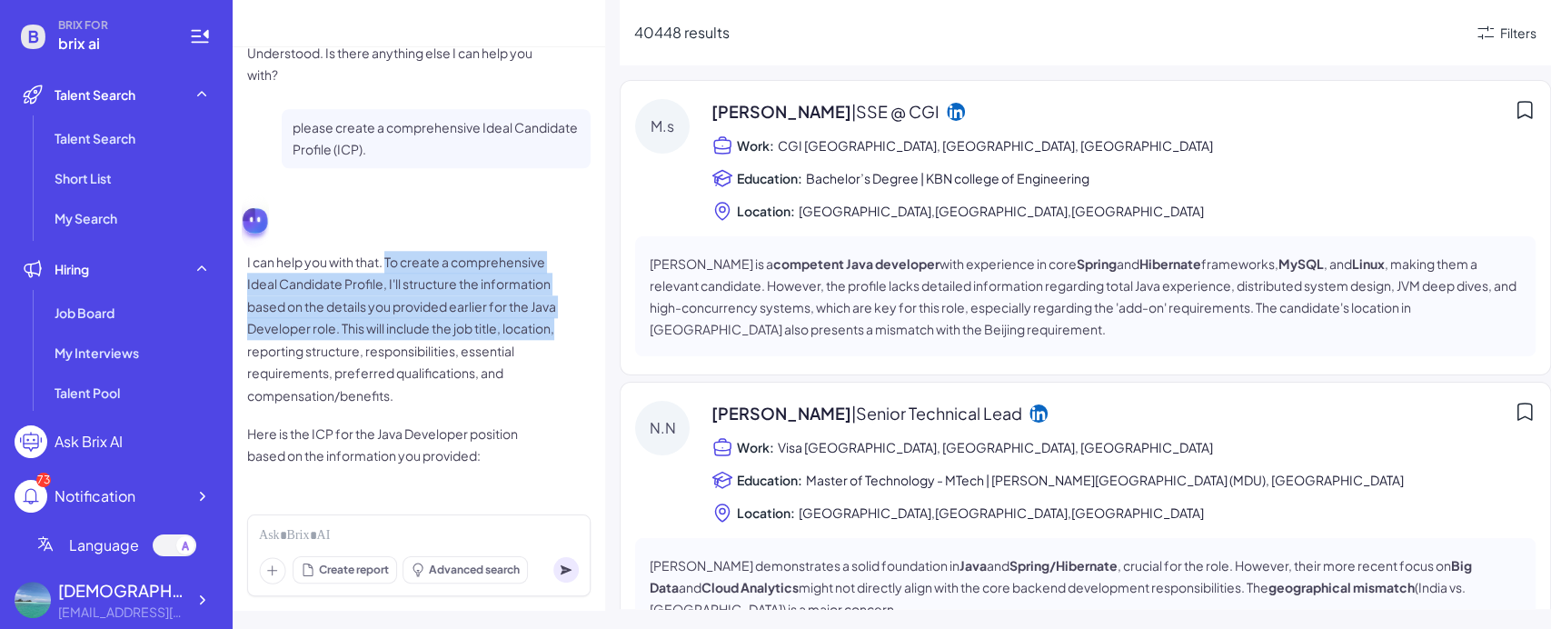
drag, startPoint x: 387, startPoint y: 243, endPoint x: 442, endPoint y: 339, distance: 110.7
click at [442, 272] on p "I can help you with that. To create a comprehensive Ideal Candidate Profile, I'…" at bounding box center [401, 329] width 309 height 156
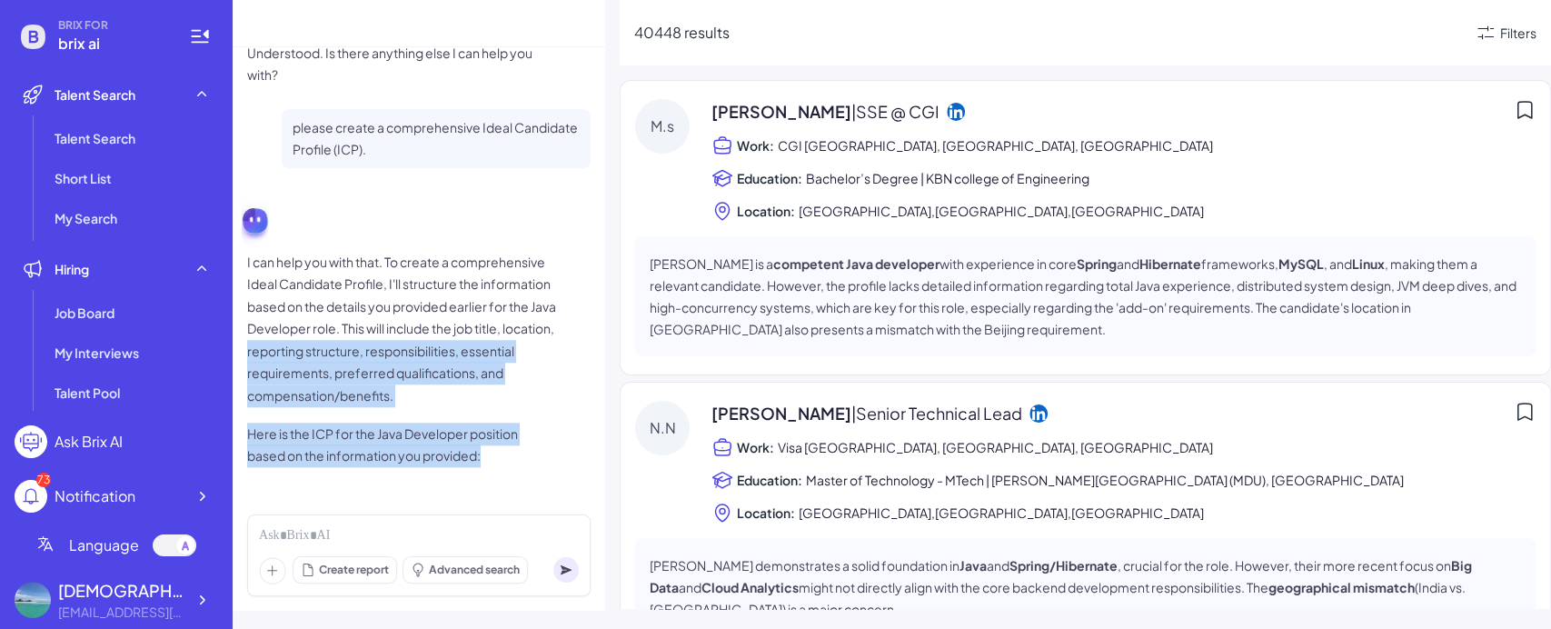
drag, startPoint x: 442, startPoint y: 339, endPoint x: 522, endPoint y: 469, distance: 152.6
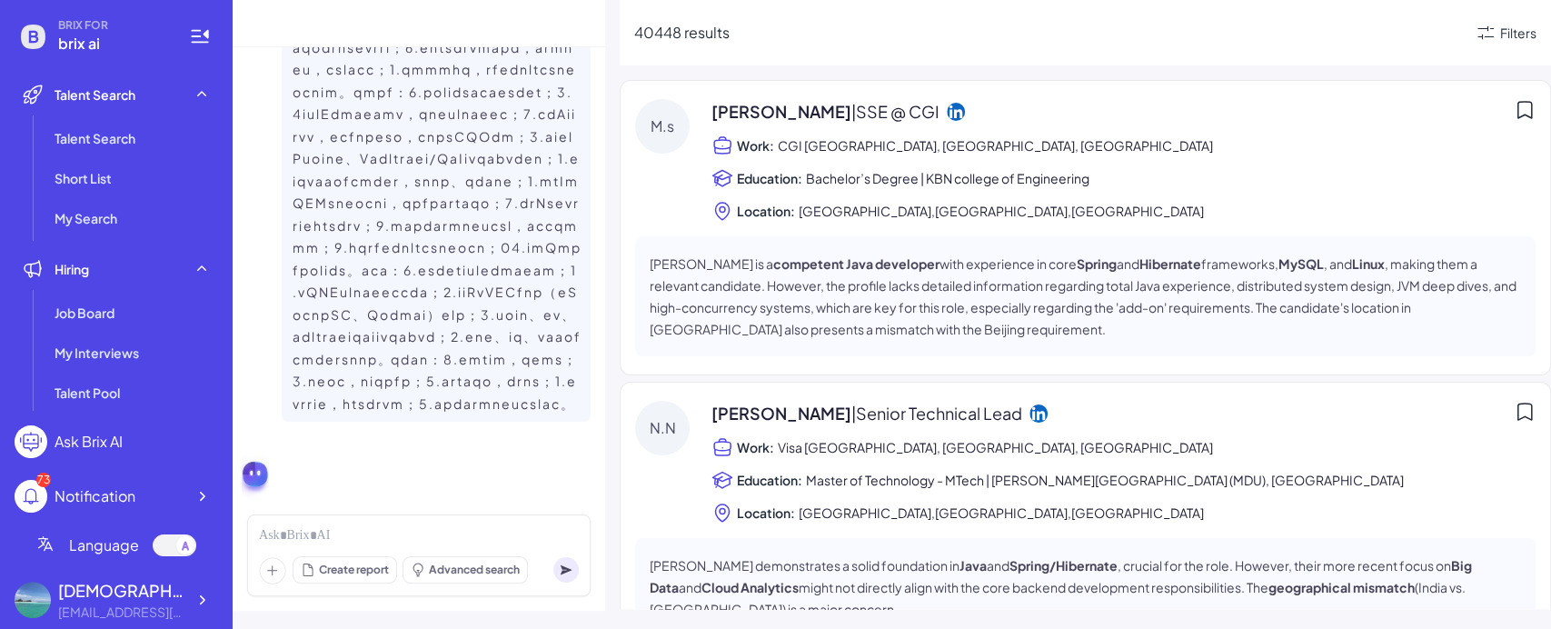
scroll to position [0, 0]
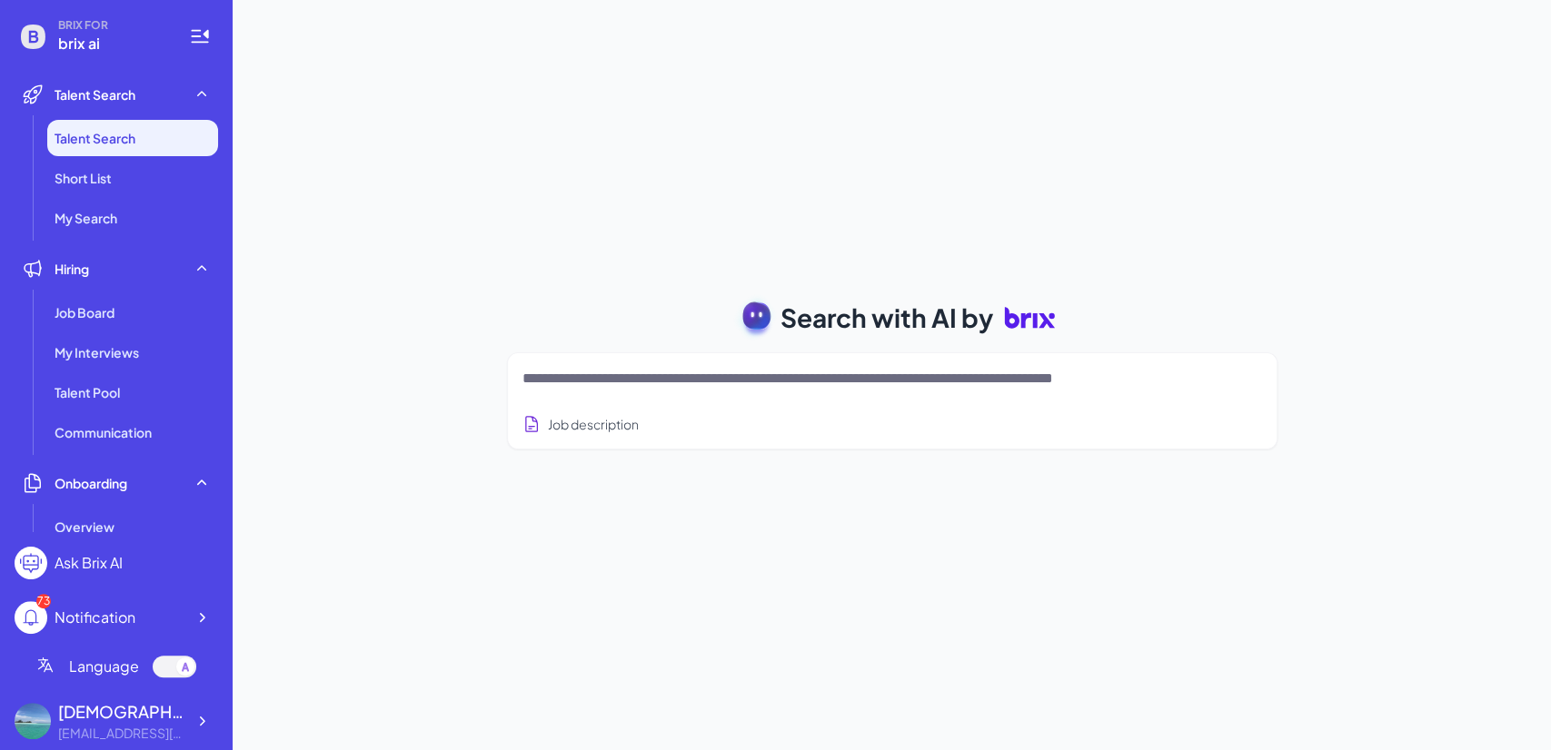
click at [623, 382] on textarea at bounding box center [870, 379] width 696 height 22
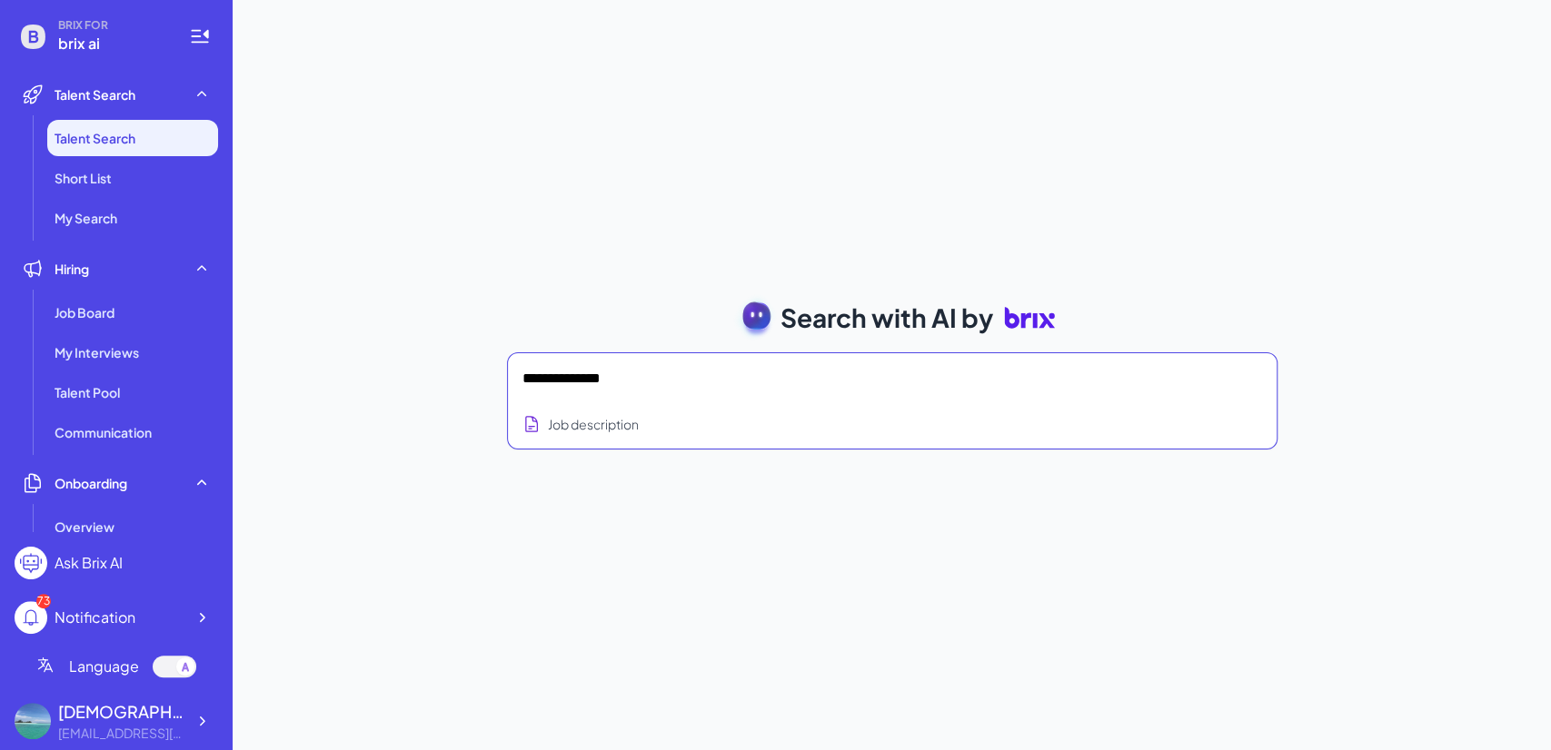
type textarea "**********"
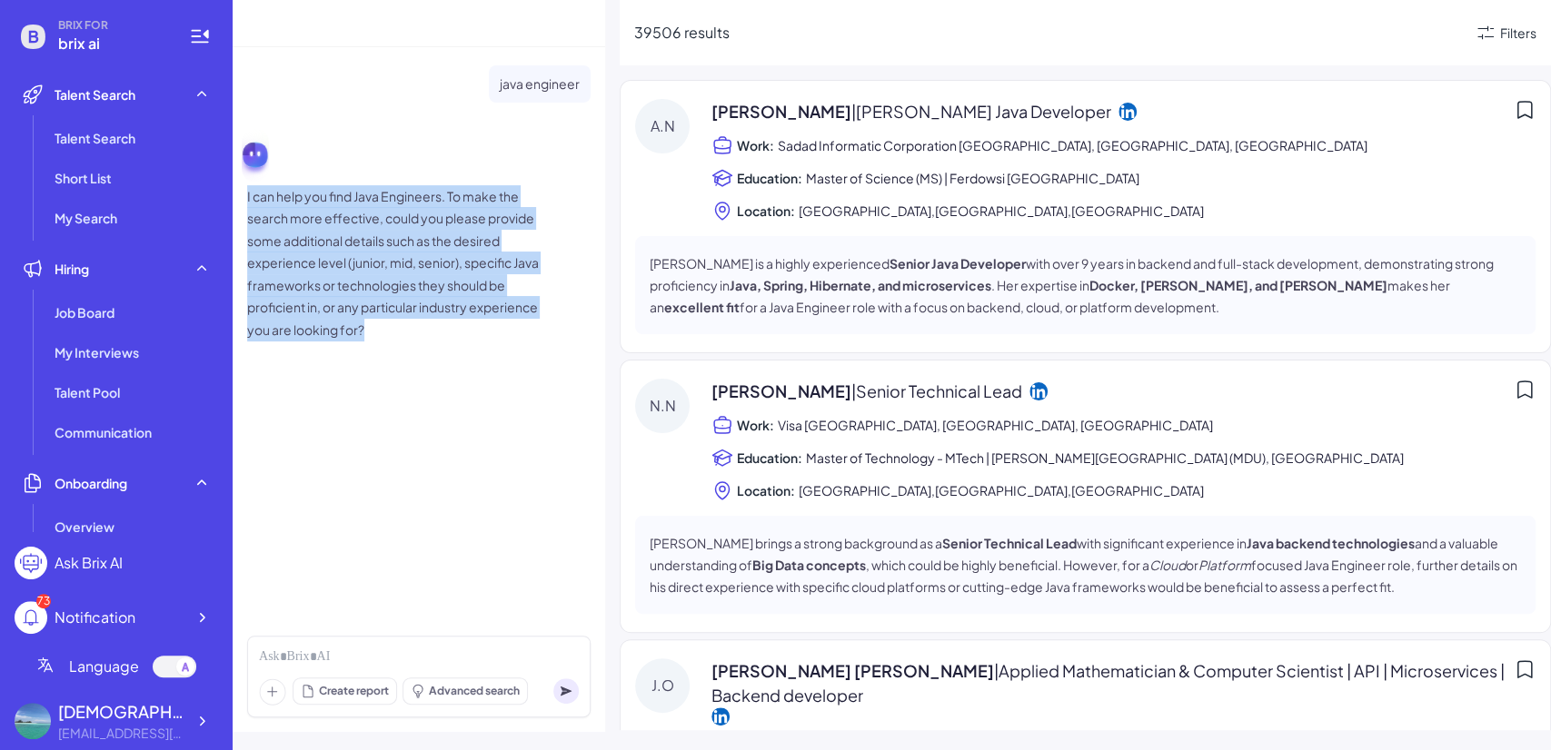
drag, startPoint x: 488, startPoint y: 339, endPoint x: 244, endPoint y: 194, distance: 283.1
click at [244, 194] on div "java engineer I can help you find Java Engineers. To make the search more effec…" at bounding box center [419, 334] width 373 height 574
drag, startPoint x: 244, startPoint y: 194, endPoint x: 467, endPoint y: 388, distance: 295.0
click at [465, 385] on div "java engineer I can help you find Java Engineers. To make the search more effec…" at bounding box center [419, 334] width 373 height 574
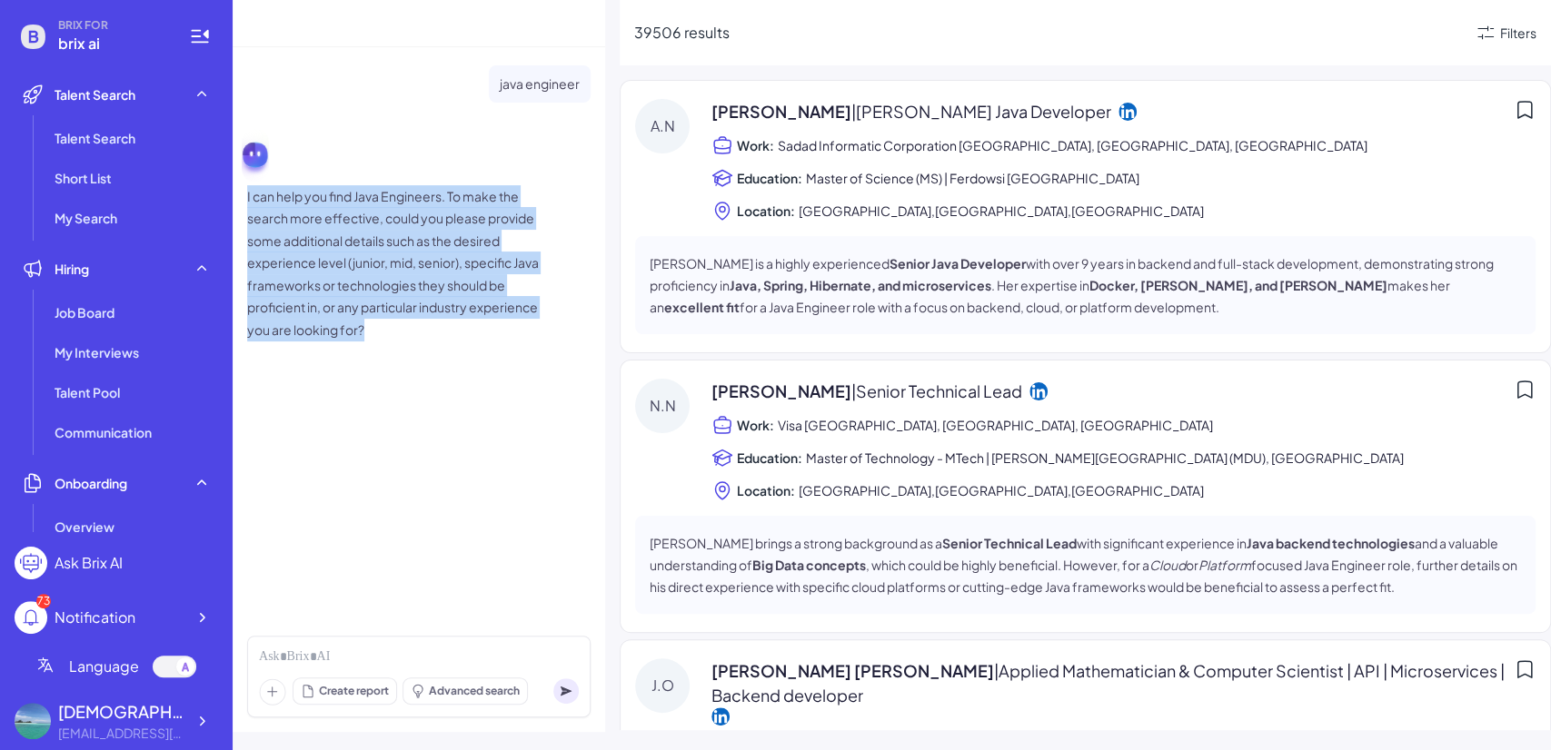
click at [467, 388] on div "java engineer I can help you find Java Engineers. To make the search more effec…" at bounding box center [419, 334] width 373 height 574
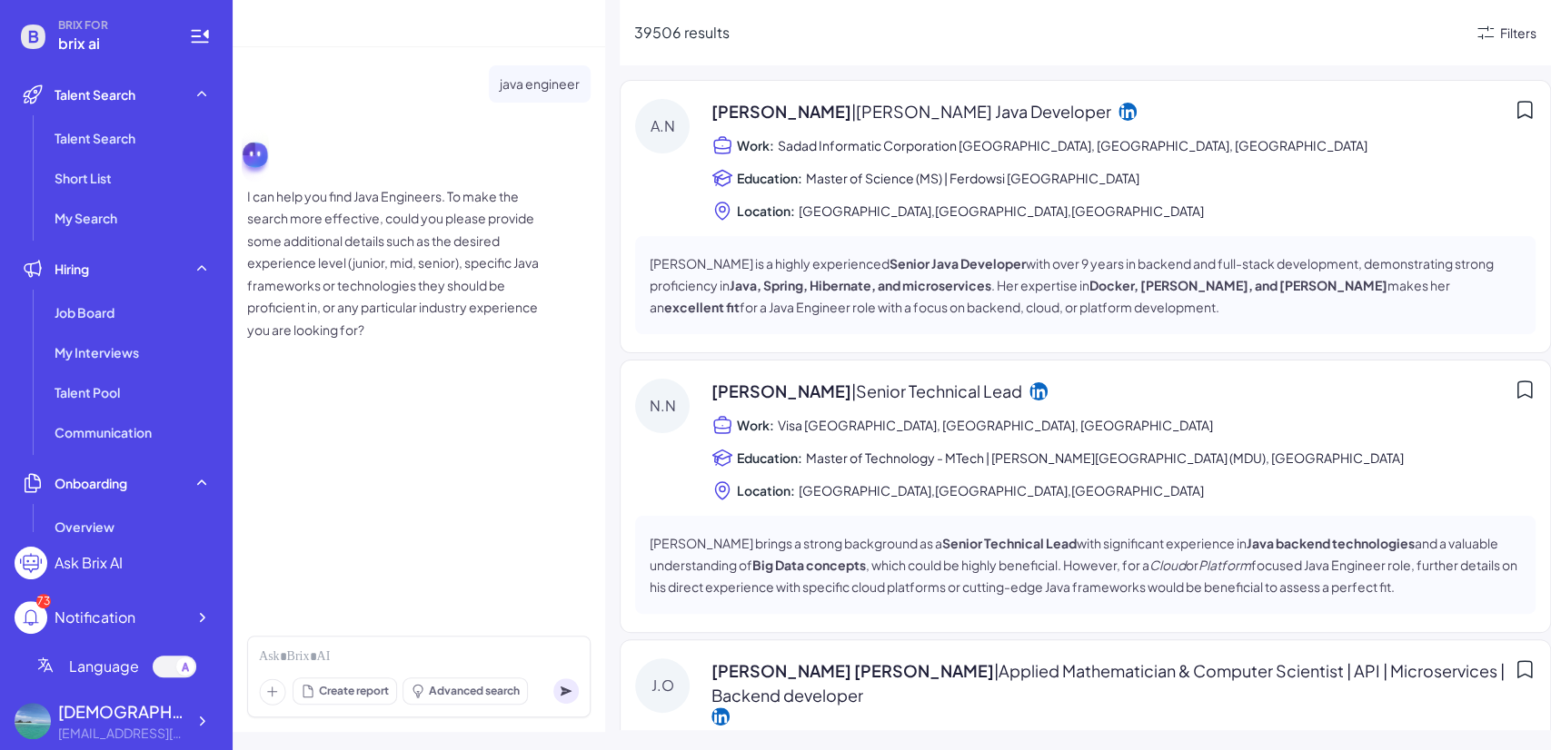
click at [1502, 40] on div "Filters" at bounding box center [1518, 33] width 36 height 19
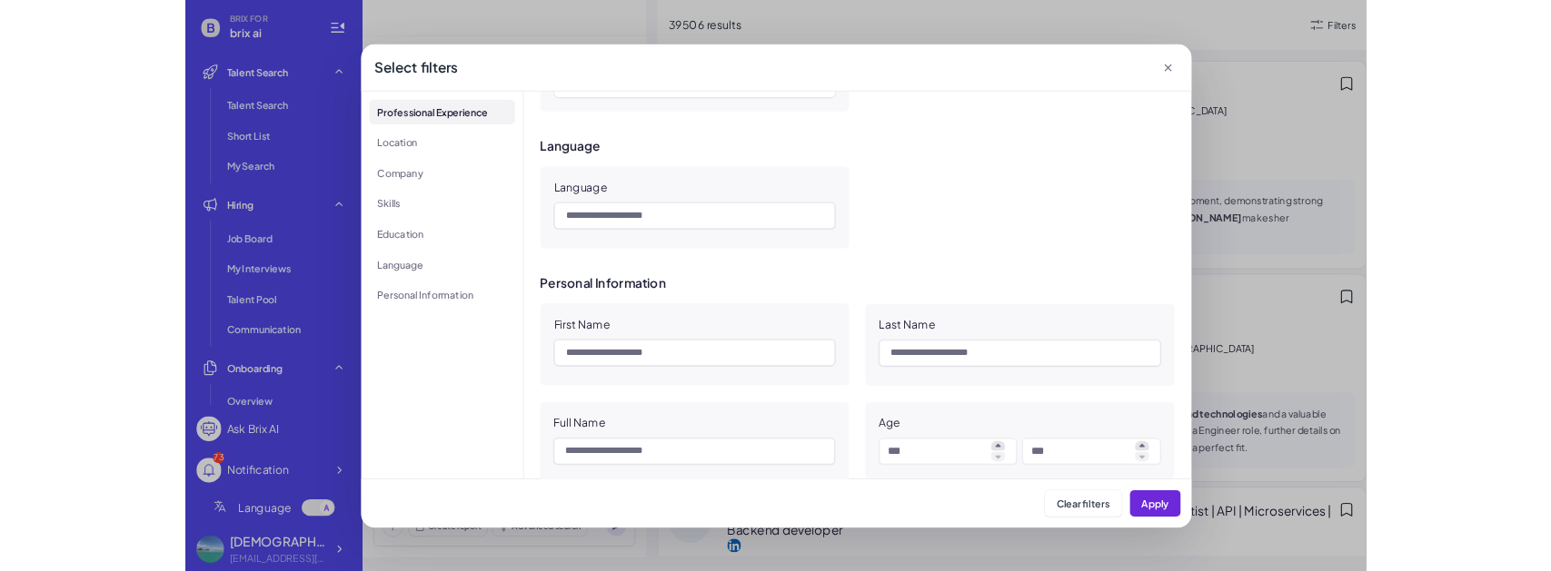
scroll to position [1009, 0]
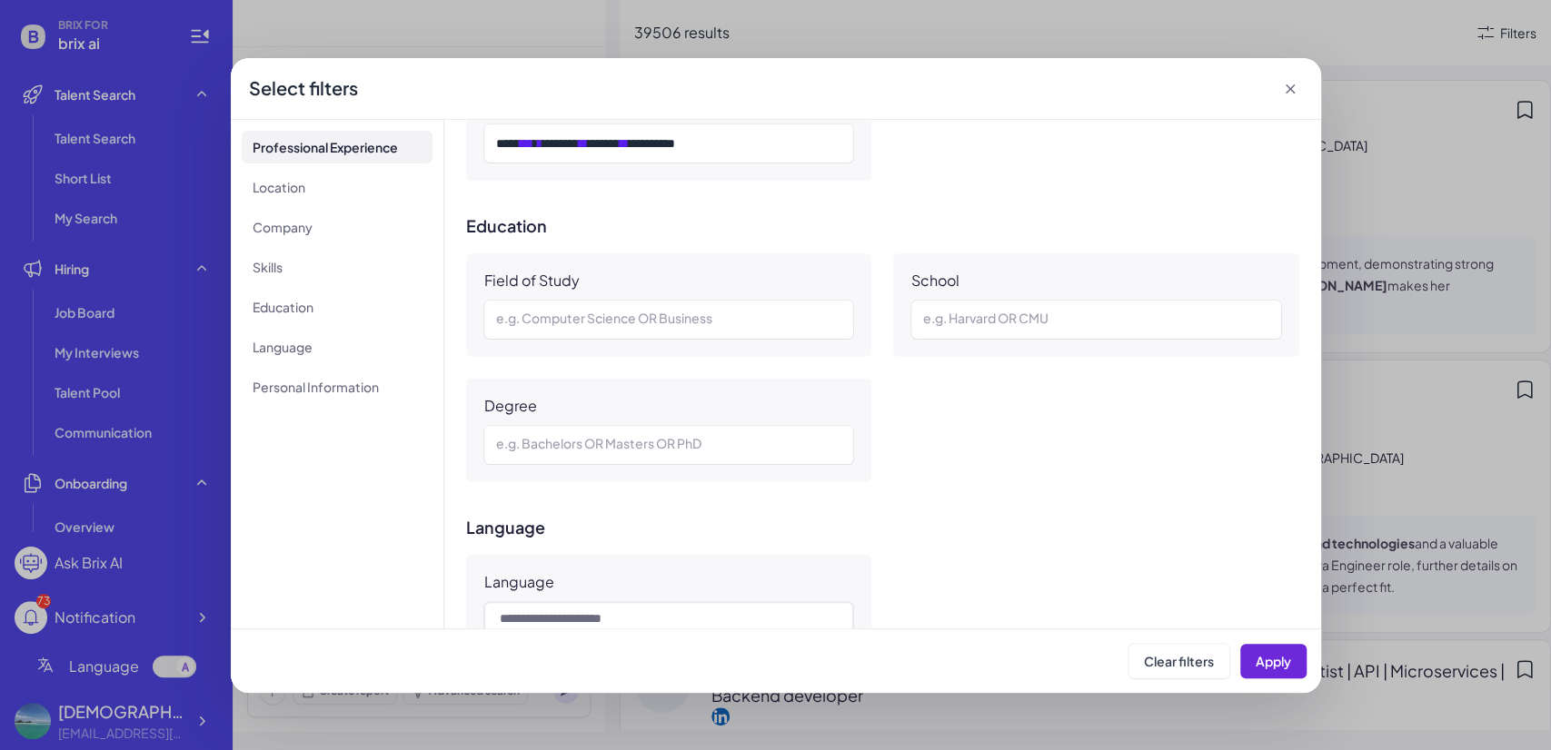
click at [1297, 93] on icon at bounding box center [1290, 89] width 18 height 18
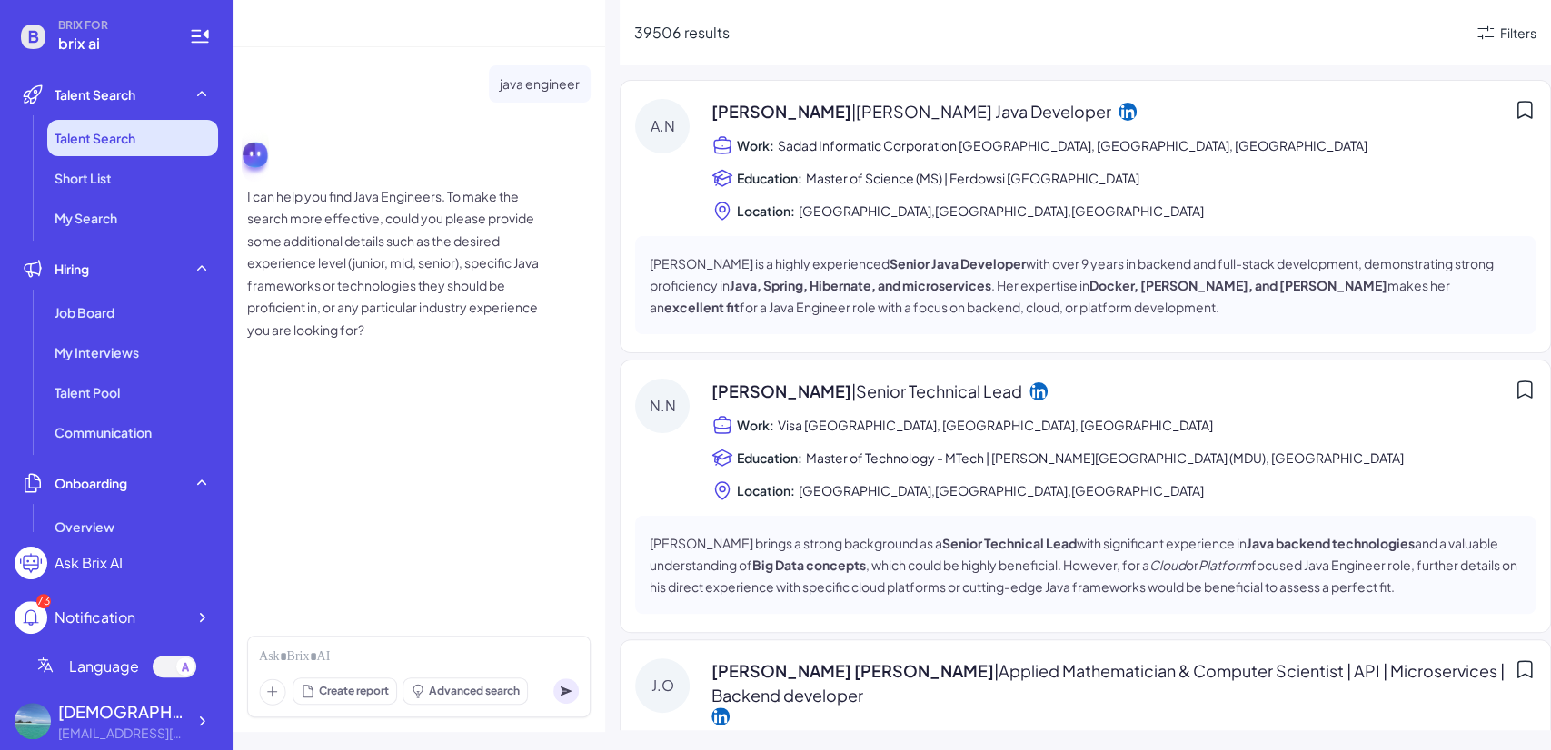
click at [127, 141] on span "Talent Search" at bounding box center [95, 138] width 81 height 18
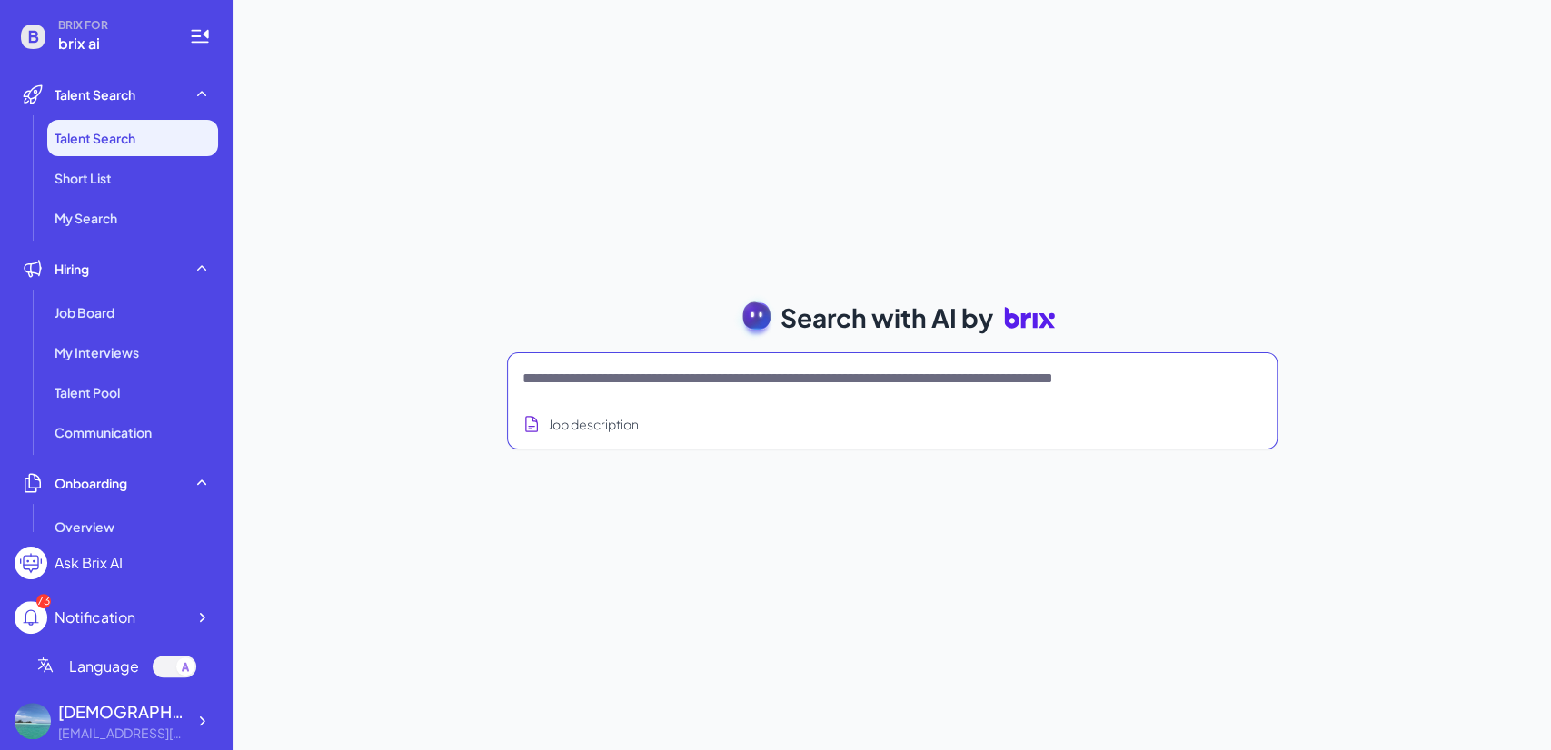
click at [599, 381] on textarea at bounding box center [870, 379] width 696 height 22
paste textarea "**********"
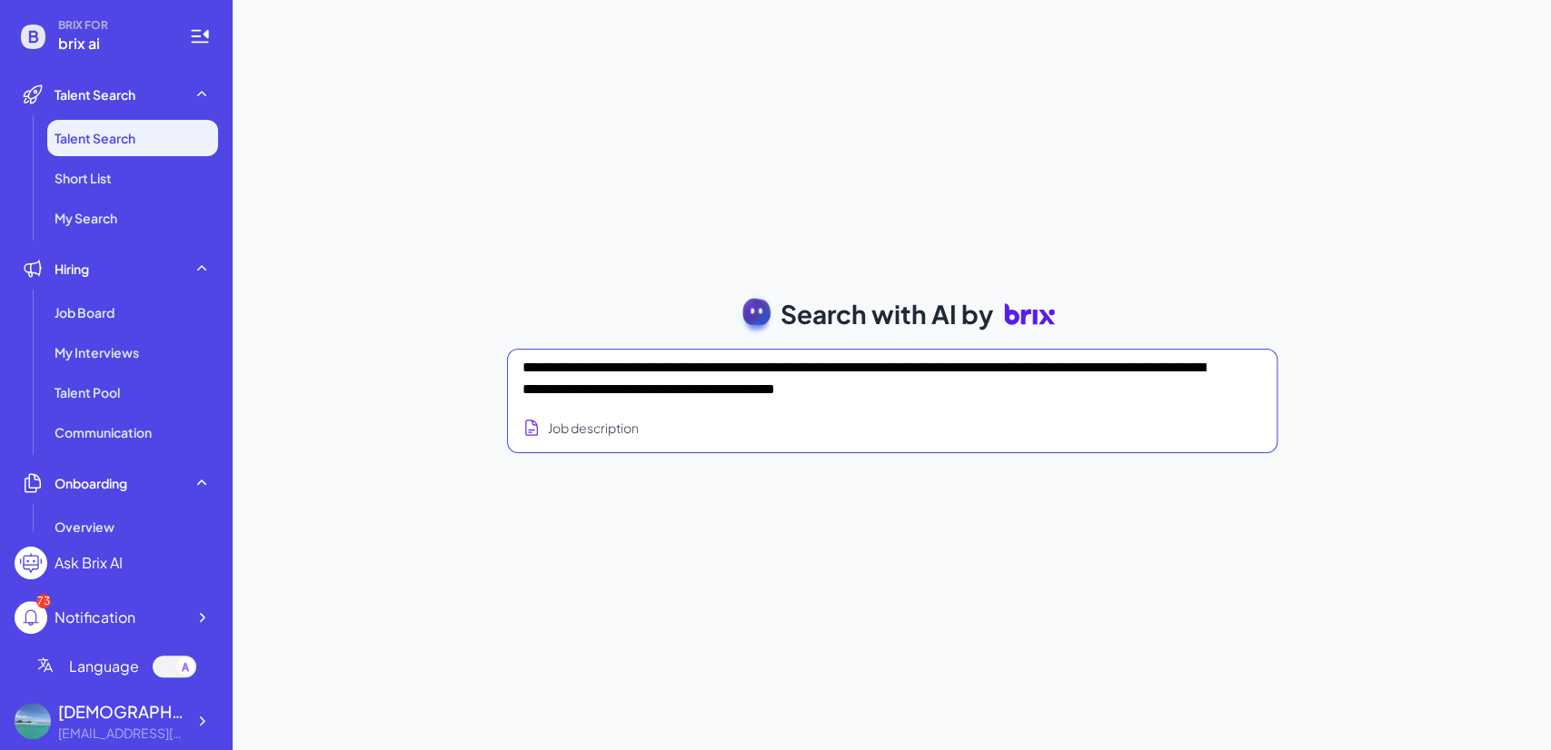
type textarea "**********"
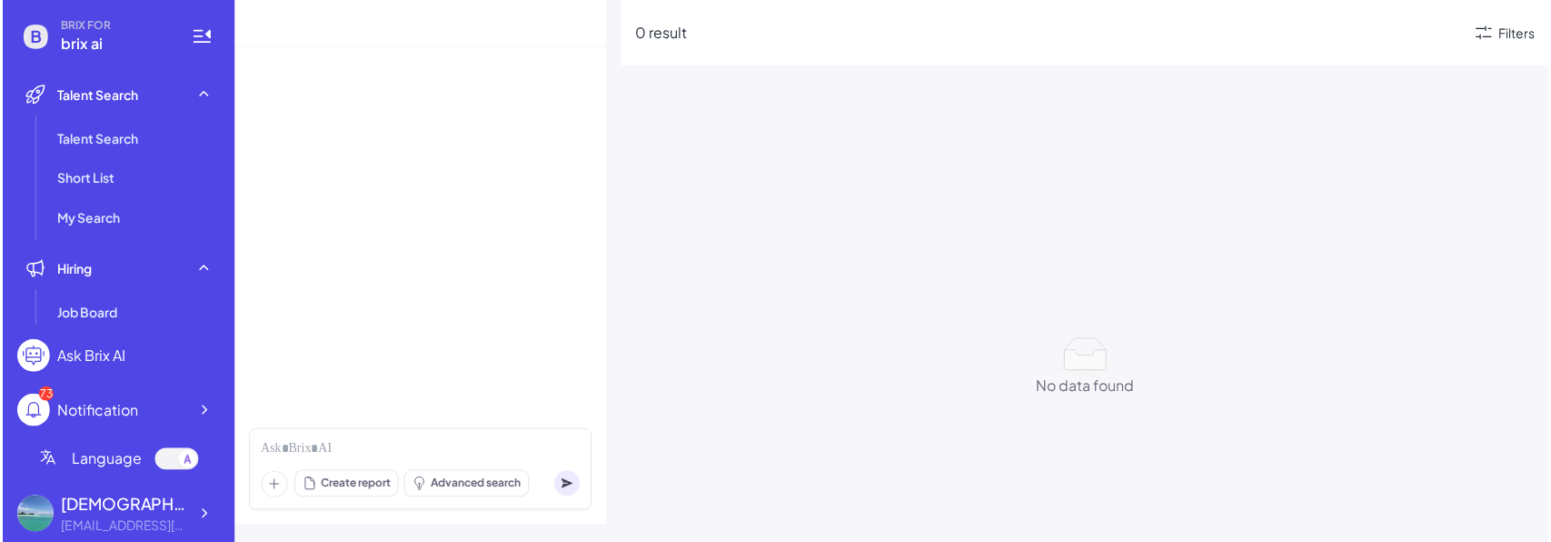
scroll to position [25, 0]
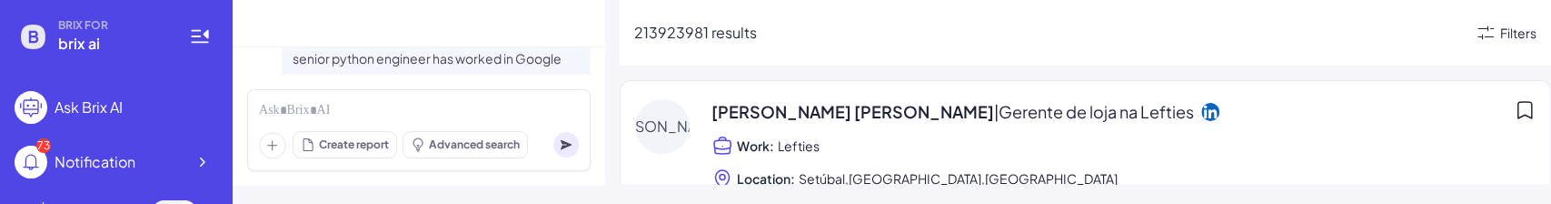
click at [1505, 34] on div "Filters" at bounding box center [1518, 33] width 36 height 19
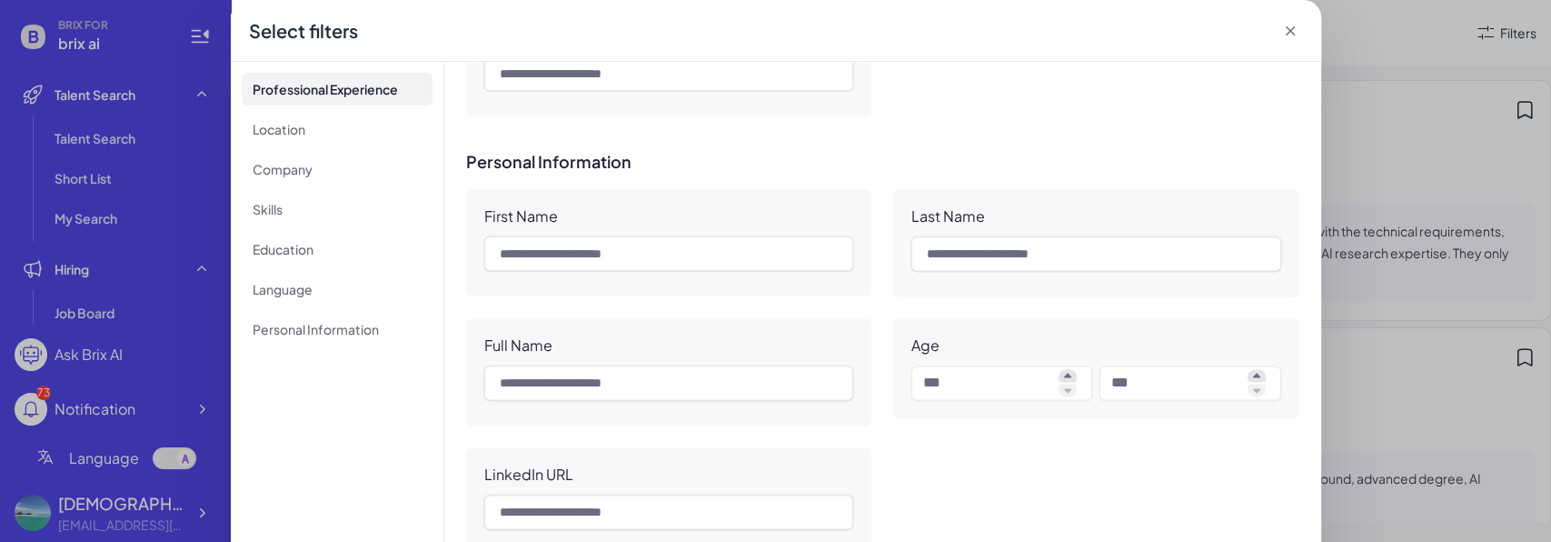
scroll to position [1668, 0]
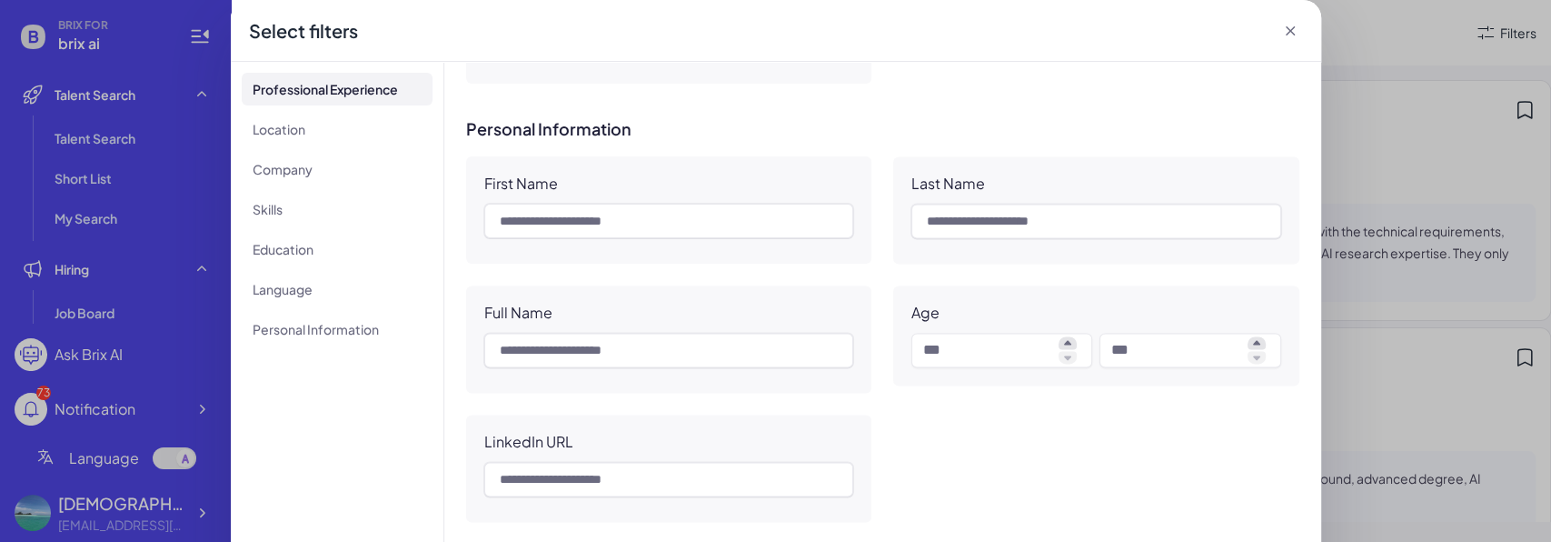
click at [1281, 35] on icon at bounding box center [1290, 31] width 18 height 18
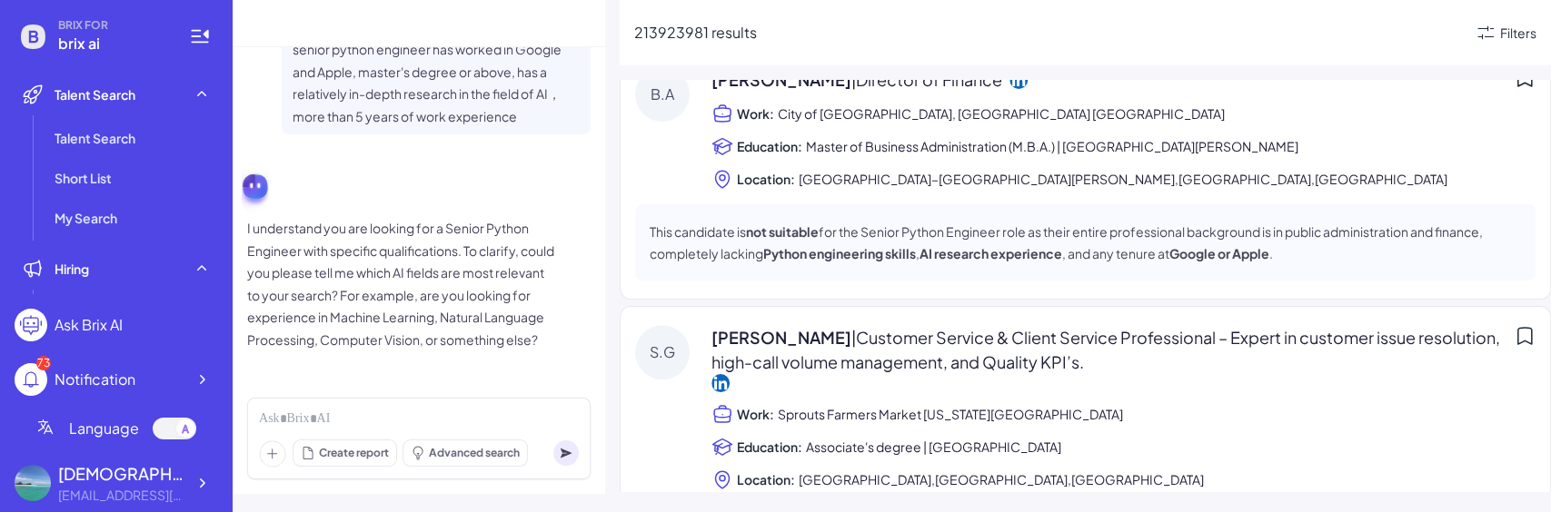
scroll to position [0, 0]
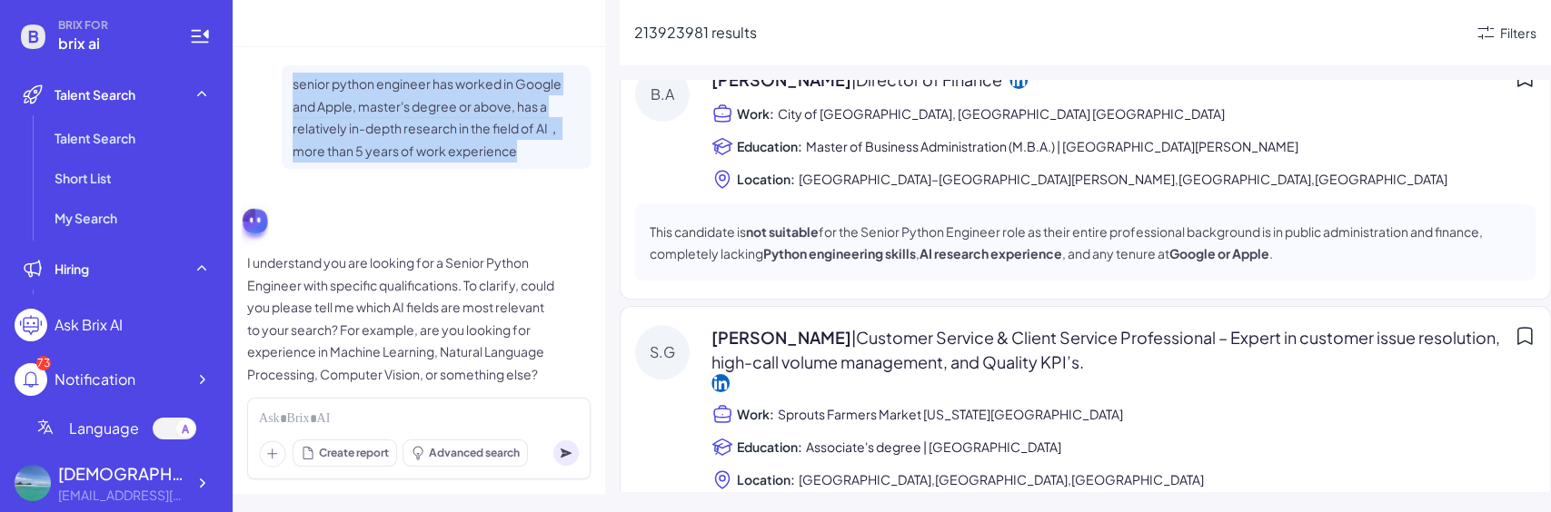
drag, startPoint x: 532, startPoint y: 155, endPoint x: 284, endPoint y: 85, distance: 257.7
click at [284, 85] on div "senior python engineer has worked in Google and Apple, master's degree or above…" at bounding box center [436, 117] width 309 height 104
copy p "senior python engineer has worked in Google and Apple, master's degree or above…"
click at [519, 151] on p "senior python engineer has worked in Google and Apple, master's degree or above…" at bounding box center [436, 117] width 287 height 89
drag, startPoint x: 531, startPoint y: 159, endPoint x: 289, endPoint y: 90, distance: 251.3
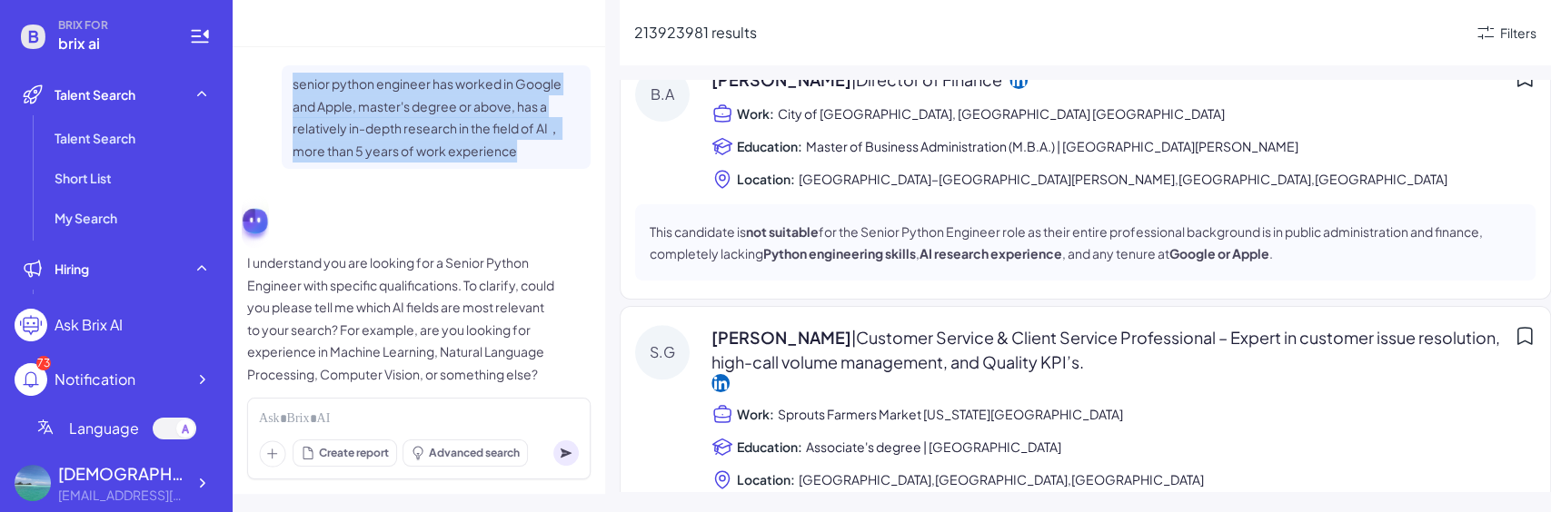
click at [289, 90] on div "senior python engineer has worked in Google and Apple, master's degree or above…" at bounding box center [436, 117] width 309 height 104
drag, startPoint x: 289, startPoint y: 90, endPoint x: 523, endPoint y: 165, distance: 246.2
click at [523, 165] on div "senior python engineer has worked in Google and Apple, master's degree or above…" at bounding box center [436, 117] width 309 height 104
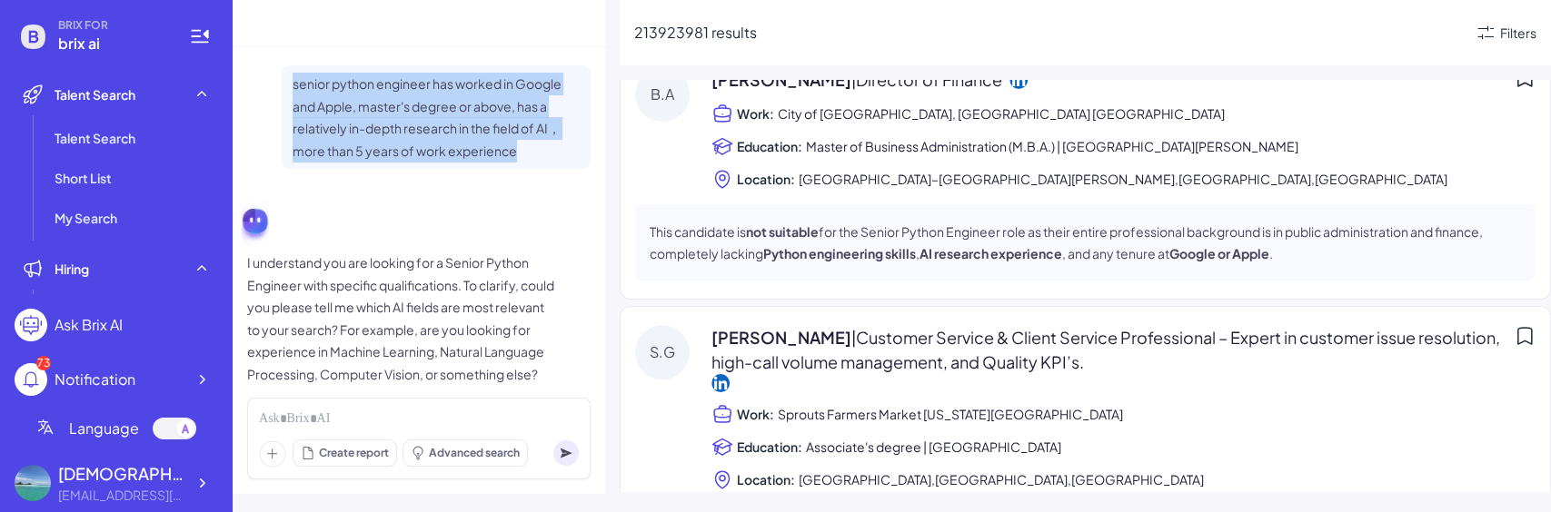
drag, startPoint x: 532, startPoint y: 159, endPoint x: 276, endPoint y: 86, distance: 266.3
click at [276, 86] on div "senior python engineer has worked in Google and Apple, master's degree or above…" at bounding box center [418, 117] width 343 height 104
drag, startPoint x: 276, startPoint y: 84, endPoint x: 526, endPoint y: 159, distance: 260.7
click at [526, 159] on div "senior python engineer has worked in Google and Apple, master's degree or above…" at bounding box center [418, 117] width 343 height 104
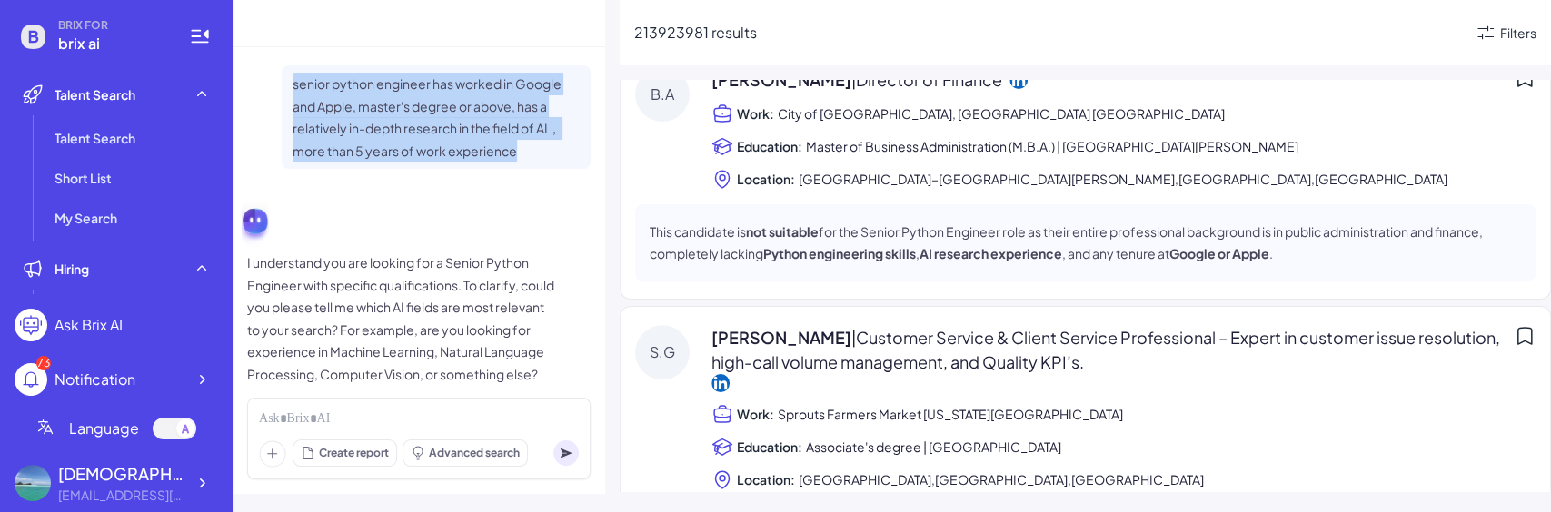
copy p "senior python engineer has worked in Google and Apple, master's degree or above…"
click at [536, 169] on div "senior python engineer has worked in Google and Apple, master's degree or above…" at bounding box center [418, 232] width 343 height 334
drag, startPoint x: 536, startPoint y: 169, endPoint x: 283, endPoint y: 85, distance: 266.1
click at [283, 85] on div "senior python engineer has worked in Google and Apple, master's degree or above…" at bounding box center [418, 232] width 343 height 334
click at [283, 85] on div "senior python engineer has worked in Google and Apple, master's degree or above…" at bounding box center [436, 117] width 309 height 104
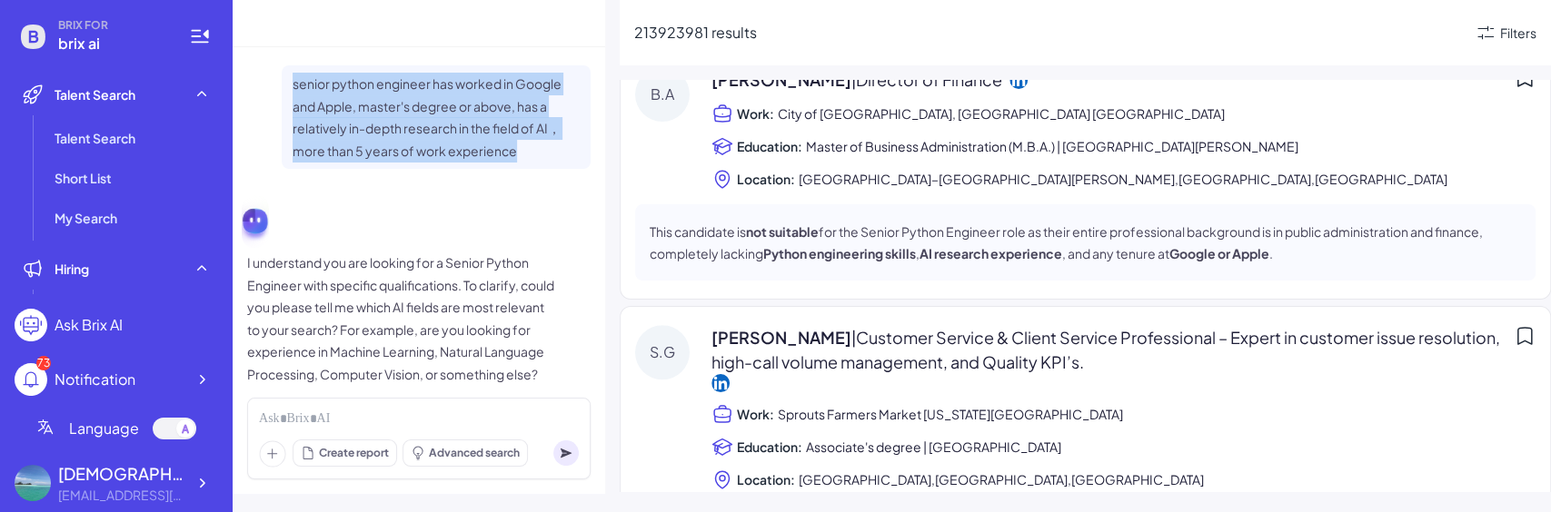
drag, startPoint x: 283, startPoint y: 85, endPoint x: 532, endPoint y: 158, distance: 259.3
click at [532, 158] on div "senior python engineer has worked in Google and Apple, master's degree or above…" at bounding box center [436, 117] width 309 height 104
copy p "senior python engineer has worked in Google and Apple, master's degree or above…"
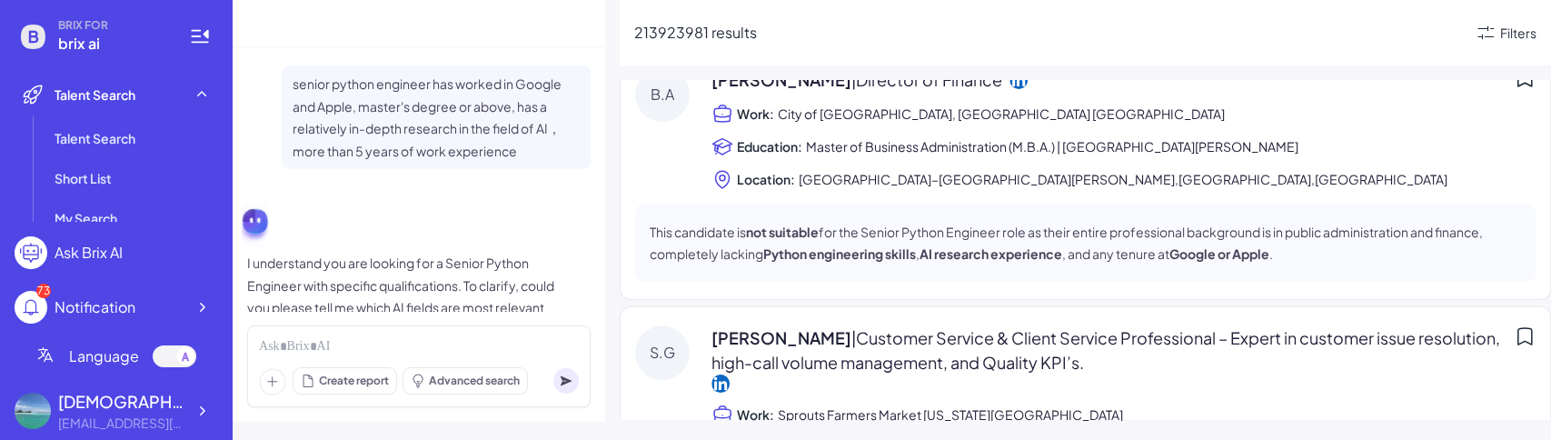
click at [475, 198] on div "I understand you are looking for a Senior Python Engineer with specific qualifi…" at bounding box center [418, 289] width 343 height 194
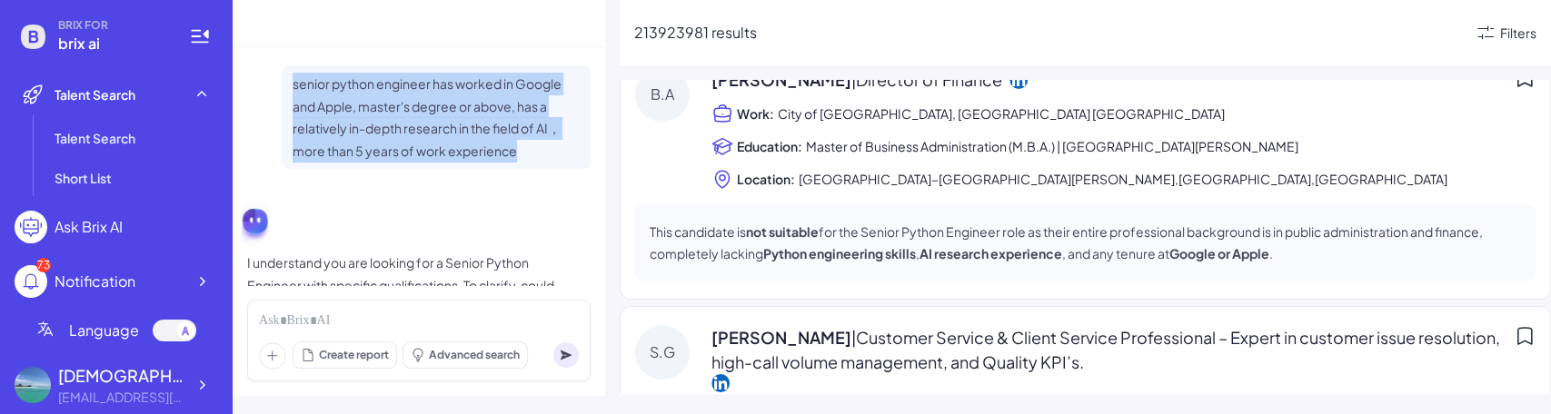
drag, startPoint x: 536, startPoint y: 153, endPoint x: 291, endPoint y: 89, distance: 253.4
click at [293, 89] on p "senior python engineer has worked in Google and Apple, master's degree or above…" at bounding box center [436, 117] width 287 height 89
copy p "senior python engineer has worked in Google and Apple, master's degree or above…"
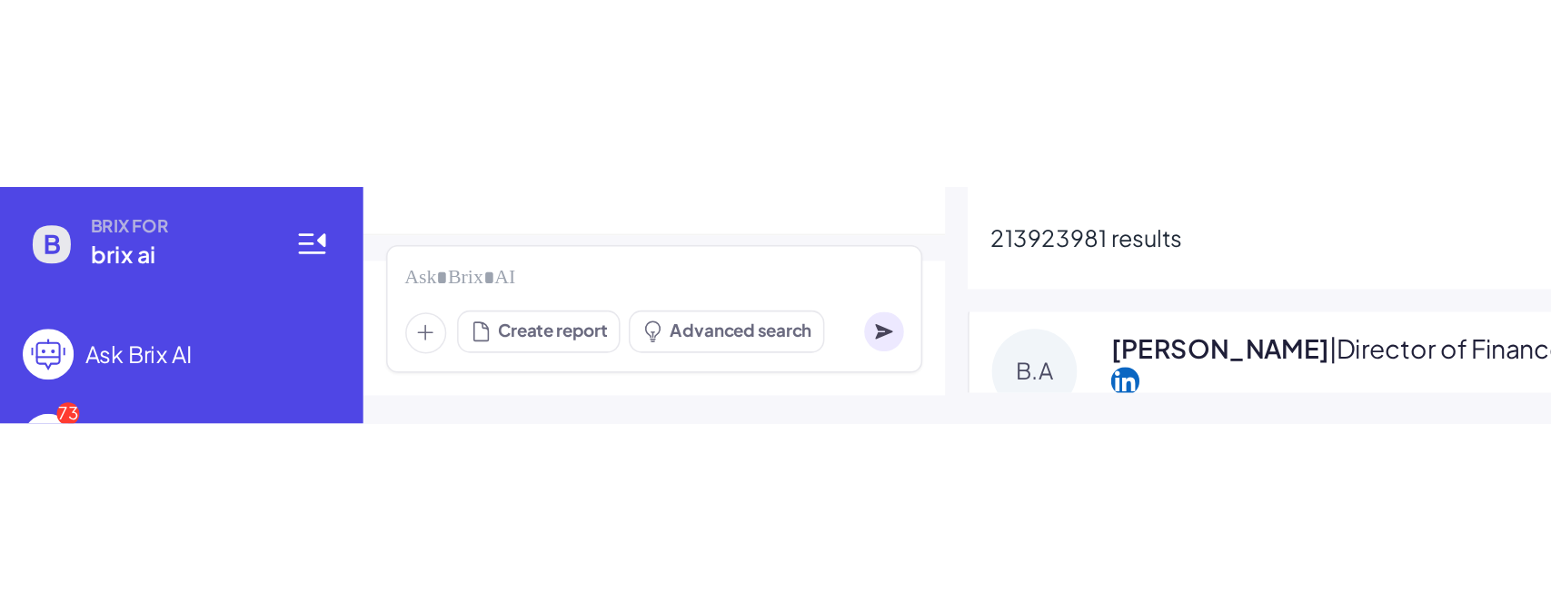
scroll to position [505, 0]
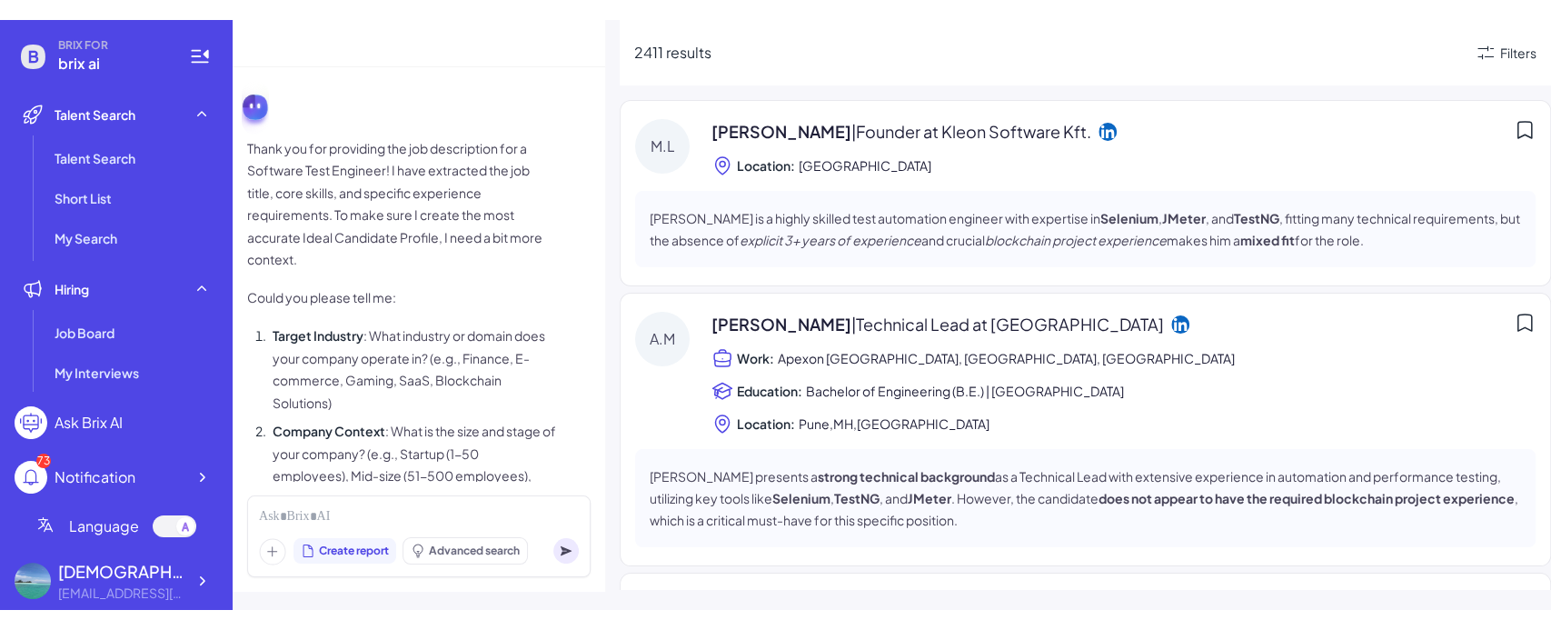
scroll to position [1009, 0]
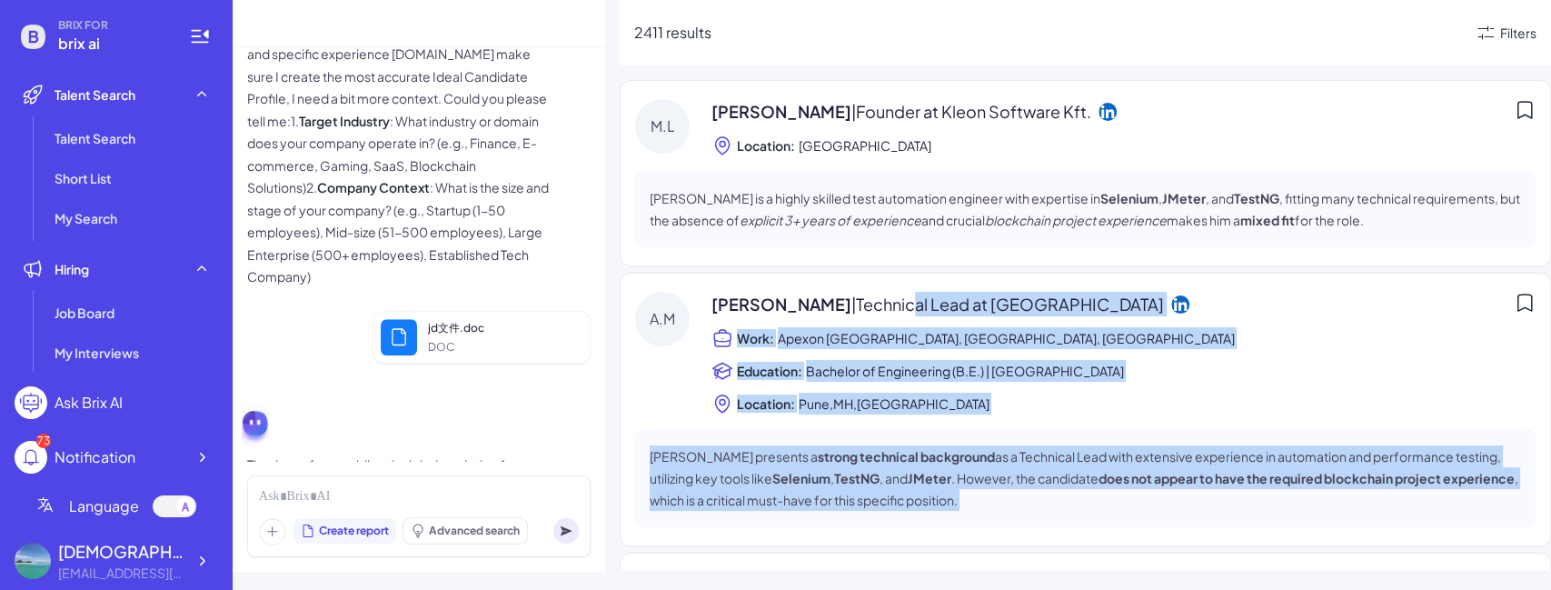
drag, startPoint x: 906, startPoint y: 588, endPoint x: 895, endPoint y: 306, distance: 281.9
click at [895, 306] on div "[PERSON_NAME] | Founder at Kleon Software Kft. Location: [GEOGRAPHIC_DATA] [PER…" at bounding box center [1085, 375] width 931 height 590
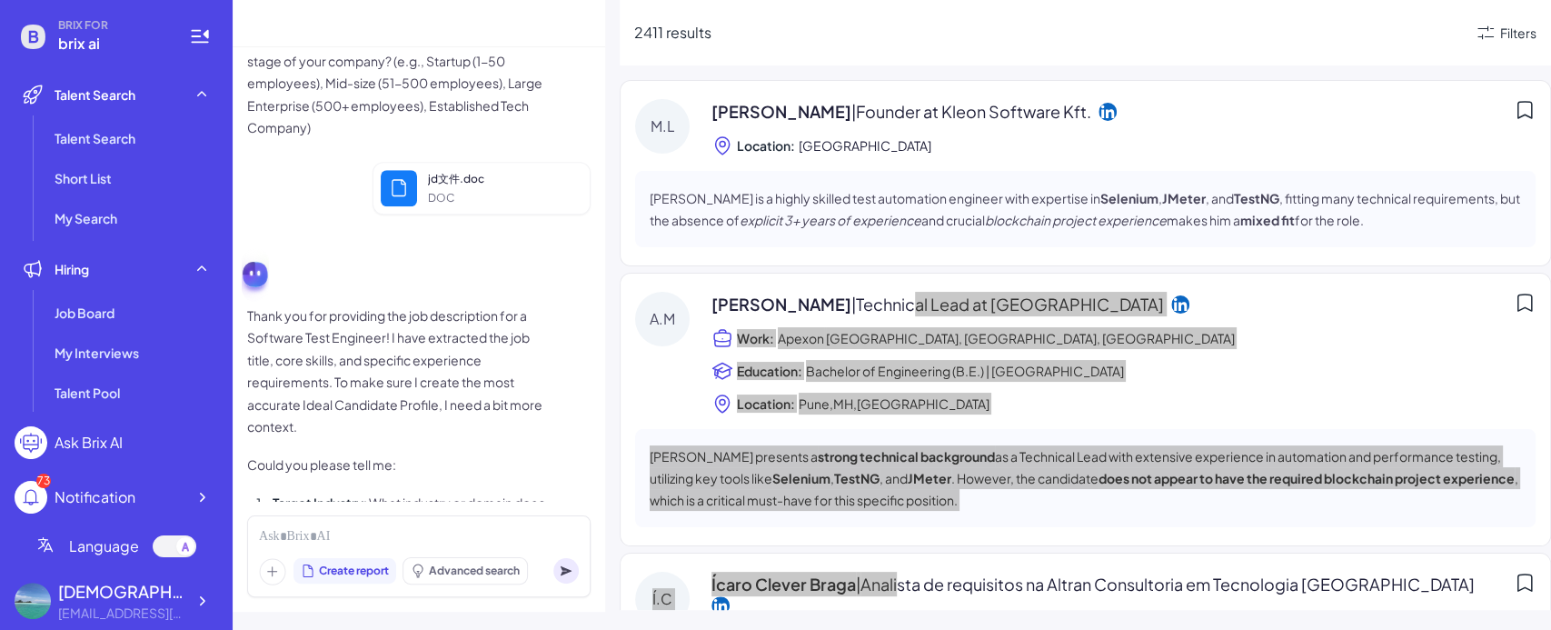
scroll to position [1346, 0]
